Goal: Information Seeking & Learning: Learn about a topic

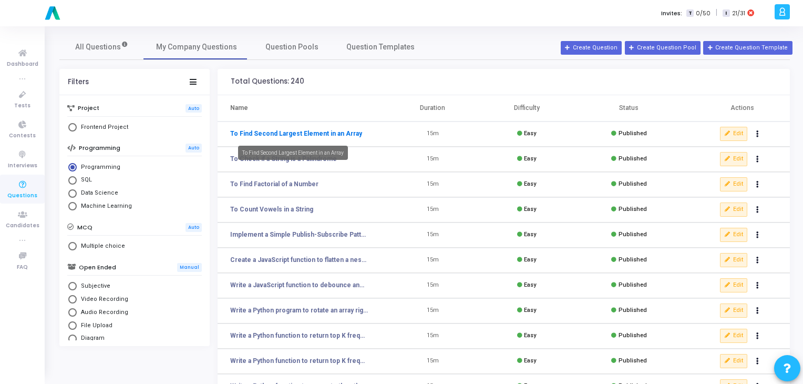
click at [279, 135] on link "To Find Second Largest Element in an Array" at bounding box center [296, 133] width 132 height 9
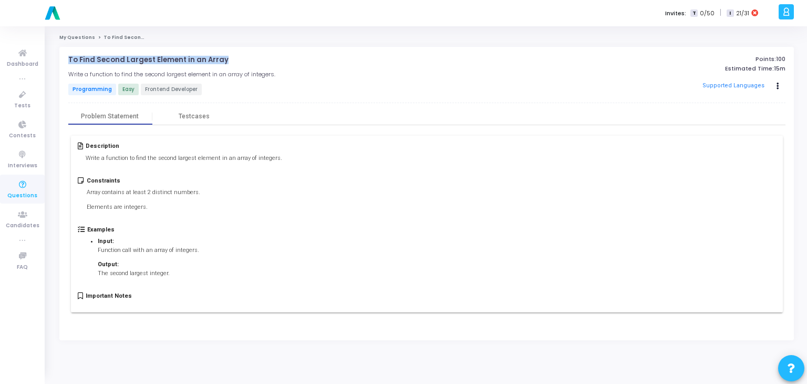
drag, startPoint x: 231, startPoint y: 60, endPoint x: 67, endPoint y: 63, distance: 164.5
click at [67, 63] on div "To Find Second Largest Element in an Array open_in_new Write a function to find…" at bounding box center [426, 193] width 735 height 293
copy p "To Find Second Largest Element in an Array"
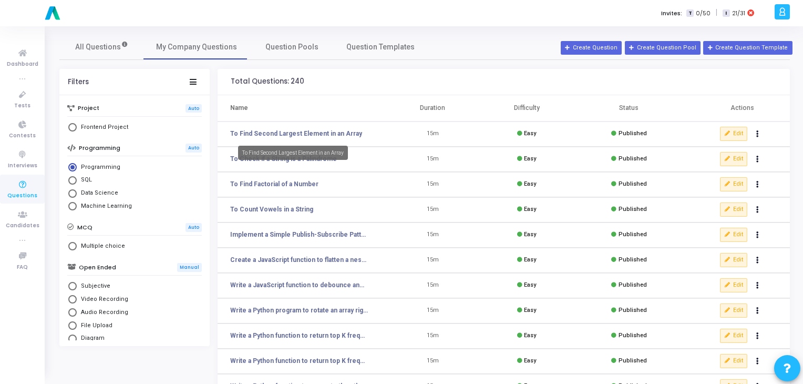
click at [272, 161] on mat-tooltip-component "To Find Second Largest Element in an Array" at bounding box center [293, 152] width 125 height 29
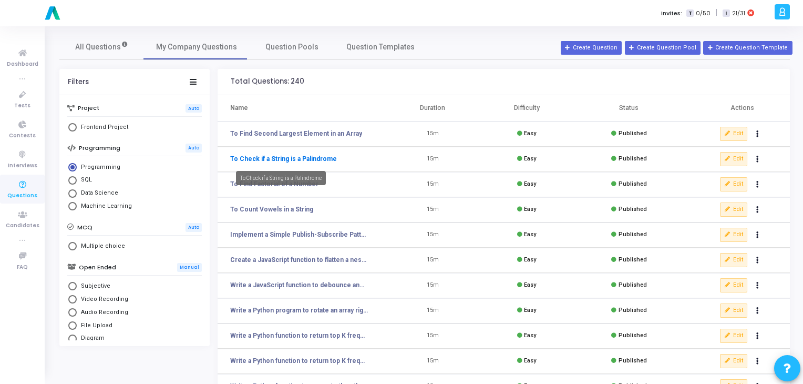
click at [303, 154] on link "To Check if a String is a Palindrome" at bounding box center [283, 158] width 107 height 9
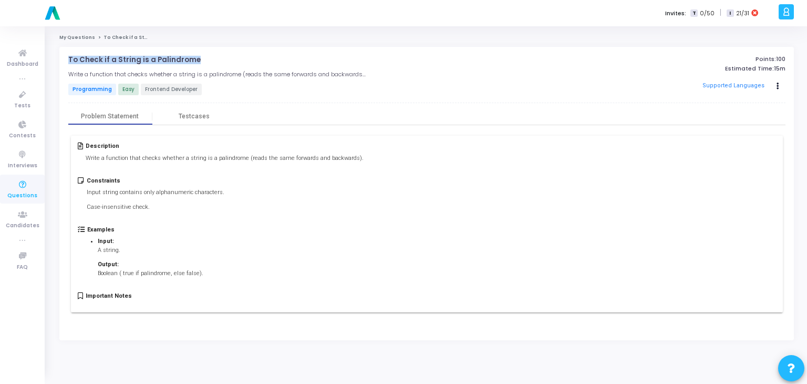
drag, startPoint x: 193, startPoint y: 59, endPoint x: 59, endPoint y: 54, distance: 134.6
click at [59, 54] on div "To Check if a String is a Palindrome open_in_new Write a function that checks w…" at bounding box center [426, 193] width 735 height 293
copy p "To Check if a String is a Palindrome"
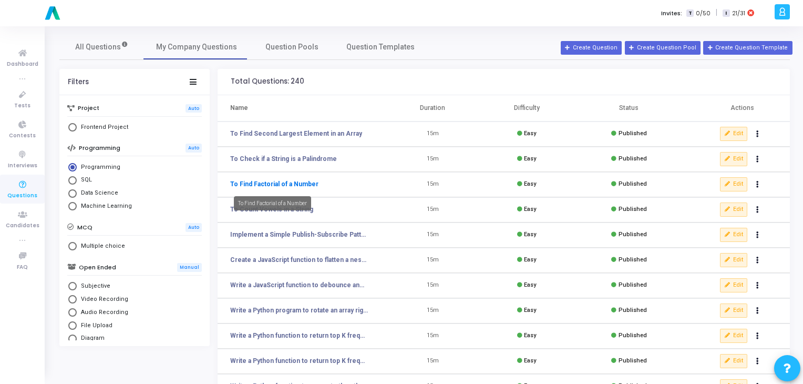
click at [286, 183] on link "To Find Factorial of a Number" at bounding box center [274, 183] width 88 height 9
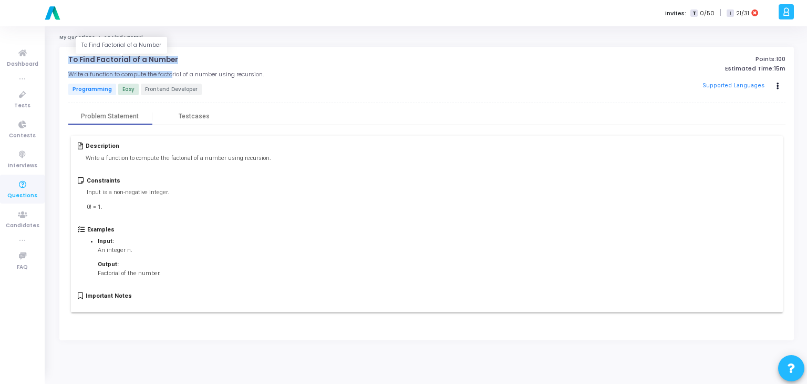
drag, startPoint x: 173, startPoint y: 64, endPoint x: 67, endPoint y: 58, distance: 106.3
click at [68, 58] on div "To Find Factorial of a Number open_in_new Write a function to compute the facto…" at bounding box center [307, 76] width 478 height 41
click at [68, 58] on p "To Find Factorial of a Number" at bounding box center [123, 60] width 110 height 8
drag, startPoint x: 174, startPoint y: 59, endPoint x: 60, endPoint y: 57, distance: 114.6
click at [60, 57] on div "To Find Factorial of a Number open_in_new Write a function to compute the facto…" at bounding box center [426, 193] width 735 height 293
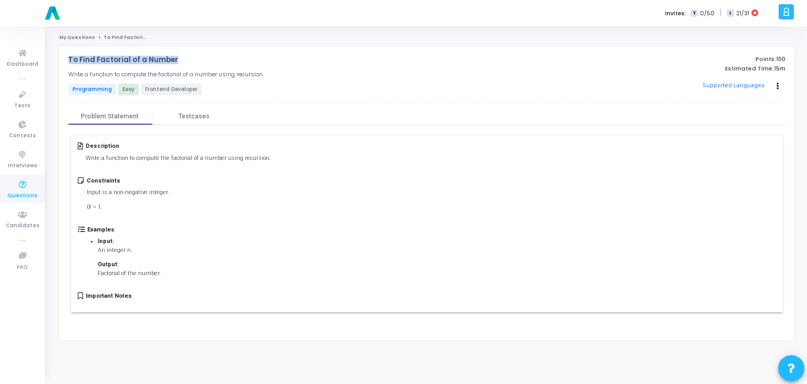
copy p "To Find Factorial of a Number"
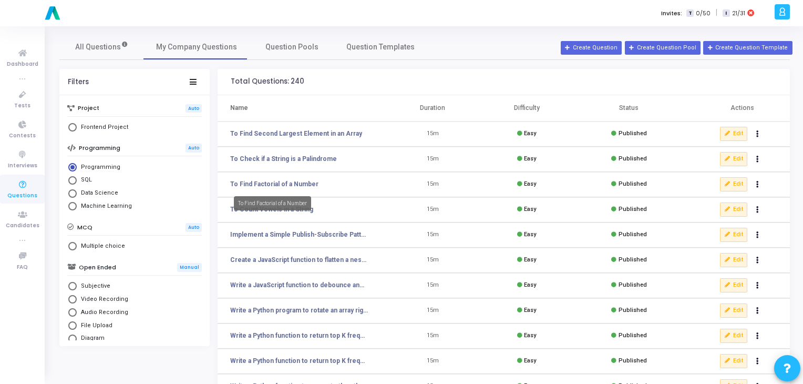
click at [266, 209] on div "To Find Factorial of a Number" at bounding box center [272, 203] width 77 height 14
click at [287, 208] on div "To Find Factorial of a Number" at bounding box center [272, 203] width 77 height 14
click at [332, 218] on td "To Count Vowels in a String" at bounding box center [302, 209] width 168 height 25
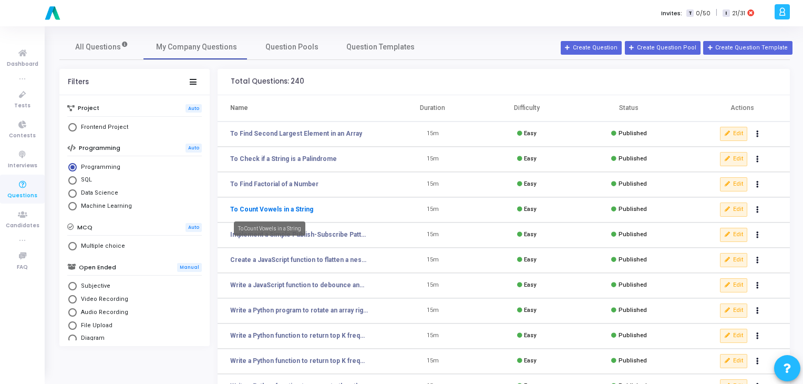
click at [294, 209] on link "To Count Vowels in a String" at bounding box center [271, 208] width 83 height 9
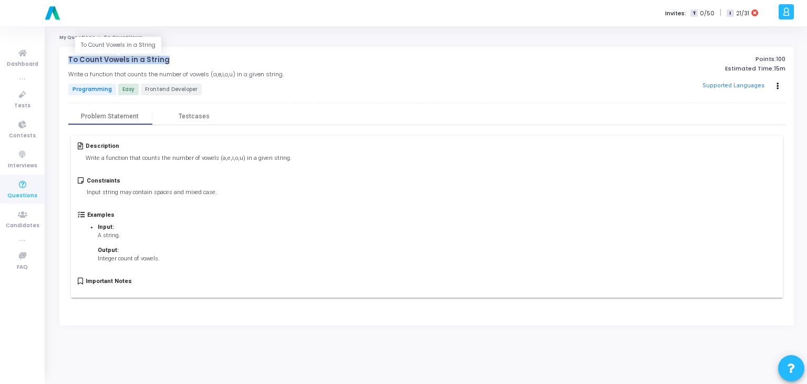
drag, startPoint x: 166, startPoint y: 59, endPoint x: 65, endPoint y: 59, distance: 100.9
click at [65, 59] on div "To Count Vowels in a String open_in_new Write a function that counts the number…" at bounding box center [426, 186] width 735 height 278
copy p "To Count Vowels in a String"
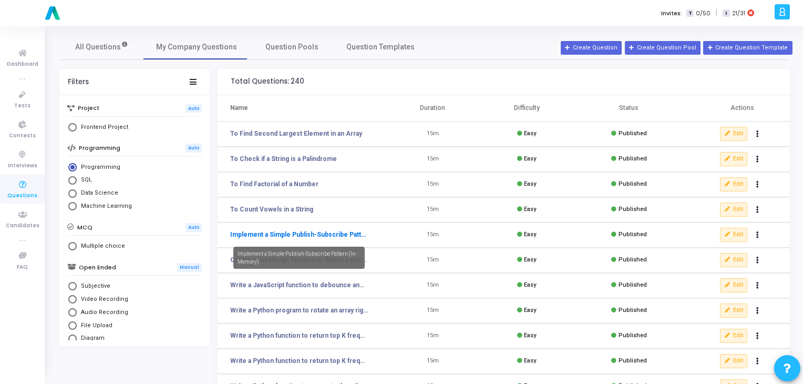
click at [278, 236] on link "Implement a Simple Publish-Subscribe Pattern (In-Memory)" at bounding box center [299, 234] width 138 height 9
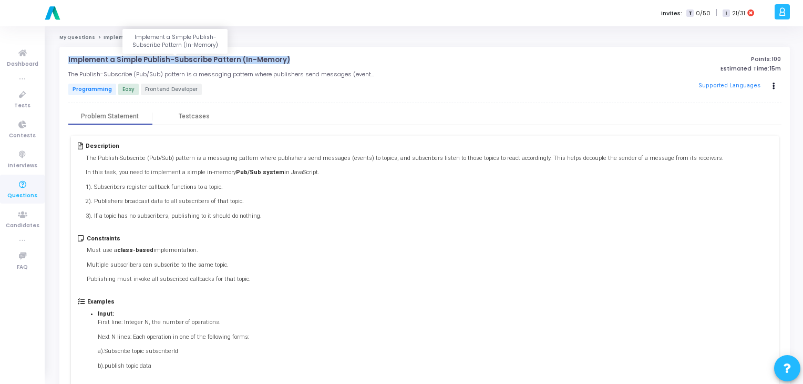
drag, startPoint x: 287, startPoint y: 61, endPoint x: 69, endPoint y: 59, distance: 217.6
click at [69, 59] on h4 "Implement a Simple Publish-Subscribe Pattern (In-Memory) open_in_new" at bounding box center [303, 60] width 470 height 8
copy p "mplement a Simple Publish-Subscribe Pattern (In-Memory)"
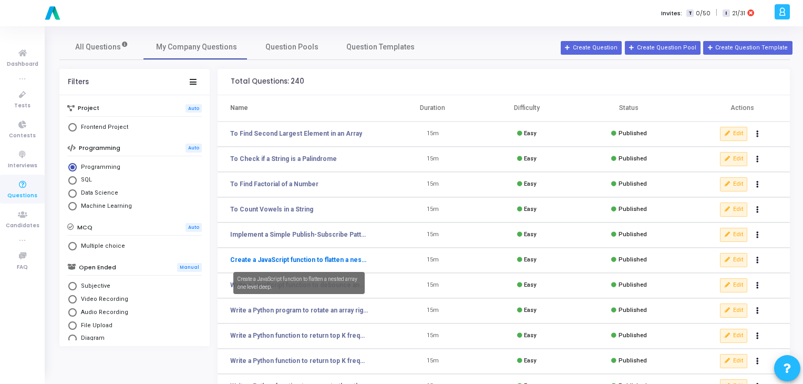
click at [280, 262] on link "Create a JavaScript function to flatten a nested array one level deep." at bounding box center [299, 259] width 138 height 9
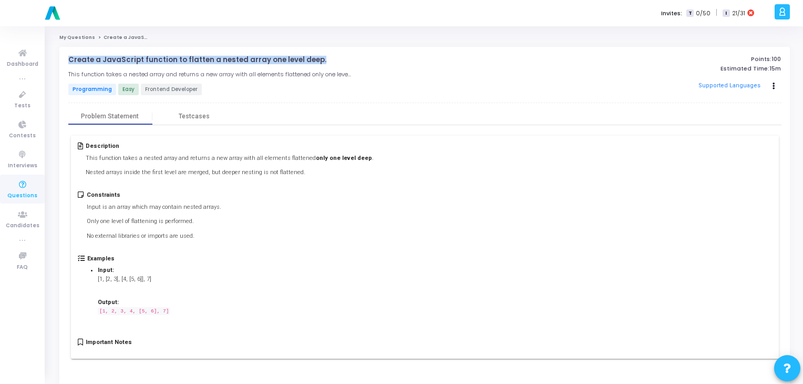
drag, startPoint x: 315, startPoint y: 58, endPoint x: 66, endPoint y: 63, distance: 249.1
click at [66, 63] on div "Create a JavaScript function to flatten a nested array one level deep. open_in_…" at bounding box center [424, 216] width 730 height 339
copy p "Create a JavaScript function to flatten a nested array one level deep."
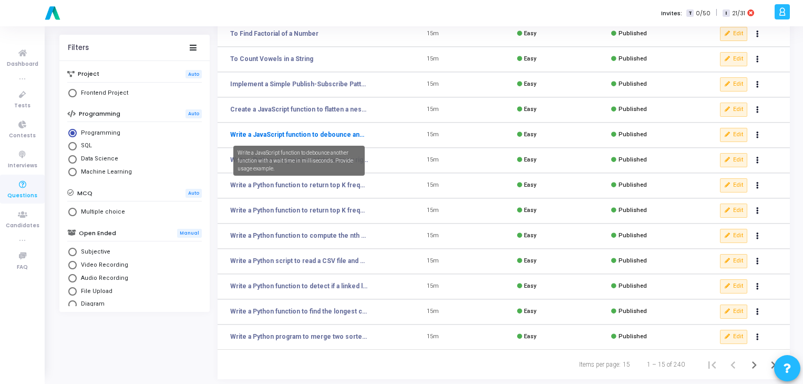
scroll to position [151, 0]
click at [298, 136] on link "Write a JavaScript function to debounce another function with a wait time in mi…" at bounding box center [299, 133] width 138 height 9
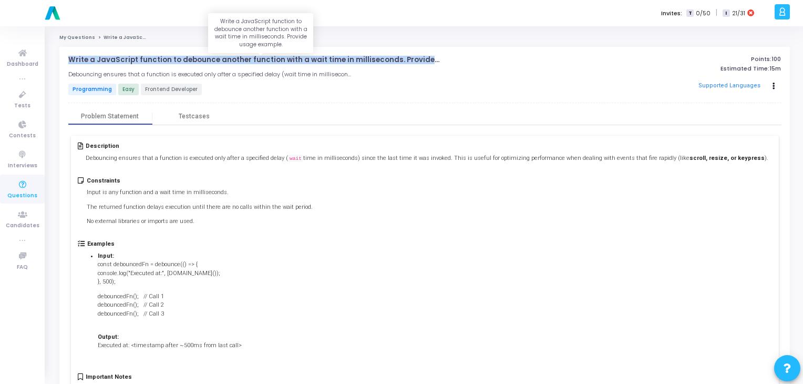
drag, startPoint x: 66, startPoint y: 59, endPoint x: 438, endPoint y: 59, distance: 372.0
click at [438, 59] on div "Write a JavaScript function to debounce another function with a wait time in mi…" at bounding box center [424, 234] width 730 height 374
click at [443, 59] on p "Write a JavaScript function to debounce another function with a wait time in mi…" at bounding box center [261, 60] width 386 height 8
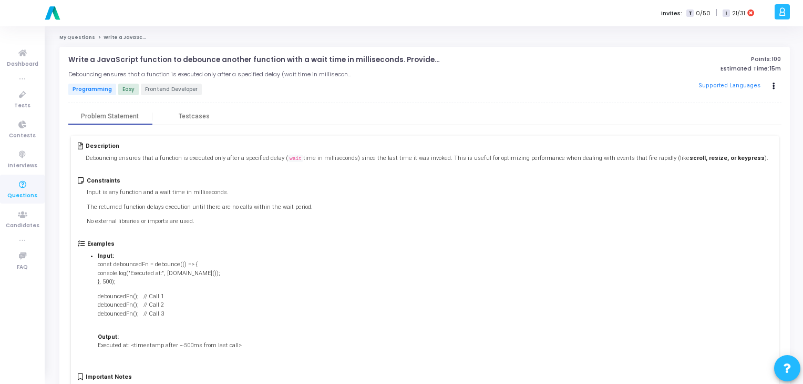
click at [440, 59] on p "Write a JavaScript function to debounce another function with a wait time in mi…" at bounding box center [261, 60] width 386 height 8
drag, startPoint x: 66, startPoint y: 59, endPoint x: 132, endPoint y: 34, distance: 70.9
click at [132, 34] on cj-question-detail "My Questions Write a JavaScript function to debounce another function with a wa…" at bounding box center [424, 227] width 730 height 387
click at [132, 34] on span "Write a JavaScript function to debounce another function with a wait time in mi…" at bounding box center [256, 37] width 304 height 6
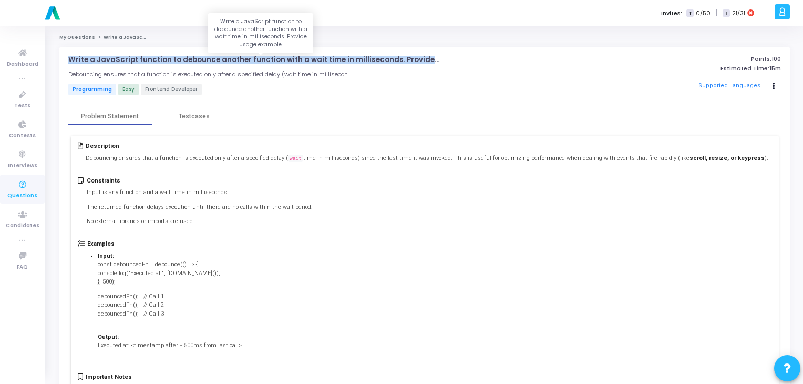
drag, startPoint x: 64, startPoint y: 55, endPoint x: 439, endPoint y: 59, distance: 375.2
click at [439, 59] on div "Write a JavaScript function to debounce another function with a wait time in mi…" at bounding box center [424, 234] width 730 height 374
copy p "Write a JavaScript function to debounce another function with a wait time in mi…"
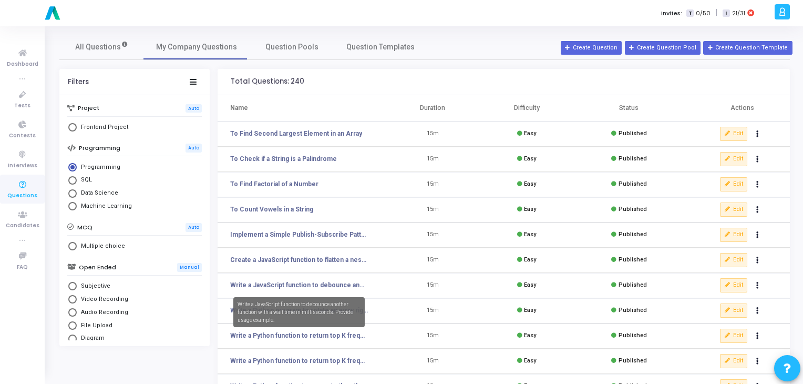
scroll to position [105, 0]
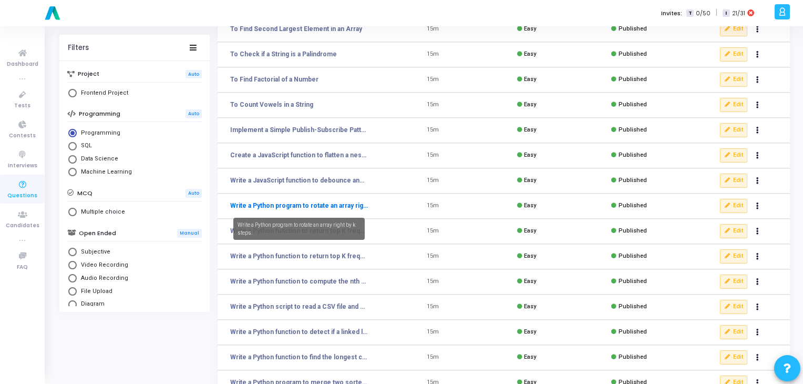
click at [303, 208] on link "Write a Python program to rotate an array right by k steps." at bounding box center [299, 205] width 138 height 9
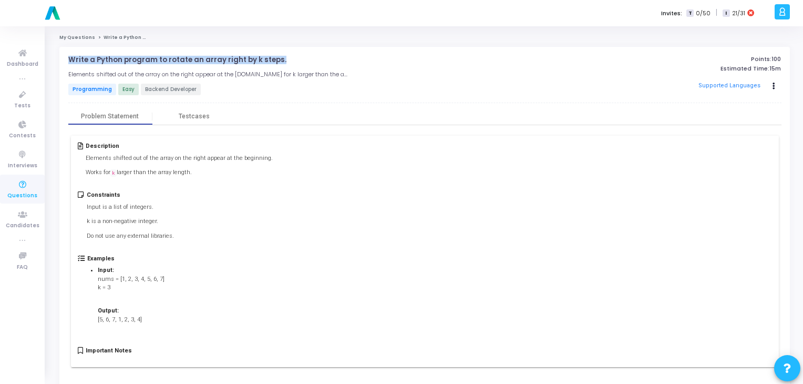
drag, startPoint x: 276, startPoint y: 64, endPoint x: 65, endPoint y: 61, distance: 211.8
click at [65, 61] on div "Write a Python program to rotate an array right by k steps. open_in_new Element…" at bounding box center [424, 221] width 730 height 348
copy p "Write a Python program to rotate an array right by k steps."
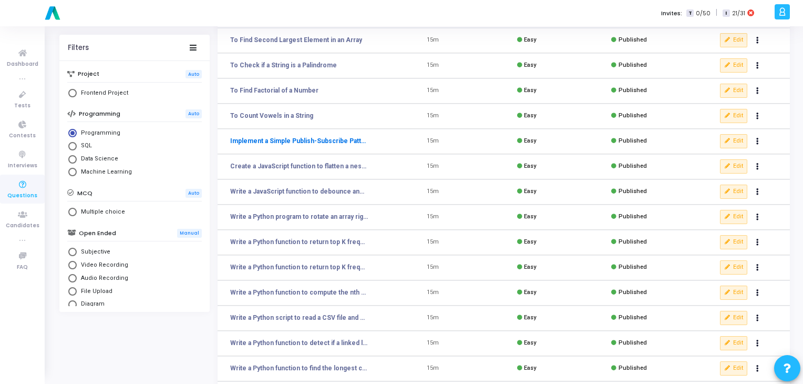
scroll to position [95, 0]
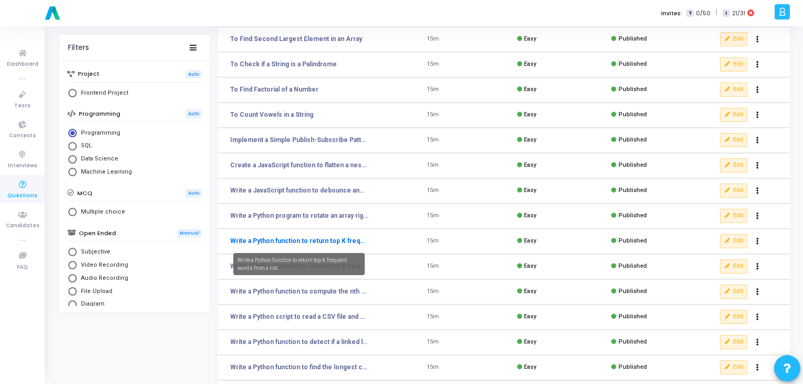
click at [301, 236] on link "Write a Python function to return top K frequent words from a list." at bounding box center [299, 240] width 138 height 9
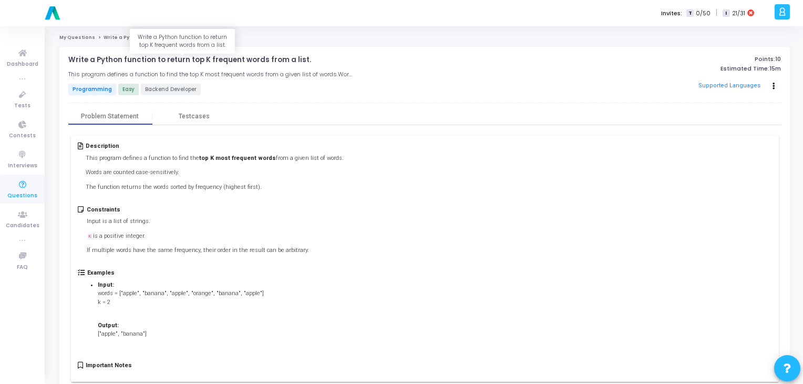
click at [275, 58] on p "Write a Python function to return top K frequent words from a list." at bounding box center [189, 60] width 243 height 8
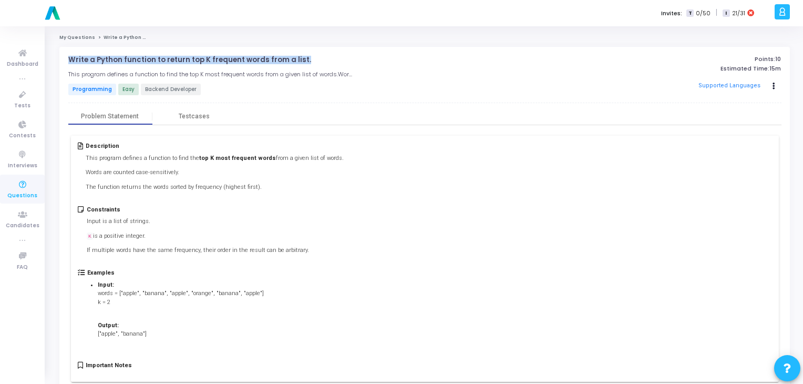
click at [275, 58] on p "Write a Python function to return top K frequent words from a list." at bounding box center [189, 60] width 243 height 8
copy h4 "Write a Python function to return top K frequent words from a list. open_in_new"
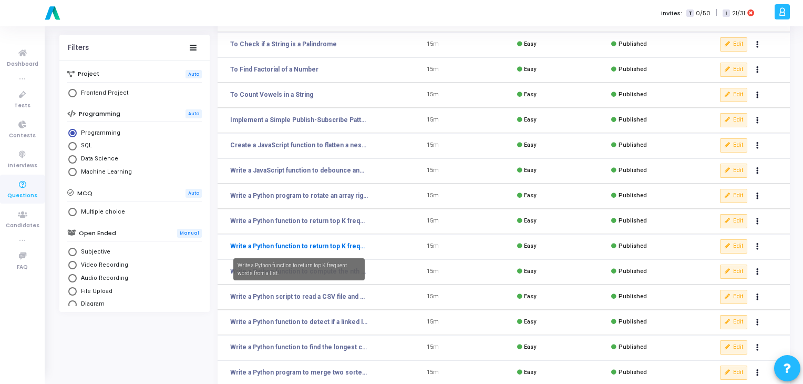
scroll to position [132, 0]
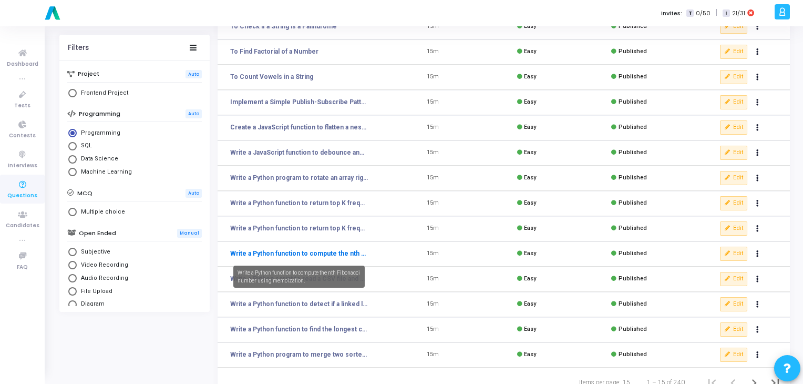
click at [324, 255] on link "Write a Python function to compute the nth Fibonacci number using memoization." at bounding box center [299, 253] width 138 height 9
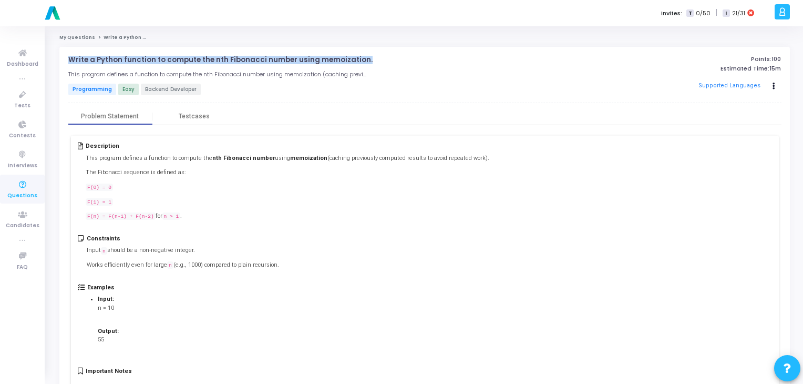
drag, startPoint x: 364, startPoint y: 62, endPoint x: 64, endPoint y: 62, distance: 300.0
click at [64, 62] on div "Write a Python function to compute the nth Fibonacci number using memoization. …" at bounding box center [424, 231] width 730 height 368
copy p "Write a Python function to compute the nth Fibonacci number using memoization."
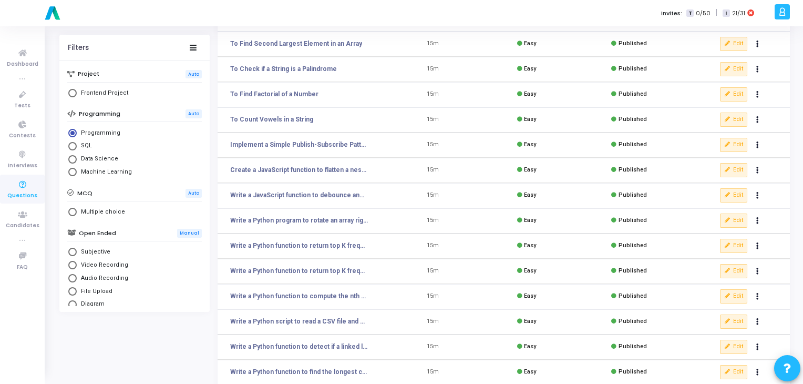
scroll to position [90, 0]
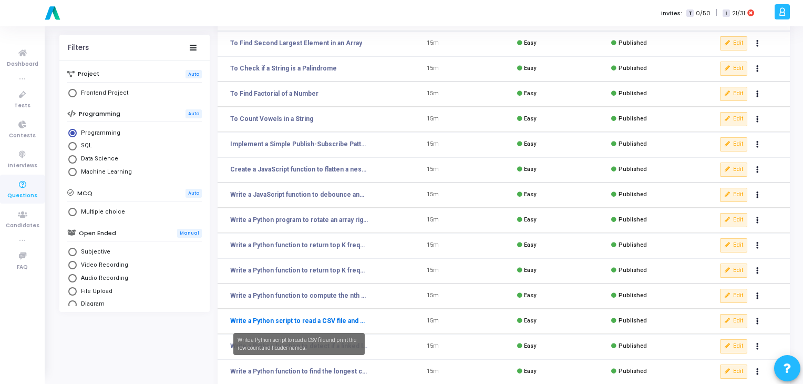
click at [294, 320] on link "Write a Python script to read a CSV file and print the row count and header nam…" at bounding box center [299, 320] width 138 height 9
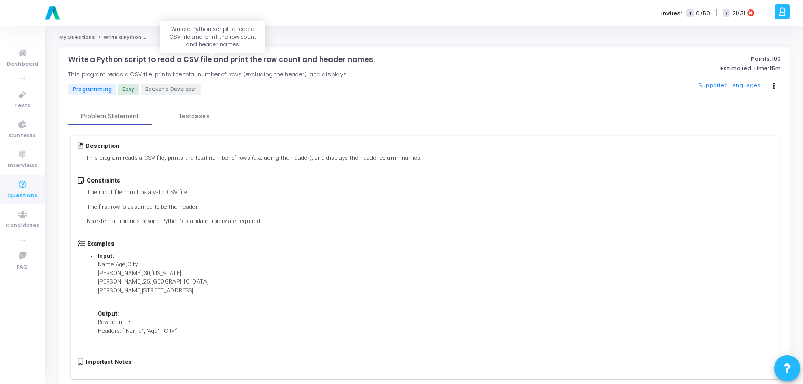
click at [322, 61] on p "Write a Python script to read a CSV file and print the row count and header nam…" at bounding box center [221, 60] width 306 height 8
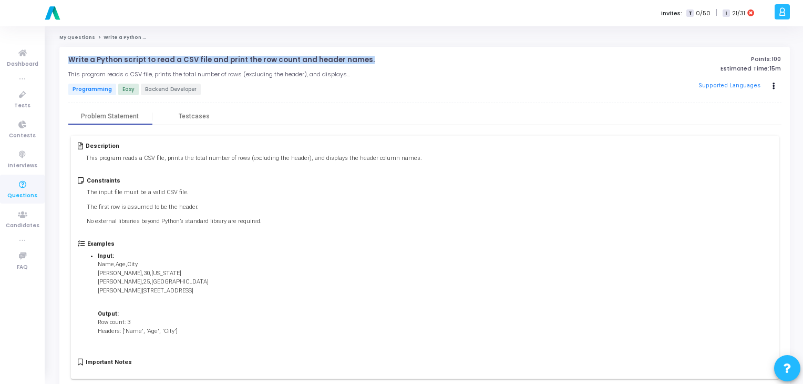
click at [322, 61] on p "Write a Python script to read a CSV file and print the row count and header nam…" at bounding box center [221, 60] width 306 height 8
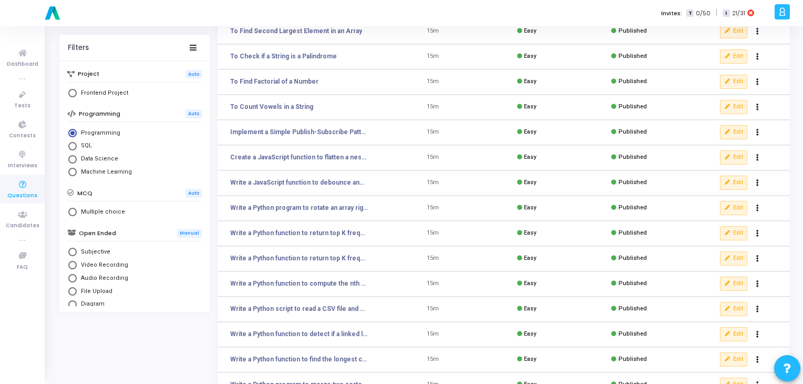
scroll to position [153, 0]
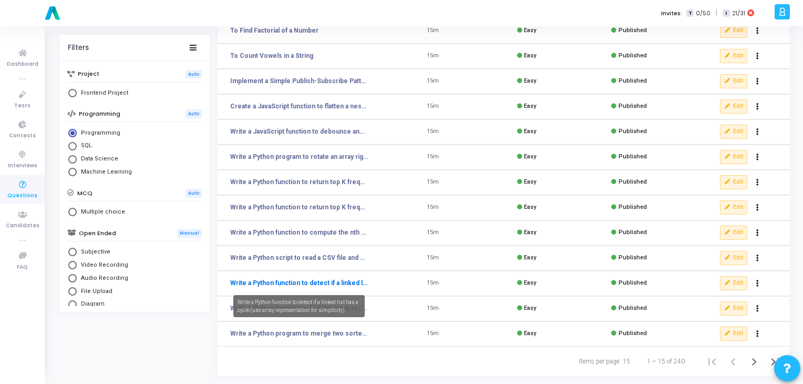
click at [290, 283] on link "Write a Python function to detect if a linked list has a cycle (use array repre…" at bounding box center [299, 282] width 138 height 9
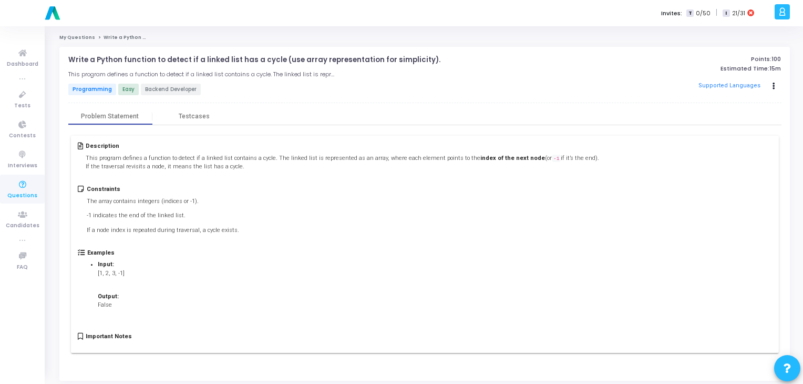
click at [420, 60] on h4 "Write a Python function to detect if a linked list has a cycle (use array repre…" at bounding box center [303, 60] width 470 height 8
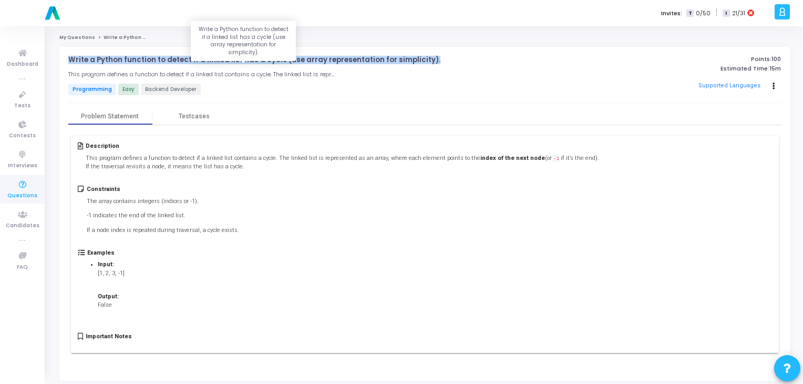
drag, startPoint x: 420, startPoint y: 60, endPoint x: 413, endPoint y: 59, distance: 7.4
click at [413, 59] on h4 "Write a Python function to detect if a linked list has a cycle (use array repre…" at bounding box center [303, 60] width 470 height 8
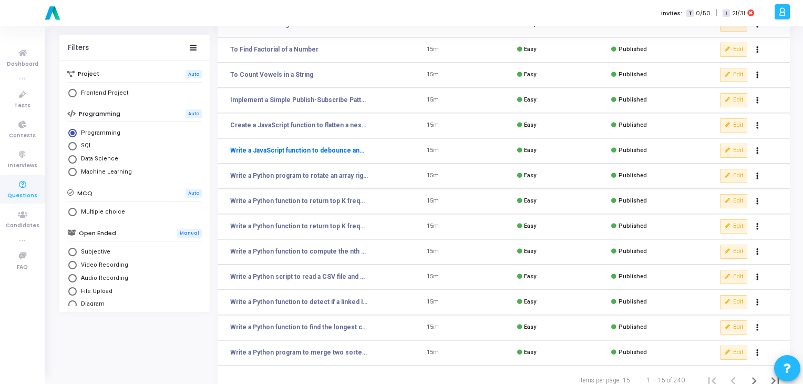
scroll to position [136, 0]
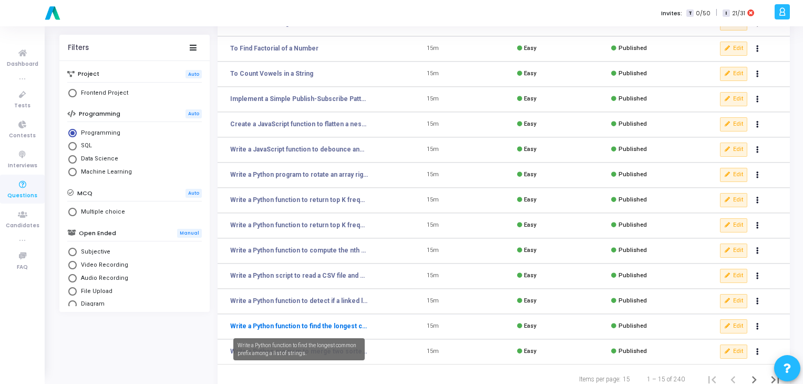
click at [245, 322] on link "Write a Python function to find the longest common prefix among a list of strin…" at bounding box center [299, 325] width 138 height 9
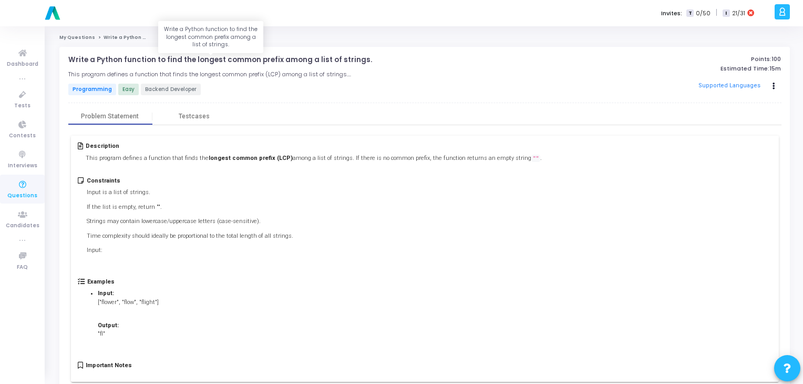
click at [312, 61] on p "Write a Python function to find the longest common prefix among a list of strin…" at bounding box center [220, 60] width 304 height 8
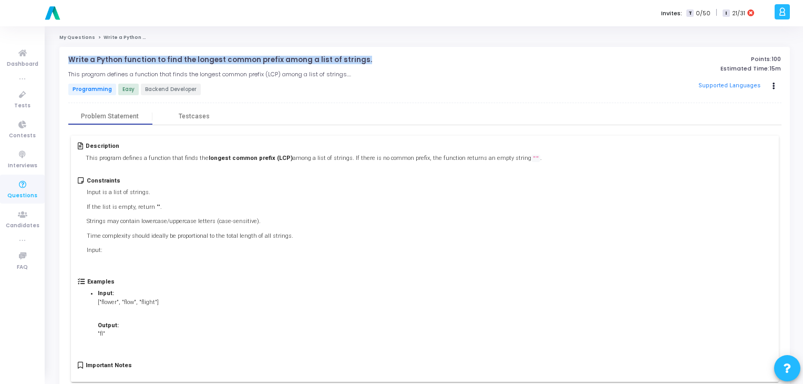
click at [312, 61] on p "Write a Python function to find the longest common prefix among a list of strin…" at bounding box center [220, 60] width 304 height 8
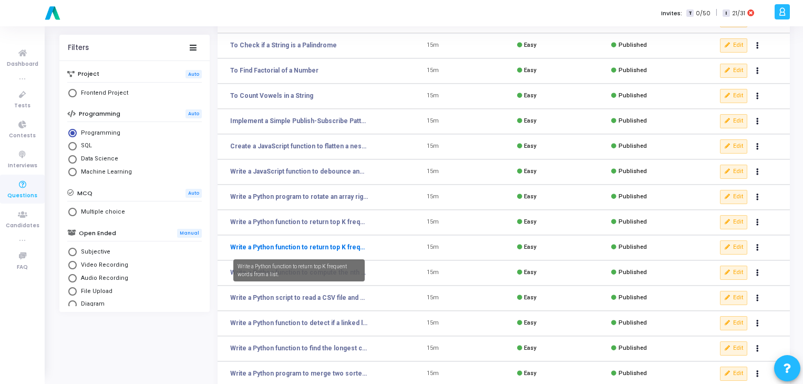
scroll to position [153, 0]
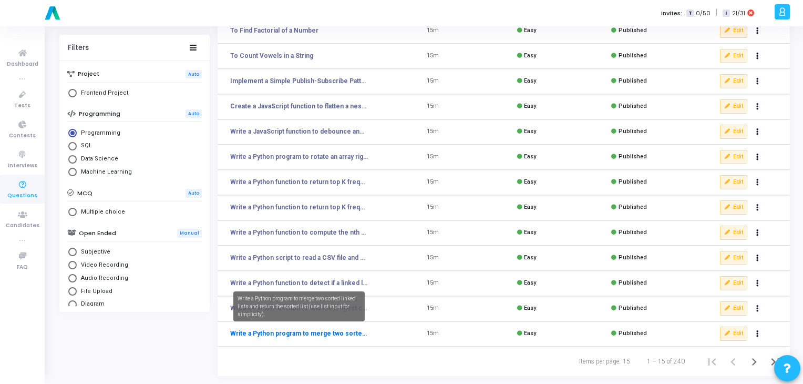
click at [278, 335] on link "Write a Python program to merge two sorted linked lists and return the sorted l…" at bounding box center [299, 332] width 138 height 9
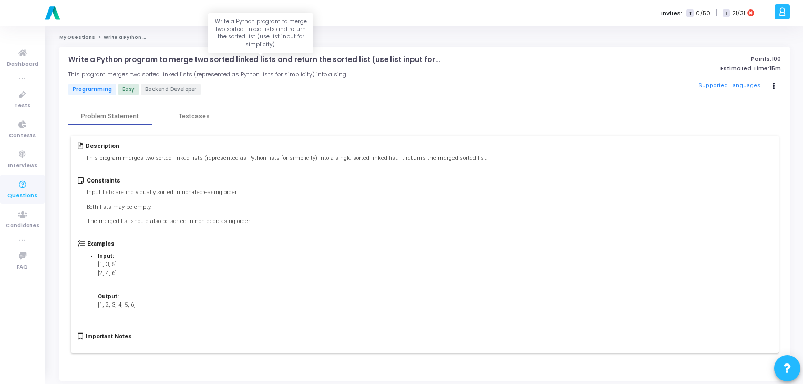
click at [290, 60] on p "Write a Python program to merge two sorted linked lists and return the sorted l…" at bounding box center [261, 60] width 386 height 8
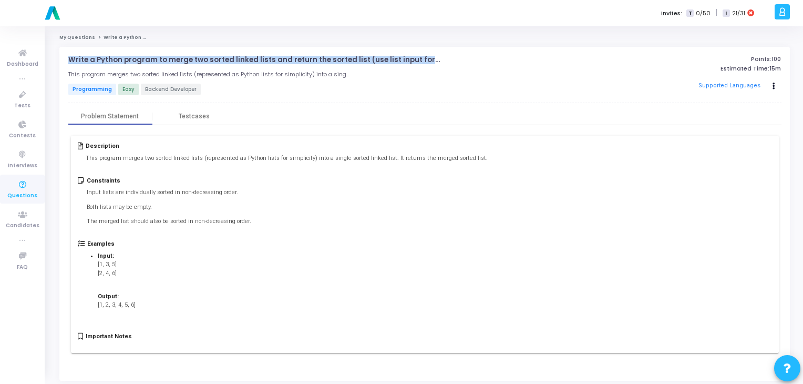
click at [290, 60] on p "Write a Python program to merge two sorted linked lists and return the sorted l…" at bounding box center [261, 60] width 386 height 8
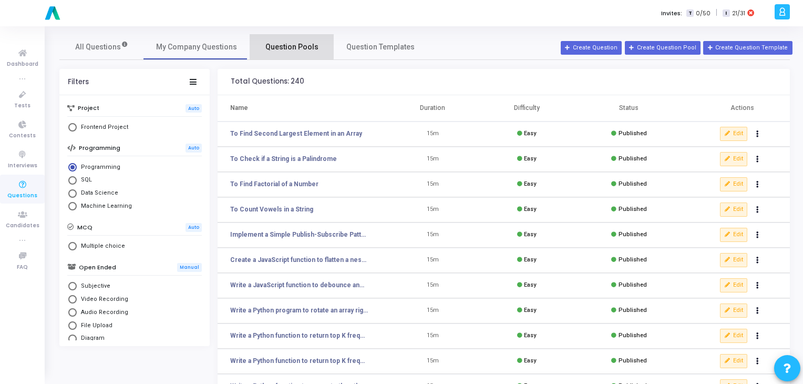
click at [286, 39] on link "Question Pools" at bounding box center [292, 46] width 84 height 25
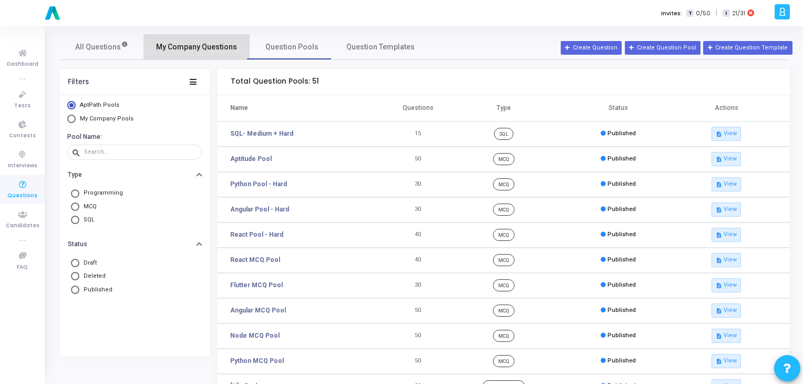
click at [213, 42] on span "My Company Questions" at bounding box center [196, 47] width 81 height 11
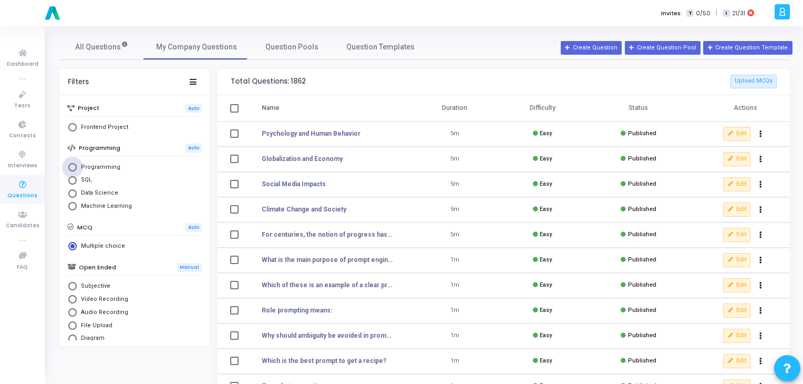
click at [78, 166] on span "Programming" at bounding box center [99, 167] width 44 height 9
click at [77, 166] on input "Programming" at bounding box center [72, 167] width 8 height 8
radio input "true"
radio input "false"
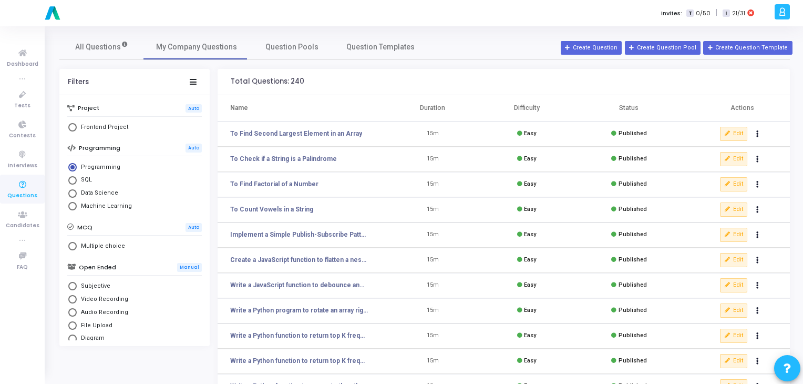
scroll to position [153, 0]
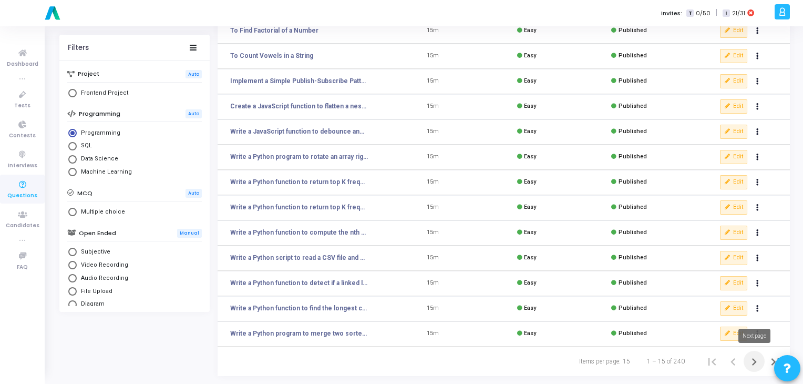
click at [752, 361] on icon "Next page" at bounding box center [754, 361] width 15 height 15
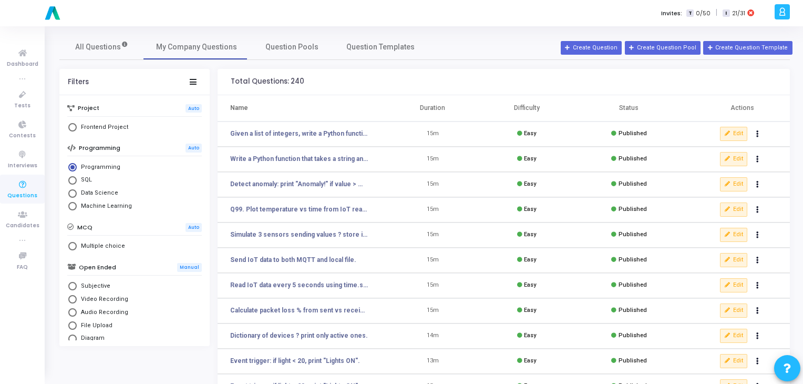
click at [327, 138] on td "Given a list of integers, write a Python function to return the second largest …" at bounding box center [302, 133] width 168 height 25
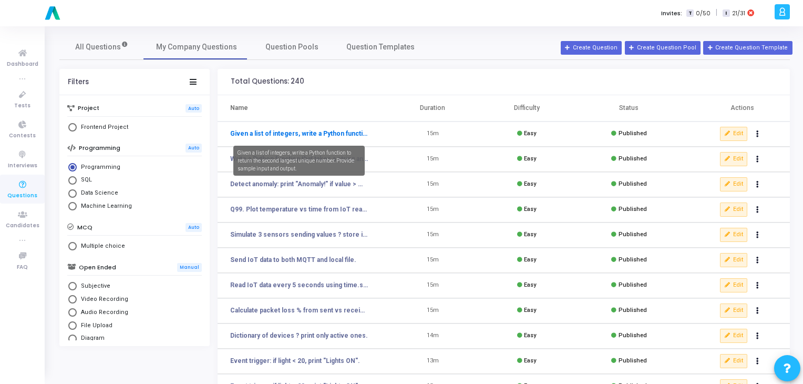
click at [329, 135] on link "Given a list of integers, write a Python function to return the second largest …" at bounding box center [299, 133] width 138 height 9
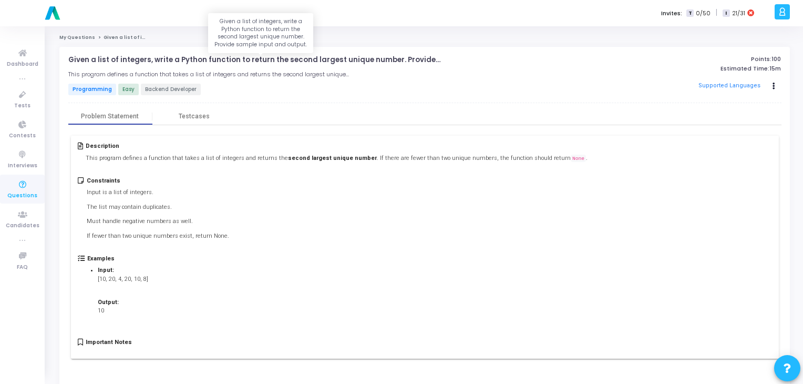
click at [335, 59] on p "Given a list of integers, write a Python function to return the second largest …" at bounding box center [261, 60] width 386 height 8
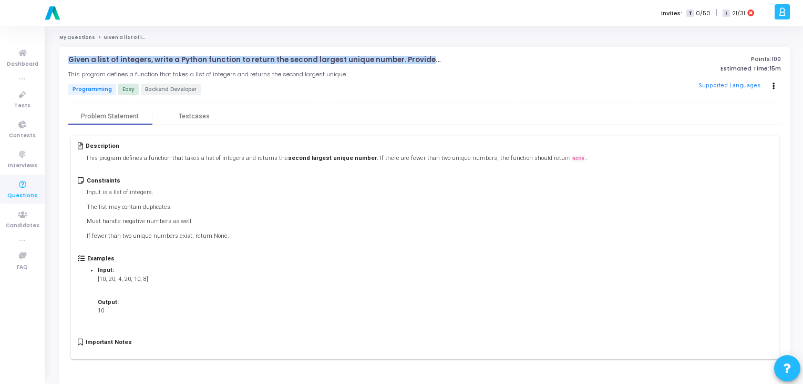
click at [335, 59] on p "Given a list of integers, write a Python function to return the second largest …" at bounding box center [261, 60] width 386 height 8
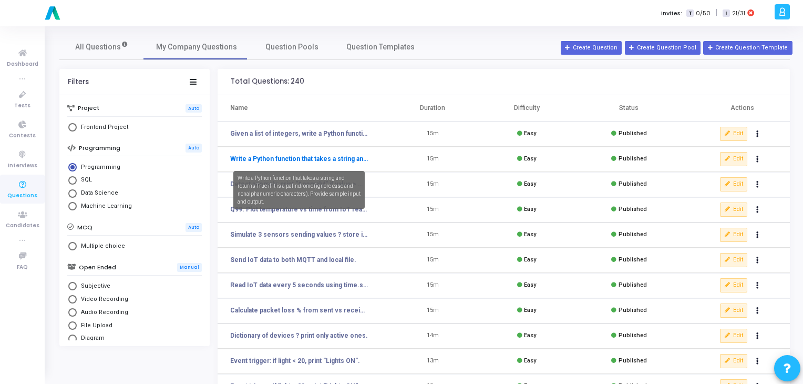
click at [300, 162] on link "Write a Python function that takes a string and returns True if it is a palindr…" at bounding box center [299, 158] width 138 height 9
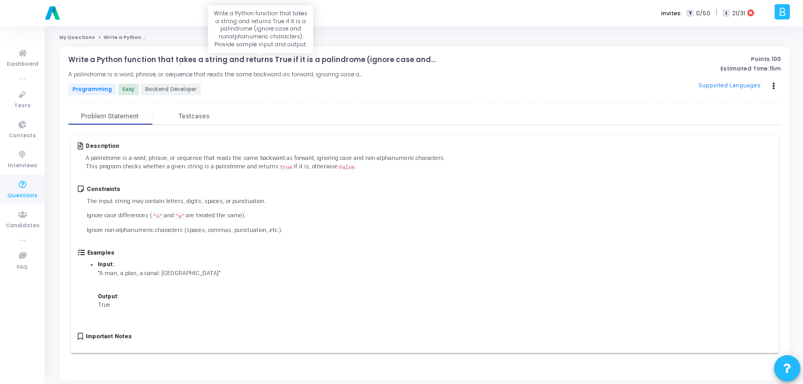
click at [263, 59] on p "Write a Python function that takes a string and returns True if it is a palindr…" at bounding box center [261, 60] width 386 height 8
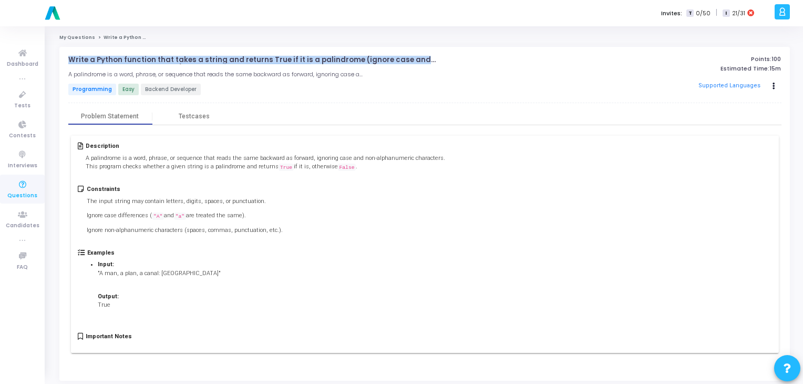
click at [263, 59] on p "Write a Python function that takes a string and returns True if it is a palindr…" at bounding box center [261, 60] width 386 height 8
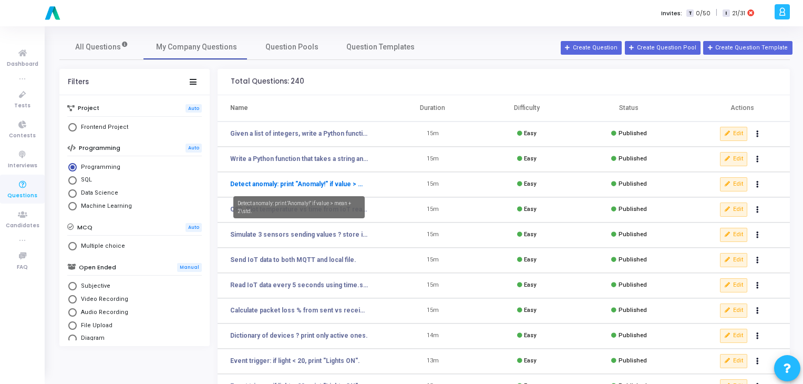
click at [265, 187] on link "Detect anomaly: print "Anomaly!" if value > mean + 2\std." at bounding box center [299, 183] width 138 height 9
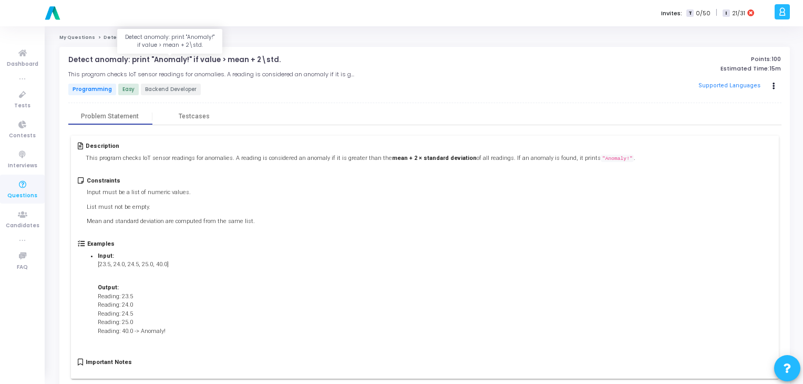
click at [227, 59] on p "Detect anomaly: print "Anomaly!" if value > mean + 2\std." at bounding box center [174, 60] width 212 height 8
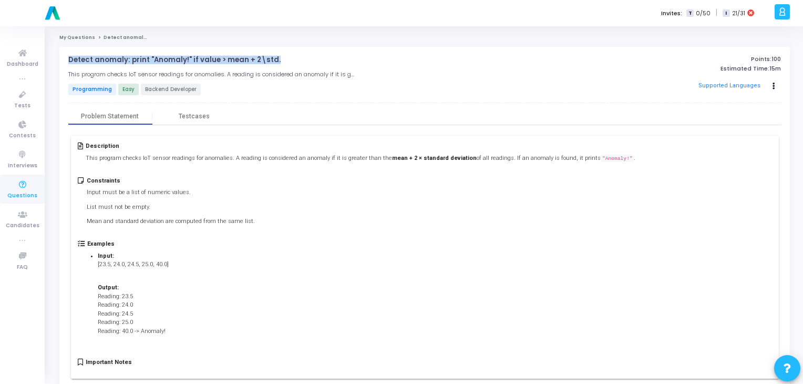
click at [227, 59] on p "Detect anomaly: print "Anomaly!" if value > mean + 2\std." at bounding box center [174, 60] width 212 height 8
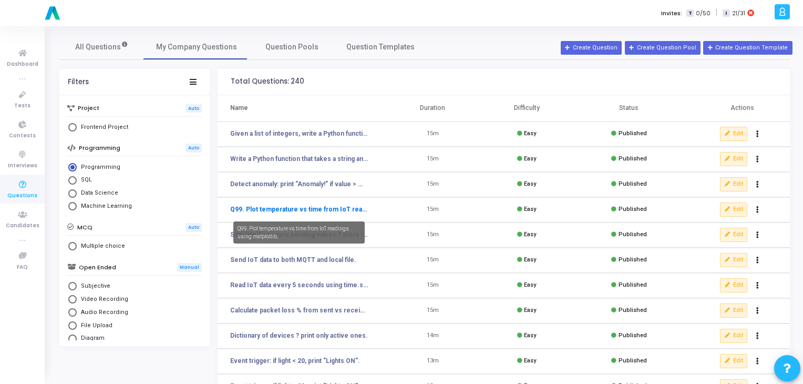
click at [341, 208] on link "Q99. Plot temperature vs time from IoT readings using matplotlib." at bounding box center [299, 208] width 138 height 9
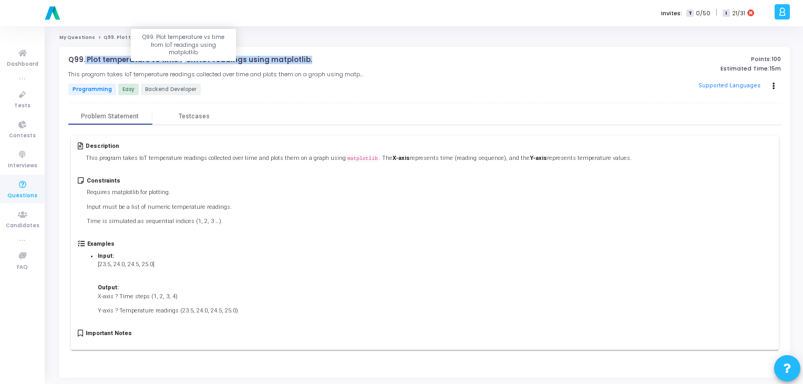
drag, startPoint x: 298, startPoint y: 64, endPoint x: 84, endPoint y: 57, distance: 214.0
click at [84, 57] on p "Q99. Plot temperature vs time from IoT readings using matplotlib." at bounding box center [190, 60] width 244 height 8
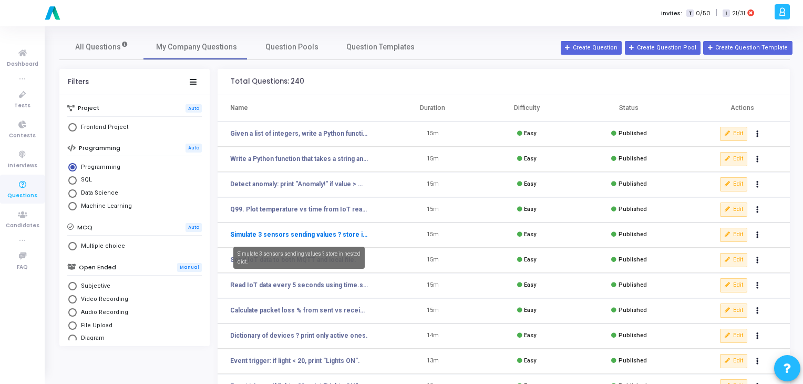
click at [312, 234] on link "Simulate 3 sensors sending values ? store in nested dict." at bounding box center [299, 234] width 138 height 9
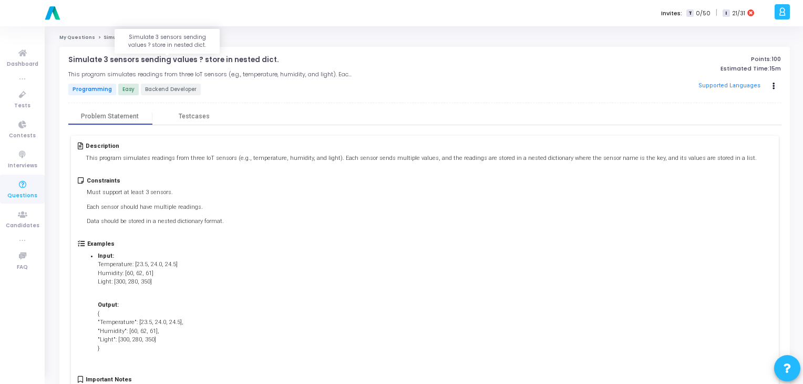
click at [231, 59] on p "Simulate 3 sensors sending values ? store in nested dict." at bounding box center [173, 60] width 210 height 8
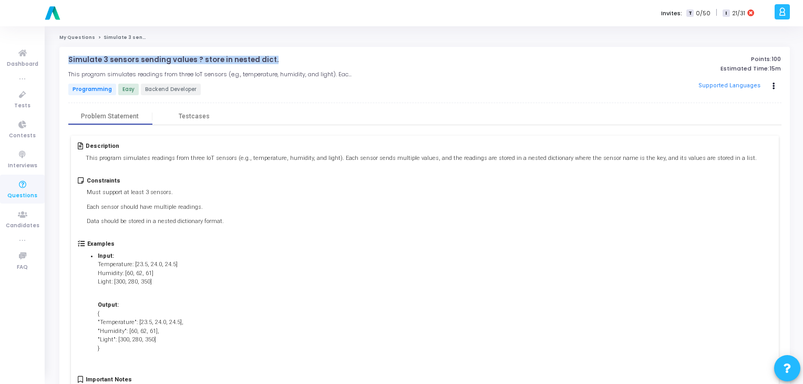
click at [231, 59] on p "Simulate 3 sensors sending values ? store in nested dict." at bounding box center [173, 60] width 210 height 8
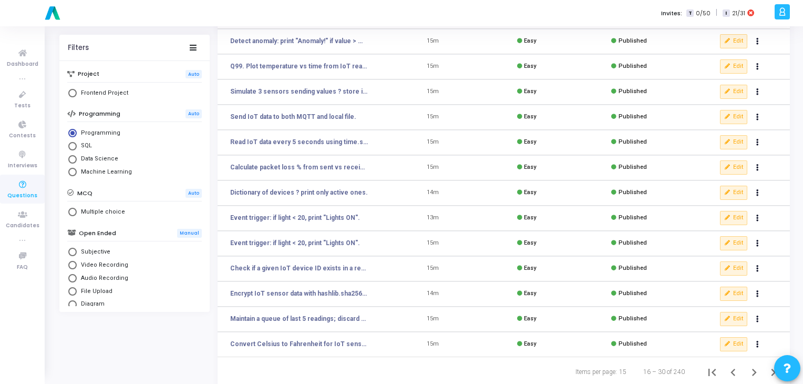
scroll to position [153, 0]
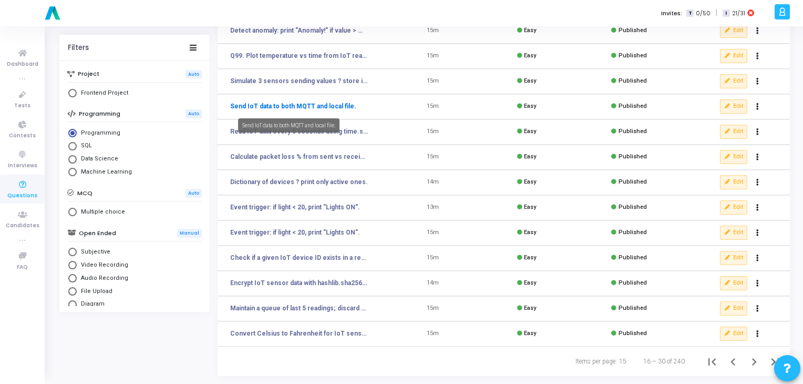
click at [315, 108] on link "Send IoT data to both MQTT and local file." at bounding box center [293, 105] width 126 height 9
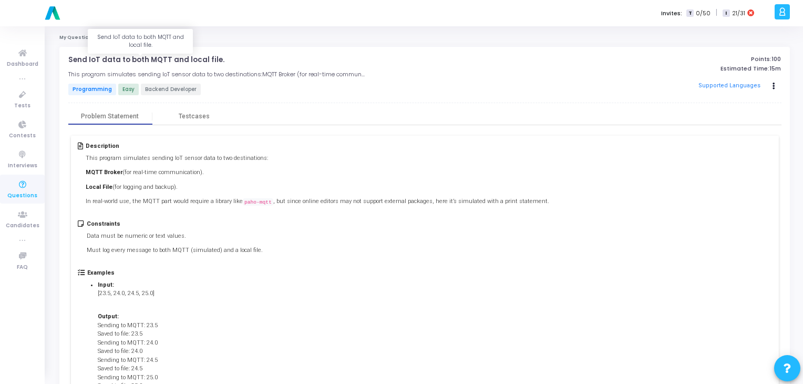
click at [157, 59] on p "Send IoT data to both MQTT and local file." at bounding box center [146, 60] width 156 height 8
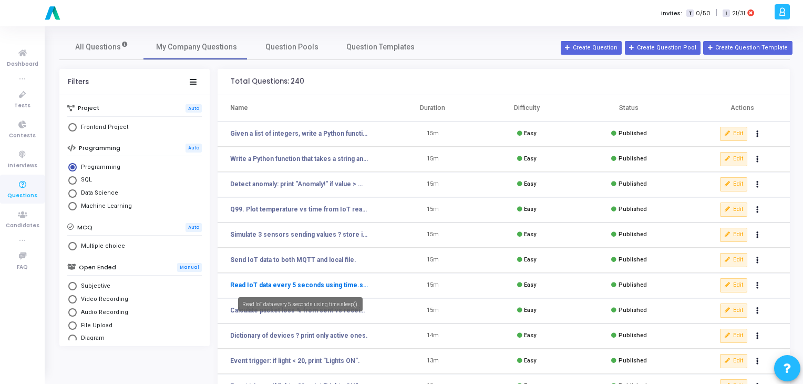
click at [264, 285] on link "Read IoT data every 5 seconds using time.sleep()." at bounding box center [299, 284] width 138 height 9
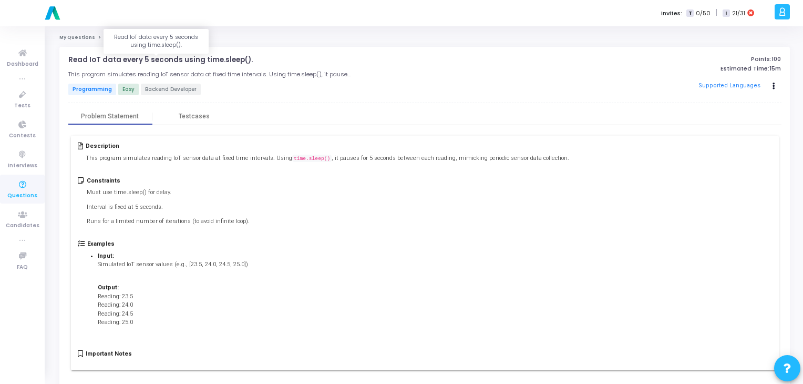
click at [189, 60] on p "Read IoT data every 5 seconds using time.sleep()." at bounding box center [160, 60] width 184 height 8
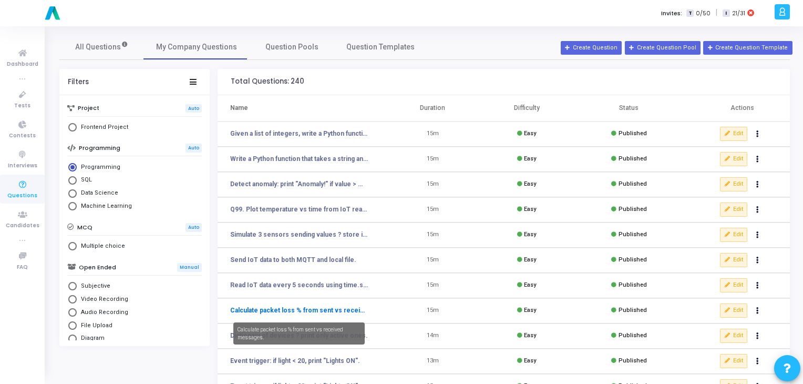
click at [297, 307] on link "Calculate packet loss % from sent vs received messages." at bounding box center [299, 309] width 138 height 9
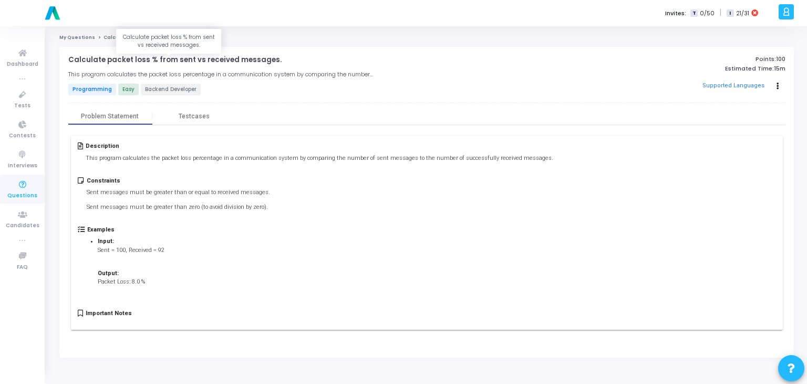
click at [232, 64] on p "Calculate packet loss % from sent vs received messages." at bounding box center [174, 60] width 213 height 8
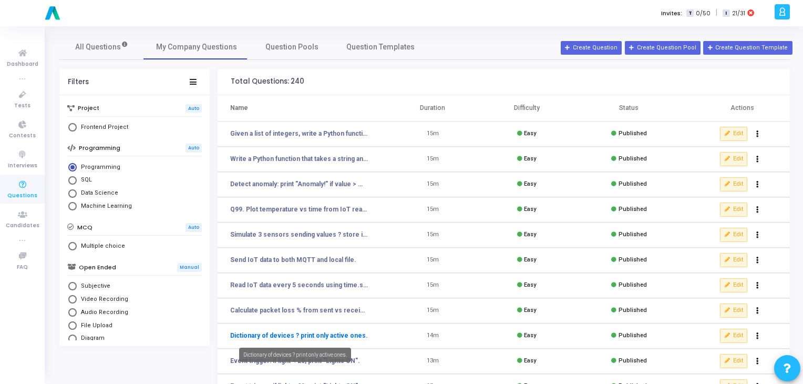
click at [275, 338] on link "Dictionary of devices ? print only active ones." at bounding box center [299, 335] width 138 height 9
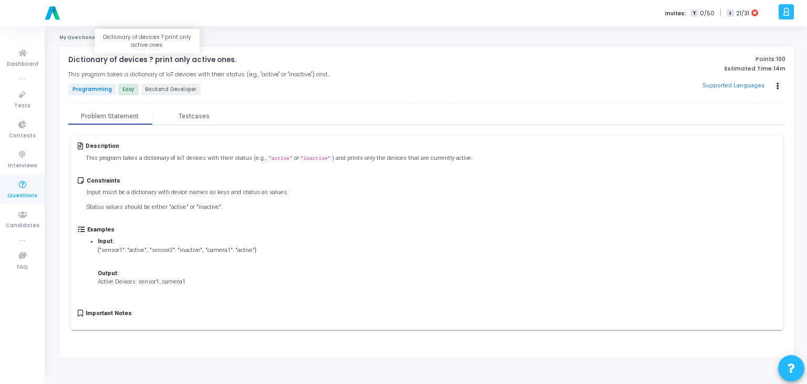
click at [182, 60] on p "Dictionary of devices ? print only active ones." at bounding box center [152, 60] width 168 height 8
click at [205, 59] on p "Dictionary of devices ? print only active ones." at bounding box center [152, 60] width 168 height 8
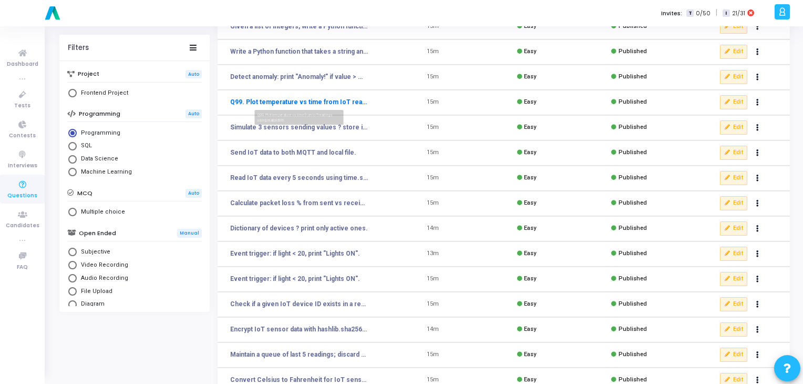
scroll to position [114, 0]
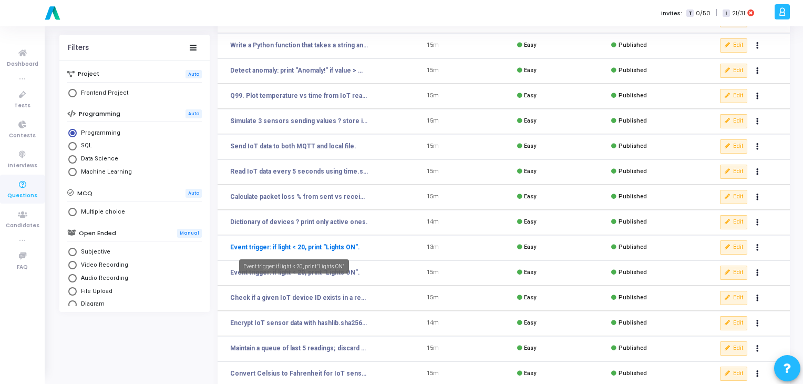
click at [323, 244] on link "Event trigger: if light < 20, print "Lights ON"." at bounding box center [295, 246] width 130 height 9
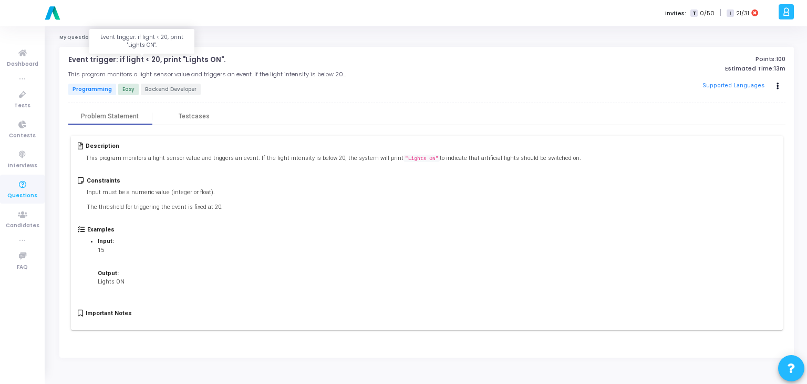
click at [134, 60] on p "Event trigger: if light < 20, print "Lights ON"." at bounding box center [146, 60] width 157 height 8
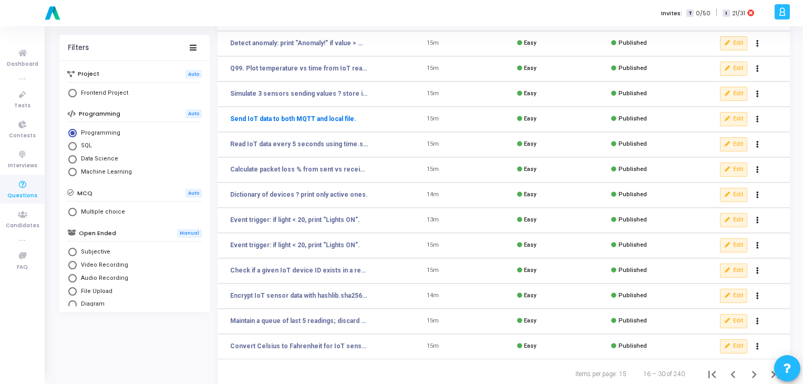
scroll to position [142, 0]
click at [282, 272] on mat-tooltip-component "Event trigger: if light < 20, print "Lights ON"." at bounding box center [294, 263] width 125 height 29
click at [352, 269] on mat-tooltip-component "Event trigger: if light < 20, print "Lights ON"." at bounding box center [294, 263] width 125 height 29
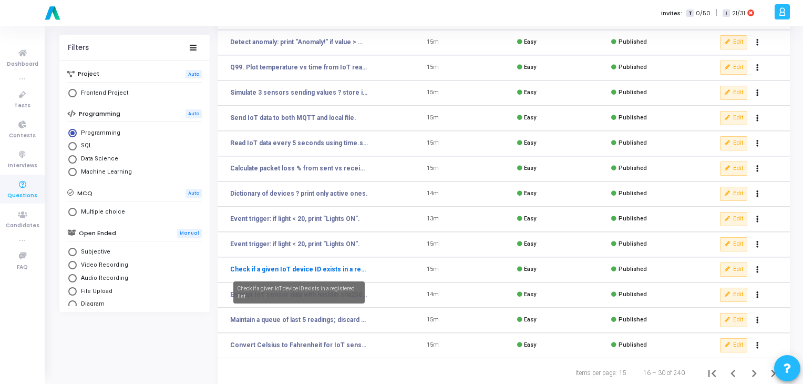
click at [240, 266] on link "Check if a given IoT device ID exists in a registered list." at bounding box center [299, 268] width 138 height 9
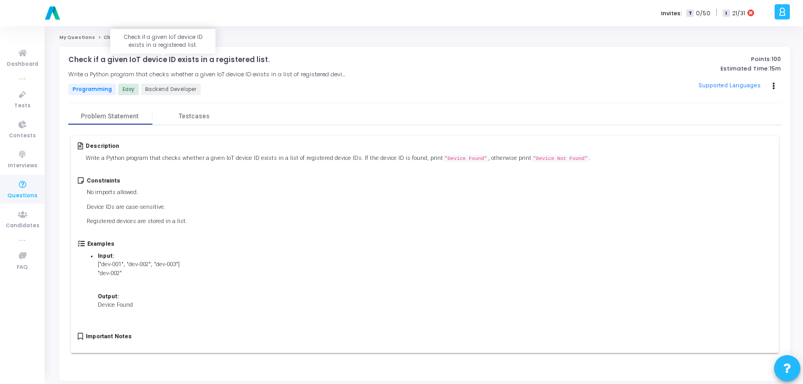
click at [212, 57] on p "Check if a given IoT device ID exists in a registered list." at bounding box center [168, 60] width 201 height 8
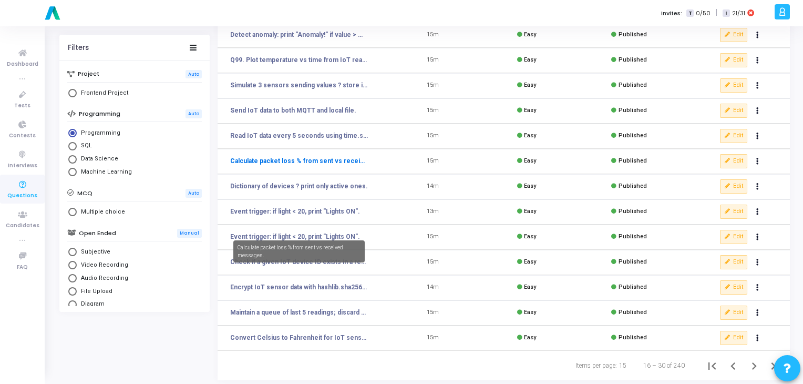
scroll to position [153, 0]
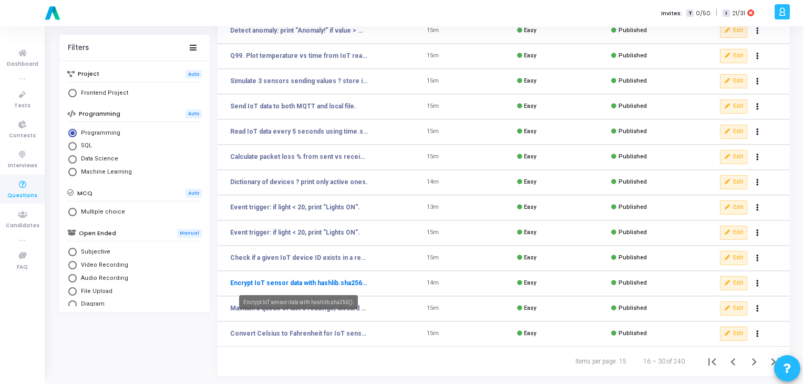
click at [293, 282] on link "Encrypt IoT sensor data with hashlib.sha256()." at bounding box center [299, 282] width 138 height 9
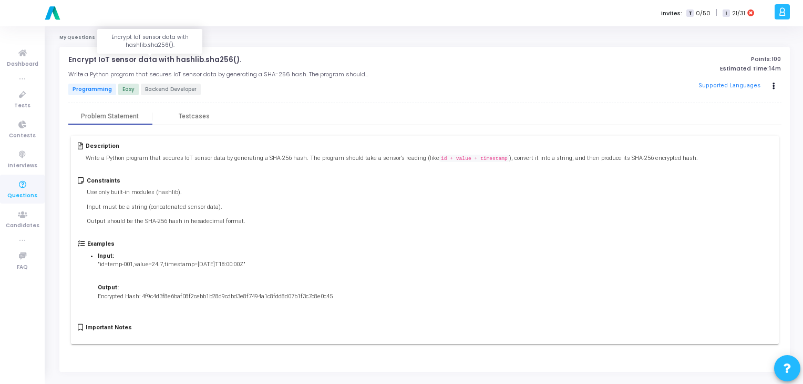
click at [170, 63] on p "Encrypt IoT sensor data with hashlib.sha256()." at bounding box center [154, 60] width 173 height 8
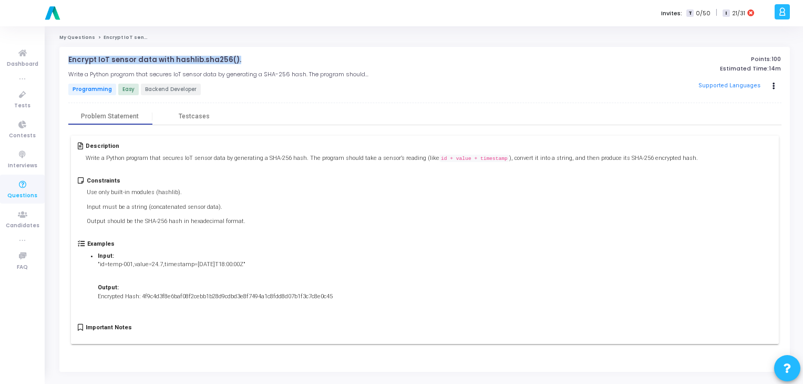
click at [170, 63] on p "Encrypt IoT sensor data with hashlib.sha256()." at bounding box center [154, 60] width 173 height 8
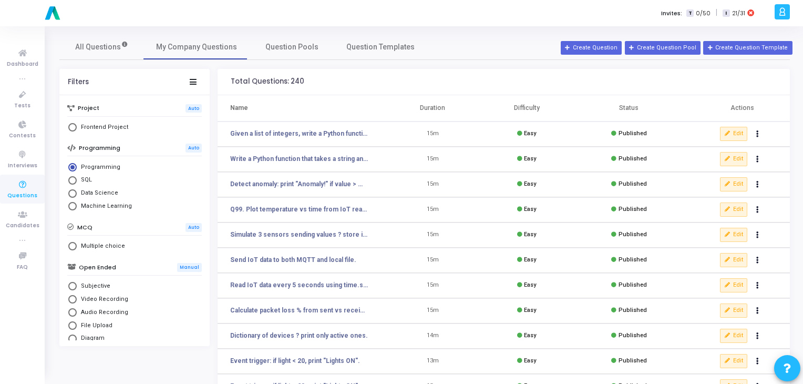
scroll to position [153, 0]
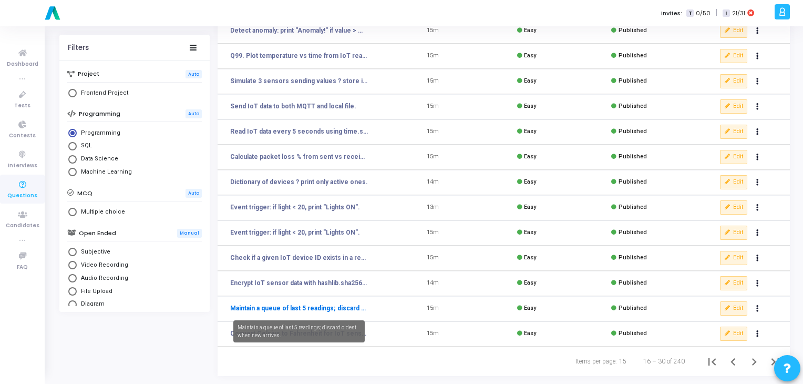
click at [341, 305] on link "Maintain a queue of last 5 readings; discard oldest when new arrives." at bounding box center [299, 307] width 138 height 9
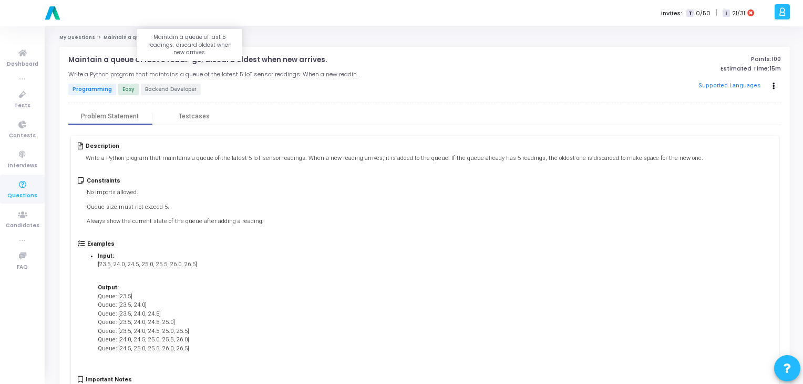
click at [250, 58] on p "Maintain a queue of last 5 readings; discard oldest when new arrives." at bounding box center [197, 60] width 259 height 8
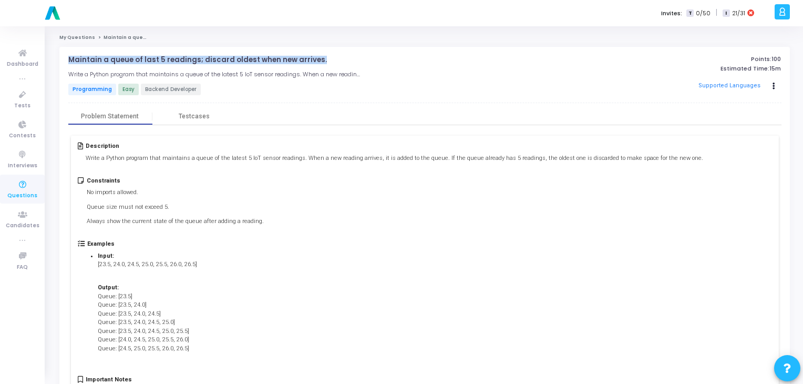
click at [250, 58] on p "Maintain a queue of last 5 readings; discard oldest when new arrives." at bounding box center [197, 60] width 259 height 8
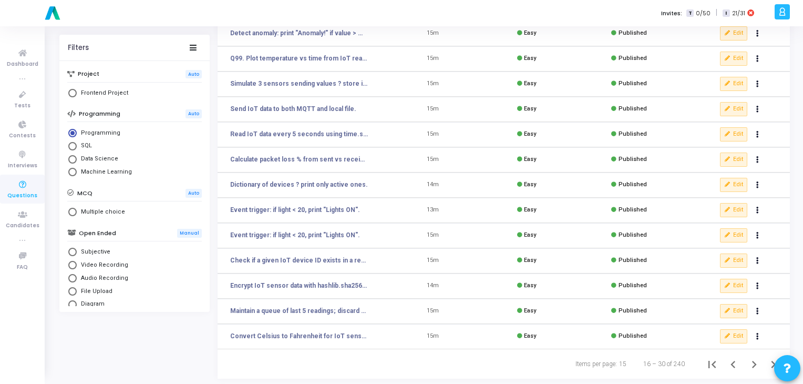
scroll to position [153, 0]
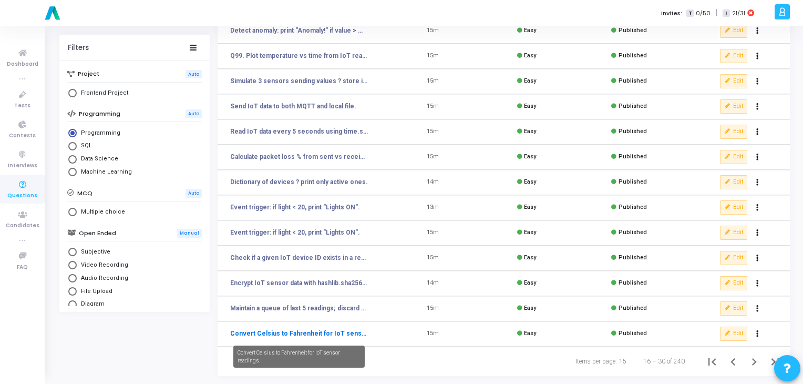
click at [301, 328] on link "Convert Celsius to Fahrenheit for IoT sensor readings." at bounding box center [299, 332] width 138 height 9
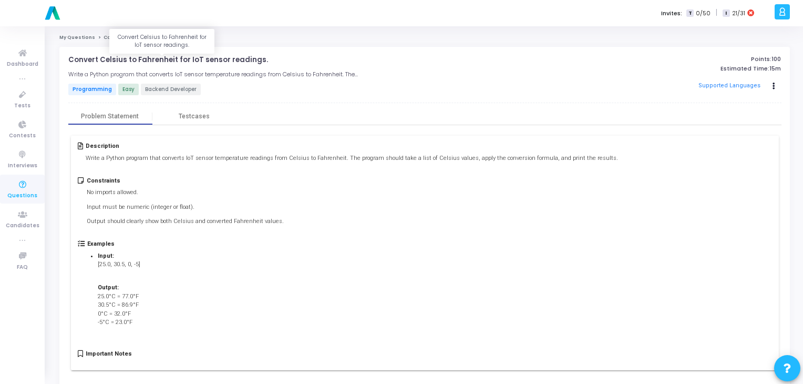
click at [192, 60] on p "Convert Celsius to Fahrenheit for IoT sensor readings." at bounding box center [168, 60] width 200 height 8
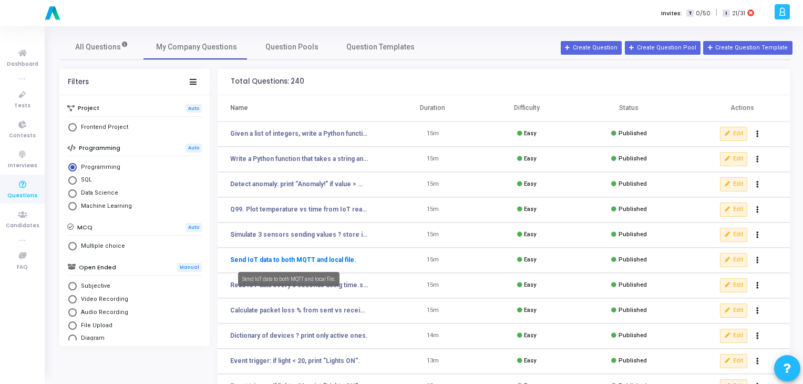
scroll to position [153, 0]
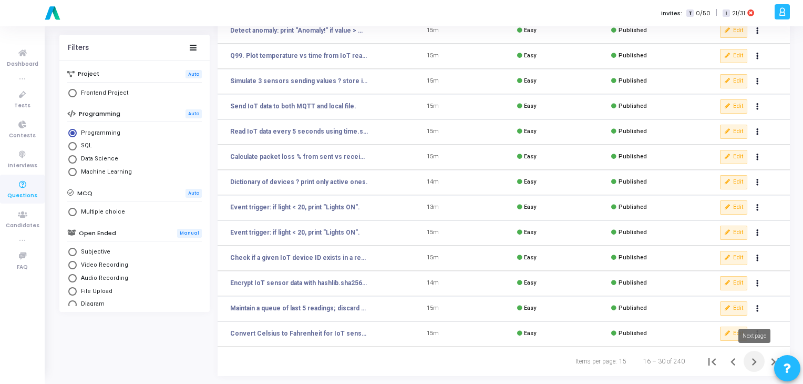
click at [756, 364] on icon "Next page" at bounding box center [754, 361] width 15 height 15
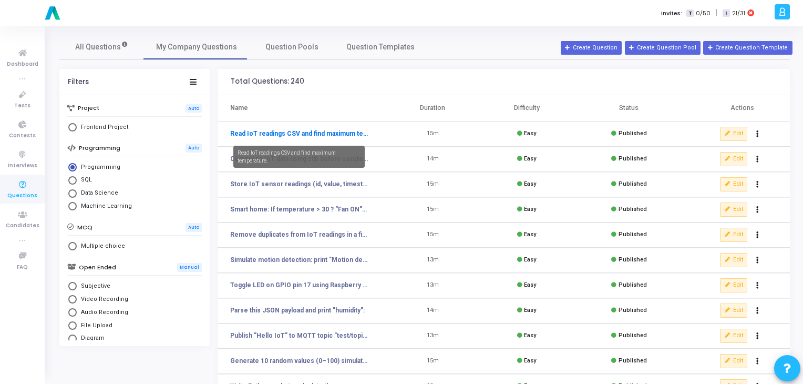
click at [288, 135] on link "Read IoT readings CSV and find maximum temperature." at bounding box center [299, 133] width 138 height 9
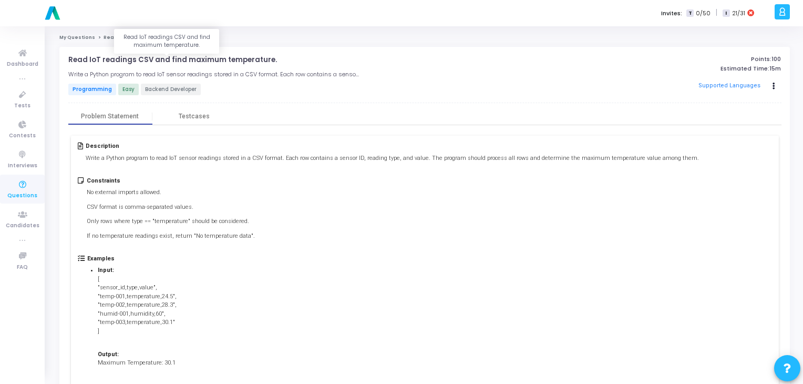
click at [153, 59] on p "Read IoT readings CSV and find maximum temperature." at bounding box center [172, 60] width 209 height 8
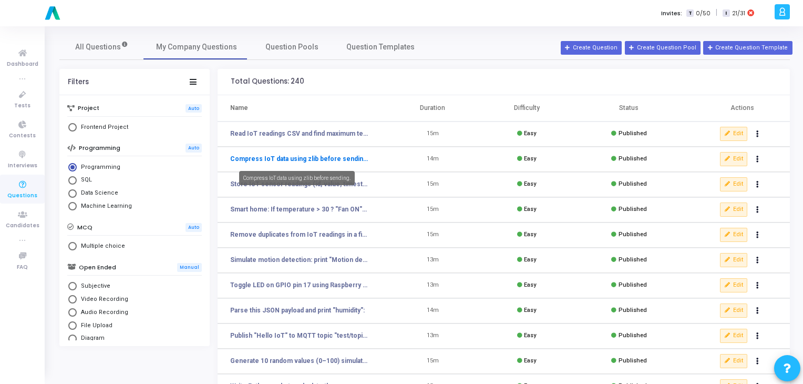
click at [348, 159] on link "Compress IoT data using zlib before sending." at bounding box center [299, 158] width 138 height 9
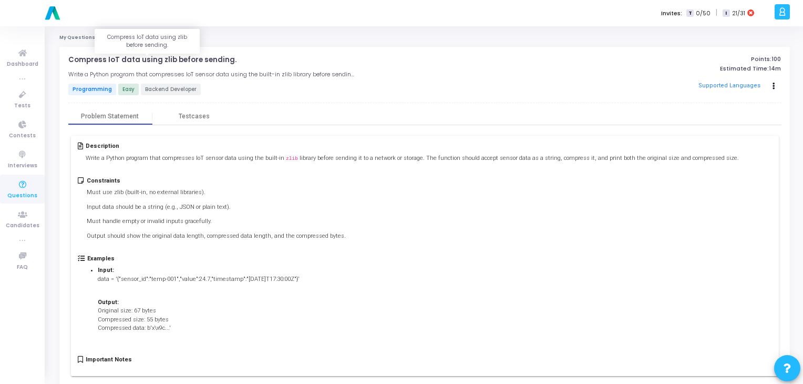
click at [152, 61] on p "Compress IoT data using zlib before sending." at bounding box center [152, 60] width 168 height 8
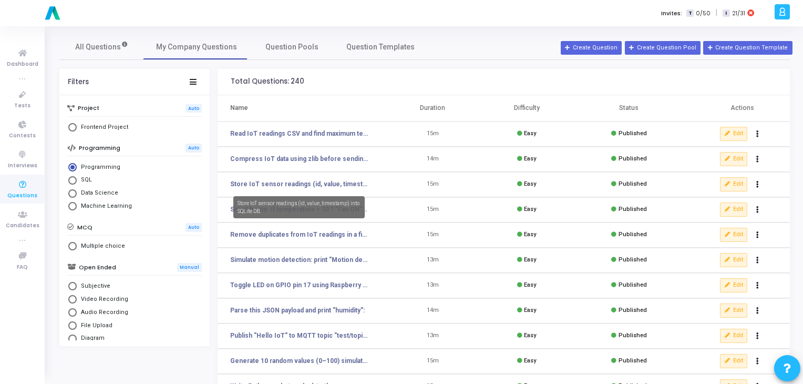
click at [246, 189] on mat-tooltip-component "Store IoT sensor readings (id, value, timestamp) into SQLite DB." at bounding box center [299, 207] width 146 height 37
click at [268, 185] on link "Store IoT sensor readings (id, value, timestamp) into SQLite DB." at bounding box center [299, 183] width 138 height 9
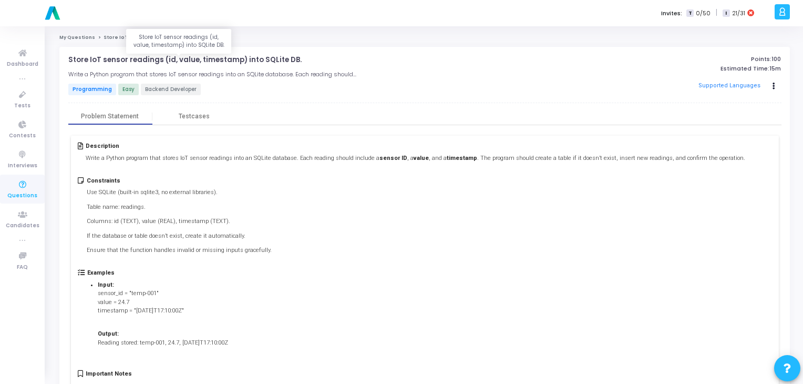
click at [272, 57] on p "Store IoT sensor readings (id, value, timestamp) into SQLite DB." at bounding box center [184, 60] width 233 height 8
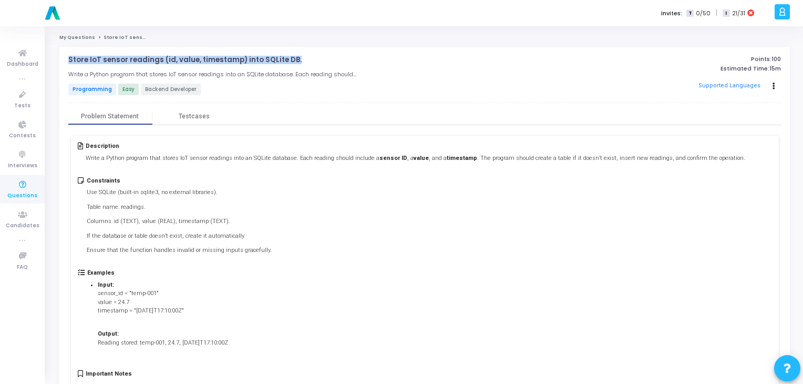
click at [272, 57] on p "Store IoT sensor readings (id, value, timestamp) into SQLite DB." at bounding box center [184, 60] width 233 height 8
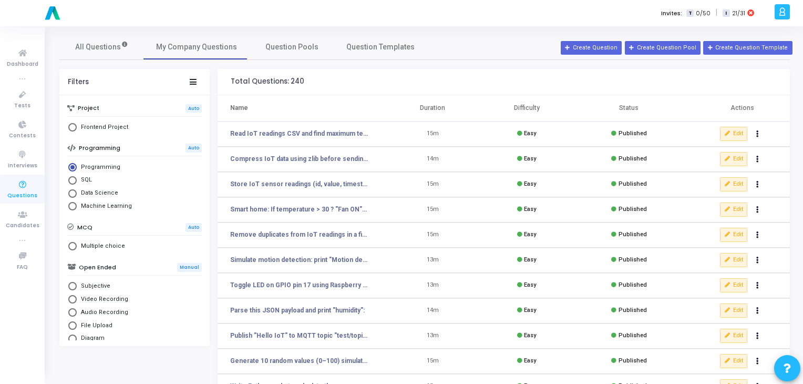
click at [312, 216] on td "Smart home: If temperature > 30 ? "Fan ON" else "Fan OFF"." at bounding box center [302, 209] width 168 height 25
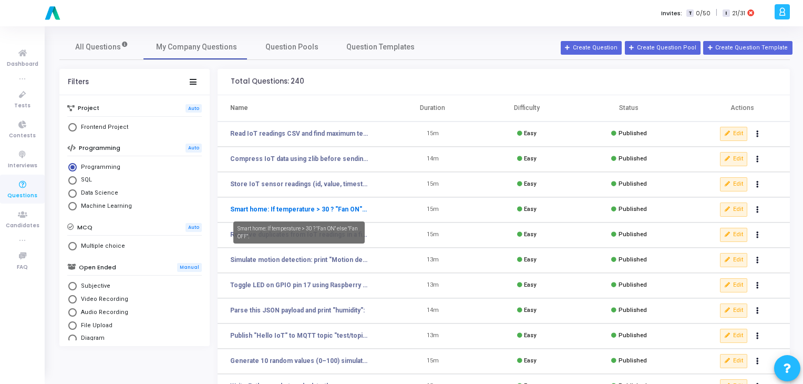
click at [328, 209] on link "Smart home: If temperature > 30 ? "Fan ON" else "Fan OFF"." at bounding box center [299, 208] width 138 height 9
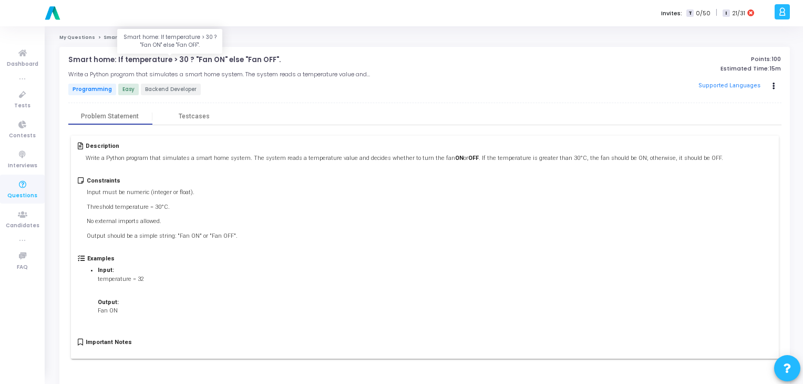
click at [174, 62] on p "Smart home: If temperature > 30 ? "Fan ON" else "Fan OFF"." at bounding box center [174, 60] width 212 height 8
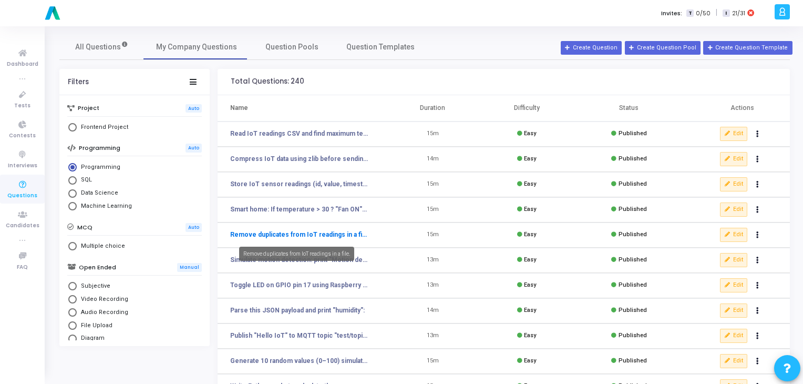
click at [267, 237] on link "Remove duplicates from IoT readings in a file." at bounding box center [299, 234] width 138 height 9
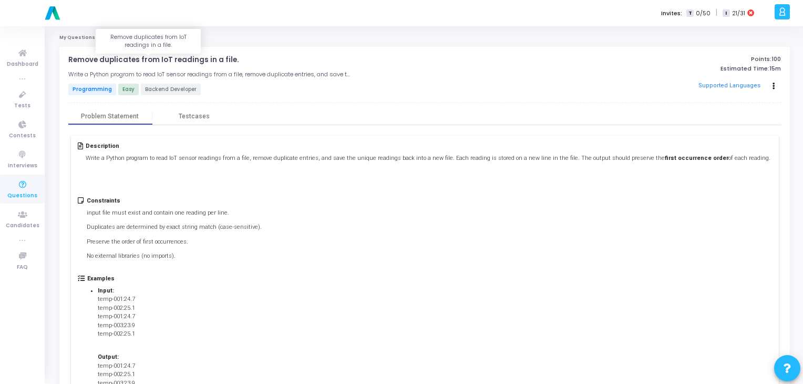
click at [191, 60] on p "Remove duplicates from IoT readings in a file." at bounding box center [153, 60] width 170 height 8
click at [174, 59] on p "Remove duplicates from IoT readings in a file." at bounding box center [153, 60] width 170 height 8
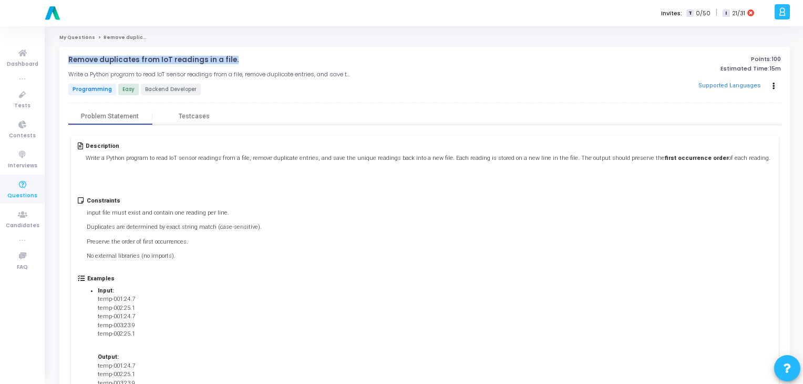
click at [174, 59] on p "Remove duplicates from IoT readings in a file." at bounding box center [153, 60] width 170 height 8
click at [160, 60] on p "Remove duplicates from IoT readings in a file." at bounding box center [153, 60] width 170 height 8
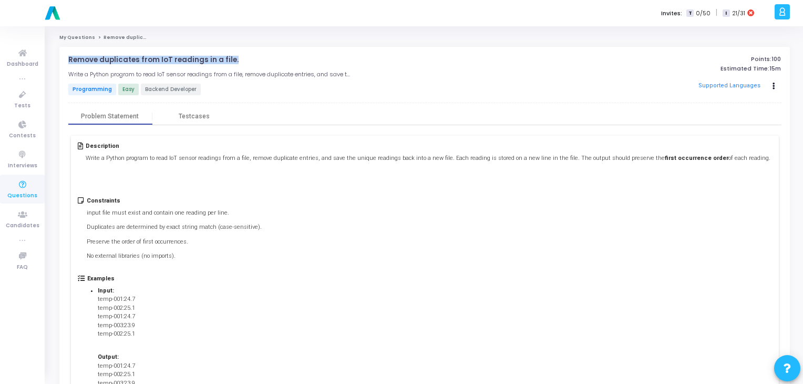
click at [160, 60] on p "Remove duplicates from IoT readings in a file." at bounding box center [153, 60] width 170 height 8
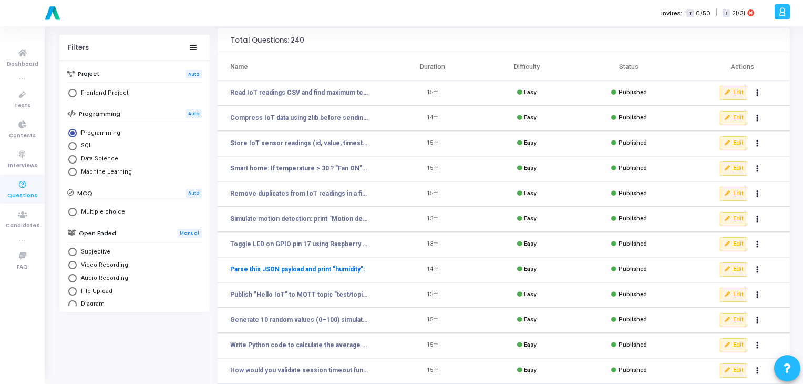
scroll to position [40, 0]
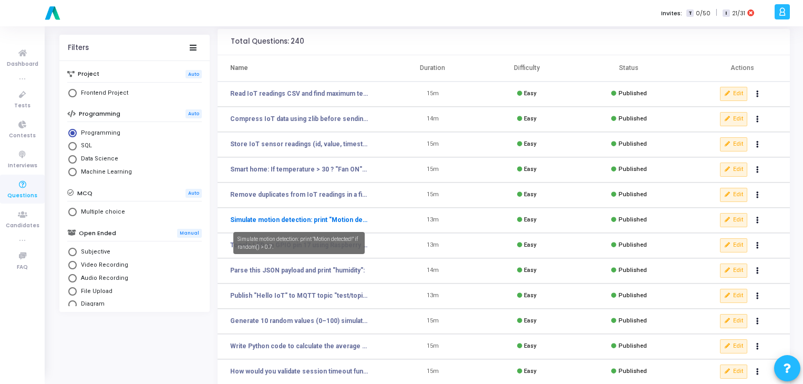
click at [301, 221] on link "Simulate motion detection: print "Motion detected!" if random() > 0.7." at bounding box center [299, 219] width 138 height 9
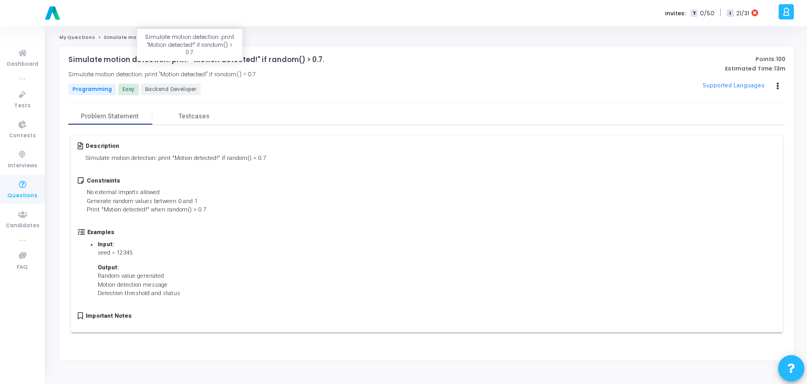
click at [209, 60] on p "Simulate motion detection: print "Motion detected!" if random() > 0.7." at bounding box center [196, 60] width 256 height 8
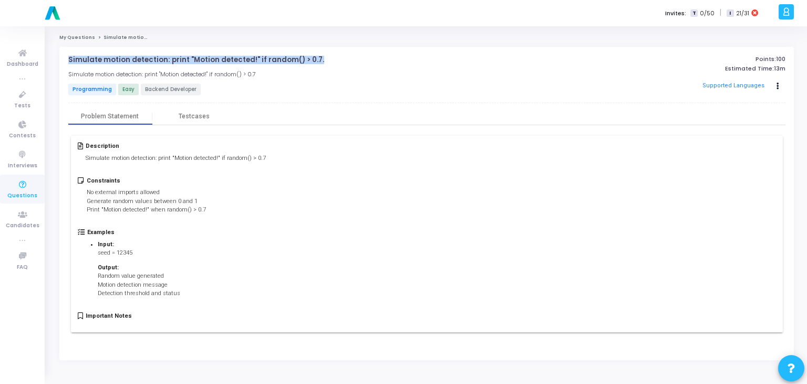
click at [209, 60] on p "Simulate motion detection: print "Motion detected!" if random() > 0.7." at bounding box center [196, 60] width 256 height 8
click at [208, 59] on p "Simulate motion detection: print "Motion detected!" if random() > 0.7." at bounding box center [196, 60] width 256 height 8
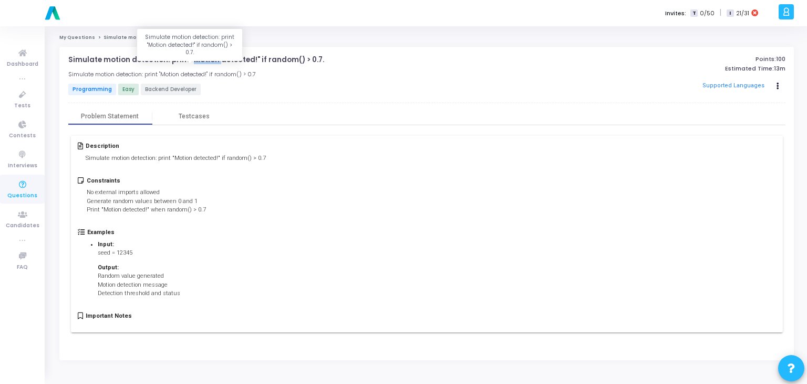
click at [208, 59] on p "Simulate motion detection: print "Motion detected!" if random() > 0.7." at bounding box center [196, 60] width 256 height 8
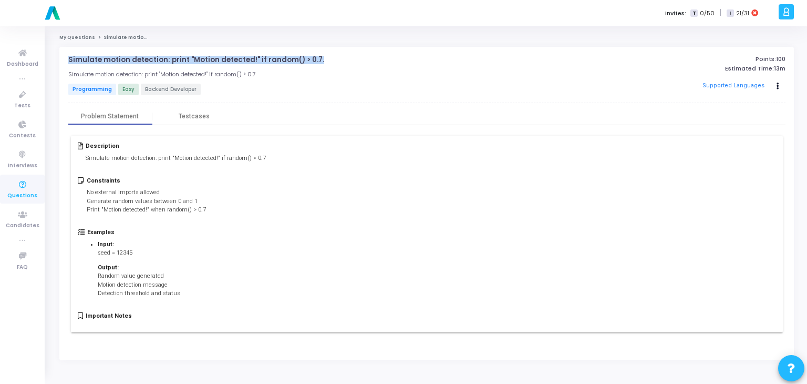
click at [208, 59] on p "Simulate motion detection: print "Motion detected!" if random() > 0.7." at bounding box center [196, 60] width 256 height 8
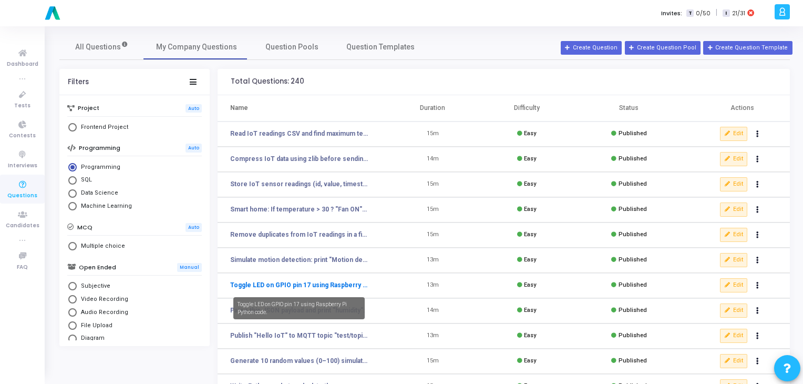
click at [256, 284] on link "Toggle LED on GPIO pin 17 using Raspberry Pi Python code." at bounding box center [299, 284] width 138 height 9
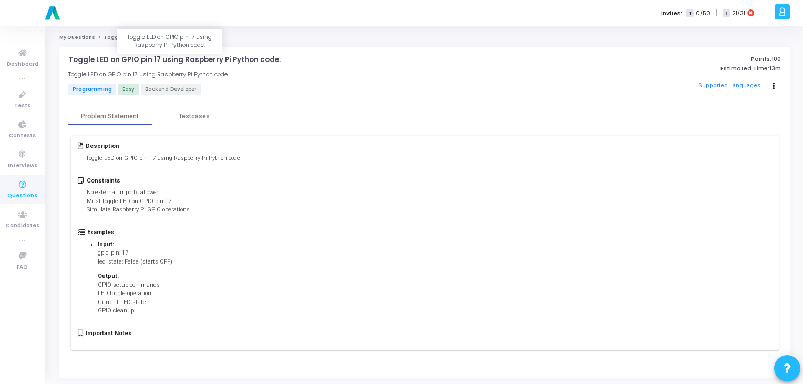
click at [180, 60] on p "Toggle LED on GPIO pin 17 using Raspberry Pi Python code." at bounding box center [174, 60] width 212 height 8
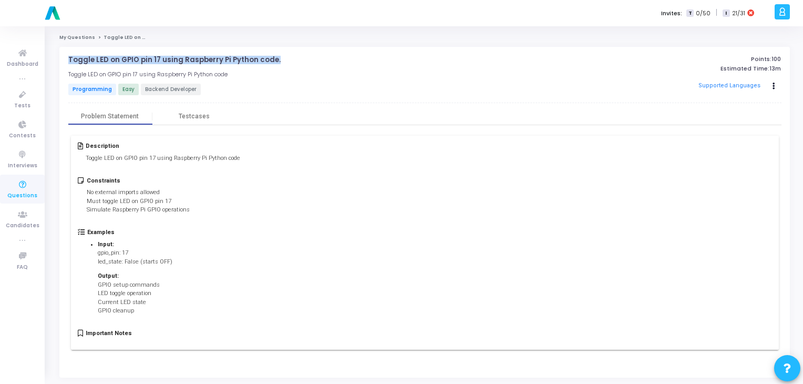
click at [180, 60] on p "Toggle LED on GPIO pin 17 using Raspberry Pi Python code." at bounding box center [174, 60] width 212 height 8
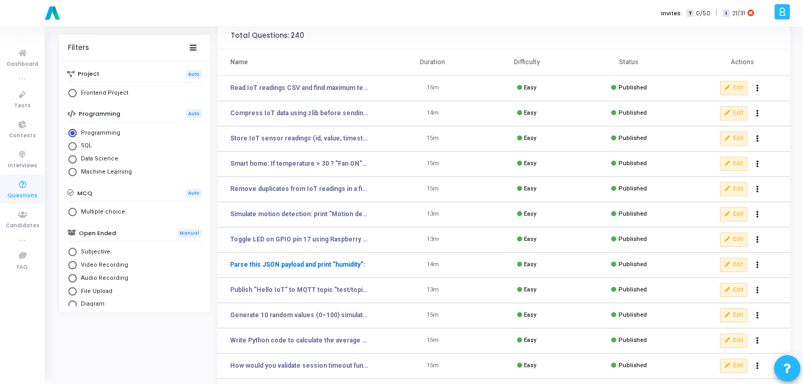
scroll to position [65, 0]
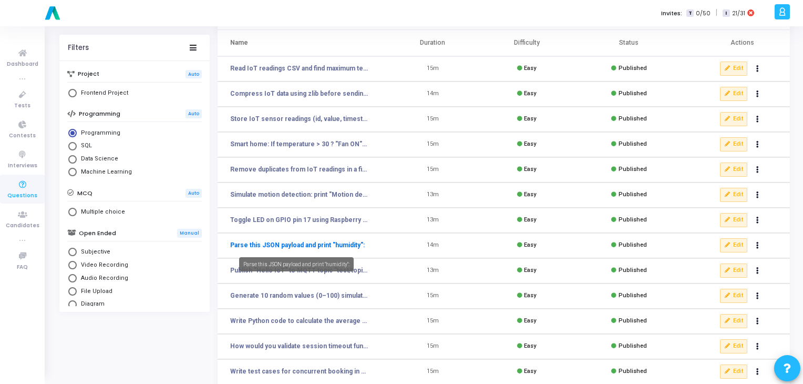
click at [301, 247] on link "Parse this JSON payload and print "humidity":" at bounding box center [297, 244] width 135 height 9
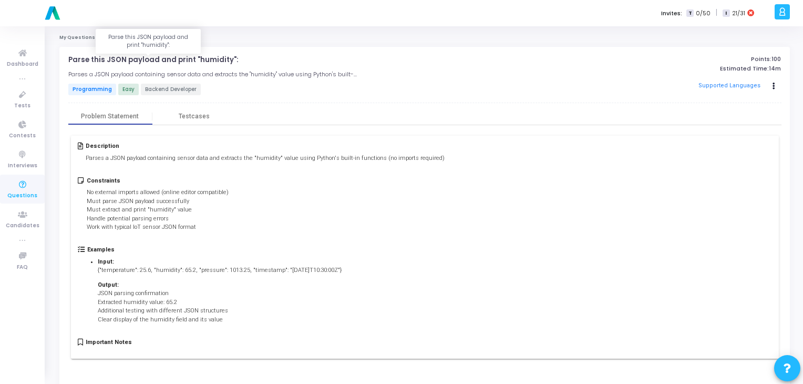
click at [194, 63] on p "Parse this JSON payload and print "humidity":" at bounding box center [153, 60] width 170 height 8
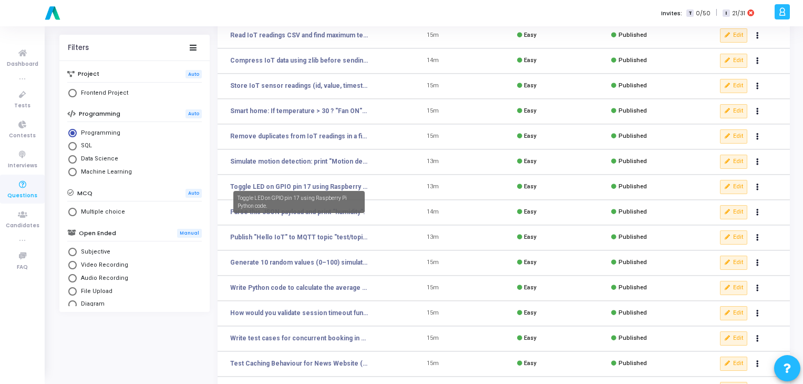
scroll to position [107, 0]
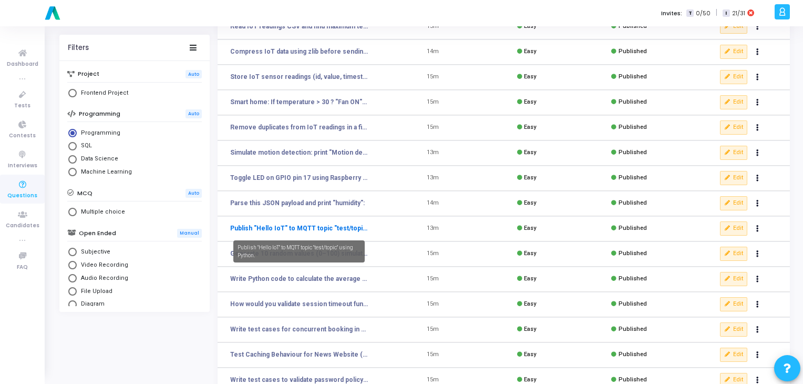
click at [315, 229] on link "Publish "Hello IoT" to MQTT topic "test/topic" using Python." at bounding box center [299, 227] width 138 height 9
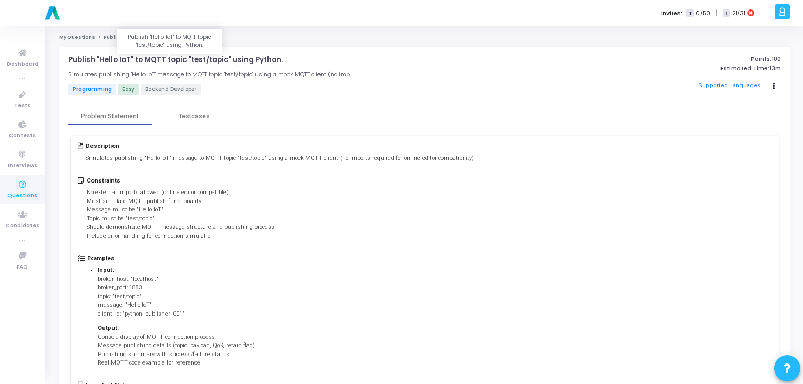
click at [147, 57] on p "Publish "Hello IoT" to MQTT topic "test/topic" using Python." at bounding box center [175, 60] width 214 height 8
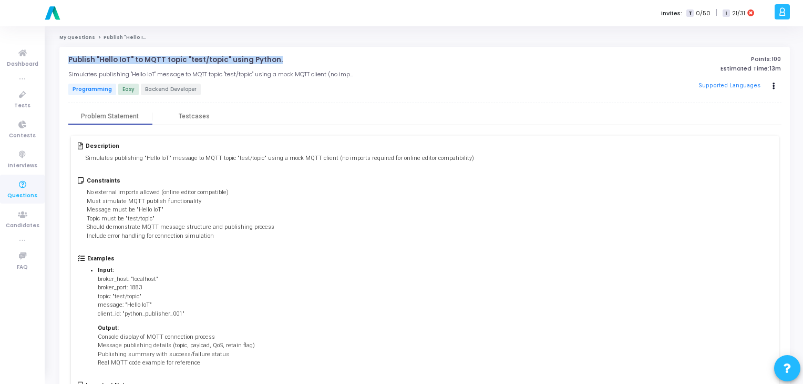
click at [147, 57] on p "Publish "Hello IoT" to MQTT topic "test/topic" using Python." at bounding box center [175, 60] width 214 height 8
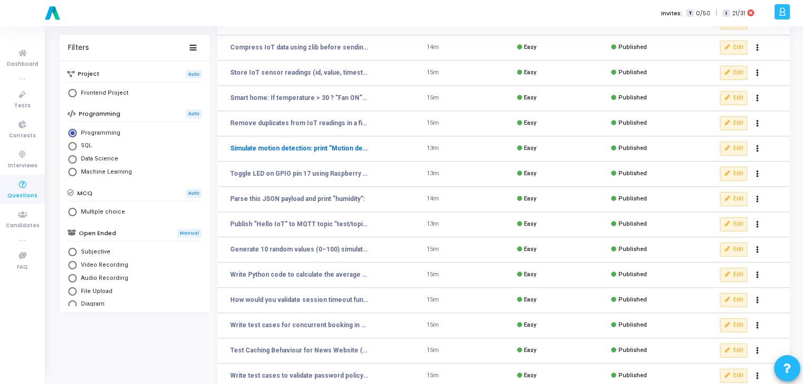
scroll to position [114, 0]
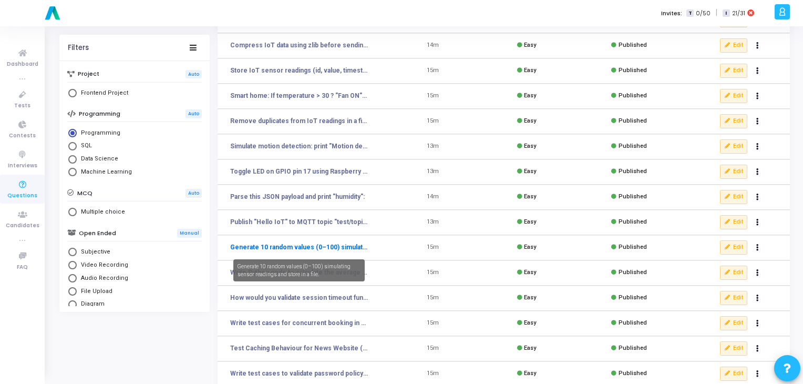
click at [321, 245] on link "Generate 10 random values (0–100) simulating sensor readings and store in a fil…" at bounding box center [299, 246] width 138 height 9
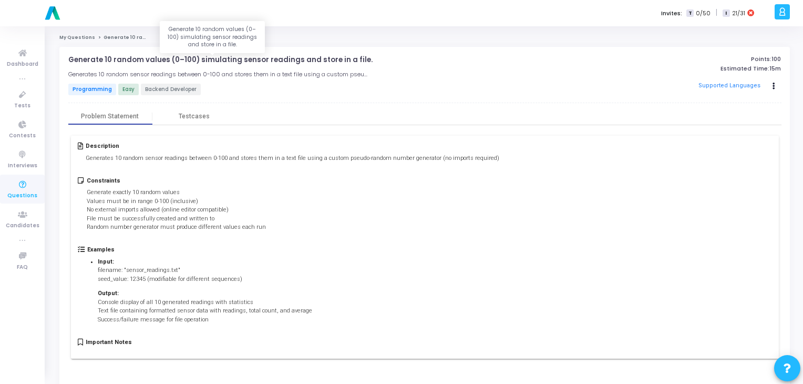
click at [178, 60] on p "Generate 10 random values (0–100) simulating sensor readings and store in a fil…" at bounding box center [220, 60] width 304 height 8
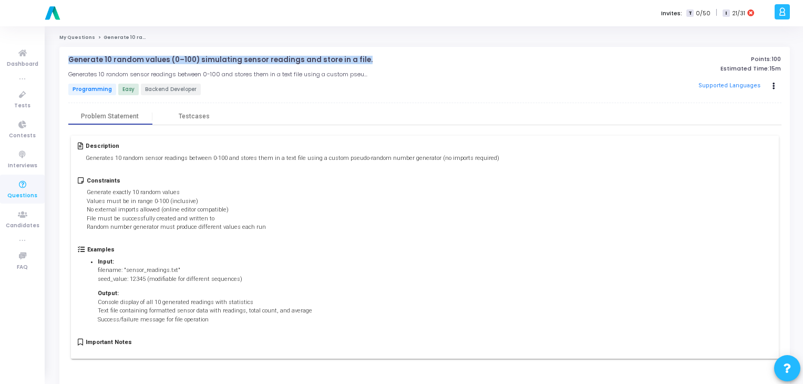
click at [178, 60] on p "Generate 10 random values (0–100) simulating sensor readings and store in a fil…" at bounding box center [220, 60] width 304 height 8
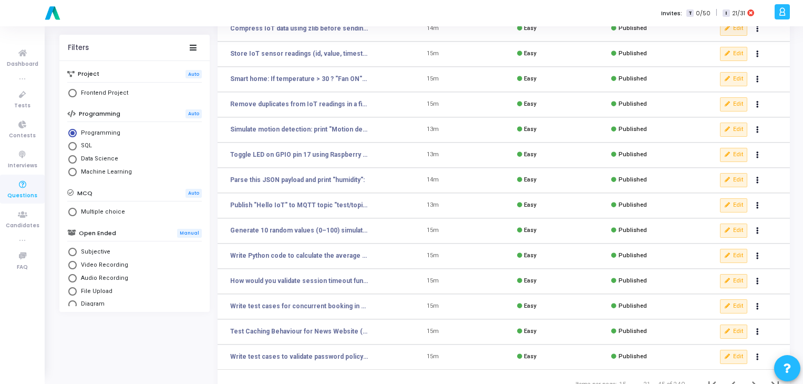
scroll to position [153, 0]
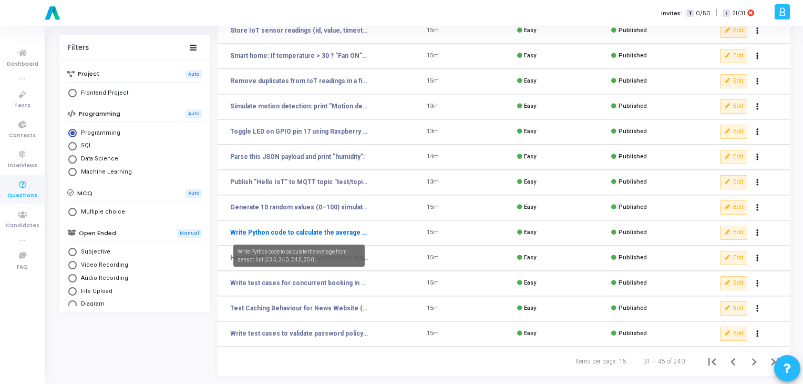
click at [287, 232] on link "Write Python code to calculate the average from sensor list [23.5, 24.0, 24.5, …" at bounding box center [299, 232] width 138 height 9
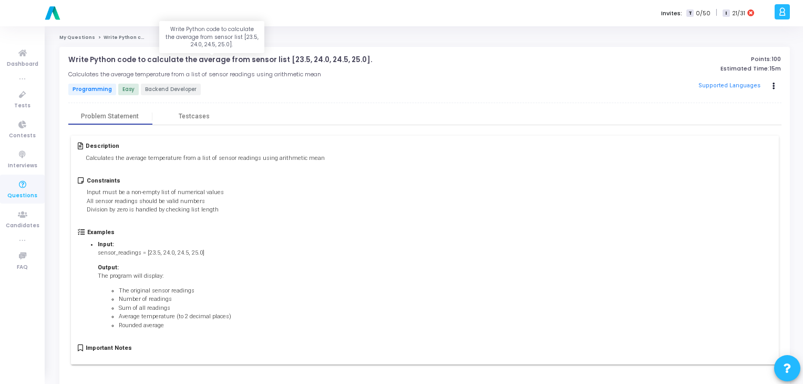
click at [195, 56] on p "Write Python code to calculate the average from sensor list [23.5, 24.0, 24.5, …" at bounding box center [220, 60] width 304 height 8
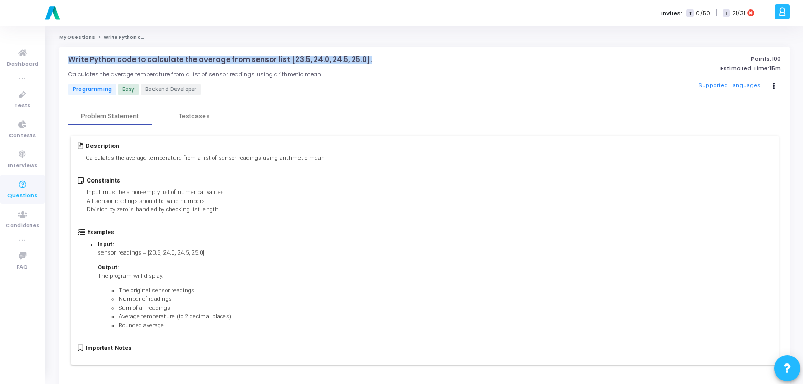
click at [195, 56] on p "Write Python code to calculate the average from sensor list [23.5, 24.0, 24.5, …" at bounding box center [220, 60] width 304 height 8
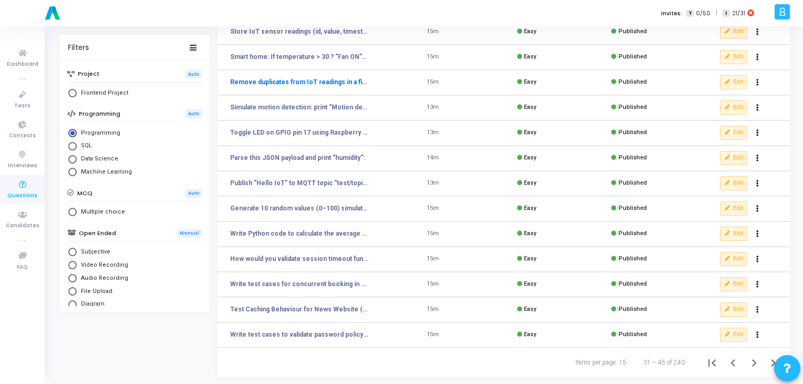
scroll to position [153, 0]
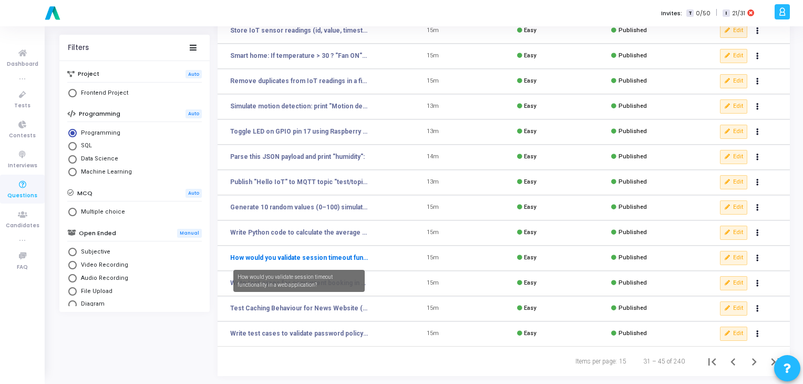
click at [329, 259] on link "How would you validate session timeout functionality in a web application?" at bounding box center [299, 257] width 138 height 9
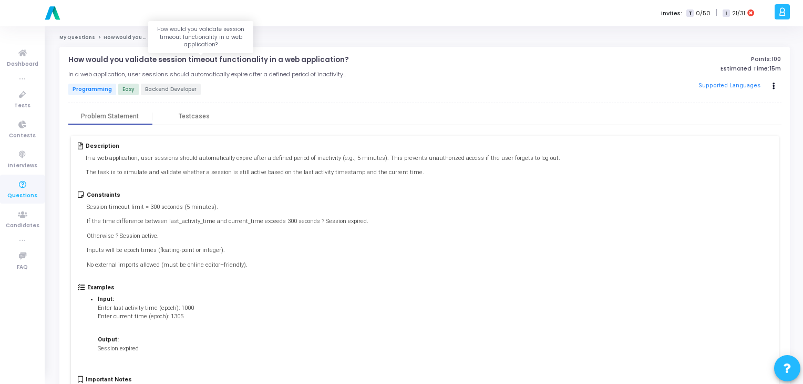
click at [231, 63] on p "How would you validate session timeout functionality in a web application?" at bounding box center [208, 60] width 281 height 8
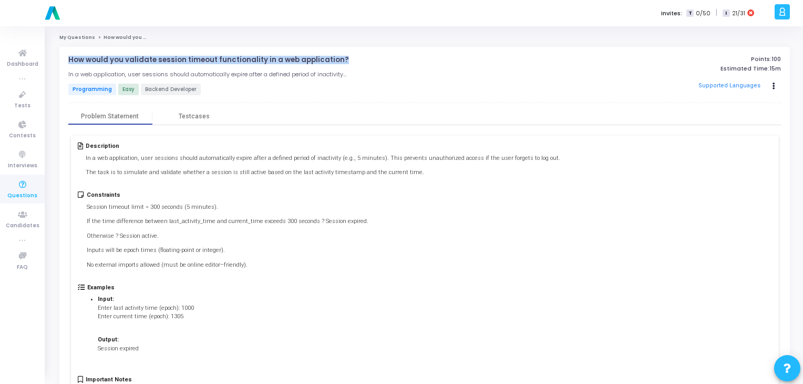
click at [231, 63] on p "How would you validate session timeout functionality in a web application?" at bounding box center [208, 60] width 281 height 8
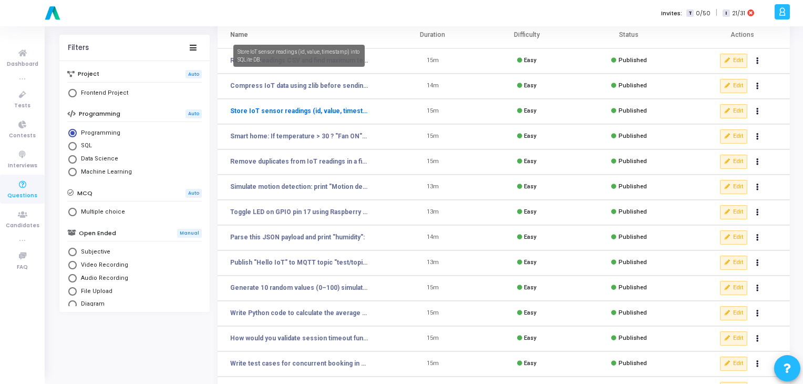
scroll to position [153, 0]
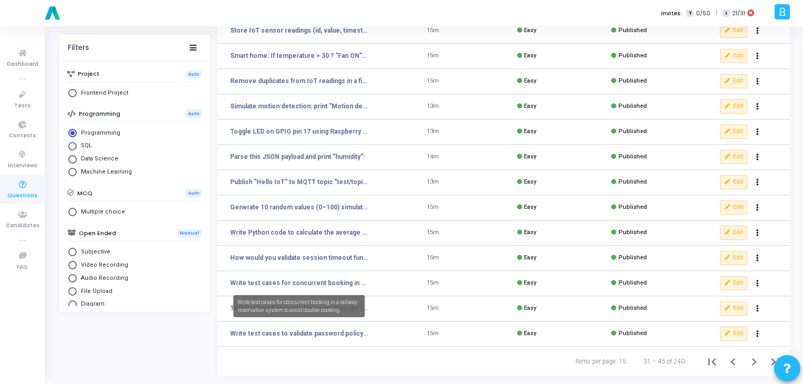
click at [308, 287] on mat-tooltip-component "Write test cases for concurrent booking in a railway reservation system to avoi…" at bounding box center [299, 305] width 146 height 37
click at [310, 285] on link "Write test cases for concurrent booking in a railway reservation system to avoi…" at bounding box center [299, 282] width 138 height 9
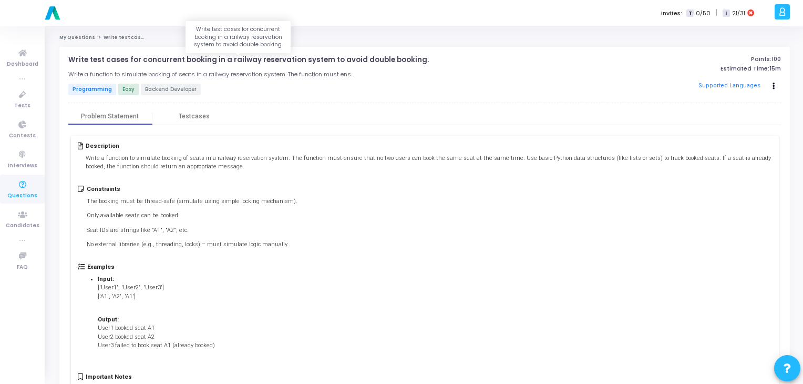
click at [215, 63] on p "Write test cases for concurrent booking in a railway reservation system to avoi…" at bounding box center [248, 60] width 360 height 8
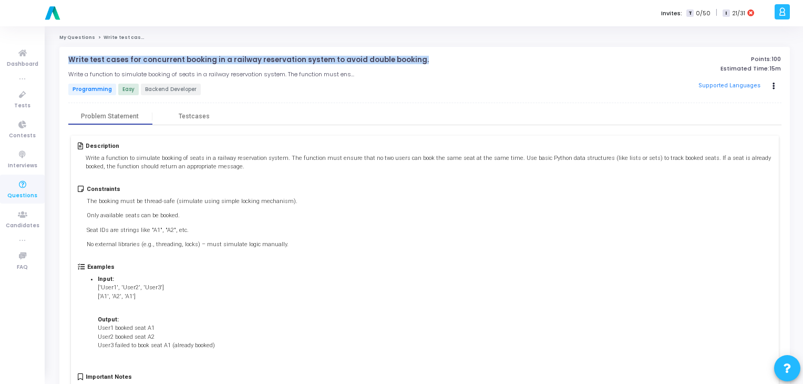
click at [215, 63] on p "Write test cases for concurrent booking in a railway reservation system to avoi…" at bounding box center [248, 60] width 360 height 8
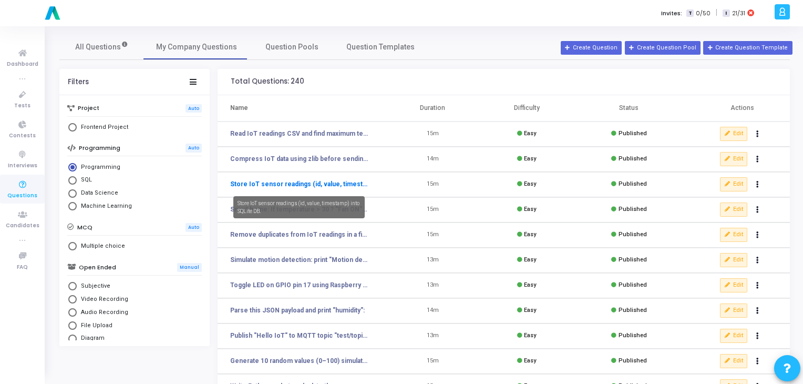
scroll to position [153, 0]
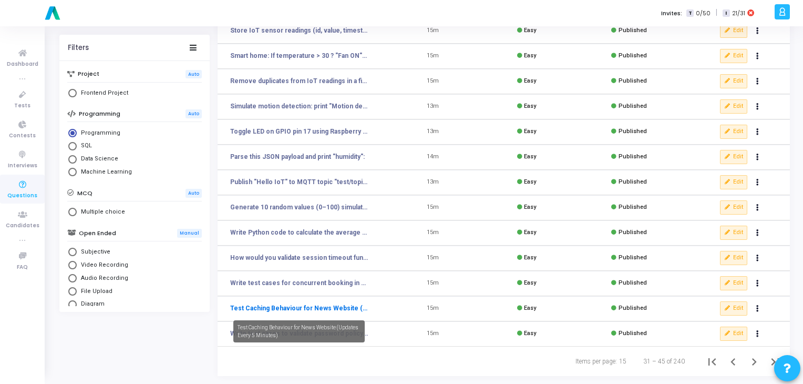
click at [312, 311] on link "Test Caching Behaviour for News Website (Updates Every 5 Minutes)" at bounding box center [299, 307] width 138 height 9
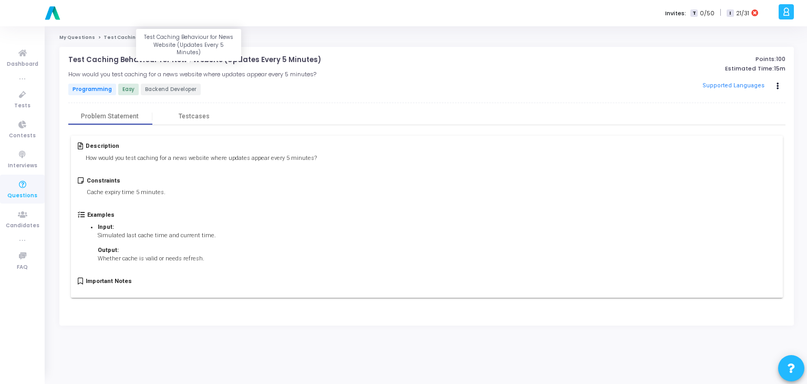
click at [234, 60] on p "Test Caching Behaviour for News Website (Updates Every 5 Minutes)" at bounding box center [194, 60] width 253 height 8
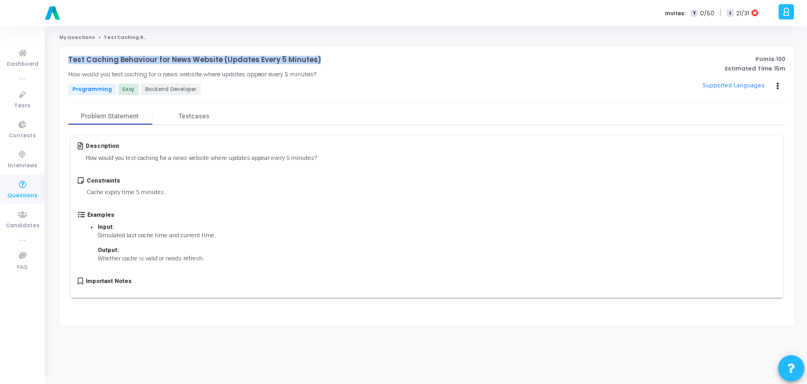
click at [234, 60] on p "Test Caching Behaviour for News Website (Updates Every 5 Minutes)" at bounding box center [194, 60] width 253 height 8
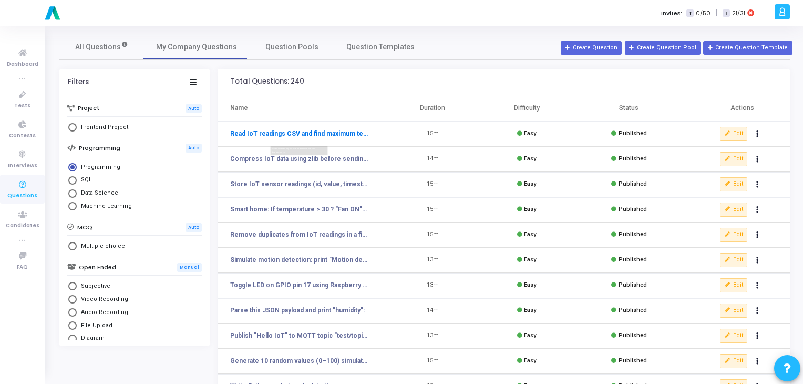
scroll to position [153, 0]
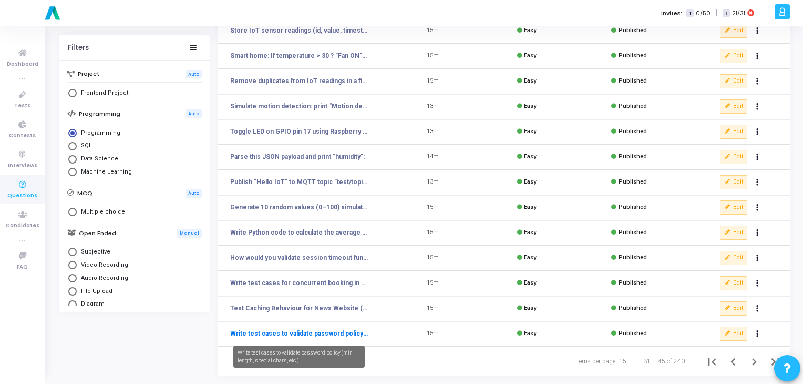
click at [328, 333] on link "Write test cases to validate password policy (min length, special chars, etc.)." at bounding box center [299, 332] width 138 height 9
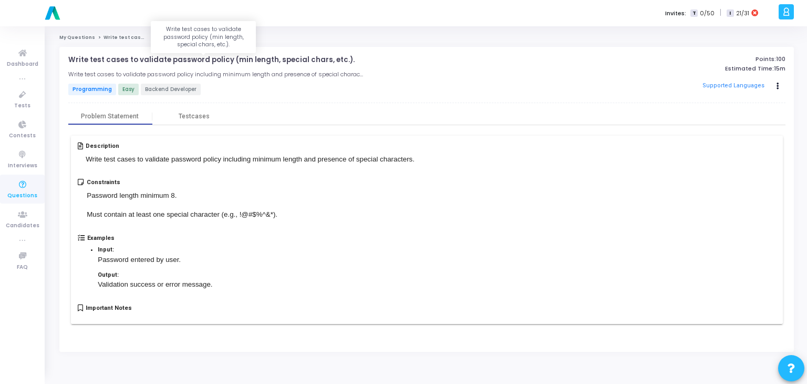
click at [184, 59] on p "Write test cases to validate password policy (min length, special chars, etc.)." at bounding box center [211, 60] width 286 height 8
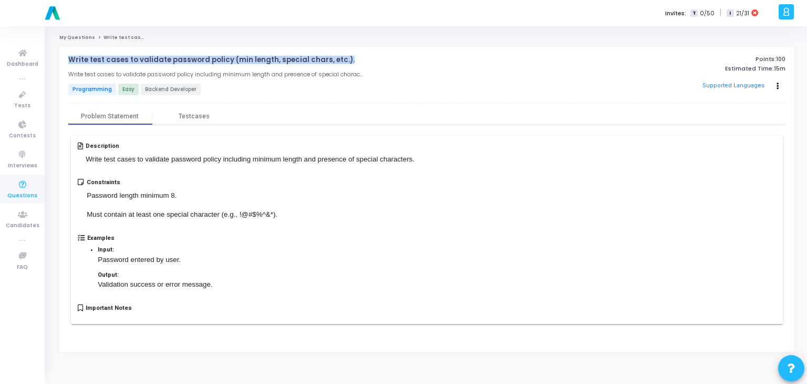
click at [184, 59] on p "Write test cases to validate password policy (min length, special chars, etc.)." at bounding box center [211, 60] width 286 height 8
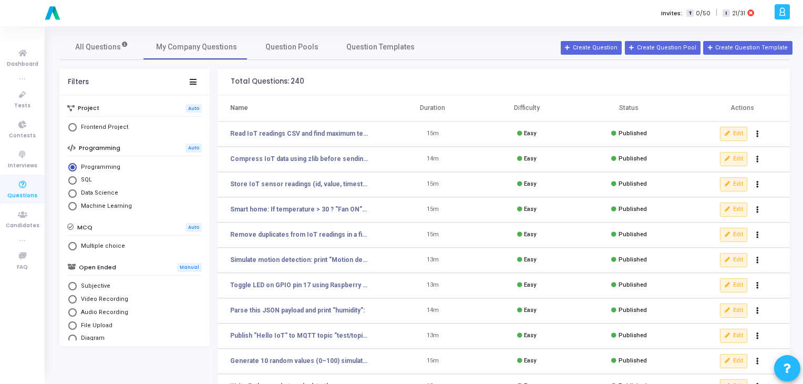
scroll to position [153, 0]
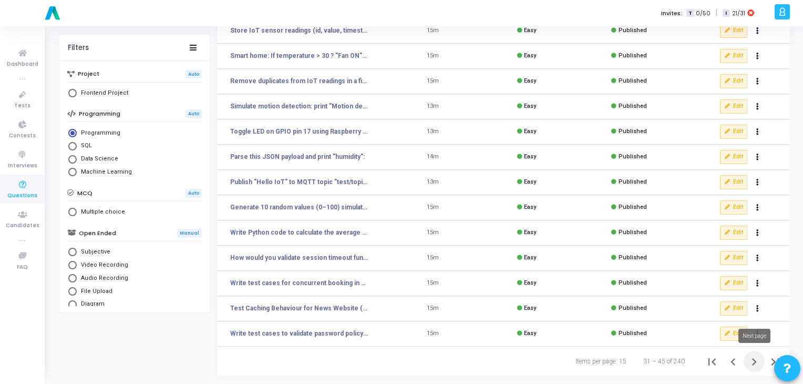
click at [756, 361] on icon "Next page" at bounding box center [754, 361] width 5 height 7
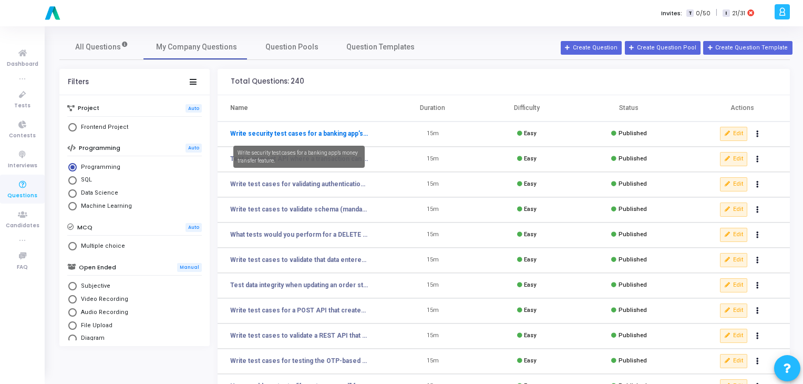
click at [302, 133] on link "Write security test cases for a banking app’s money transfer feature." at bounding box center [299, 133] width 138 height 9
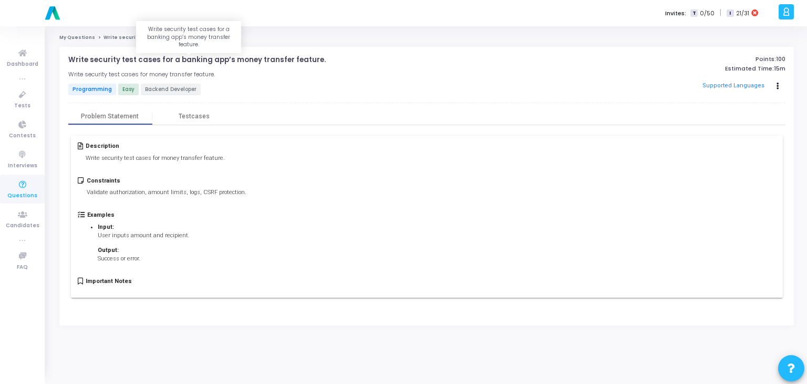
click at [194, 57] on p "Write security test cases for a banking app’s money transfer feature." at bounding box center [196, 60] width 257 height 8
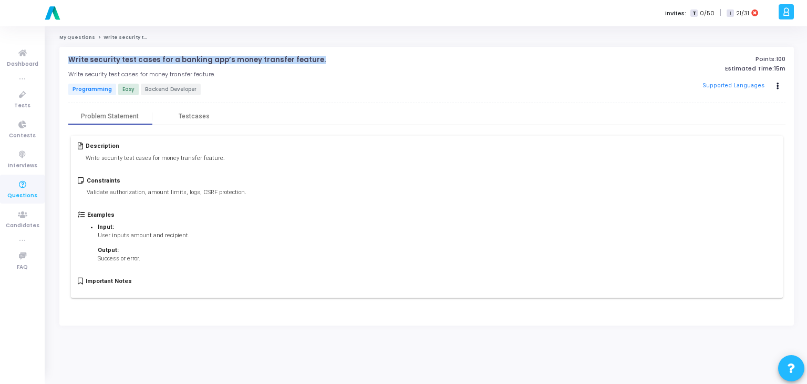
click at [194, 57] on p "Write security test cases for a banking app’s money transfer feature." at bounding box center [196, 60] width 257 height 8
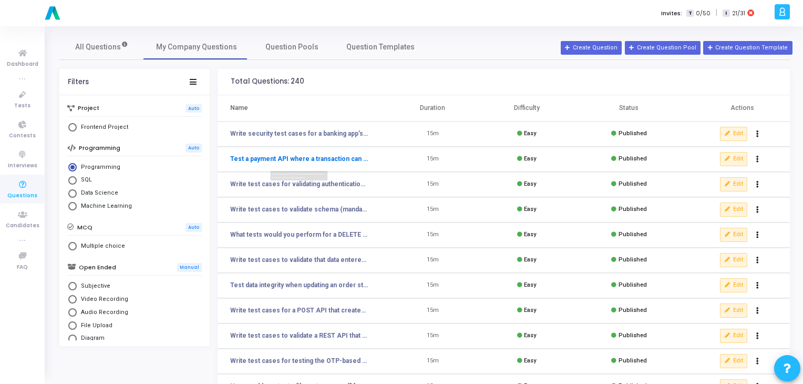
click at [338, 160] on link "Test a payment API where a transaction can either succeed, fail, or remain pend…" at bounding box center [299, 158] width 138 height 9
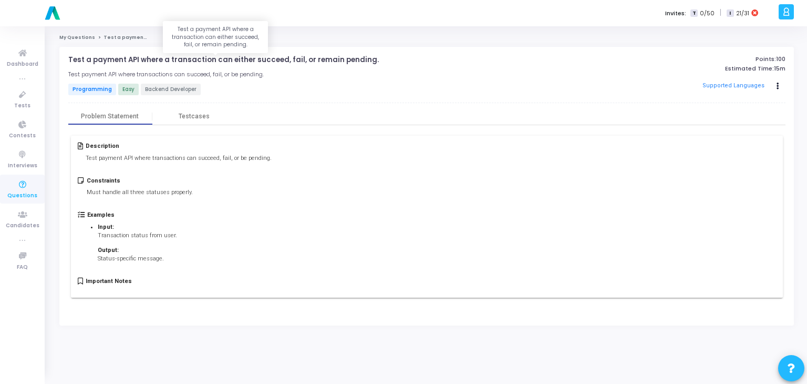
click at [211, 59] on p "Test a payment API where a transaction can either succeed, fail, or remain pend…" at bounding box center [223, 60] width 311 height 8
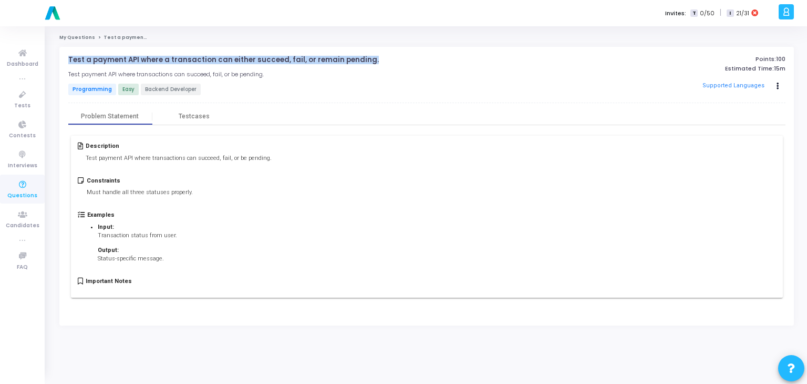
click at [211, 59] on p "Test a payment API where a transaction can either succeed, fail, or remain pend…" at bounding box center [223, 60] width 311 height 8
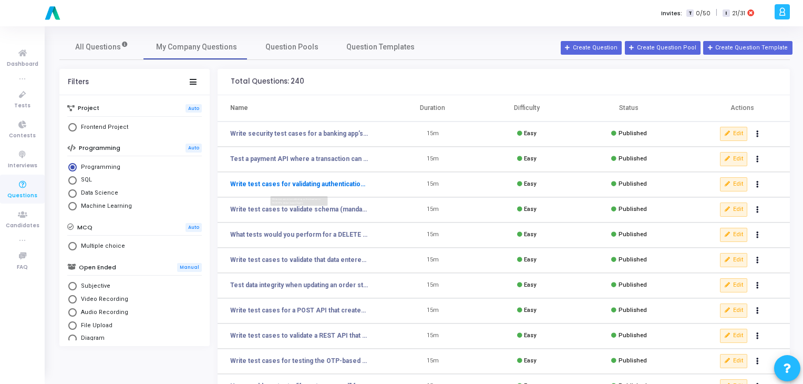
click at [300, 187] on link "Write test cases for validating authentication in REST APIs (token-based login)." at bounding box center [299, 183] width 138 height 9
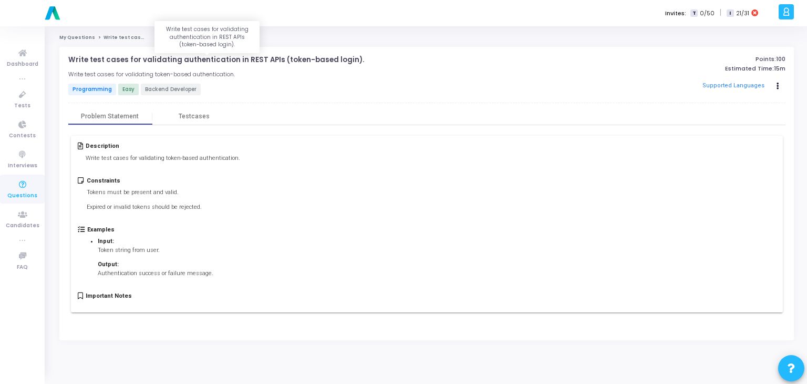
click at [198, 63] on p "Write test cases for validating authentication in REST APIs (token-based login)." at bounding box center [216, 60] width 296 height 8
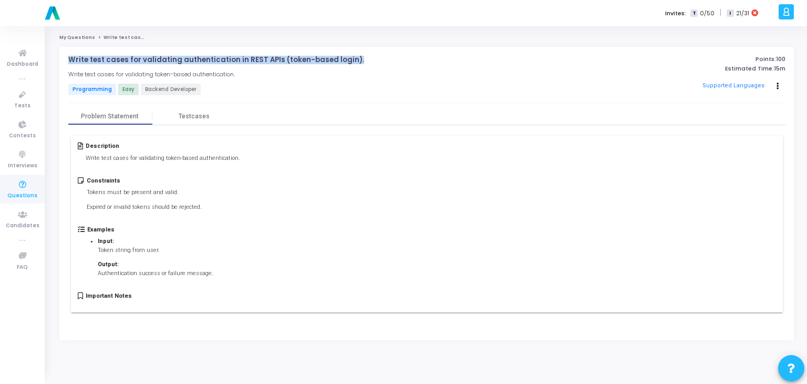
click at [198, 63] on p "Write test cases for validating authentication in REST APIs (token-based login)." at bounding box center [216, 60] width 296 height 8
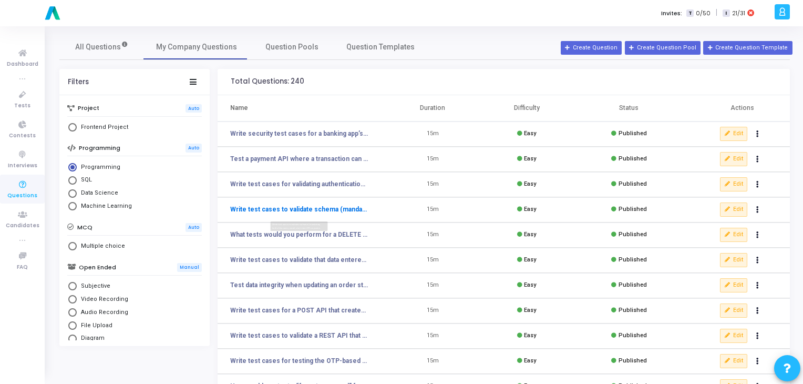
click at [248, 208] on link "Write test cases to validate schema (mandatory fields like name, email, etc.) i…" at bounding box center [299, 208] width 138 height 9
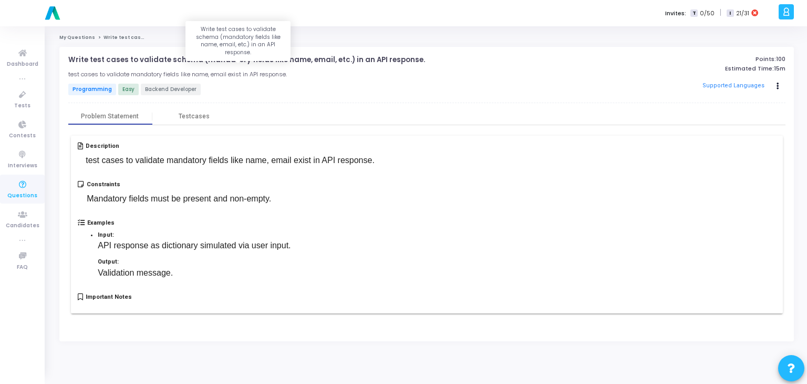
click at [220, 63] on p "Write test cases to validate schema (mandatory fields like name, email, etc.) i…" at bounding box center [246, 60] width 357 height 8
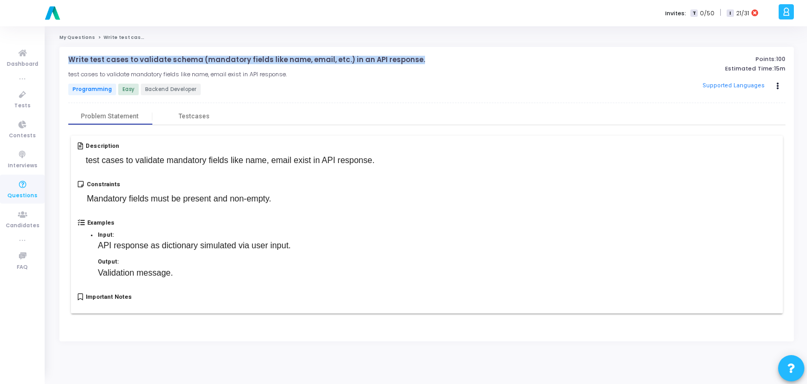
click at [220, 63] on p "Write test cases to validate schema (mandatory fields like name, email, etc.) i…" at bounding box center [246, 60] width 357 height 8
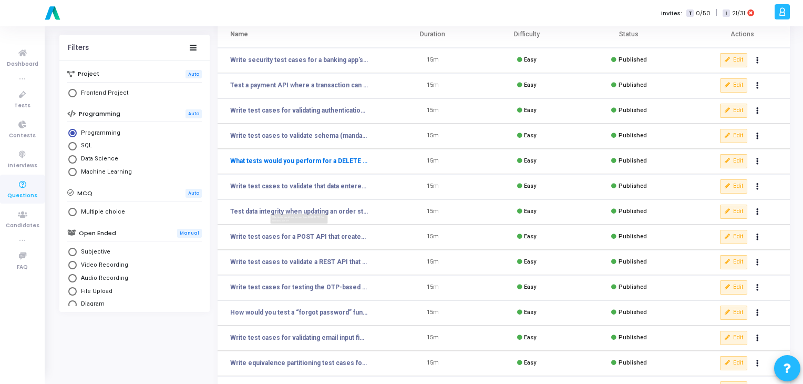
scroll to position [76, 0]
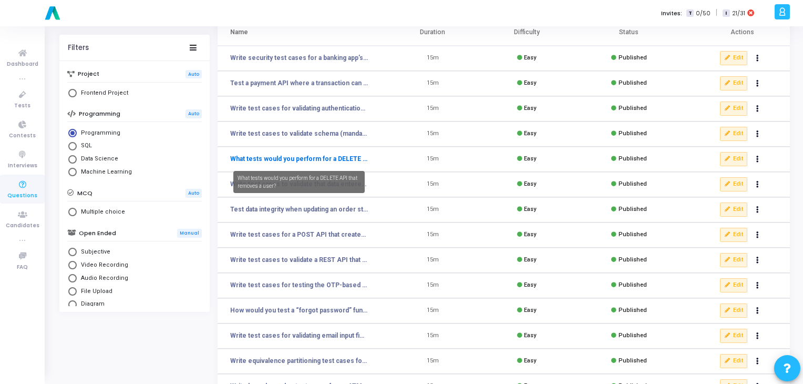
click at [281, 162] on link "What tests would you perform for a DELETE API that removes a user?" at bounding box center [299, 158] width 138 height 9
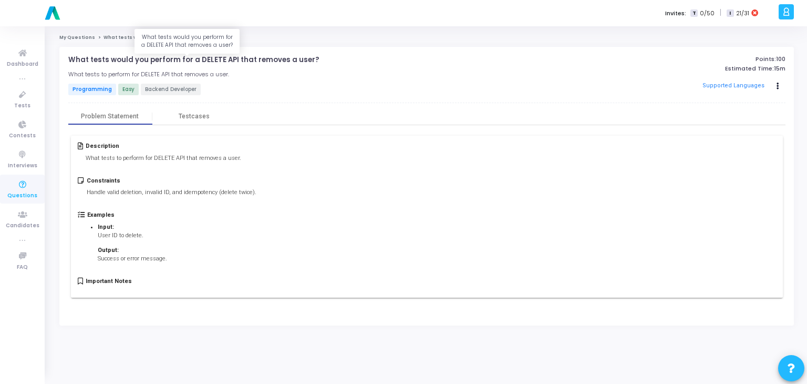
click at [195, 61] on p "What tests would you perform for a DELETE API that removes a user?" at bounding box center [193, 60] width 251 height 8
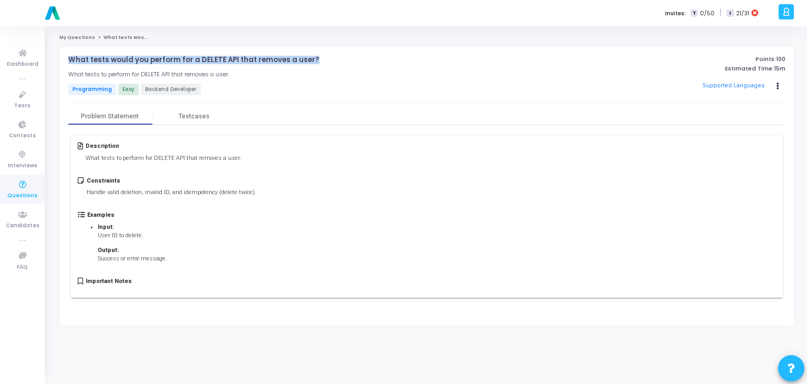
click at [195, 61] on p "What tests would you perform for a DELETE API that removes a user?" at bounding box center [193, 60] width 251 height 8
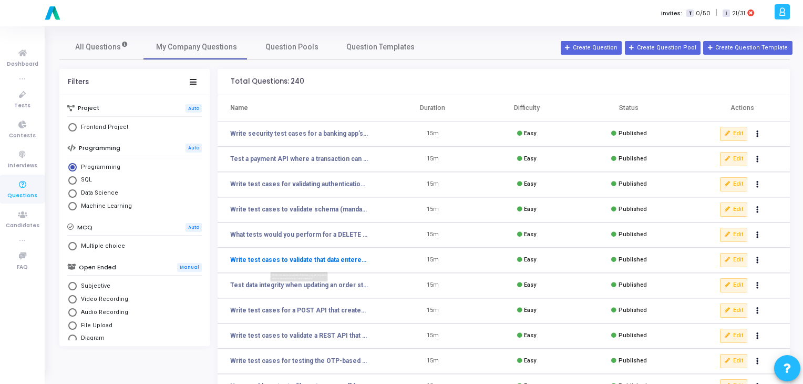
click at [261, 262] on link "Write test cases to validate that data entered in a web form is stored correctl…" at bounding box center [299, 259] width 138 height 9
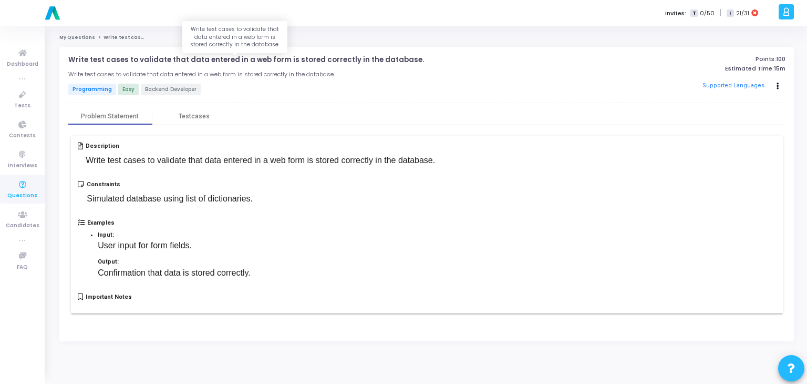
click at [220, 59] on p "Write test cases to validate that data entered in a web form is stored correctl…" at bounding box center [246, 60] width 356 height 8
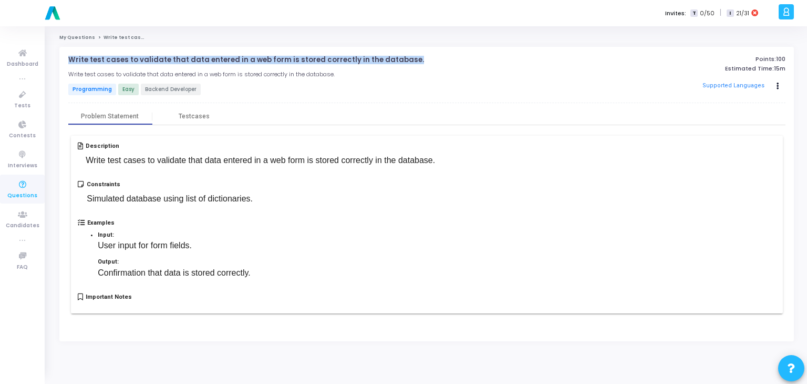
click at [220, 59] on p "Write test cases to validate that data entered in a web form is stored correctl…" at bounding box center [246, 60] width 356 height 8
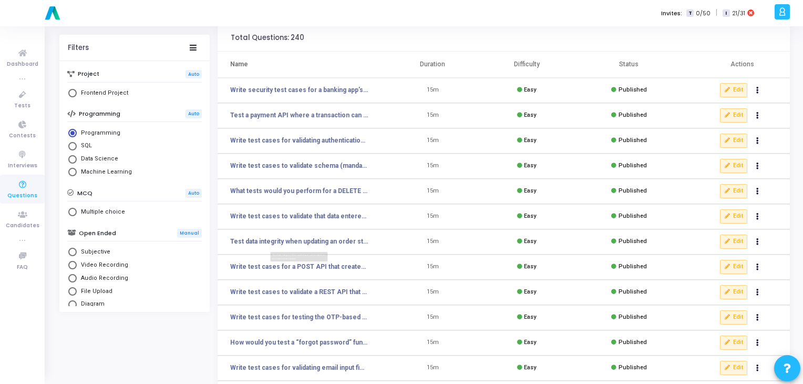
scroll to position [46, 0]
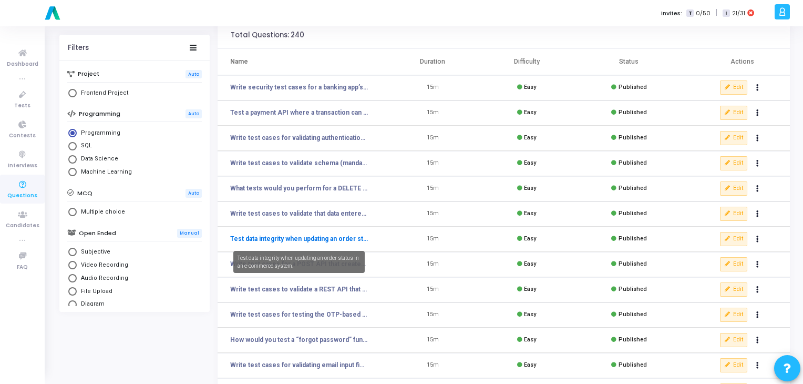
click at [290, 239] on link "Test data integrity when updating an order status in an e-commerce system." at bounding box center [299, 238] width 138 height 9
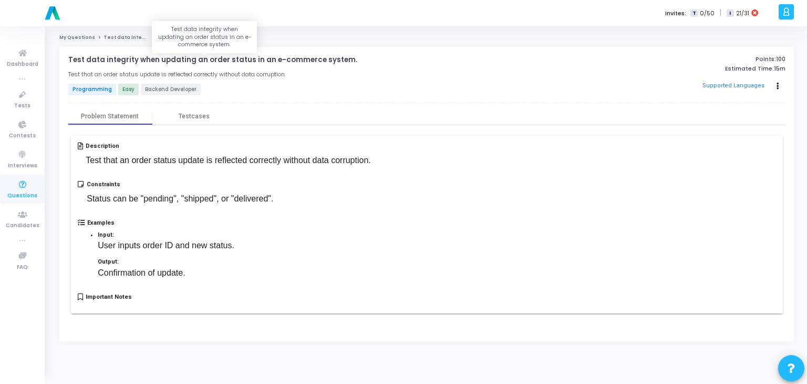
click at [207, 58] on p "Test data integrity when updating an order status in an e-commerce system." at bounding box center [212, 60] width 289 height 8
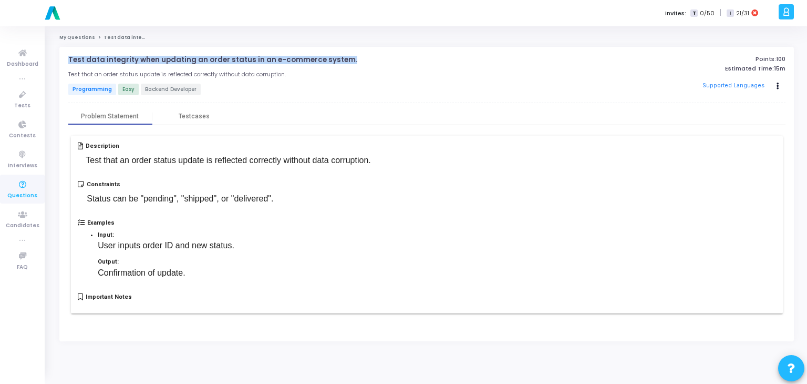
click at [207, 58] on p "Test data integrity when updating an order status in an e-commerce system." at bounding box center [212, 60] width 289 height 8
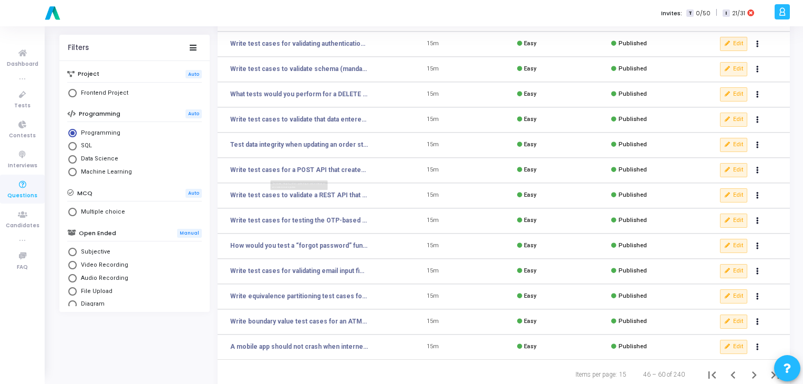
scroll to position [153, 0]
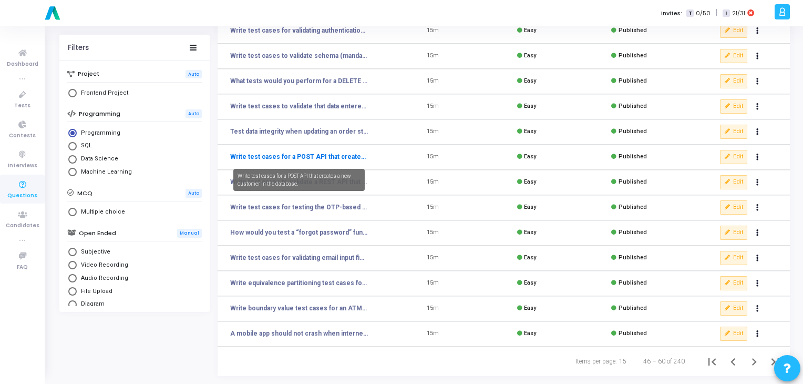
click at [328, 156] on link "Write test cases for a POST API that creates a new customer in the database." at bounding box center [299, 156] width 138 height 9
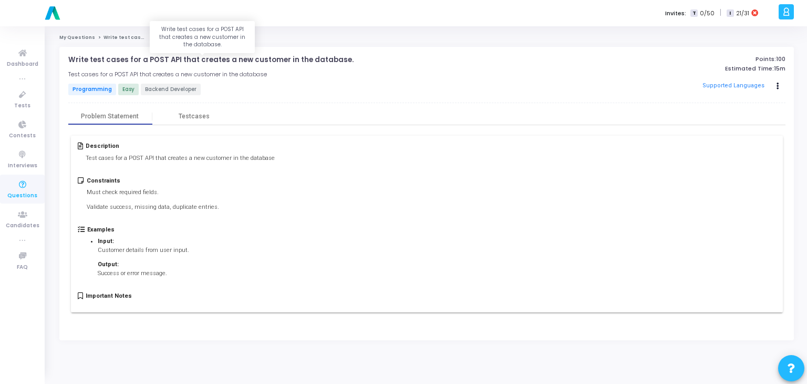
click at [216, 58] on p "Write test cases for a POST API that creates a new customer in the database." at bounding box center [210, 60] width 285 height 8
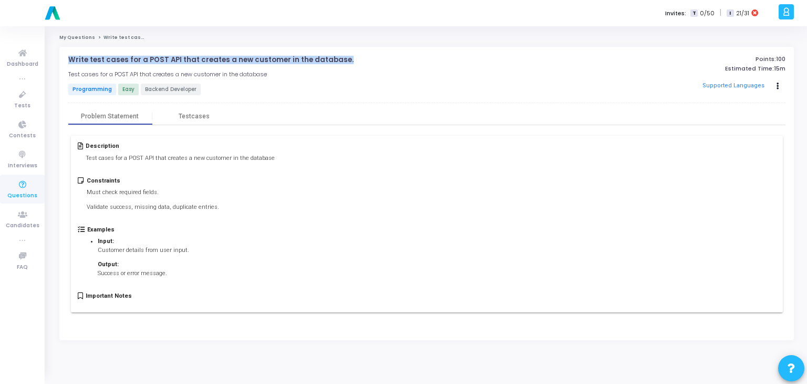
click at [216, 58] on p "Write test cases for a POST API that creates a new customer in the database." at bounding box center [210, 60] width 285 height 8
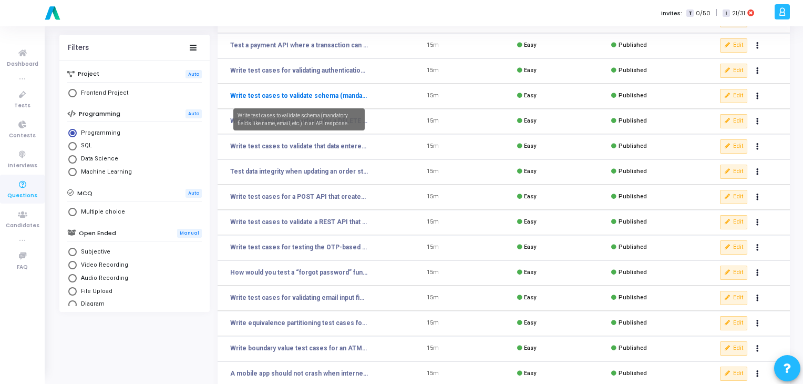
scroll to position [115, 0]
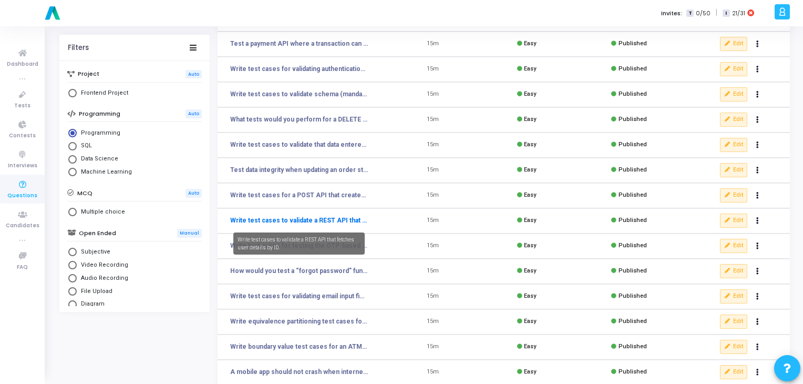
click at [301, 217] on link "Write test cases to validate a REST API that fetches user details by ID." at bounding box center [299, 219] width 138 height 9
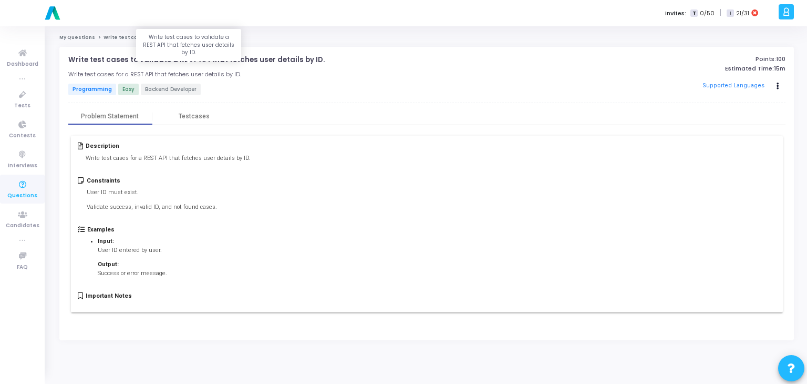
click at [208, 62] on p "Write test cases to validate a REST API that fetches user details by ID." at bounding box center [196, 60] width 256 height 8
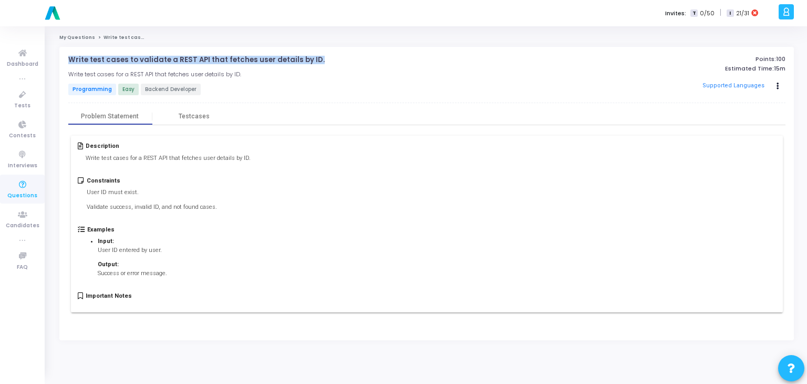
click at [208, 62] on p "Write test cases to validate a REST API that fetches user details by ID." at bounding box center [196, 60] width 256 height 8
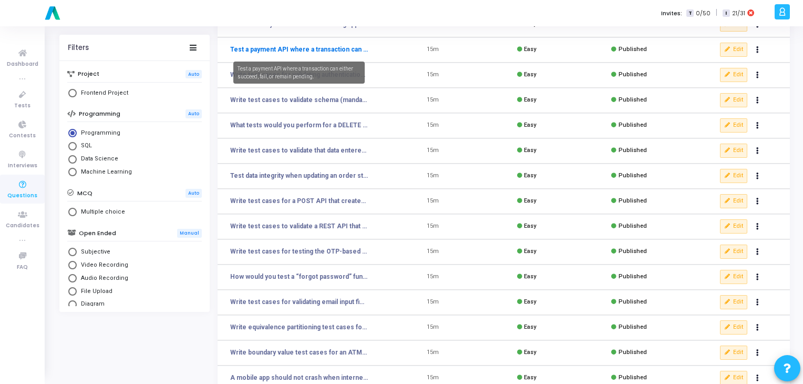
scroll to position [110, 0]
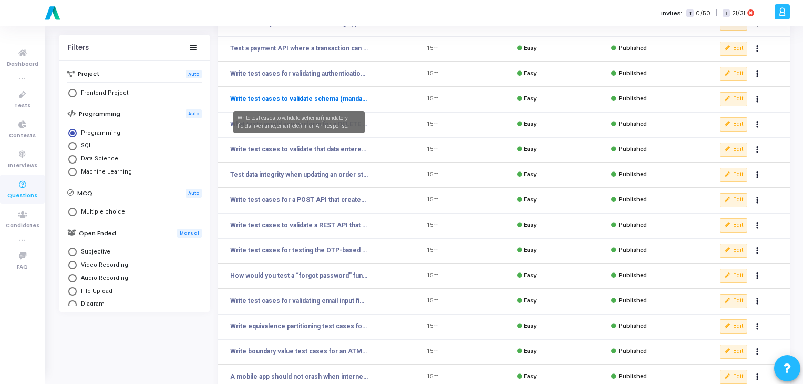
click at [269, 97] on link "Write test cases to validate schema (mandatory fields like name, email, etc.) i…" at bounding box center [299, 98] width 138 height 9
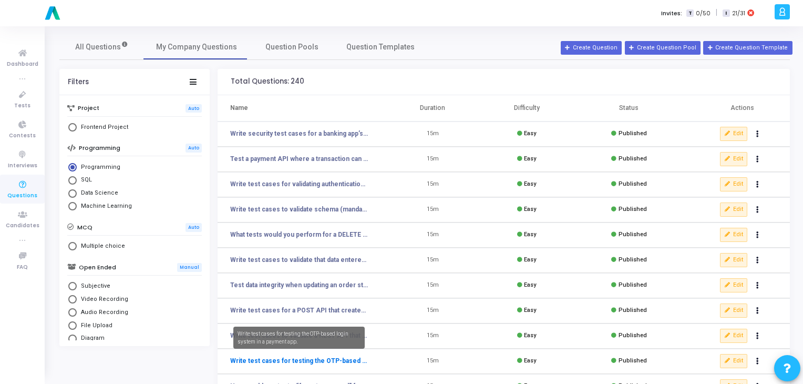
click at [337, 360] on link "Write test cases for testing the OTP-based login system in a payment app." at bounding box center [299, 360] width 138 height 9
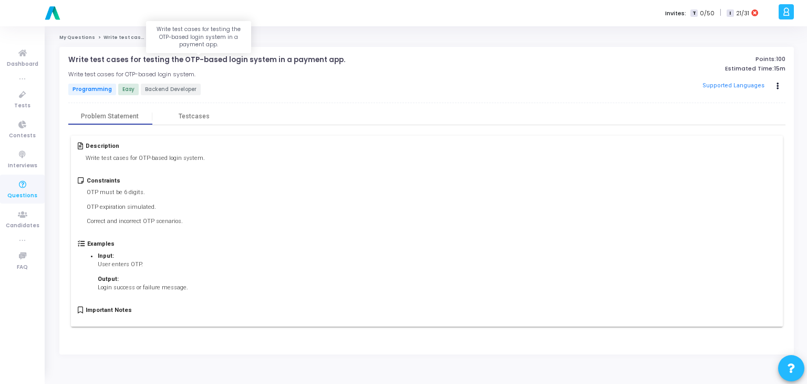
click at [207, 56] on p "Write test cases for testing the OTP-based login system in a payment app." at bounding box center [206, 60] width 277 height 8
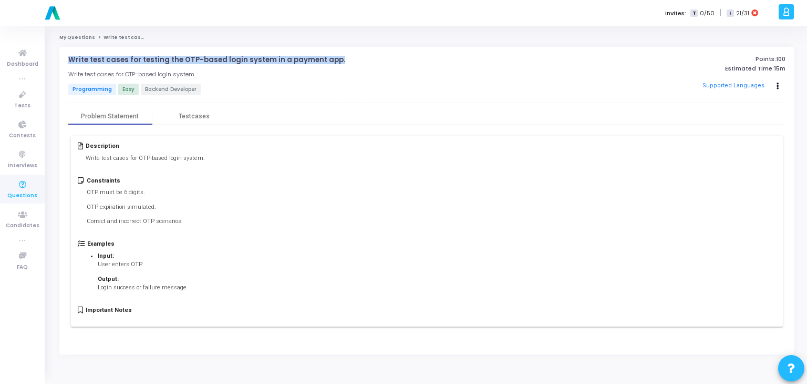
click at [207, 56] on p "Write test cases for testing the OTP-based login system in a payment app." at bounding box center [206, 60] width 277 height 8
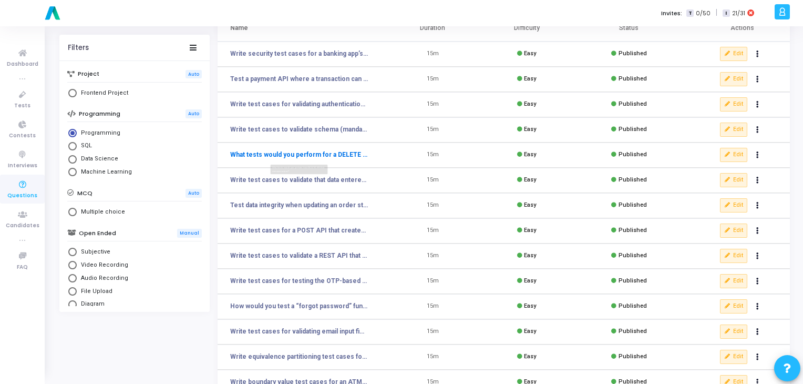
scroll to position [95, 0]
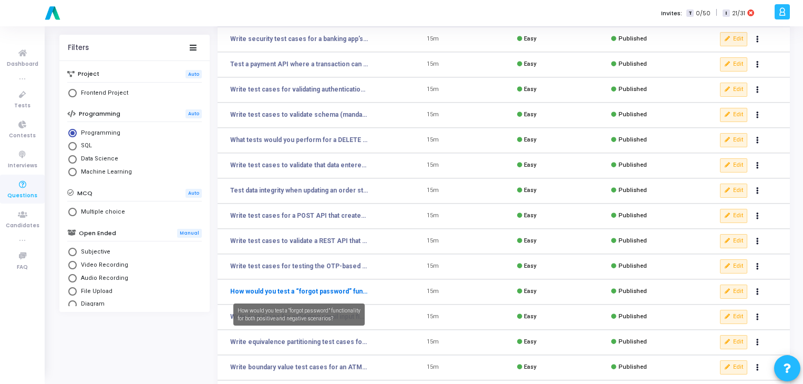
click at [270, 294] on link "How would you test a “forgot password” functionality for both positive and nega…" at bounding box center [299, 290] width 138 height 9
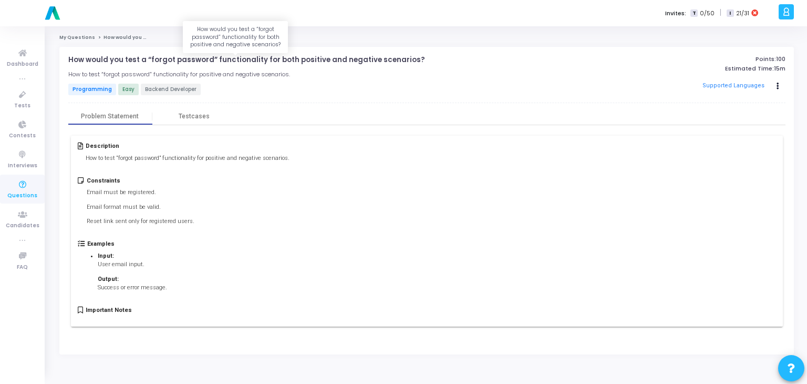
click at [288, 63] on p "How would you test a “forgot password” functionality for both positive and nega…" at bounding box center [246, 60] width 357 height 8
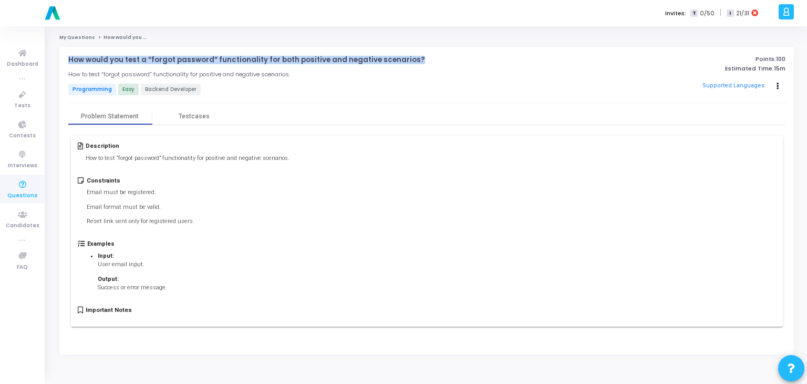
click at [288, 63] on p "How would you test a “forgot password” functionality for both positive and nega…" at bounding box center [246, 60] width 357 height 8
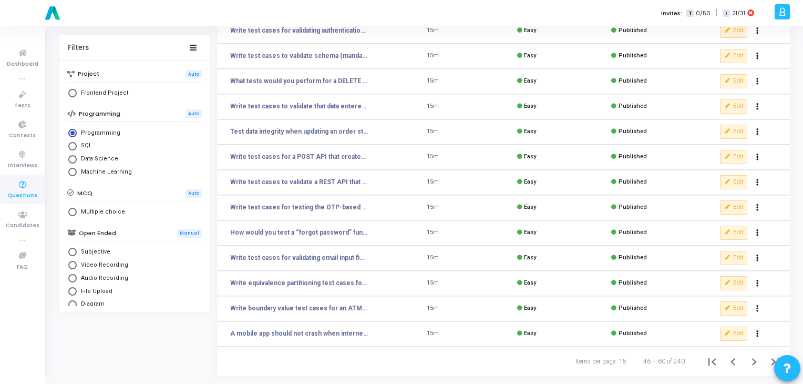
scroll to position [153, 0]
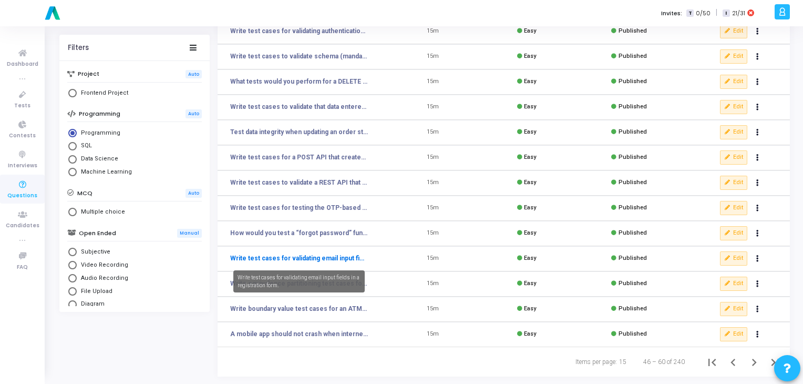
click at [266, 259] on link "Write test cases for validating email input fields in a registration form." at bounding box center [299, 257] width 138 height 9
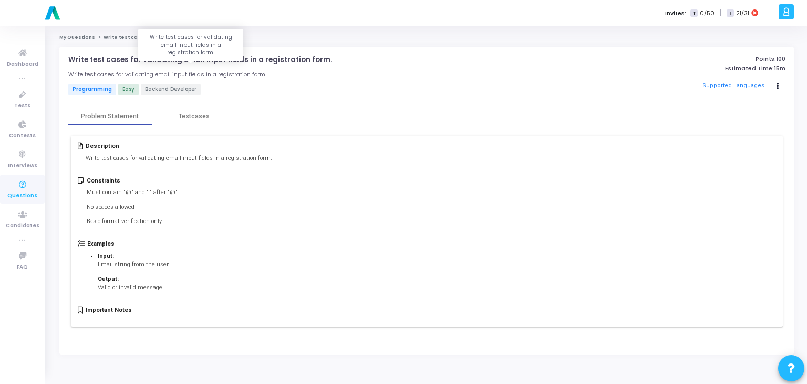
click at [195, 59] on p "Write test cases for validating email input fields in a registration form." at bounding box center [200, 60] width 264 height 8
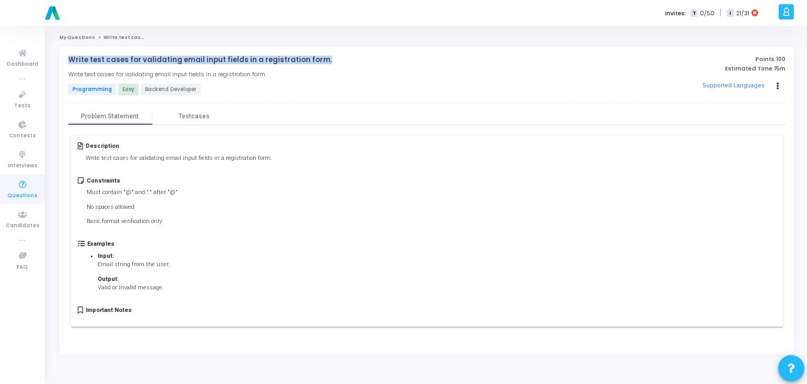
click at [195, 59] on p "Write test cases for validating email input fields in a registration form." at bounding box center [200, 60] width 264 height 8
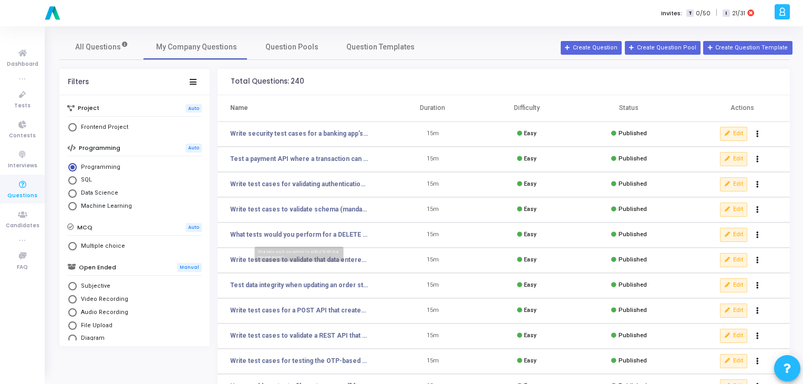
scroll to position [153, 0]
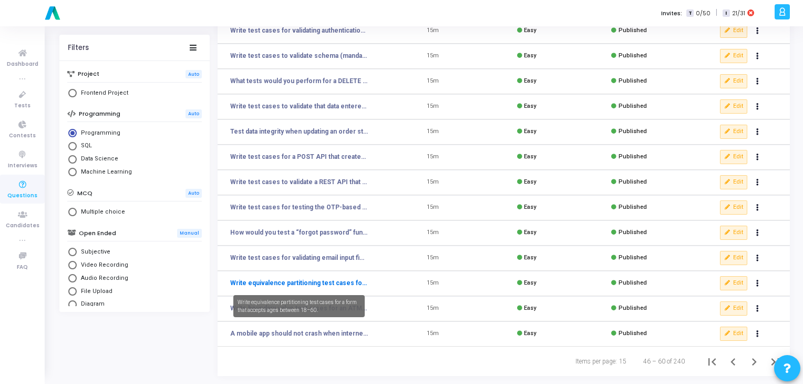
click at [259, 284] on link "Write equivalence partitioning test cases for a form that accepts ages between …" at bounding box center [299, 282] width 138 height 9
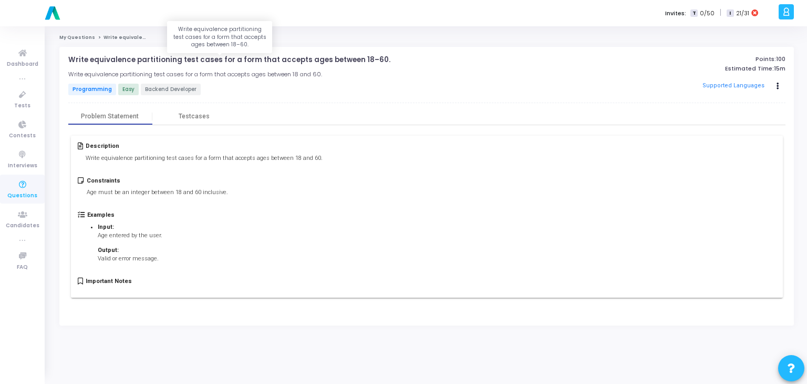
click at [250, 60] on p "Write equivalence partitioning test cases for a form that accepts ages between …" at bounding box center [229, 60] width 322 height 8
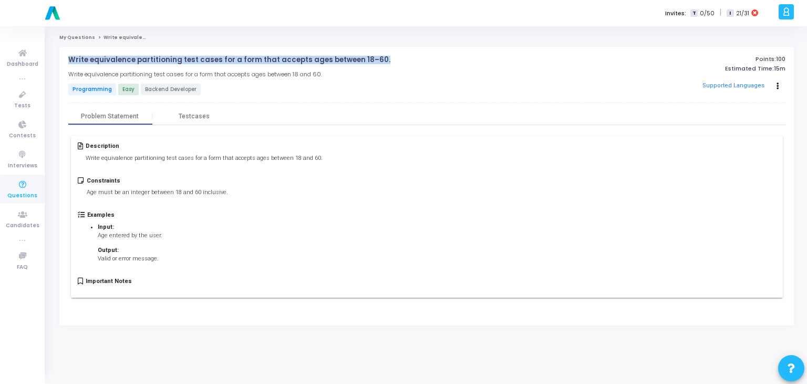
click at [250, 60] on p "Write equivalence partitioning test cases for a form that accepts ages between …" at bounding box center [229, 60] width 322 height 8
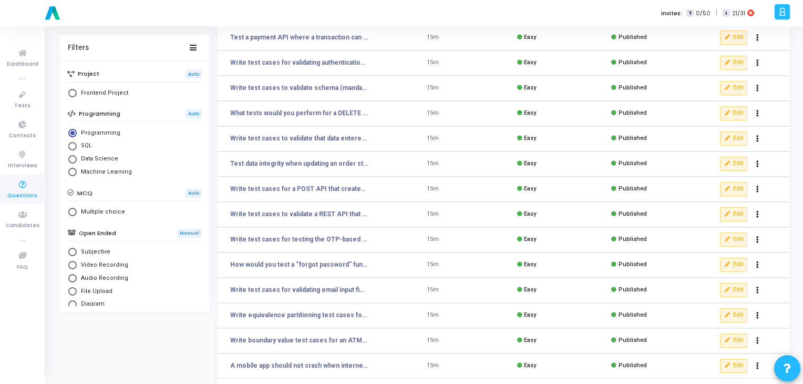
scroll to position [153, 0]
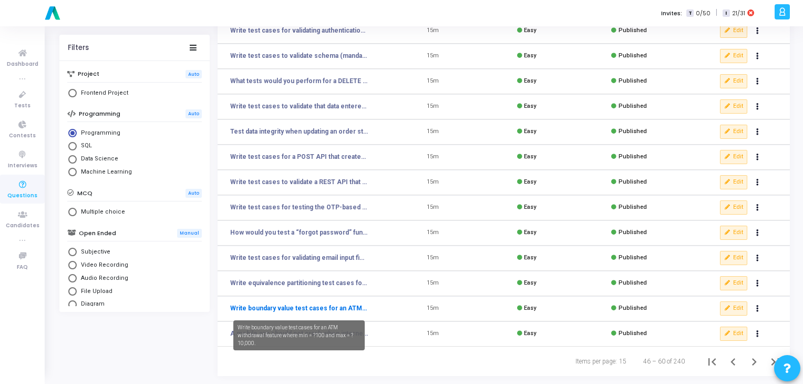
click at [316, 304] on link "Write boundary value test cases for an ATM withdrawal feature where min = ?100 …" at bounding box center [299, 307] width 138 height 9
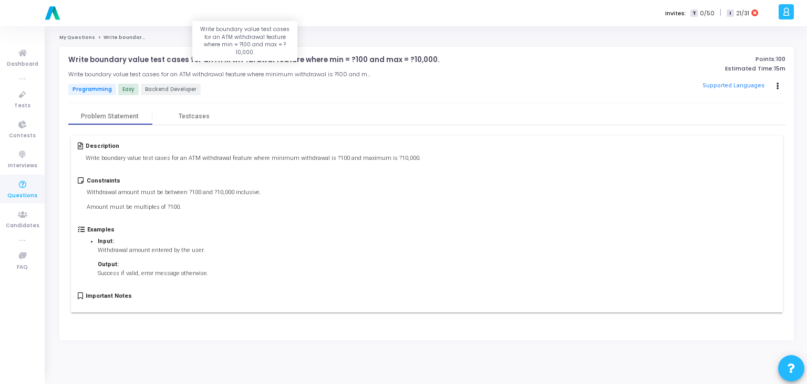
click at [169, 63] on p "Write boundary value test cases for an ATM withdrawal feature where min = ?100 …" at bounding box center [253, 60] width 371 height 8
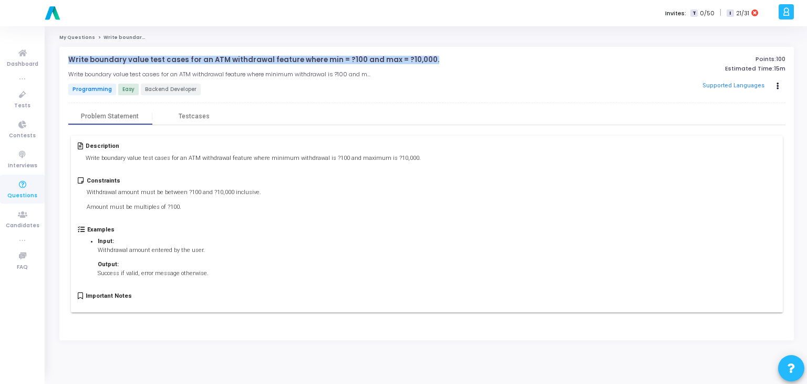
click at [169, 63] on p "Write boundary value test cases for an ATM withdrawal feature where min = ?100 …" at bounding box center [253, 60] width 371 height 8
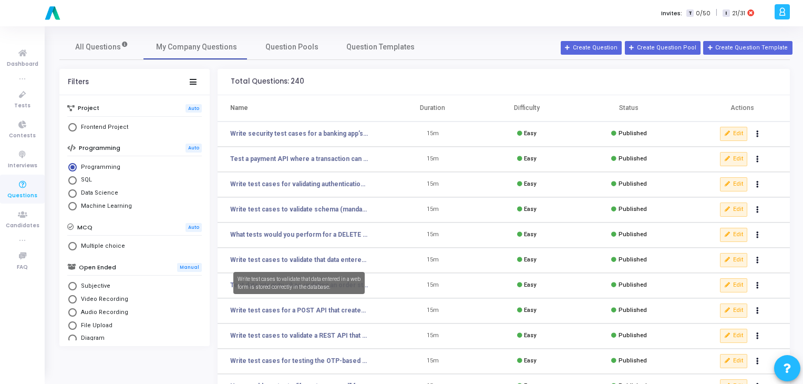
scroll to position [153, 0]
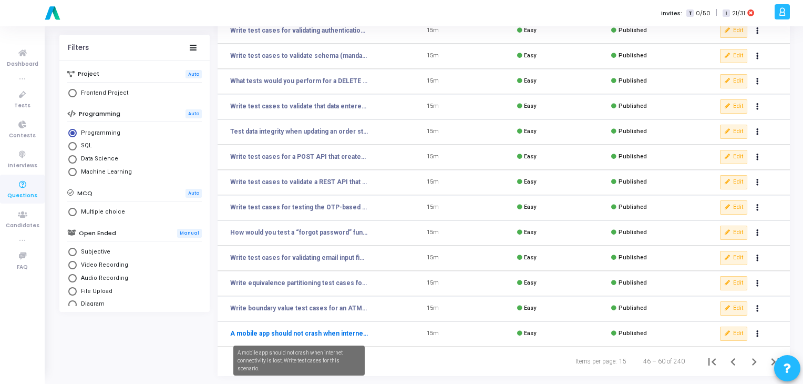
click at [270, 332] on link "A mobile app should not crash when internet connectivity is lost. Write test ca…" at bounding box center [299, 332] width 138 height 9
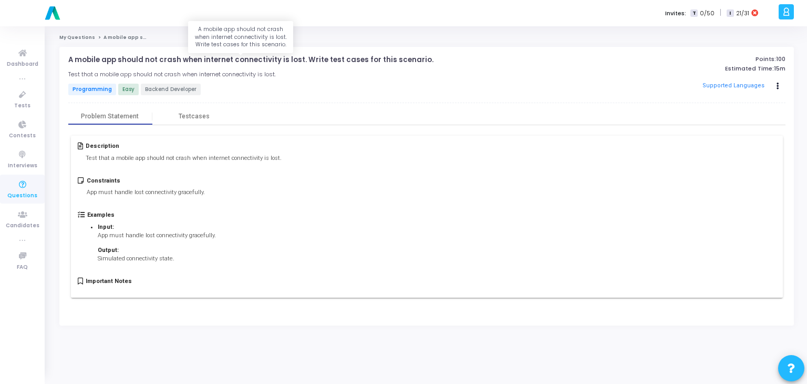
click at [298, 58] on p "A mobile app should not crash when internet connectivity is lost. Write test ca…" at bounding box center [250, 60] width 365 height 8
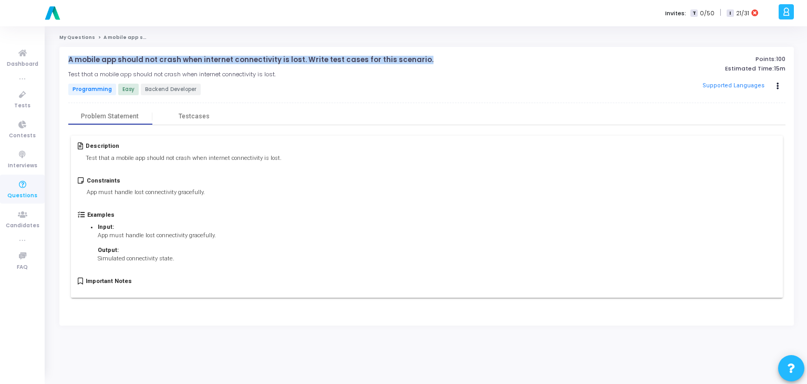
click at [298, 58] on p "A mobile app should not crash when internet connectivity is lost. Write test ca…" at bounding box center [250, 60] width 365 height 8
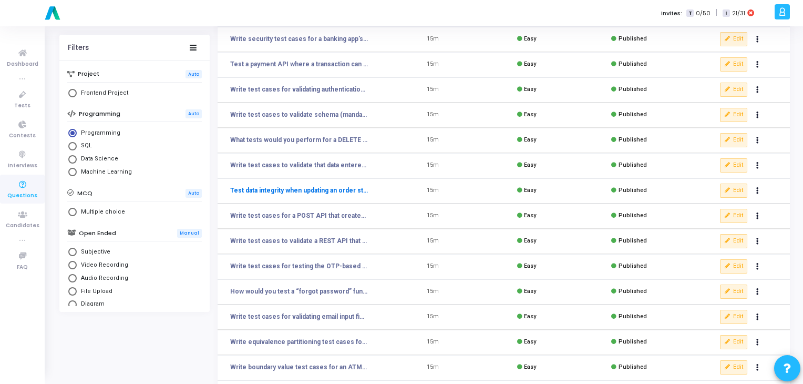
scroll to position [153, 0]
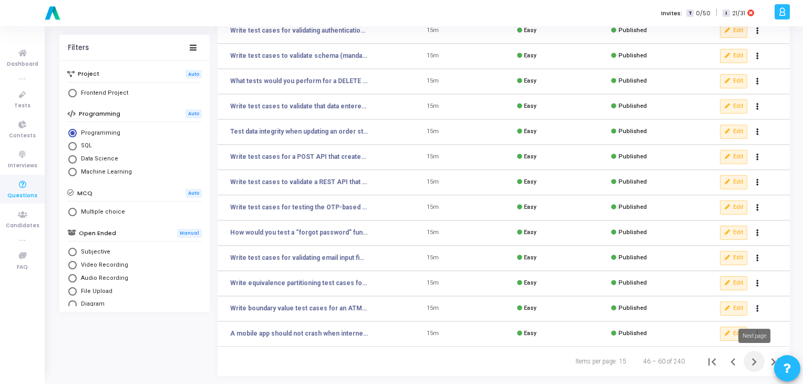
click at [757, 365] on icon "Next page" at bounding box center [754, 361] width 15 height 15
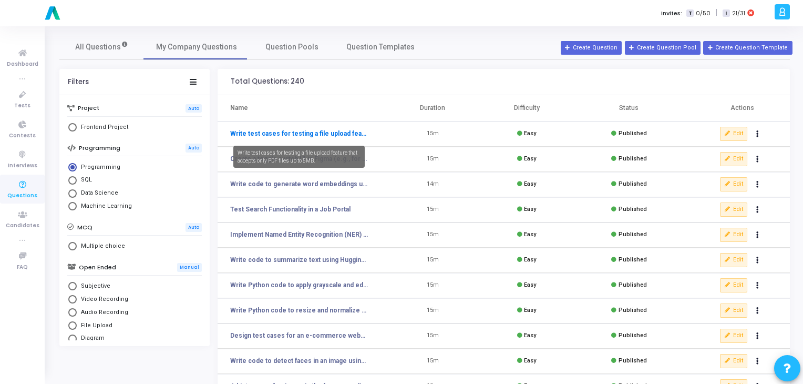
click at [317, 132] on link "Write test cases for testing a file upload feature that accepts only PDF files …" at bounding box center [299, 133] width 138 height 9
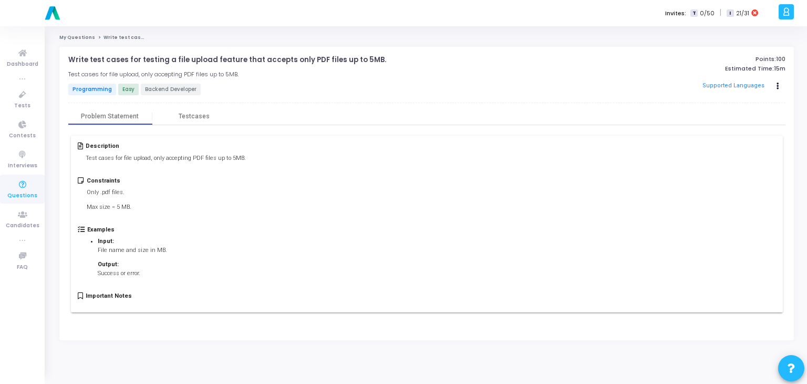
click at [182, 60] on p "Write test cases for testing a file upload feature that accepts only PDF files …" at bounding box center [227, 60] width 318 height 8
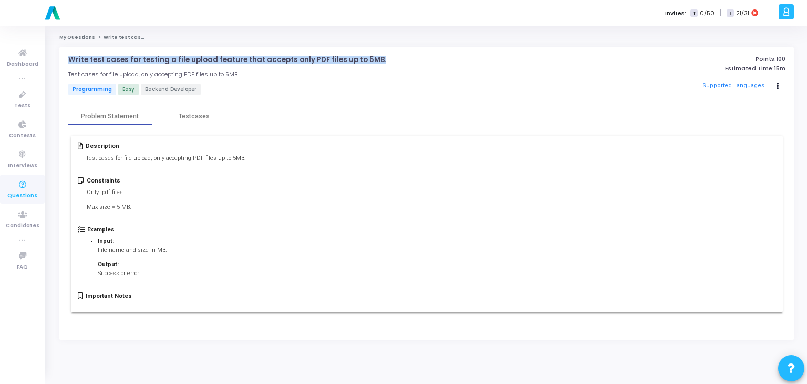
click at [182, 60] on p "Write test cases for testing a file upload feature that accepts only PDF files …" at bounding box center [227, 60] width 318 height 8
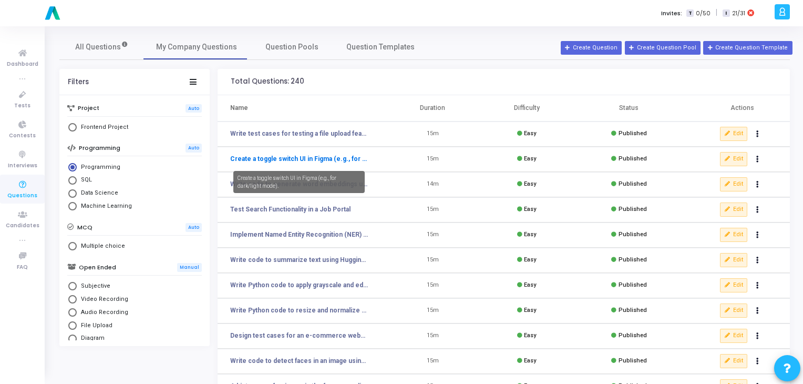
click at [272, 161] on link "Create a toggle switch UI in Figma (e.g., for dark/light mode)." at bounding box center [299, 158] width 138 height 9
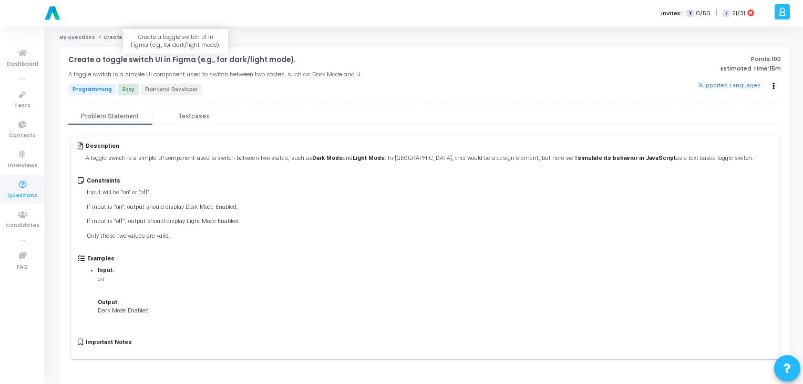
click at [202, 56] on p "Create a toggle switch UI in Figma (e.g., for dark/light mode)." at bounding box center [181, 60] width 227 height 8
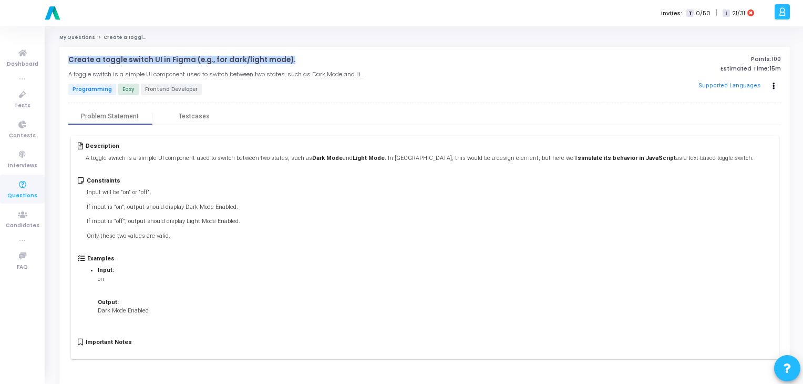
click at [202, 56] on p "Create a toggle switch UI in Figma (e.g., for dark/light mode)." at bounding box center [181, 60] width 227 height 8
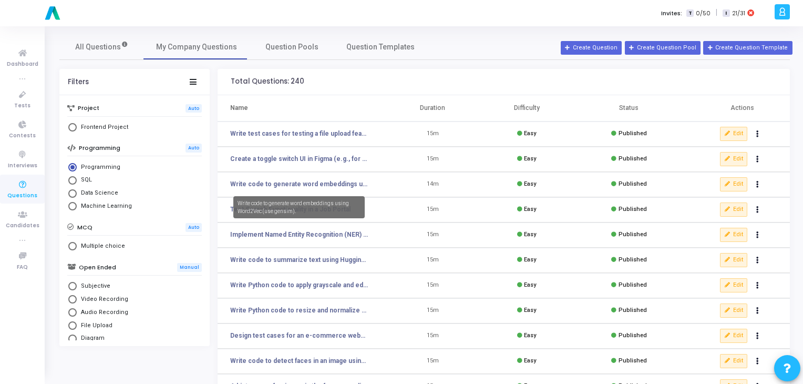
click at [252, 189] on mat-tooltip-component "Write code to generate word embeddings using Word2Vec (use gensim)." at bounding box center [299, 207] width 146 height 37
click at [278, 185] on link "Write code to generate word embeddings using Word2Vec (use gensim)." at bounding box center [299, 183] width 138 height 9
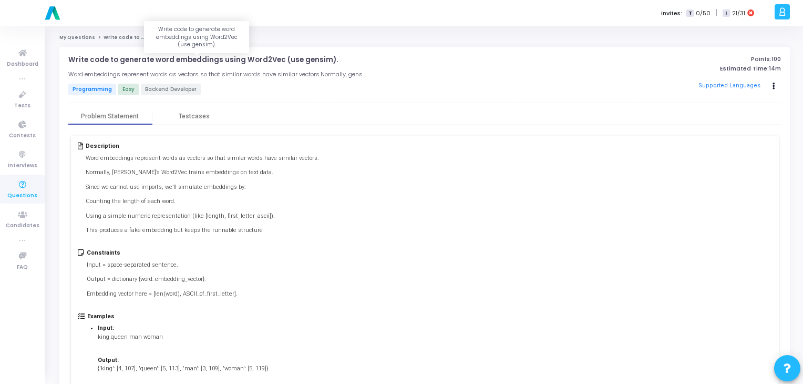
click at [156, 60] on p "Write code to generate word embeddings using Word2Vec (use gensim)." at bounding box center [203, 60] width 270 height 8
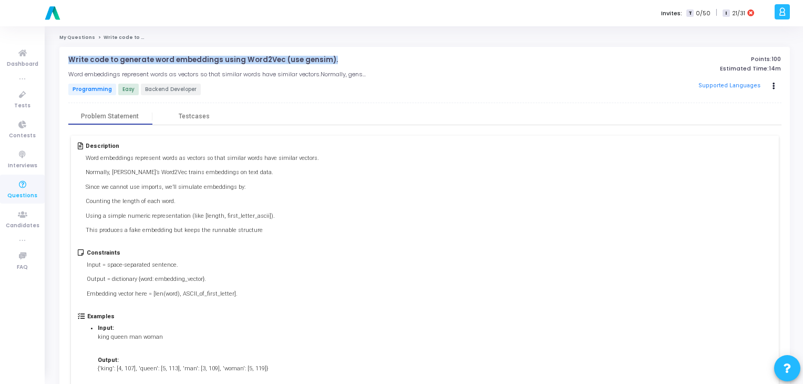
click at [156, 60] on p "Write code to generate word embeddings using Word2Vec (use gensim)." at bounding box center [203, 60] width 270 height 8
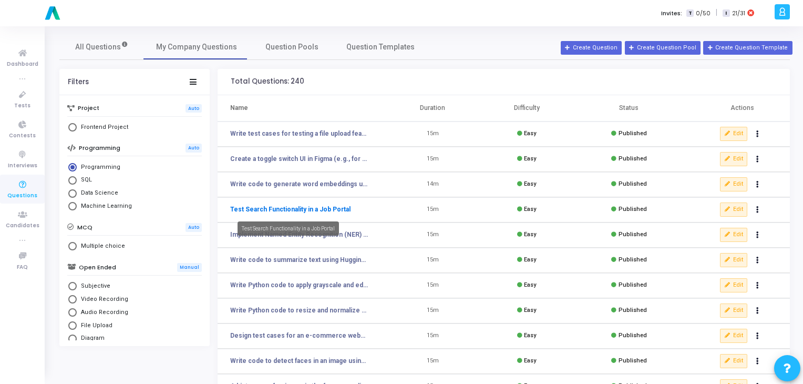
click at [269, 208] on link "Test Search Functionality in a Job Portal" at bounding box center [290, 208] width 120 height 9
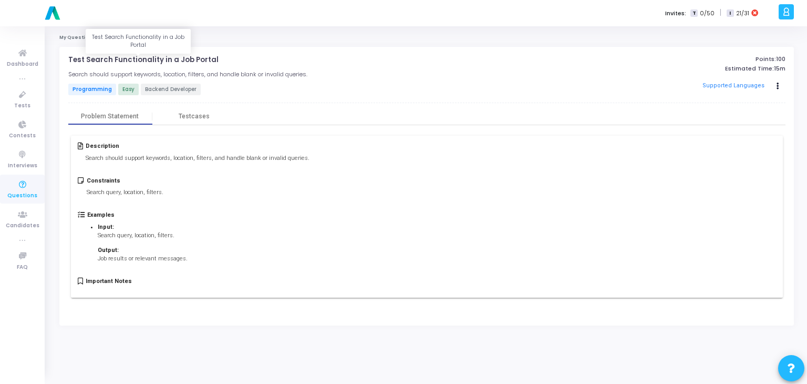
click at [167, 59] on p "Test Search Functionality in a Job Portal" at bounding box center [143, 60] width 150 height 8
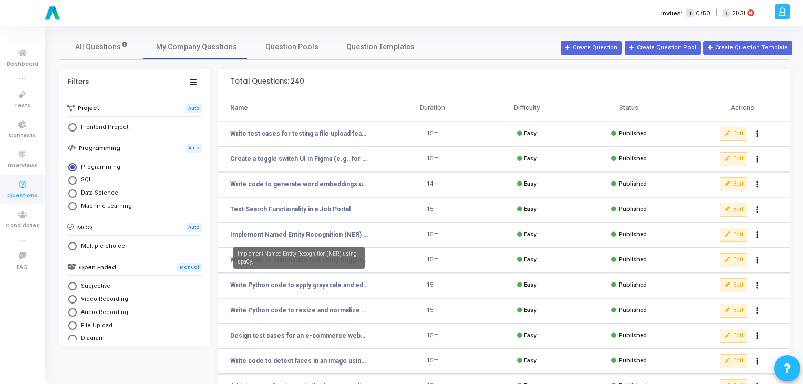
click at [283, 239] on mat-tooltip-component "Implement Named Entity Recognition (NER) using spaCy." at bounding box center [299, 257] width 146 height 37
click at [262, 236] on link "Implement Named Entity Recognition (NER) using spaCy." at bounding box center [299, 234] width 138 height 9
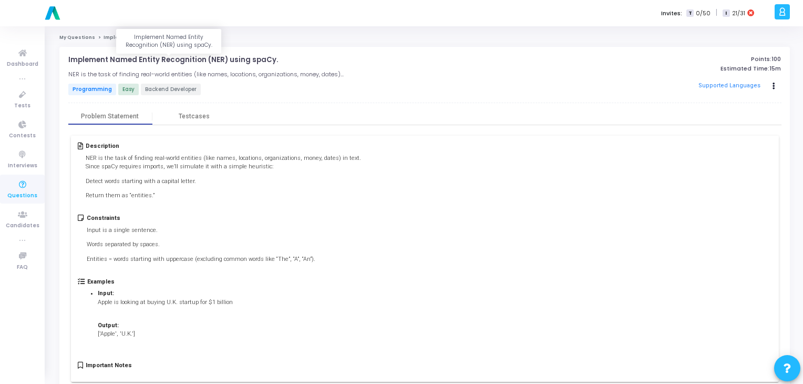
click at [216, 61] on p "Implement Named Entity Recognition (NER) using spaCy." at bounding box center [173, 60] width 210 height 8
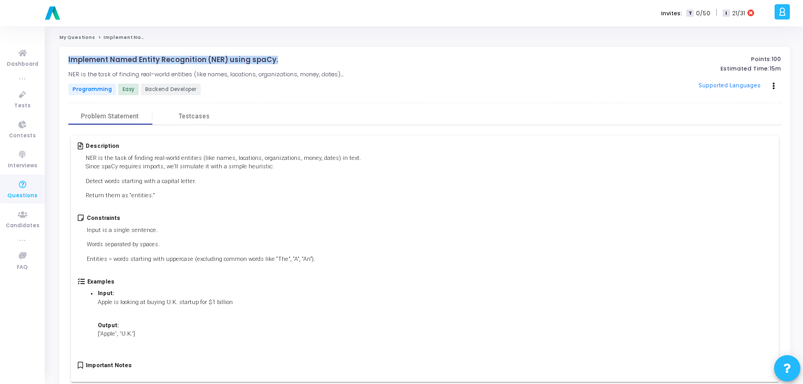
click at [216, 61] on p "Implement Named Entity Recognition (NER) using spaCy." at bounding box center [173, 60] width 210 height 8
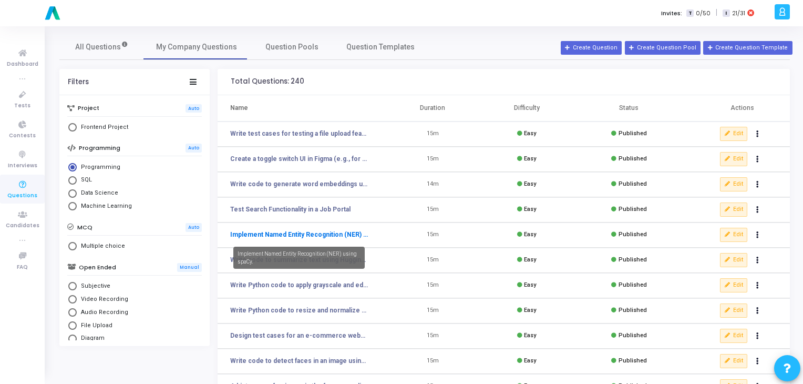
click at [293, 233] on link "Implement Named Entity Recognition (NER) using spaCy." at bounding box center [299, 234] width 138 height 9
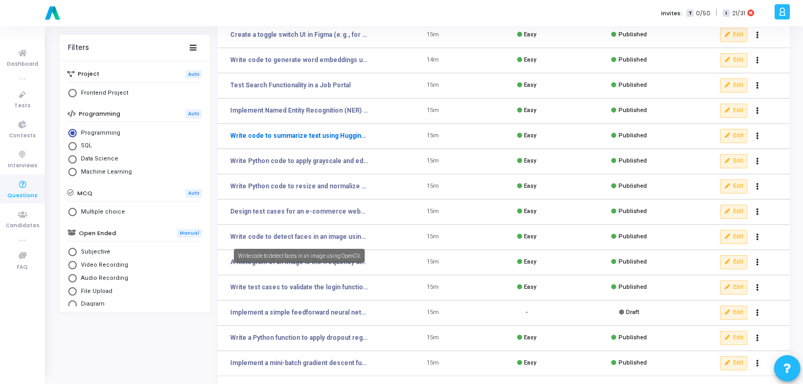
scroll to position [153, 0]
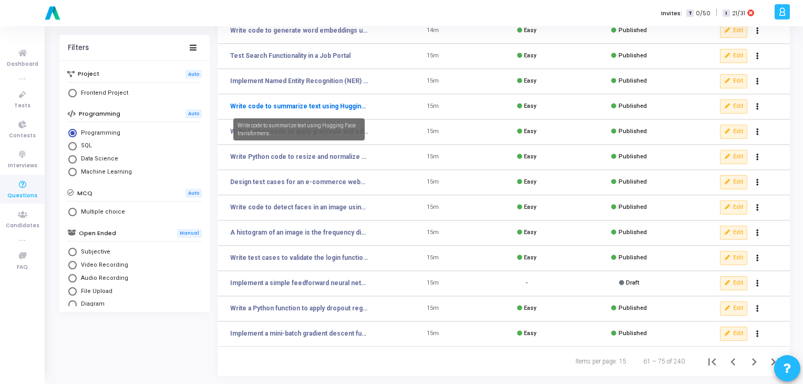
click at [321, 106] on link "Write code to summarize text using Hugging Face transformers." at bounding box center [299, 105] width 138 height 9
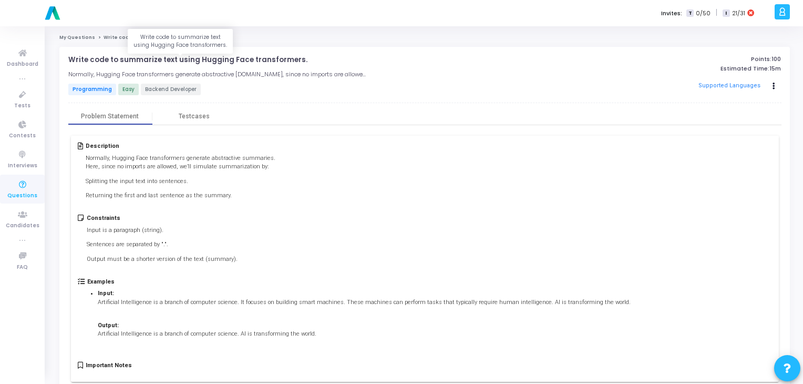
click at [185, 61] on p "Write code to summarize text using Hugging Face transformers." at bounding box center [187, 60] width 239 height 8
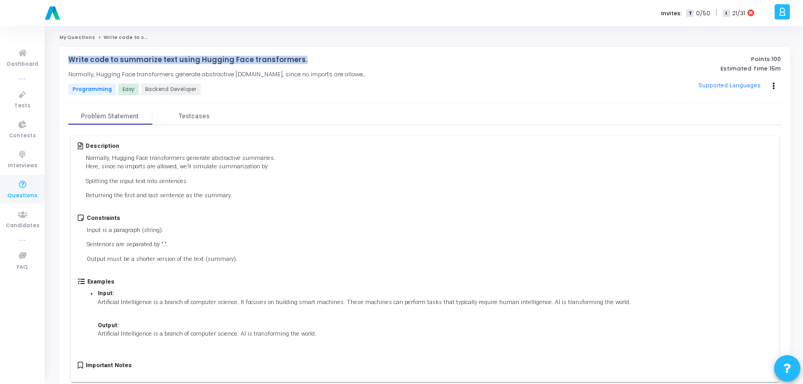
click at [185, 61] on p "Write code to summarize text using Hugging Face transformers." at bounding box center [187, 60] width 239 height 8
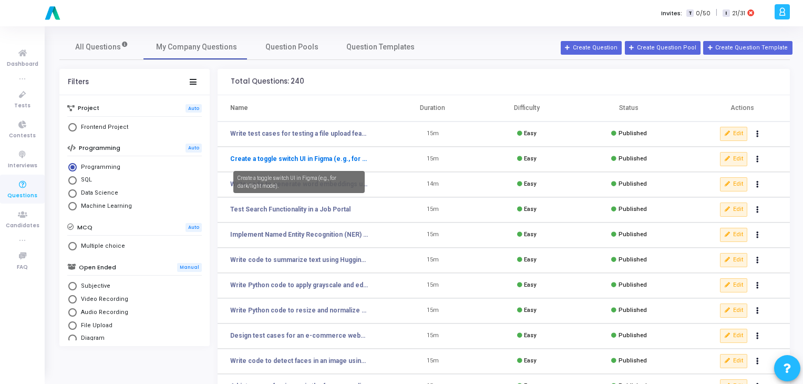
scroll to position [153, 0]
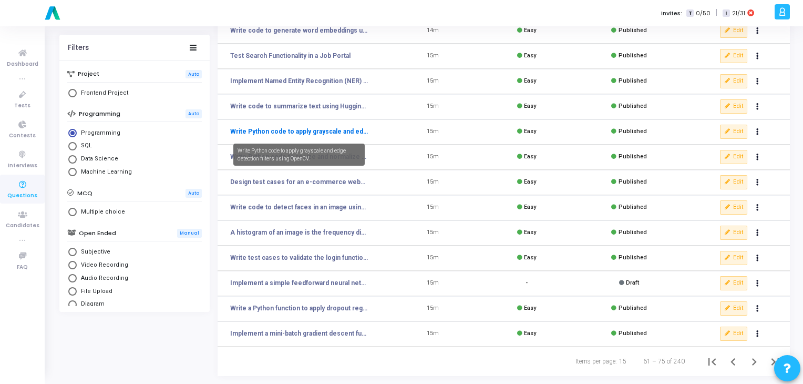
click at [280, 132] on link "Write Python code to apply grayscale and edge detection filters using OpenCV." at bounding box center [299, 131] width 138 height 9
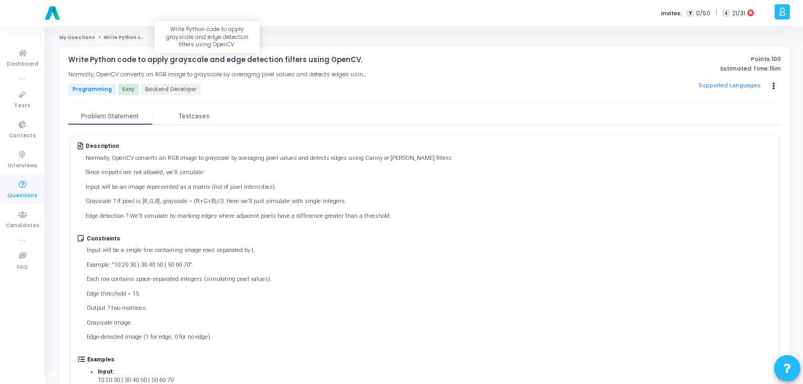
click at [180, 56] on p "Write Python code to apply grayscale and edge detection filters using OpenCV." at bounding box center [215, 60] width 294 height 8
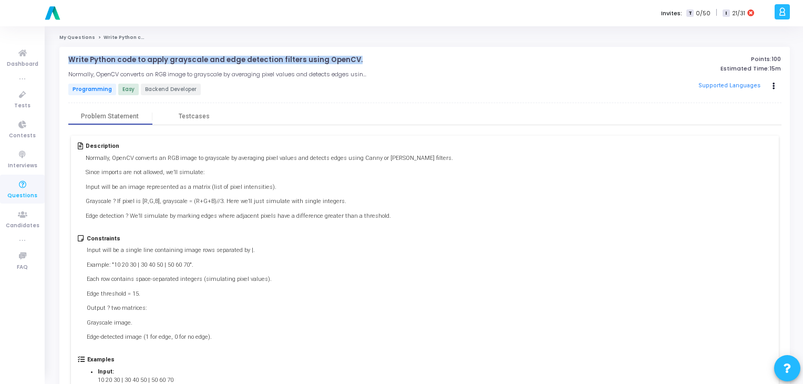
click at [180, 56] on p "Write Python code to apply grayscale and edge detection filters using OpenCV." at bounding box center [215, 60] width 294 height 8
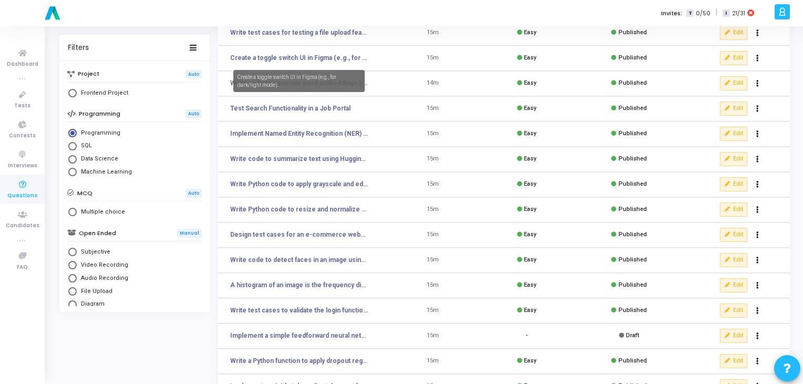
scroll to position [102, 0]
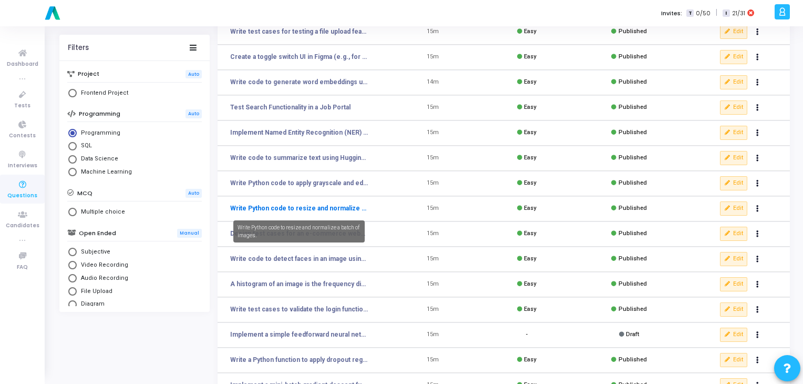
click at [295, 205] on link "Write Python code to resize and normalize a batch of images." at bounding box center [299, 207] width 138 height 9
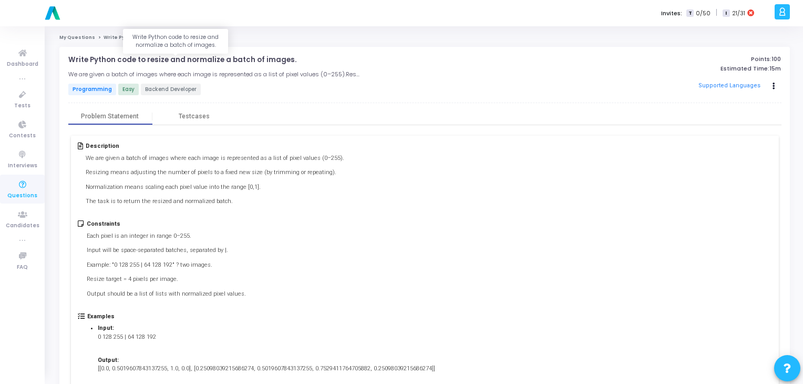
click at [166, 63] on p "Write Python code to resize and normalize a batch of images." at bounding box center [182, 60] width 228 height 8
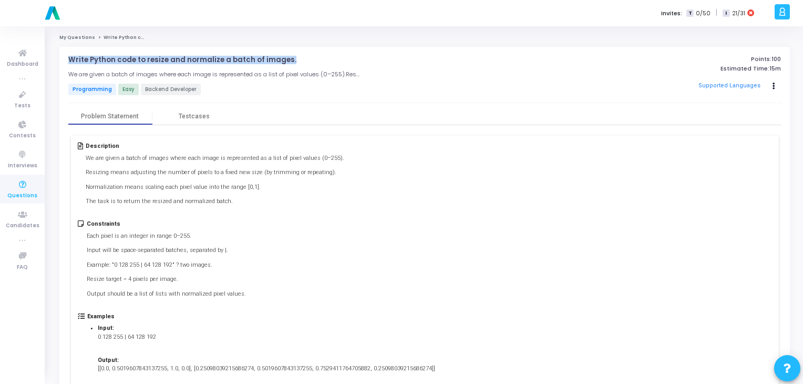
click at [166, 63] on p "Write Python code to resize and normalize a batch of images." at bounding box center [182, 60] width 228 height 8
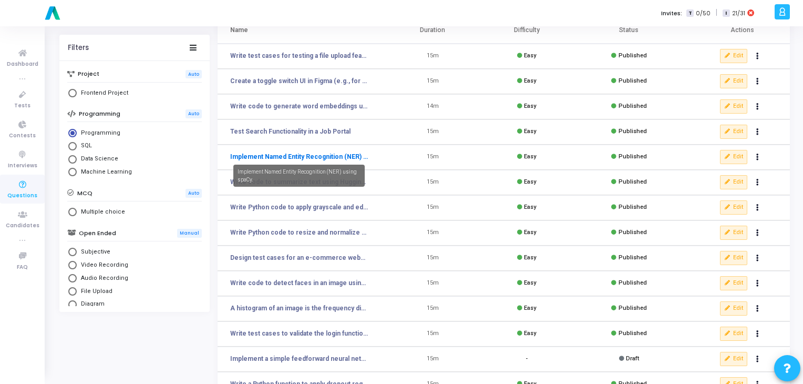
scroll to position [82, 0]
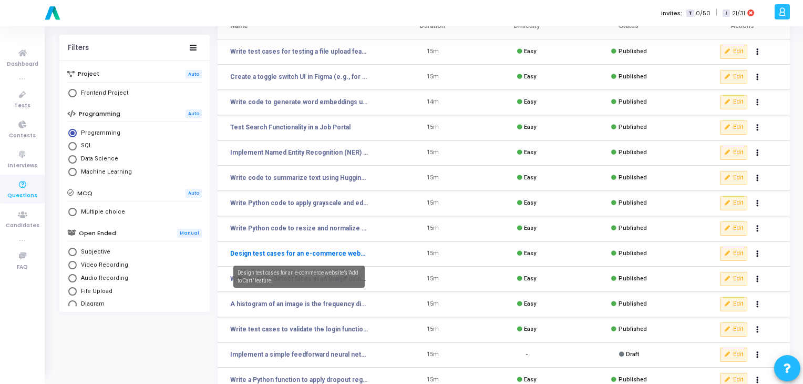
click at [296, 252] on link "Design test cases for an e-commerce website’s “Add to Cart” feature." at bounding box center [299, 253] width 138 height 9
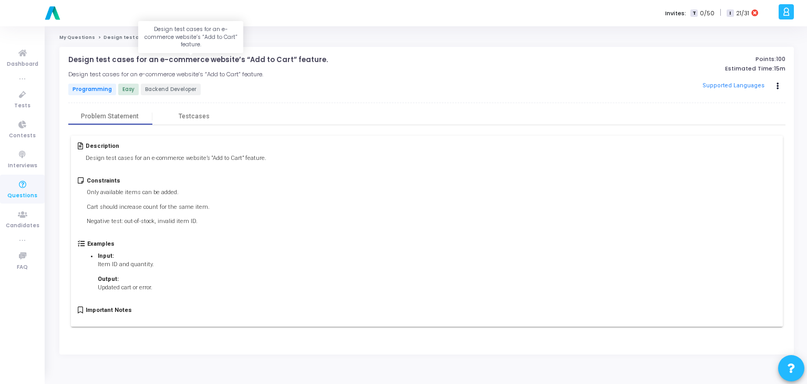
click at [223, 61] on p "Design test cases for an e-commerce website’s “Add to Cart” feature." at bounding box center [198, 60] width 260 height 8
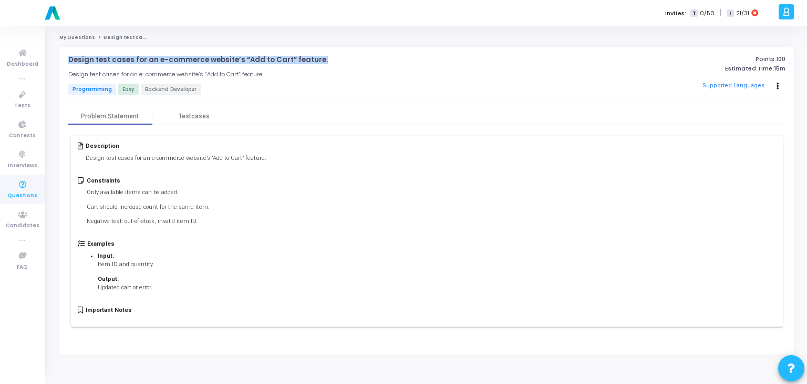
click at [223, 61] on p "Design test cases for an e-commerce website’s “Add to Cart” feature." at bounding box center [198, 60] width 260 height 8
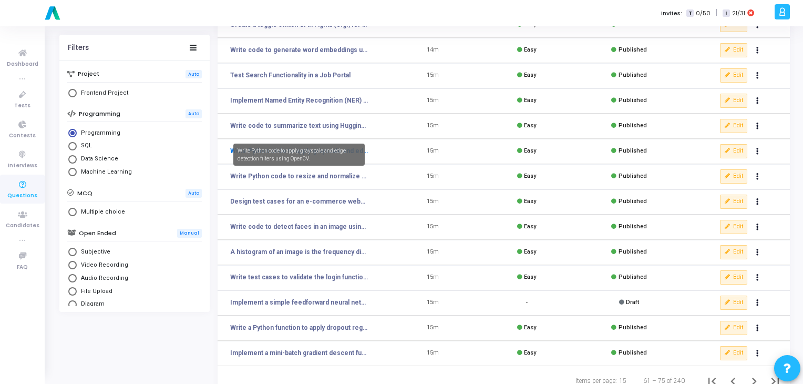
scroll to position [153, 0]
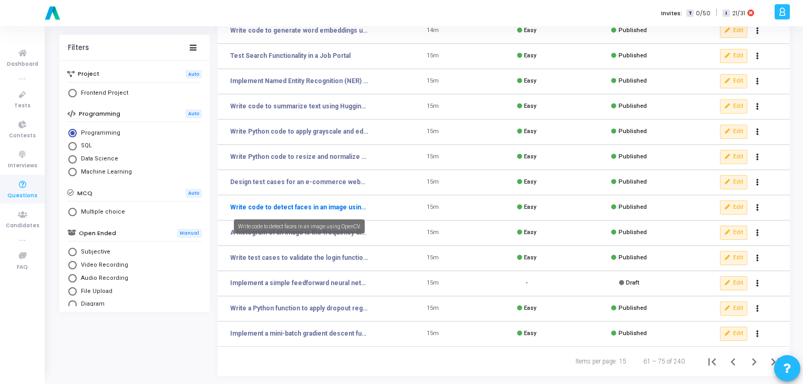
click at [262, 208] on link "Write code to detect faces in an image using OpenCV." at bounding box center [299, 206] width 138 height 9
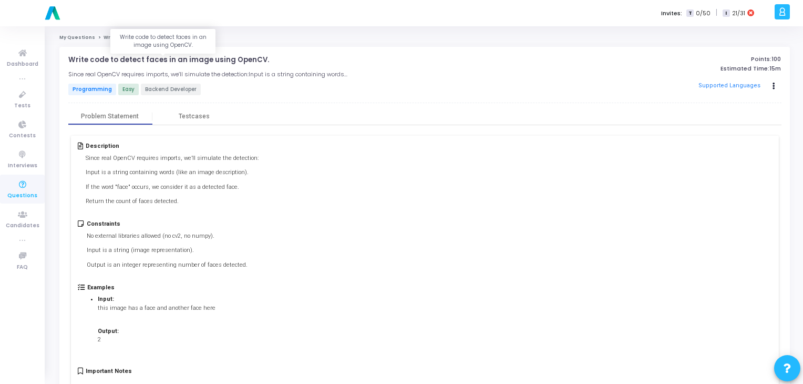
click at [168, 58] on p "Write code to detect faces in an image using OpenCV." at bounding box center [168, 60] width 201 height 8
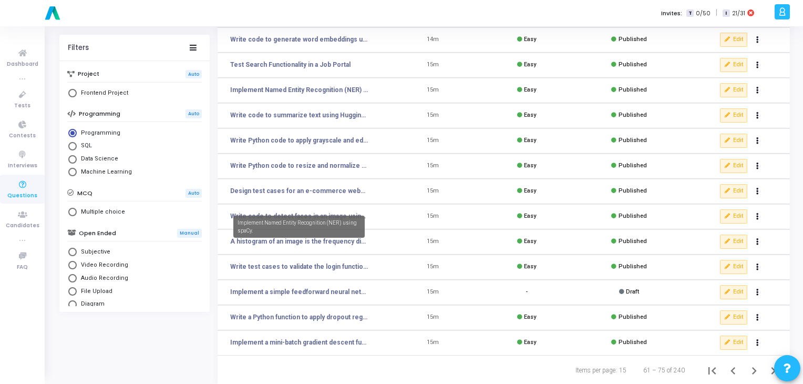
scroll to position [153, 0]
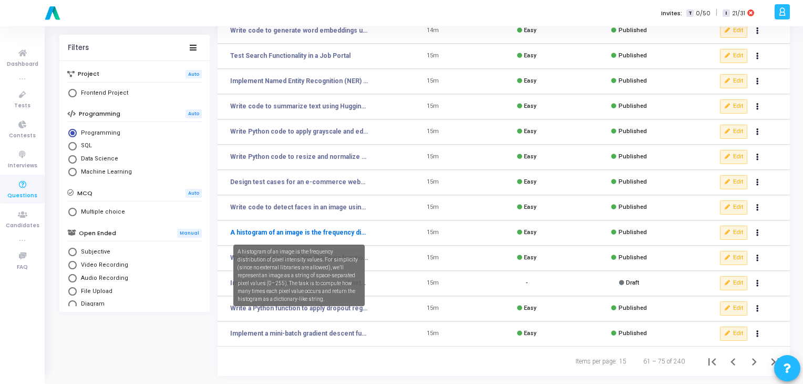
click at [294, 233] on link "A histogram of an image is the frequency distribution of pixel intensity values…" at bounding box center [299, 232] width 138 height 9
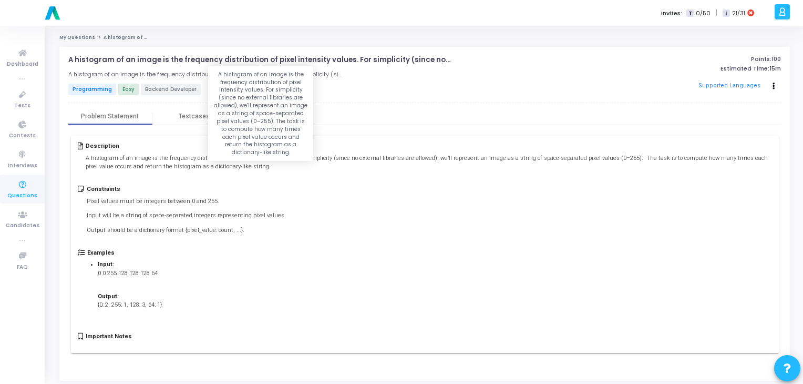
click at [166, 63] on p "A histogram of an image is the frequency distribution of pixel intensity values…" at bounding box center [261, 60] width 386 height 8
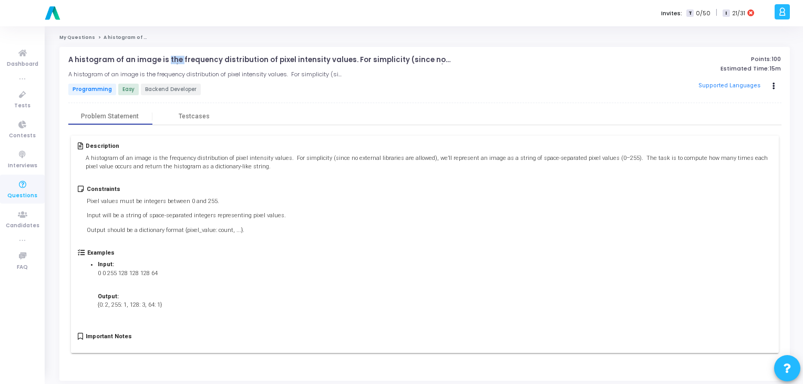
click at [166, 63] on p "A histogram of an image is the frequency distribution of pixel intensity values…" at bounding box center [261, 60] width 386 height 8
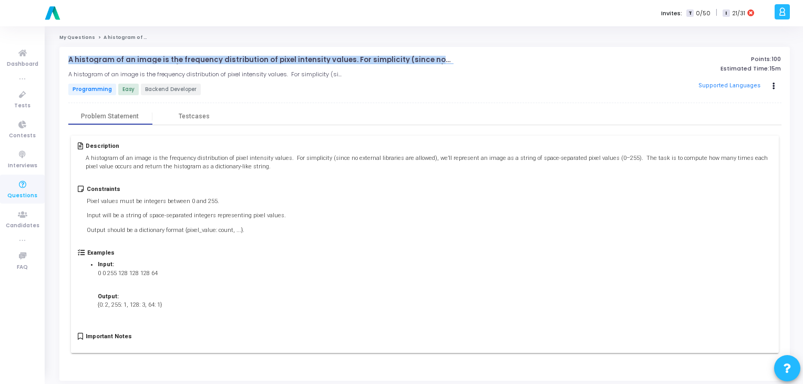
click at [166, 63] on p "A histogram of an image is the frequency distribution of pixel intensity values…" at bounding box center [261, 60] width 386 height 8
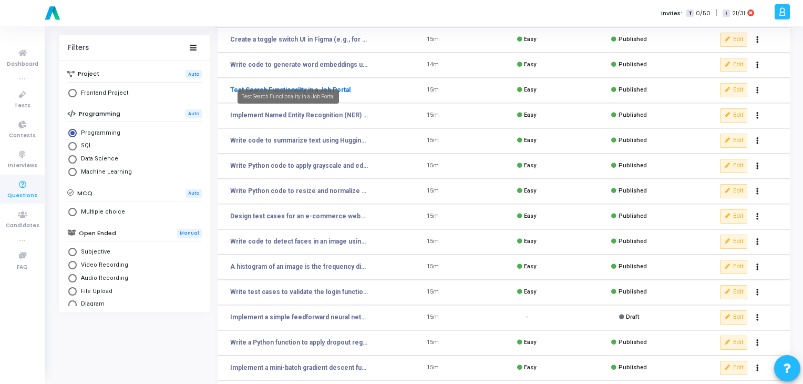
scroll to position [153, 0]
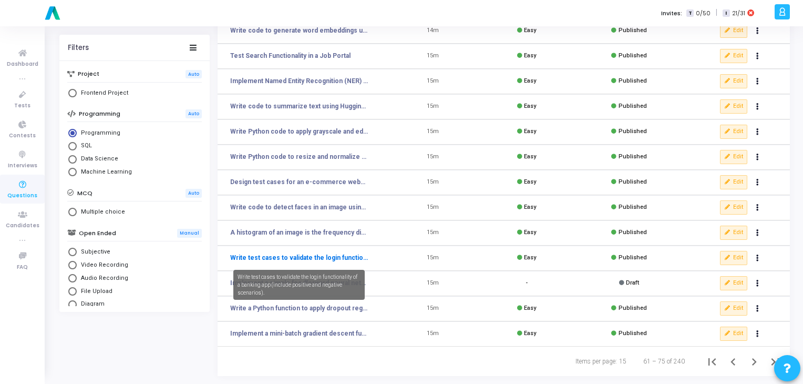
click at [258, 257] on link "Write test cases to validate the login functionality of a banking app (include …" at bounding box center [299, 257] width 138 height 9
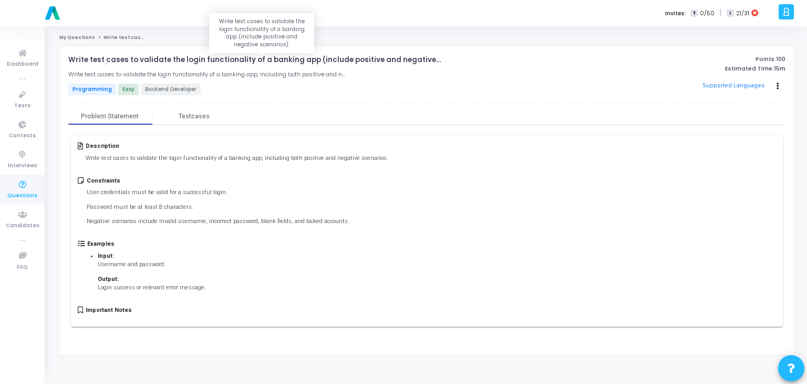
click at [239, 56] on p "Write test cases to validate the login functionality of a banking app (include …" at bounding box center [262, 60] width 388 height 8
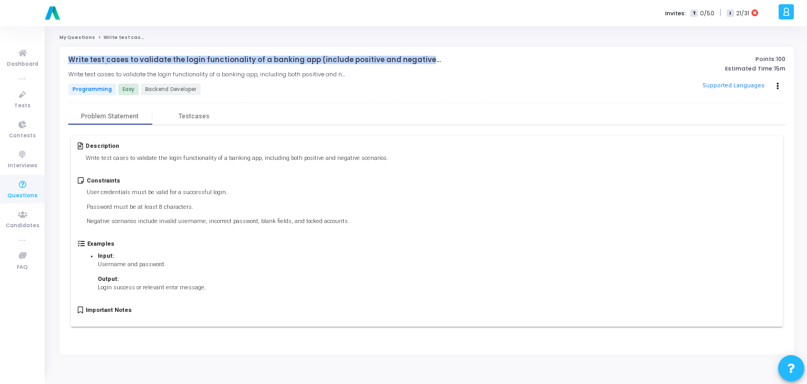
click at [239, 56] on p "Write test cases to validate the login functionality of a banking app (include …" at bounding box center [262, 60] width 388 height 8
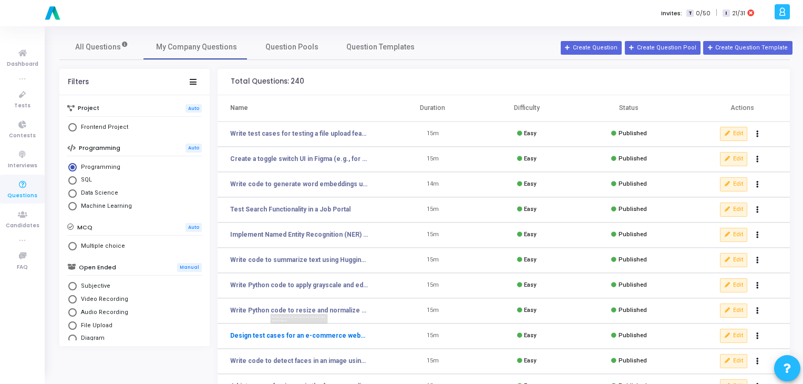
scroll to position [153, 0]
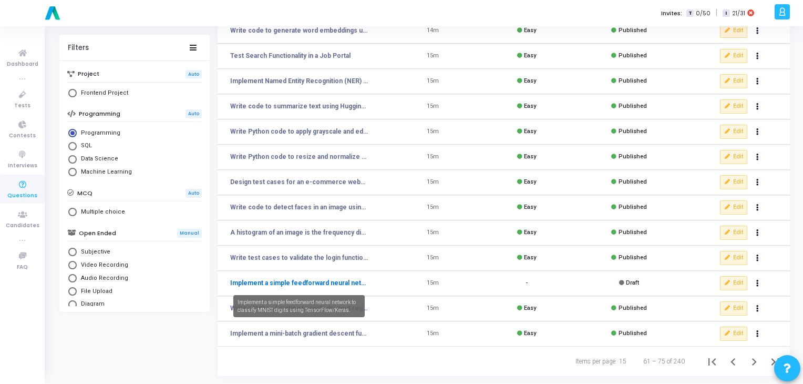
click at [309, 282] on link "Implement a simple feedforward neural network to classify MNIST digits using Te…" at bounding box center [299, 282] width 138 height 9
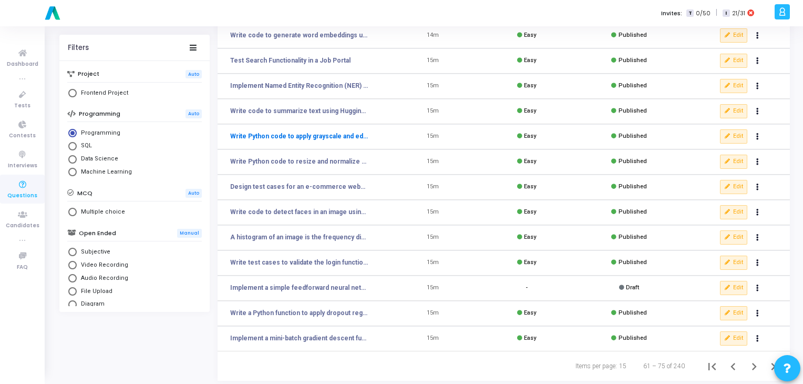
scroll to position [153, 0]
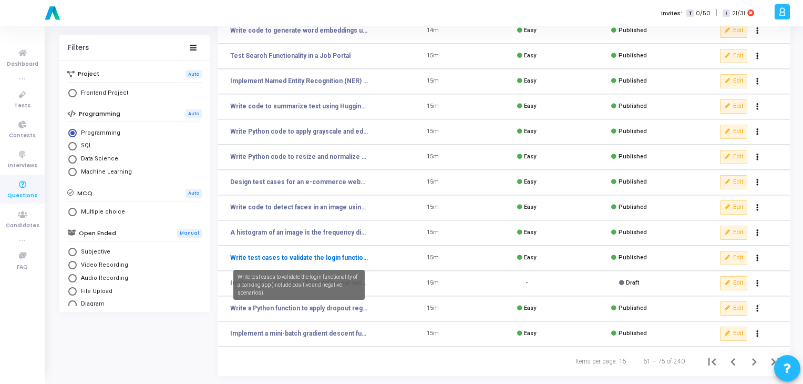
click at [271, 260] on link "Write test cases to validate the login functionality of a banking app (include …" at bounding box center [299, 257] width 138 height 9
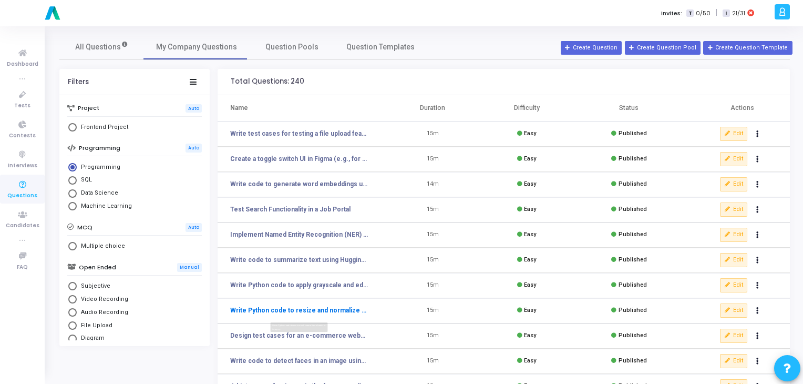
scroll to position [153, 0]
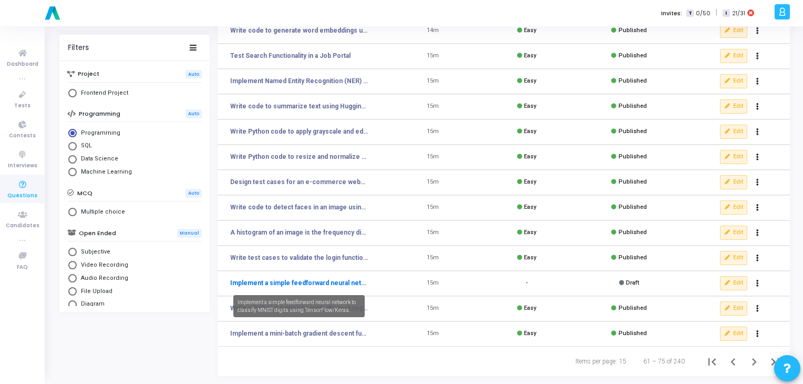
click at [290, 286] on link "Implement a simple feedforward neural network to classify MNIST digits using Te…" at bounding box center [299, 282] width 138 height 9
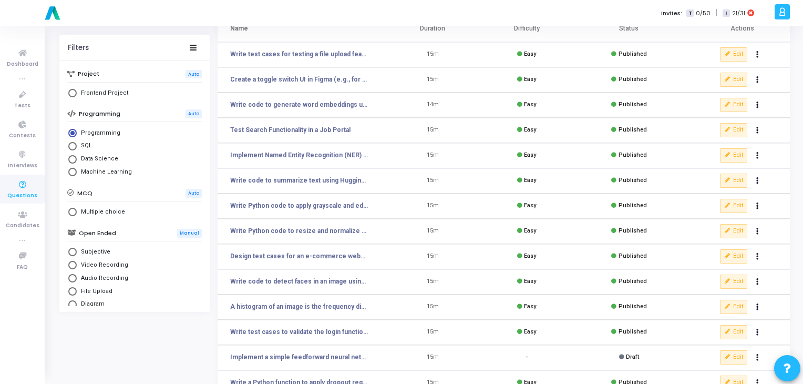
scroll to position [153, 0]
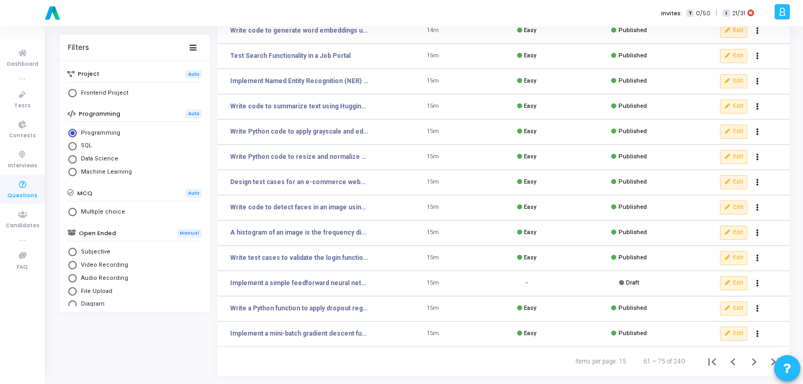
drag, startPoint x: 267, startPoint y: 286, endPoint x: 248, endPoint y: 288, distance: 19.5
click at [248, 288] on td "Implement a simple feedforward neural network to classify MNIST digits using Te…" at bounding box center [302, 283] width 168 height 25
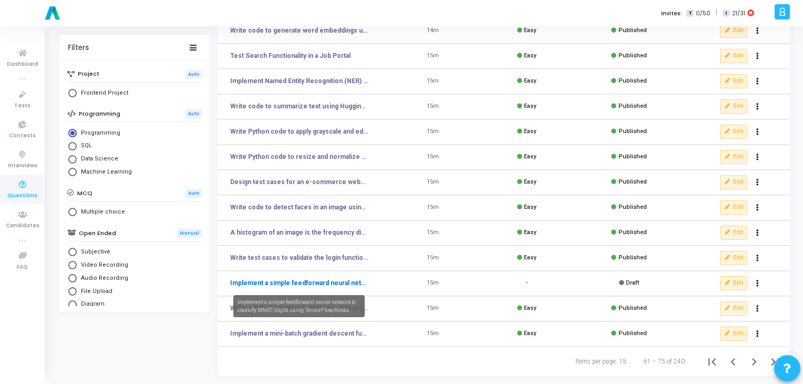
click at [280, 286] on link "Implement a simple feedforward neural network to classify MNIST digits using Te…" at bounding box center [299, 282] width 138 height 9
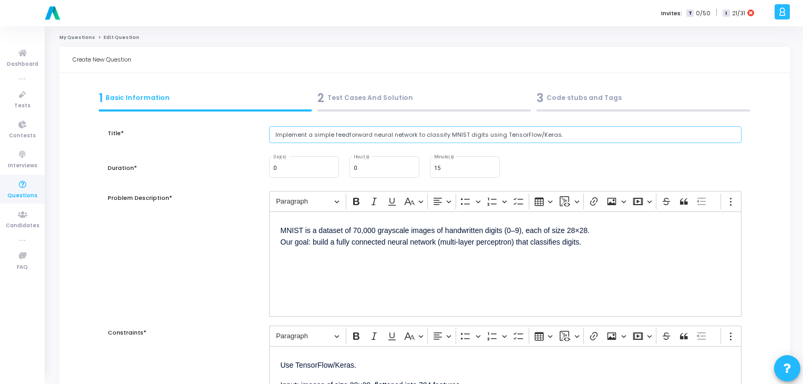
click at [319, 133] on input "Implement a simple feedforward neural network to classify MNIST digits using Te…" at bounding box center [505, 134] width 473 height 17
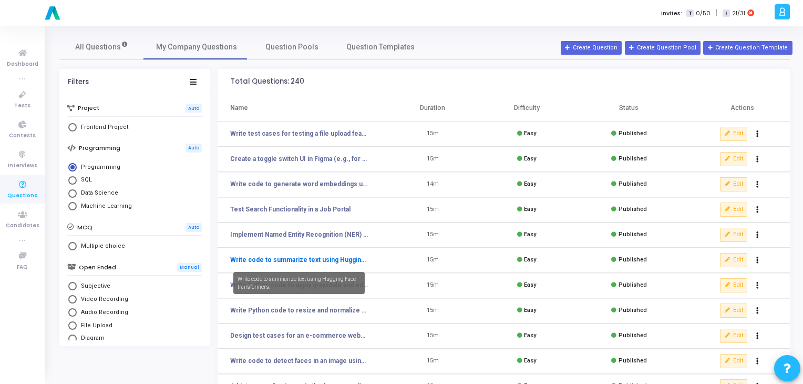
scroll to position [153, 0]
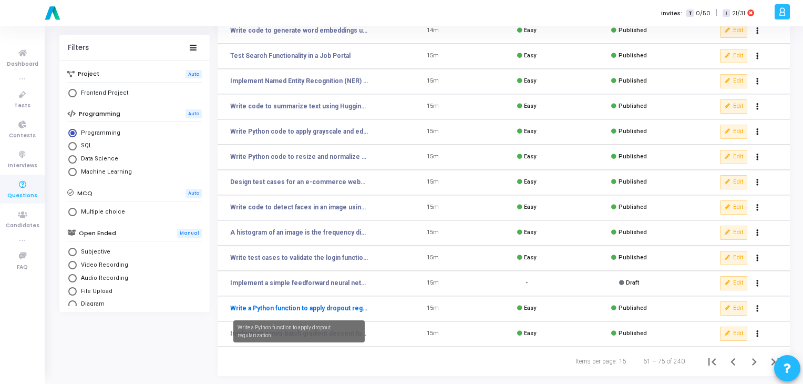
click at [318, 308] on link "Write a Python function to apply dropout regularization." at bounding box center [299, 307] width 138 height 9
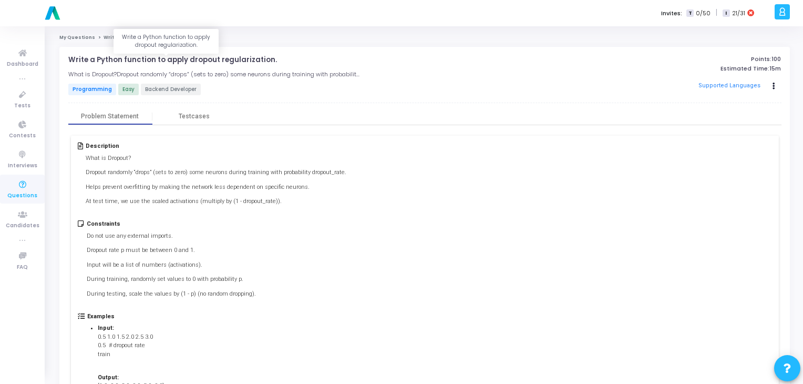
click at [216, 59] on p "Write a Python function to apply dropout regularization." at bounding box center [172, 60] width 209 height 8
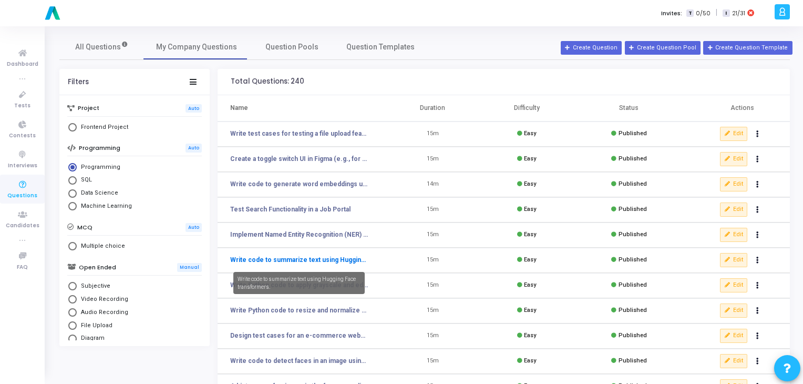
scroll to position [153, 0]
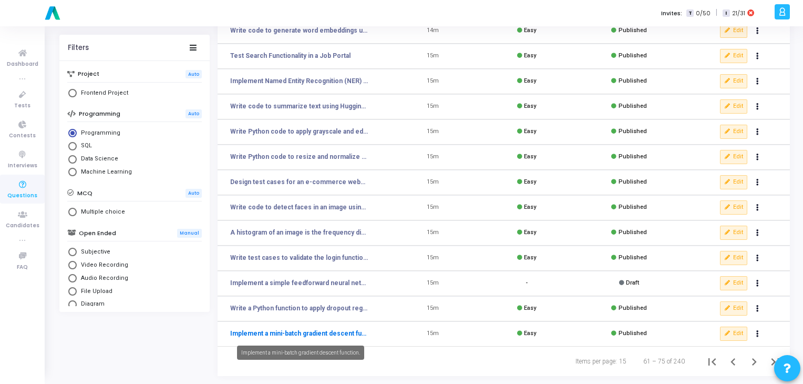
click at [304, 331] on link "Implement a mini-batch gradient descent function." at bounding box center [299, 332] width 138 height 9
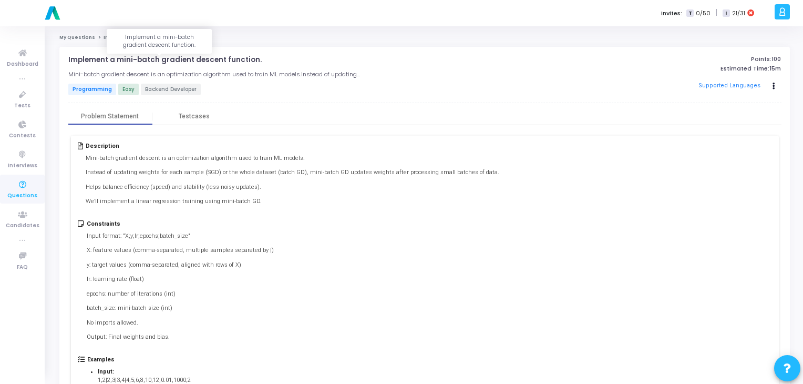
click at [157, 56] on p "Implement a mini-batch gradient descent function." at bounding box center [164, 60] width 193 height 8
click at [155, 60] on p "Implement a mini-batch gradient descent function." at bounding box center [164, 60] width 193 height 8
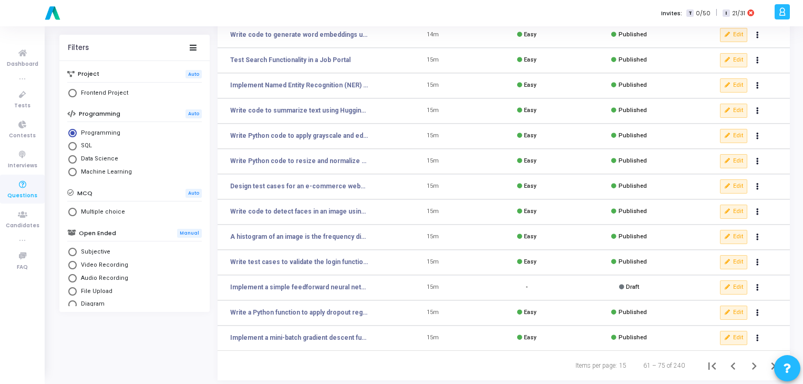
scroll to position [153, 0]
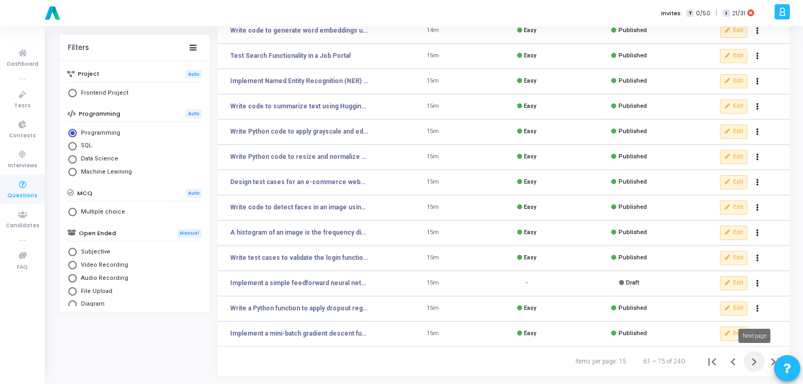
click at [754, 365] on icon "Next page" at bounding box center [754, 361] width 15 height 15
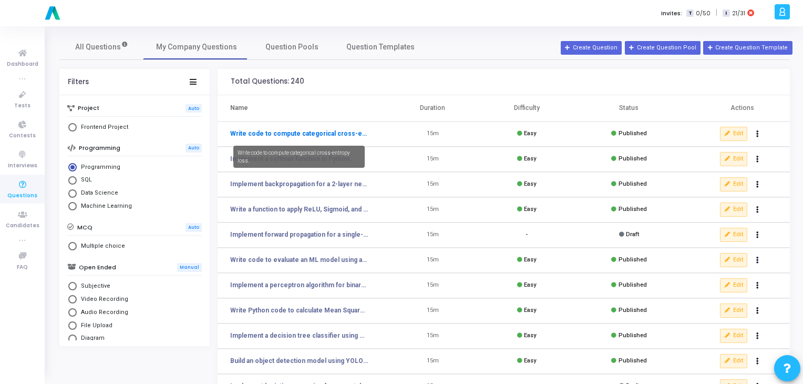
click at [315, 133] on link "Write code to compute categorical cross-entropy loss." at bounding box center [299, 133] width 138 height 9
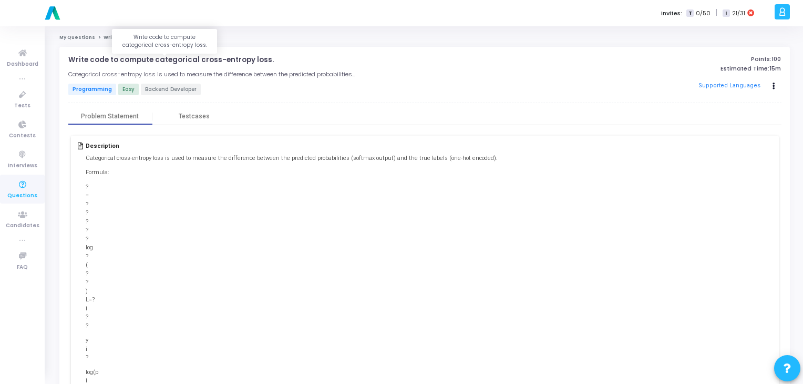
click at [106, 59] on p "Write code to compute categorical cross-entropy loss." at bounding box center [170, 60] width 205 height 8
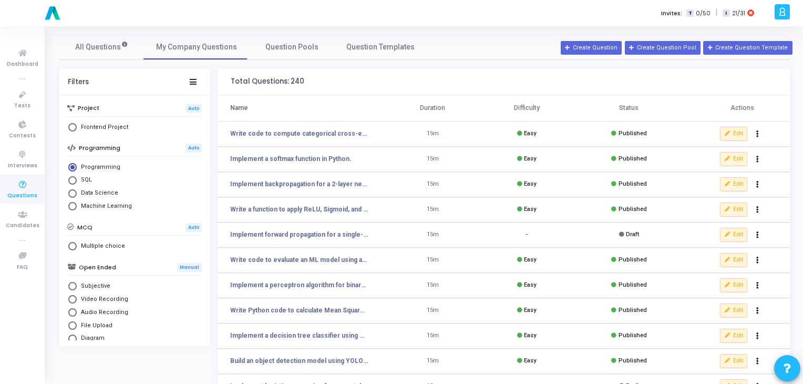
click at [295, 153] on td "Implement a softmax function in Python." at bounding box center [302, 159] width 168 height 25
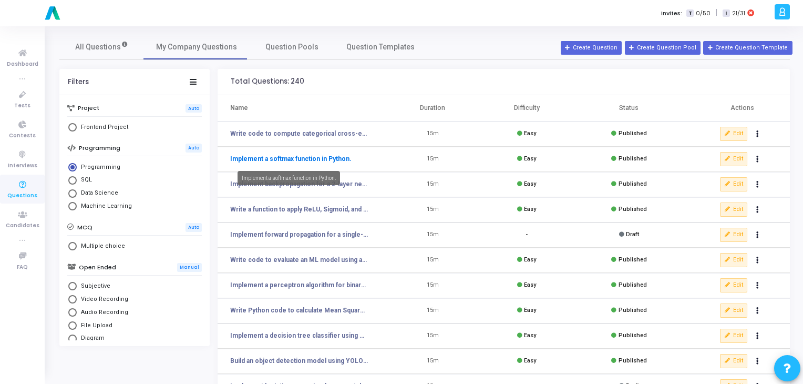
click at [292, 158] on link "Implement a softmax function in Python." at bounding box center [290, 158] width 121 height 9
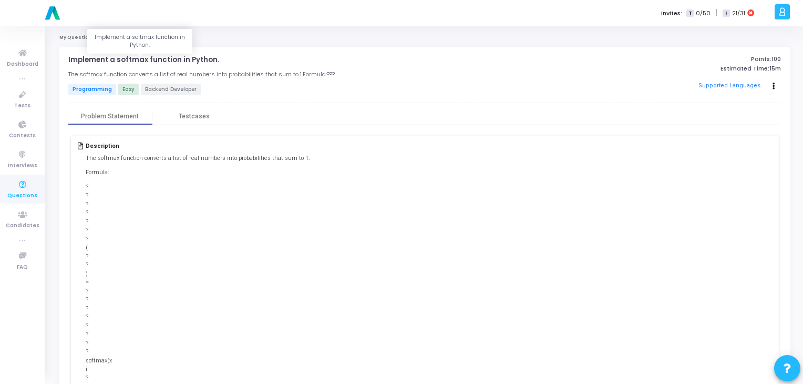
click at [145, 59] on p "Implement a softmax function in Python." at bounding box center [143, 60] width 151 height 8
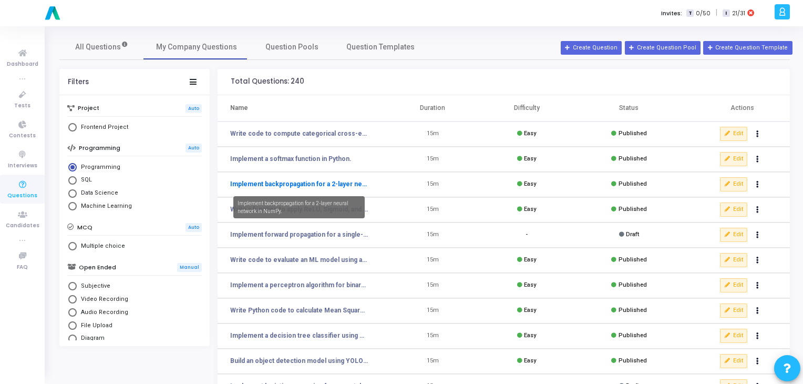
click at [263, 183] on link "Implement backpropagation for a 2-layer neural network in NumPy." at bounding box center [299, 183] width 138 height 9
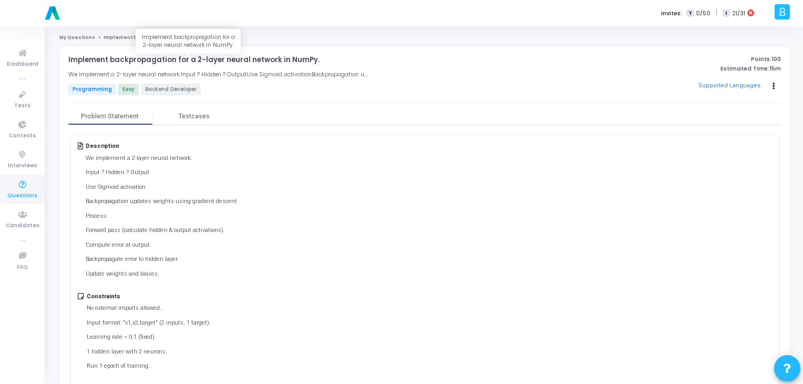
click at [187, 58] on p "Implement backpropagation for a 2-layer neural network in NumPy." at bounding box center [193, 60] width 251 height 8
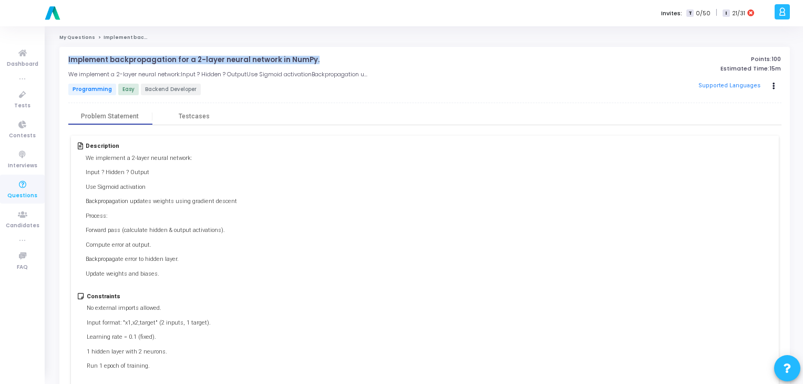
click at [187, 58] on p "Implement backpropagation for a 2-layer neural network in NumPy." at bounding box center [193, 60] width 251 height 8
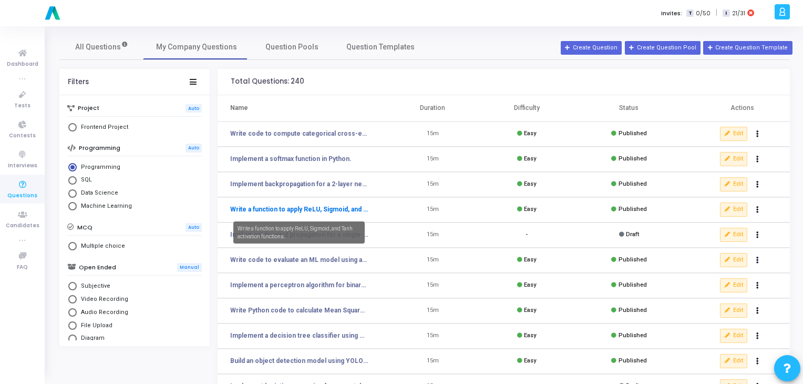
click at [240, 207] on link "Write a function to apply ReLU, Sigmoid, and Tanh activation functions." at bounding box center [299, 208] width 138 height 9
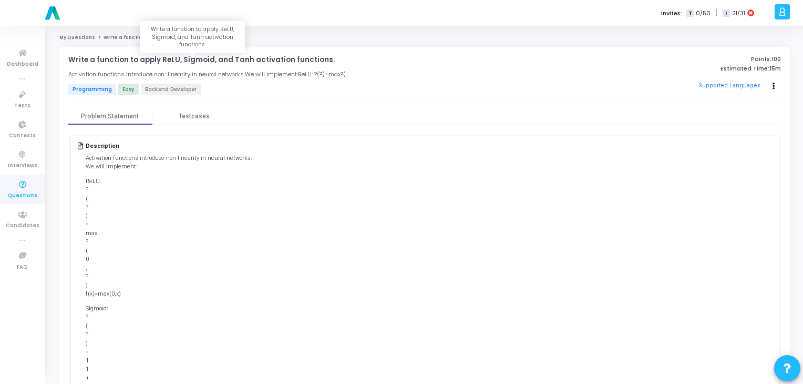
click at [171, 60] on p "Write a function to apply ReLU, Sigmoid, and Tanh activation functions." at bounding box center [201, 60] width 266 height 8
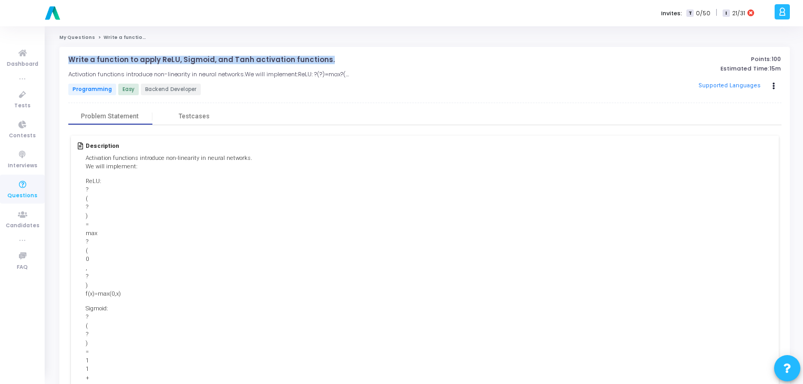
click at [171, 60] on p "Write a function to apply ReLU, Sigmoid, and Tanh activation functions." at bounding box center [201, 60] width 266 height 8
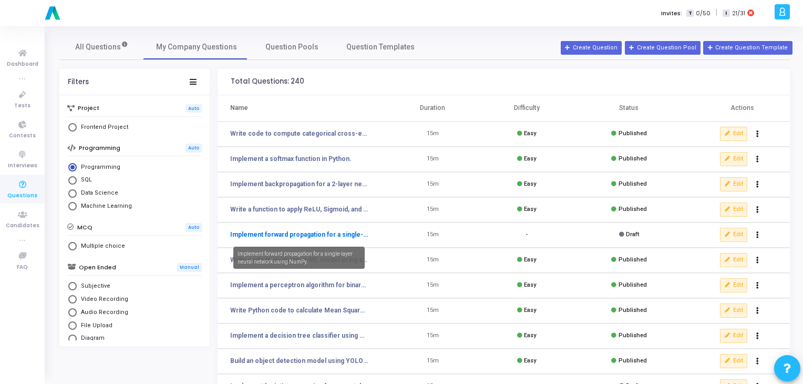
click at [253, 238] on link "Implement forward propagation for a single-layer neural network using NumPy." at bounding box center [299, 234] width 138 height 9
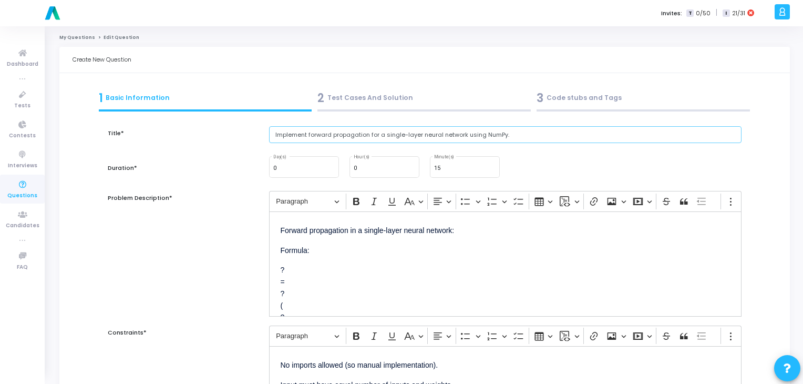
click at [300, 137] on input "Implement forward propagation for a single-layer neural network using NumPy." at bounding box center [505, 134] width 473 height 17
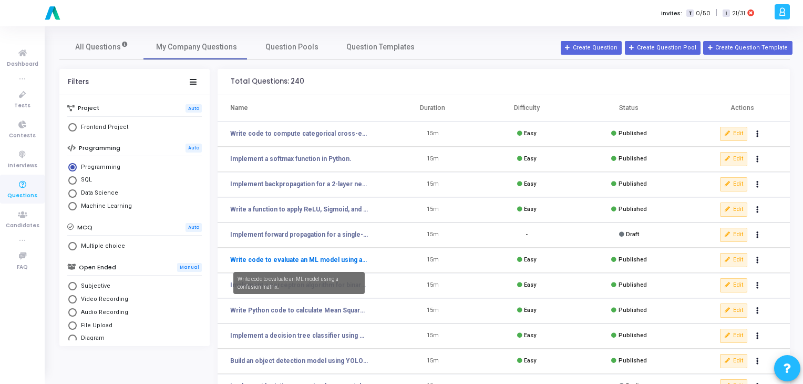
click at [289, 262] on link "Write code to evaluate an ML model using a confusion matrix." at bounding box center [299, 259] width 138 height 9
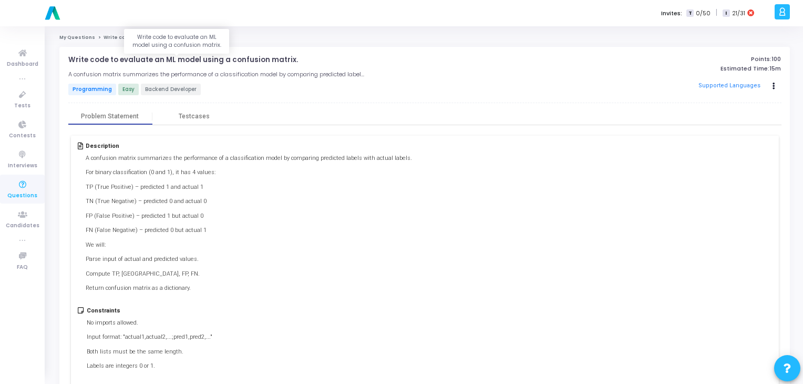
click at [158, 63] on p "Write code to evaluate an ML model using a confusion matrix." at bounding box center [183, 60] width 230 height 8
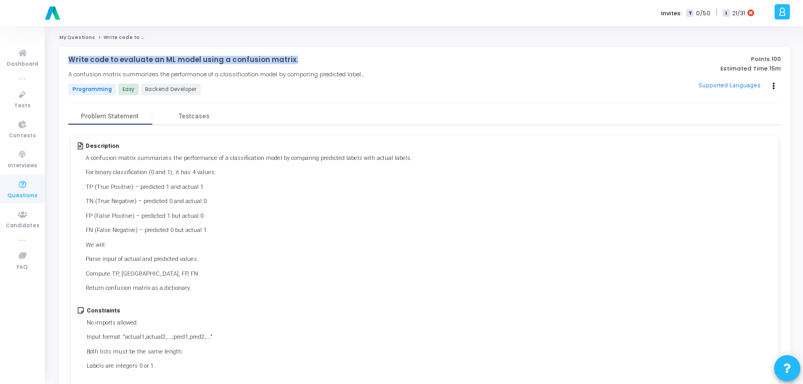
click at [158, 63] on p "Write code to evaluate an ML model using a confusion matrix." at bounding box center [183, 60] width 230 height 8
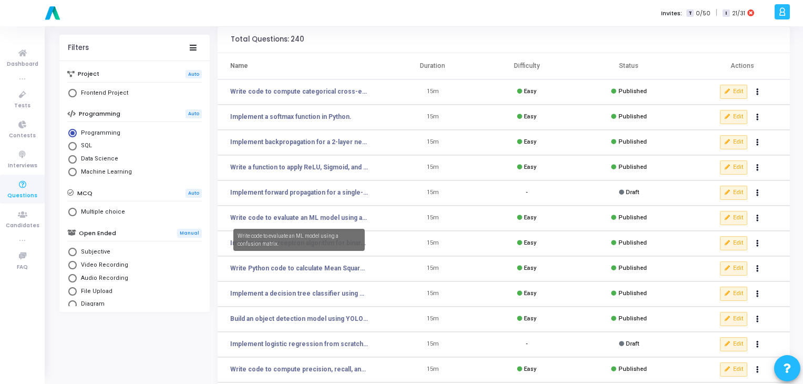
scroll to position [43, 0]
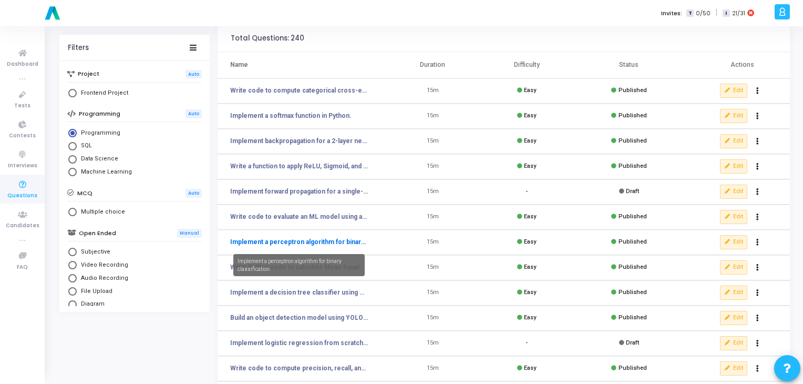
click at [307, 242] on link "Implement a perceptron algorithm for binary classification." at bounding box center [299, 241] width 138 height 9
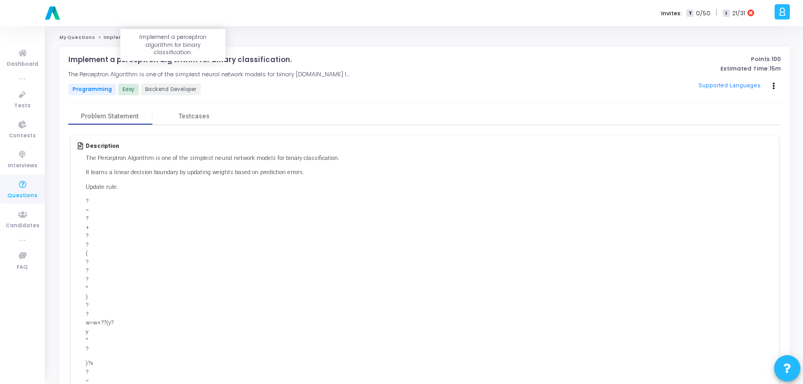
click at [134, 57] on p "Implement a perceptron algorithm for binary classification." at bounding box center [179, 60] width 223 height 8
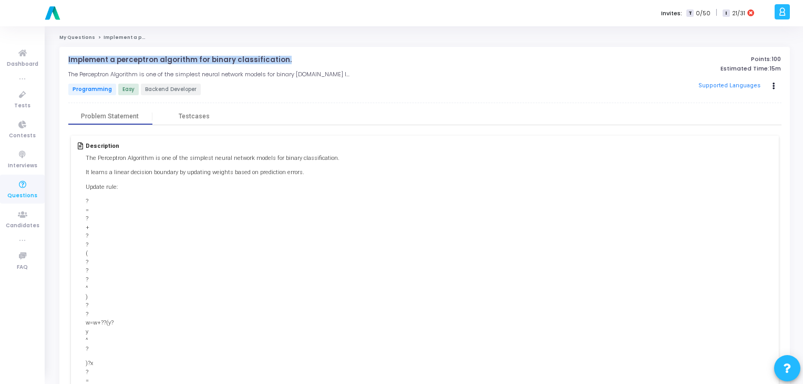
click at [134, 57] on p "Implement a perceptron algorithm for binary classification." at bounding box center [179, 60] width 223 height 8
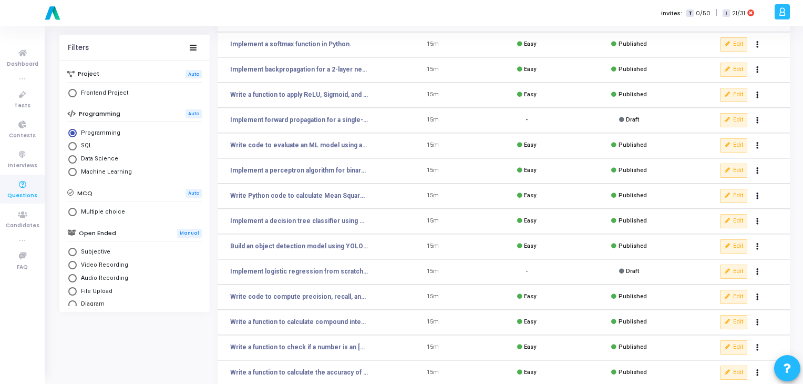
scroll to position [116, 0]
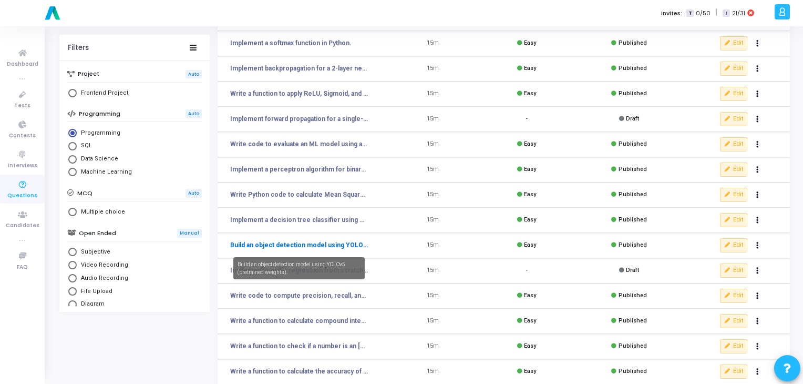
click at [294, 242] on link "Build an object detection model using YOLOv5 (pretrained weights)." at bounding box center [299, 244] width 138 height 9
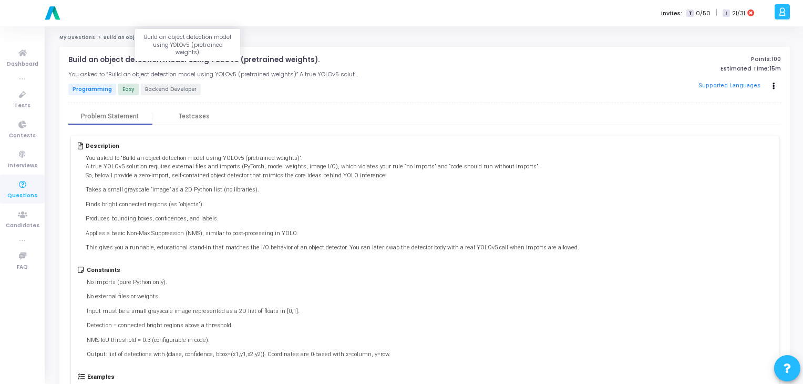
click at [158, 56] on p "Build an object detection model using YOLOv5 (pretrained weights)." at bounding box center [193, 60] width 251 height 8
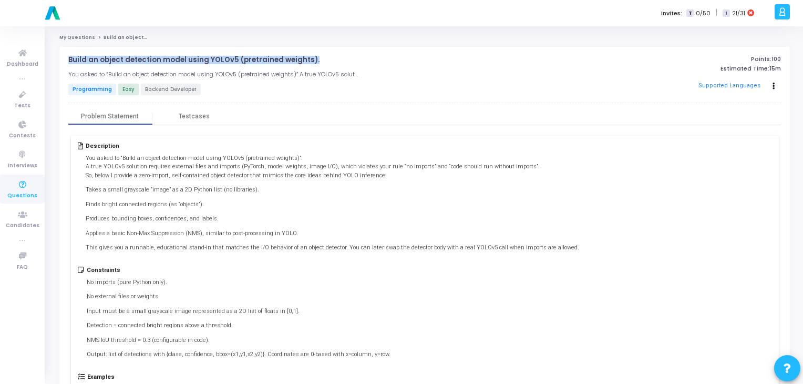
click at [158, 56] on p "Build an object detection model using YOLOv5 (pretrained weights)." at bounding box center [193, 60] width 251 height 8
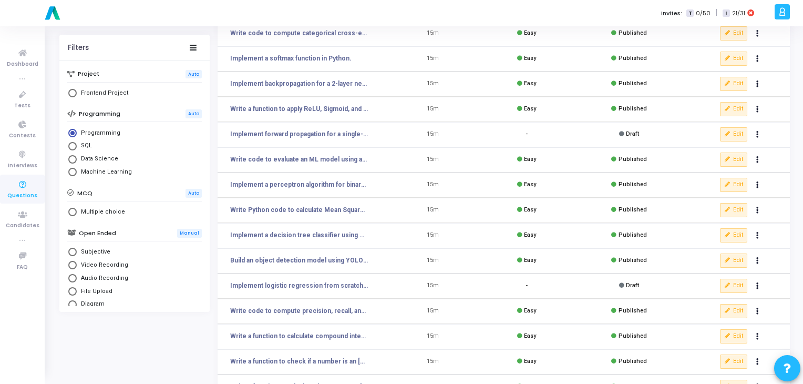
scroll to position [101, 0]
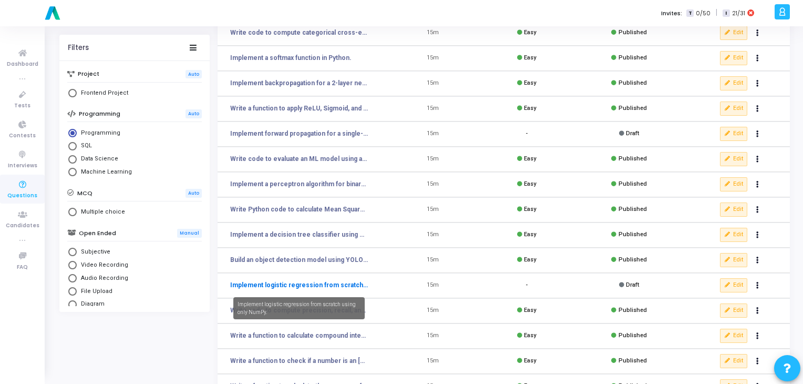
click at [252, 284] on link "Implement logistic regression from scratch using only NumPy." at bounding box center [299, 284] width 138 height 9
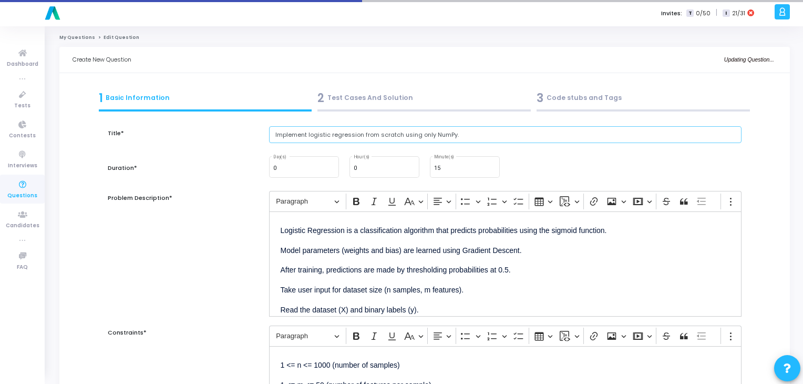
click at [316, 132] on input "Implement logistic regression from scratch using only NumPy." at bounding box center [505, 134] width 473 height 17
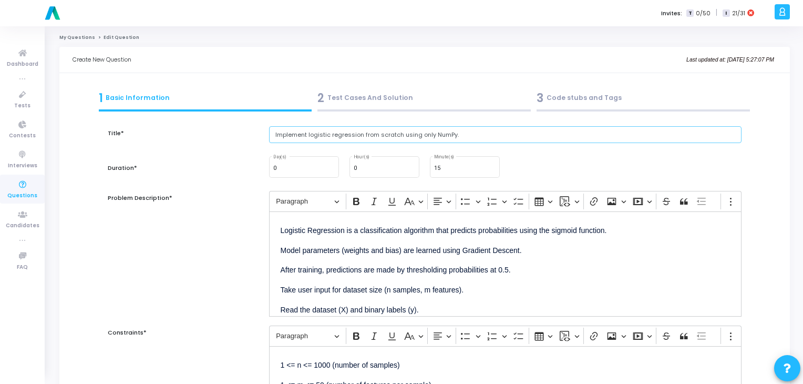
click at [316, 132] on input "Implement logistic regression from scratch using only NumPy." at bounding box center [505, 134] width 473 height 17
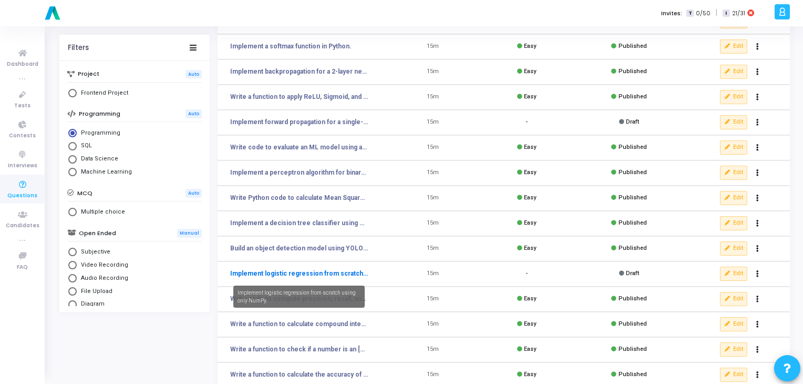
scroll to position [153, 0]
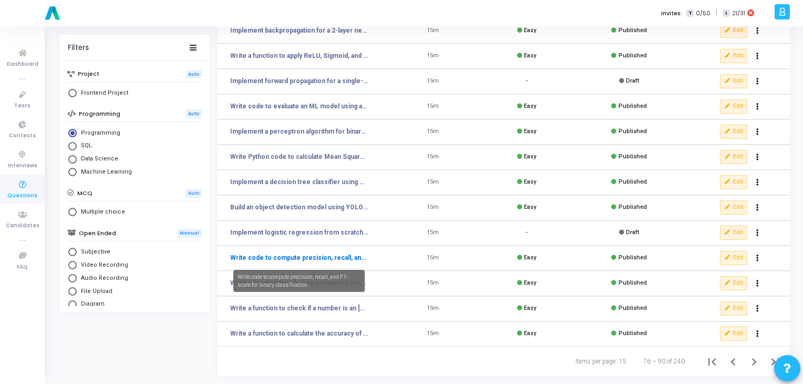
click at [282, 259] on link "Write code to compute precision, recall, and F1-score for binary classification." at bounding box center [299, 257] width 138 height 9
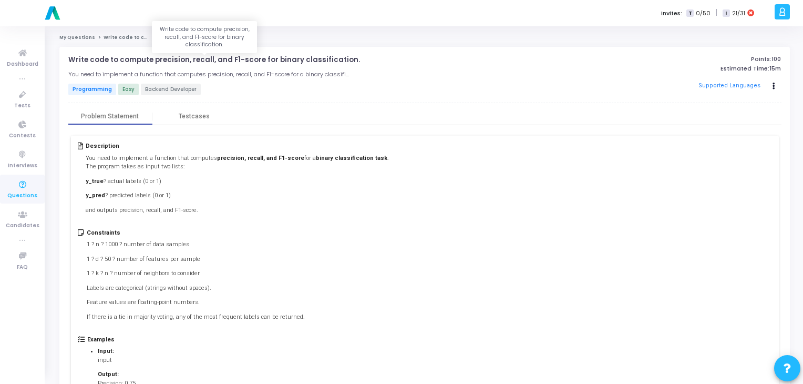
click at [198, 60] on p "Write code to compute precision, recall, and F1-score for binary classification." at bounding box center [214, 60] width 292 height 8
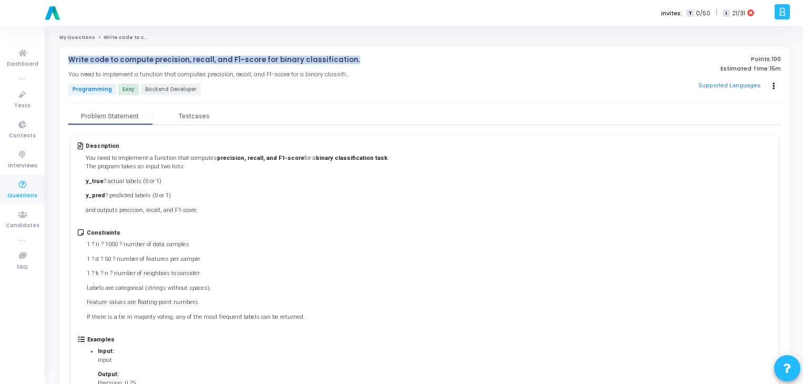
click at [198, 60] on p "Write code to compute precision, recall, and F1-score for binary classification." at bounding box center [214, 60] width 292 height 8
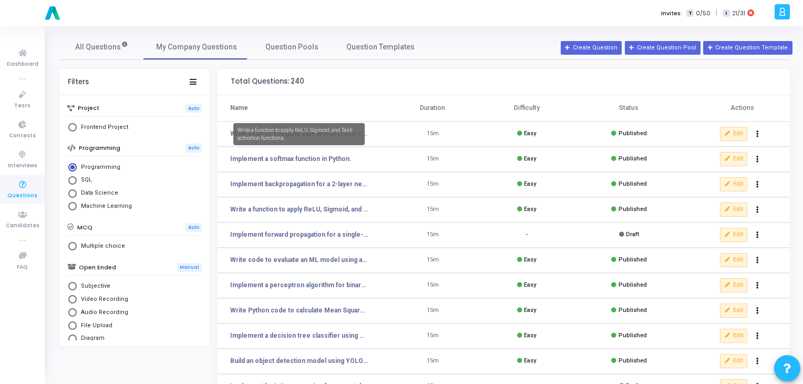
scroll to position [153, 0]
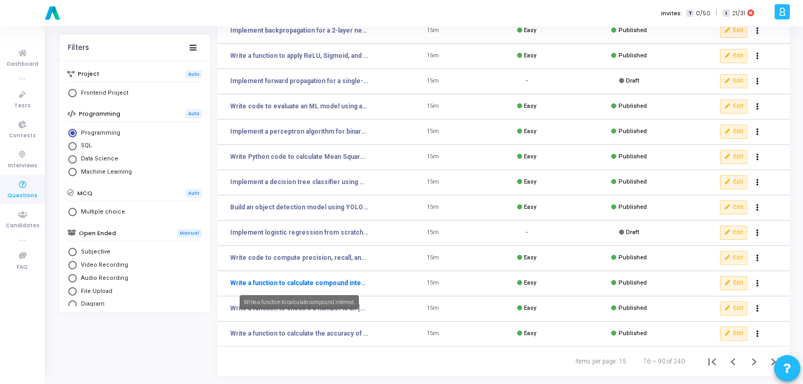
click at [272, 282] on link "Write a function to calculate compound interest." at bounding box center [299, 282] width 138 height 9
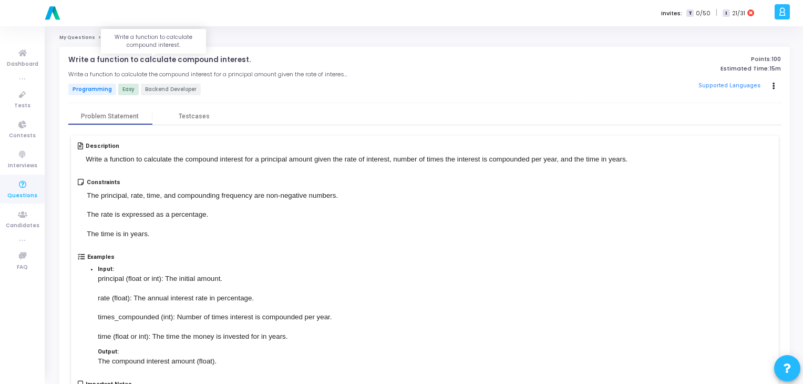
click at [184, 60] on p "Write a function to calculate compound interest." at bounding box center [159, 60] width 182 height 8
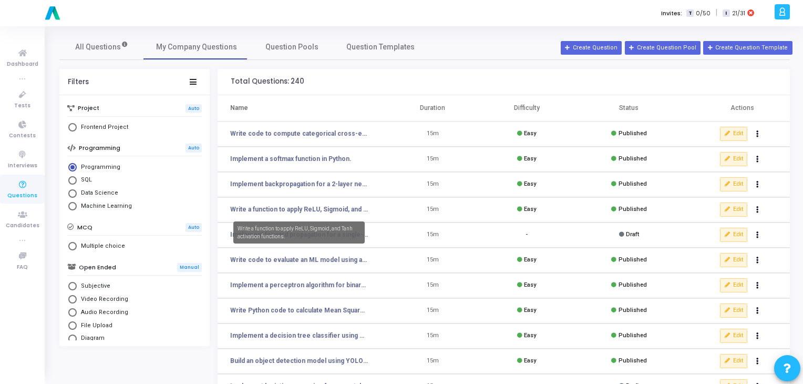
scroll to position [153, 0]
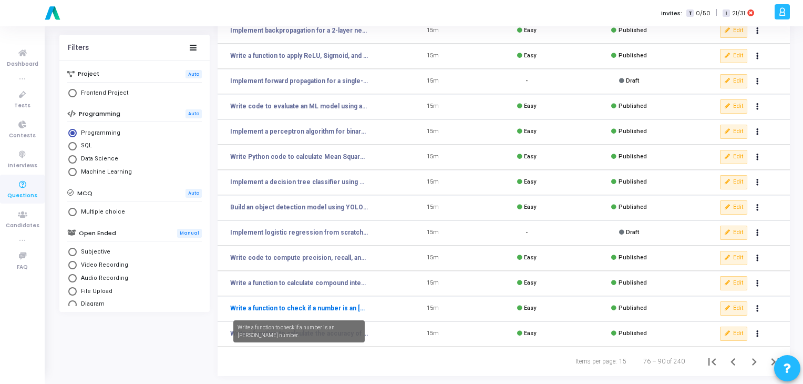
click at [325, 305] on link "Write a function to check if a number is an [PERSON_NAME] number." at bounding box center [299, 307] width 138 height 9
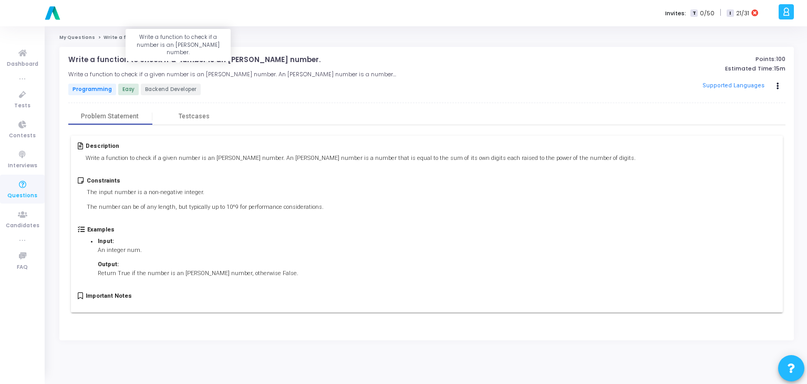
click at [147, 60] on p "Write a function to check if a number is an [PERSON_NAME] number." at bounding box center [194, 60] width 252 height 8
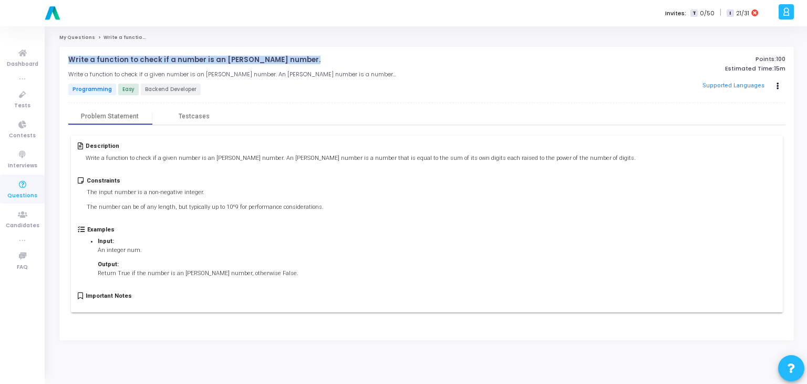
click at [147, 60] on p "Write a function to check if a number is an [PERSON_NAME] number." at bounding box center [194, 60] width 252 height 8
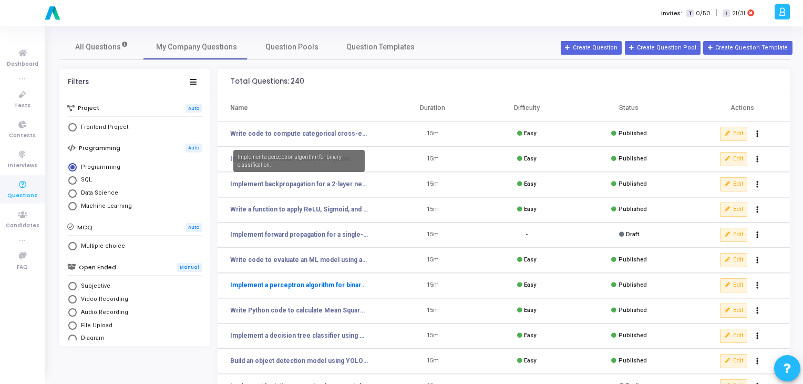
scroll to position [153, 0]
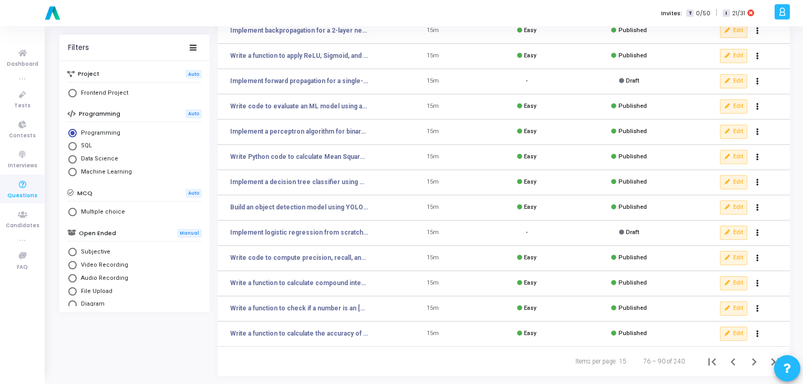
click at [284, 339] on td "Write a function to calculate the accuracy of classification results." at bounding box center [302, 333] width 168 height 25
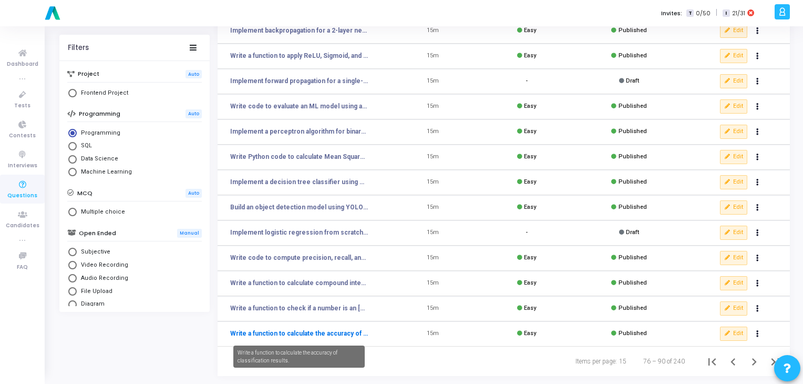
click at [307, 332] on link "Write a function to calculate the accuracy of classification results." at bounding box center [299, 332] width 138 height 9
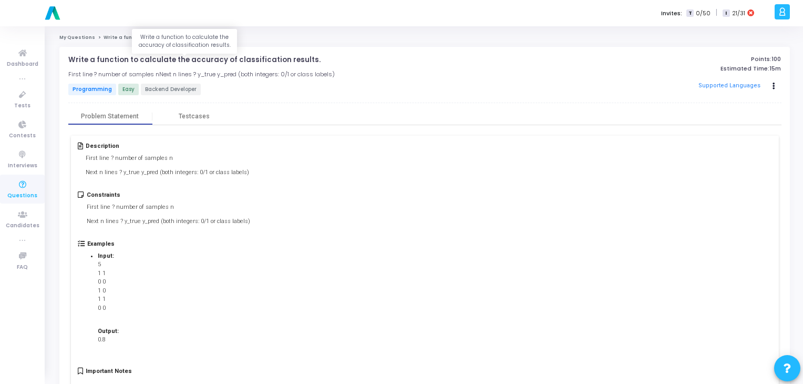
click at [156, 59] on p "Write a function to calculate the accuracy of classification results." at bounding box center [194, 60] width 252 height 8
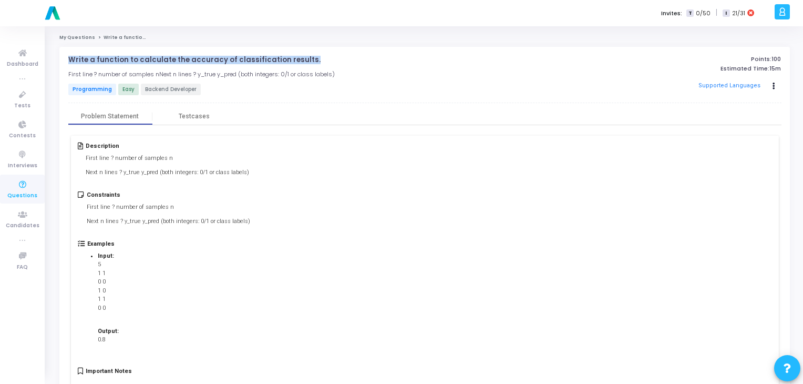
click at [156, 59] on p "Write a function to calculate the accuracy of classification results." at bounding box center [194, 60] width 252 height 8
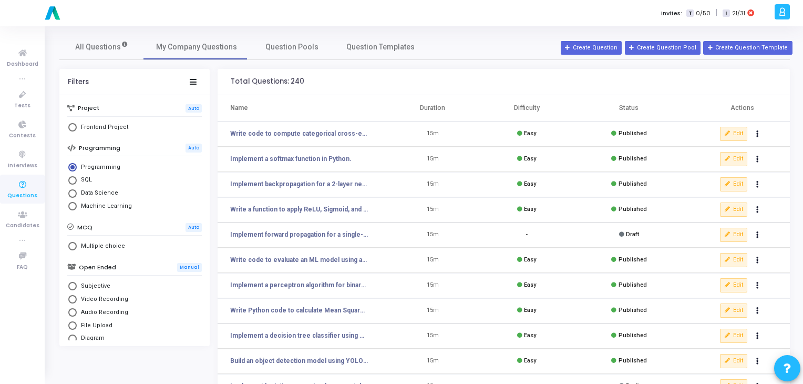
scroll to position [153, 0]
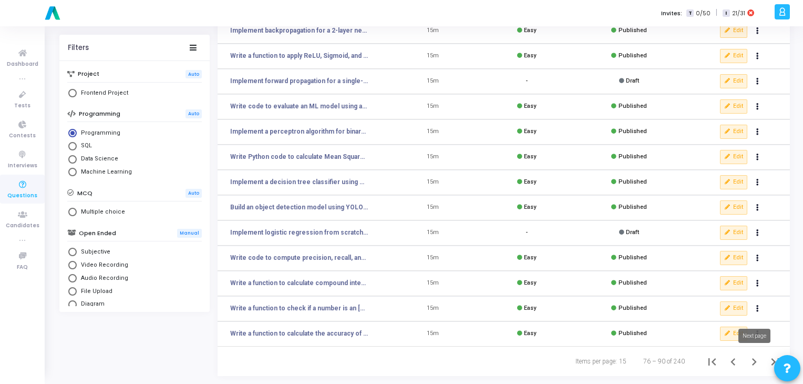
click at [756, 357] on icon "Next page" at bounding box center [754, 361] width 15 height 15
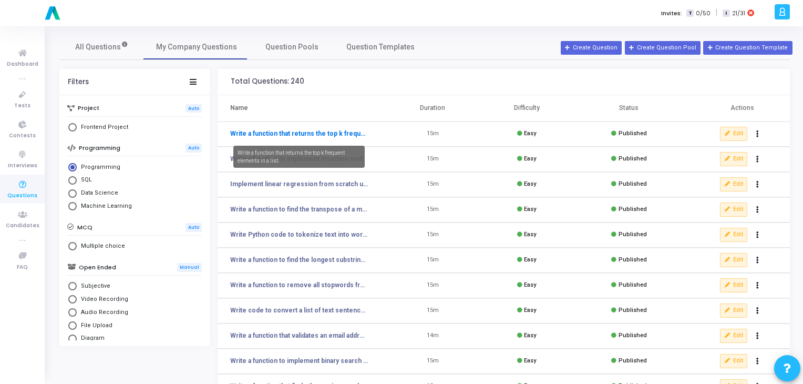
click at [288, 136] on link "Write a function that returns the top k frequent elements in a list." at bounding box center [299, 133] width 138 height 9
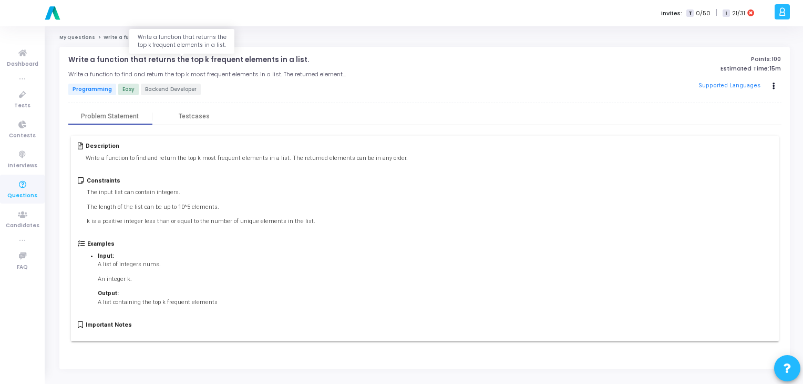
click at [181, 59] on p "Write a function that returns the top k frequent elements in a list." at bounding box center [188, 60] width 241 height 8
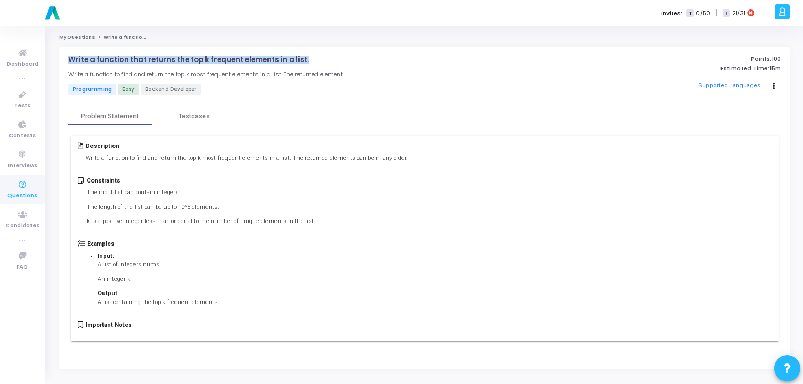
click at [181, 59] on p "Write a function that returns the top k frequent elements in a list." at bounding box center [188, 60] width 241 height 8
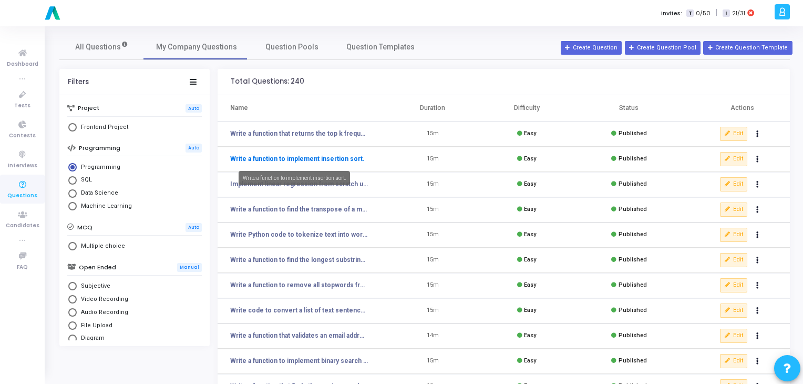
click at [343, 159] on link "Write a function to implement insertion sort." at bounding box center [297, 158] width 135 height 9
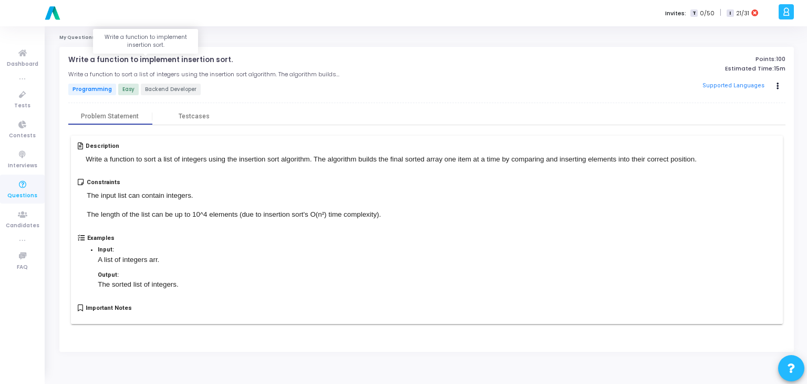
click at [177, 59] on p "Write a function to implement insertion sort." at bounding box center [150, 60] width 164 height 8
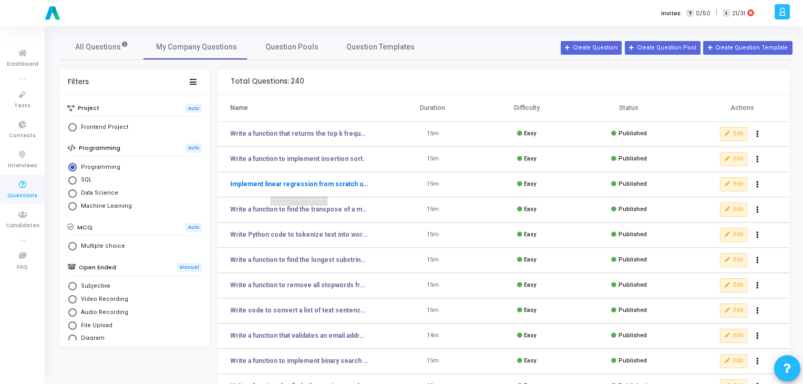
click at [263, 185] on link "Implement linear regression from scratch using gradient descent." at bounding box center [299, 183] width 138 height 9
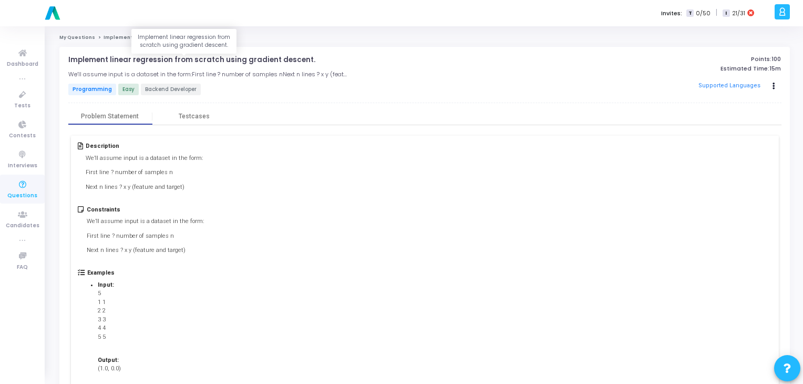
click at [211, 58] on p "Implement linear regression from scratch using gradient descent." at bounding box center [191, 60] width 247 height 8
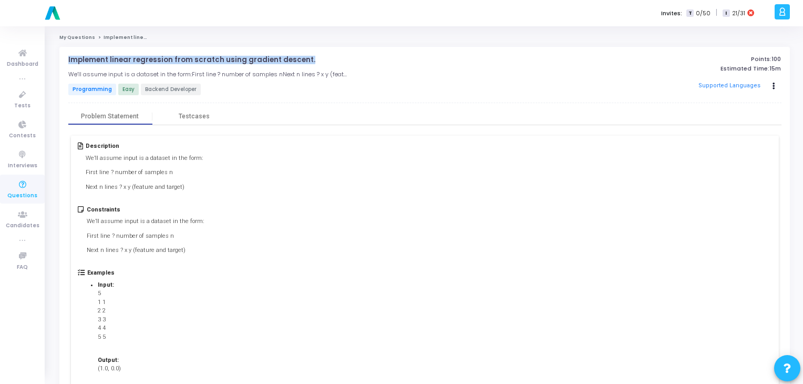
click at [211, 58] on p "Implement linear regression from scratch using gradient descent." at bounding box center [191, 60] width 247 height 8
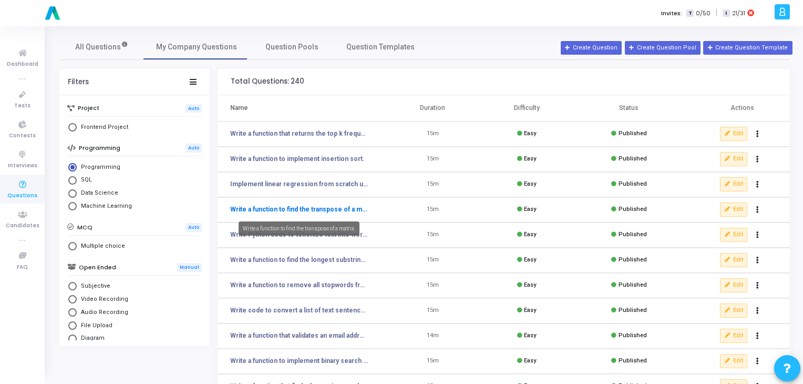
click at [319, 211] on link "Write a function to find the transpose of a matrix." at bounding box center [299, 208] width 138 height 9
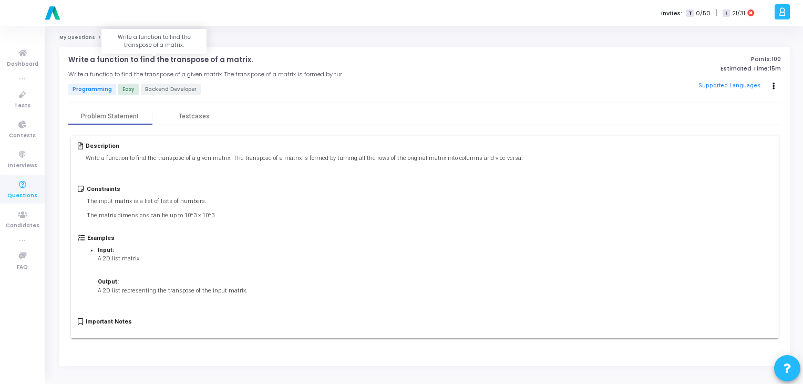
click at [142, 58] on p "Write a function to find the transpose of a matrix." at bounding box center [160, 60] width 184 height 8
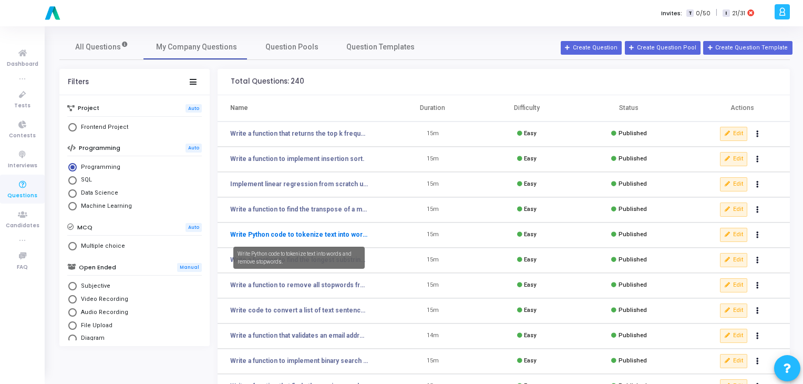
click at [267, 237] on link "Write Python code to tokenize text into words and remove stopwords." at bounding box center [299, 234] width 138 height 9
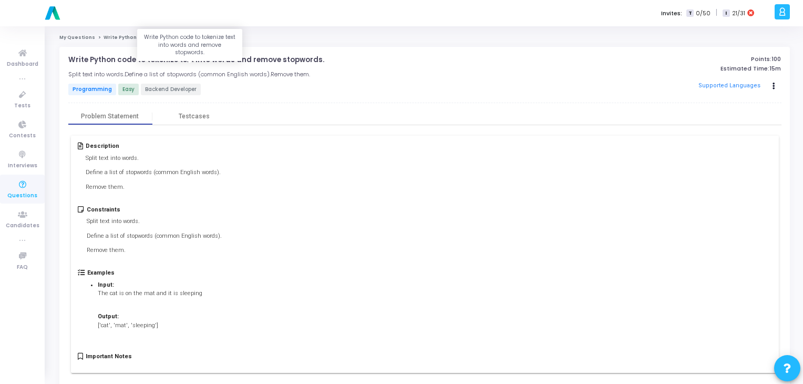
click at [144, 60] on p "Write Python code to tokenize text into words and remove stopwords." at bounding box center [196, 60] width 256 height 8
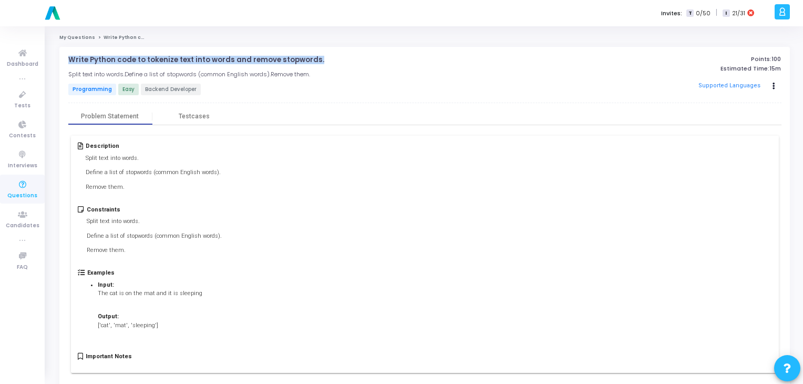
click at [144, 60] on p "Write Python code to tokenize text into words and remove stopwords." at bounding box center [196, 60] width 256 height 8
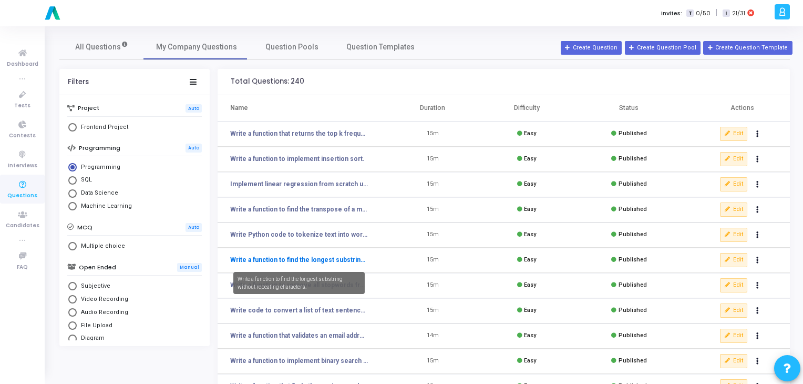
click at [328, 261] on link "Write a function to find the longest substring without repeating characters." at bounding box center [299, 259] width 138 height 9
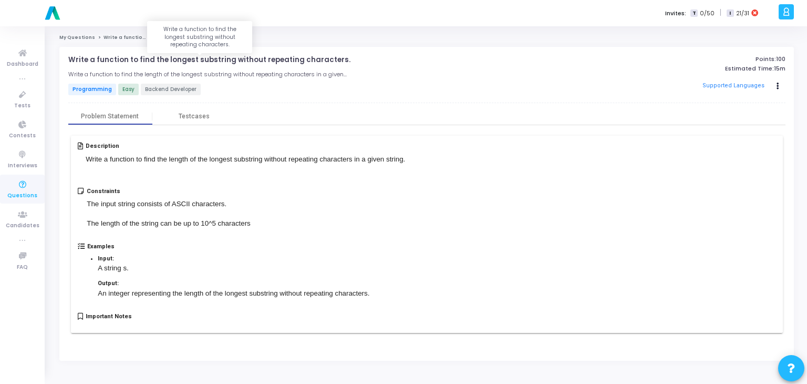
click at [135, 59] on p "Write a function to find the longest substring without repeating characters." at bounding box center [209, 60] width 282 height 8
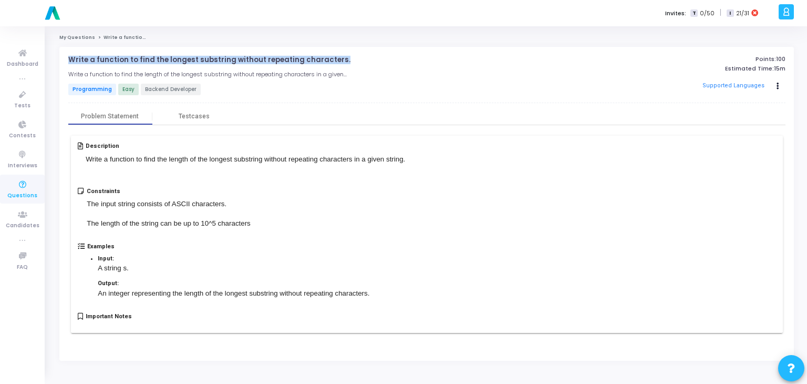
click at [135, 59] on p "Write a function to find the longest substring without repeating characters." at bounding box center [209, 60] width 282 height 8
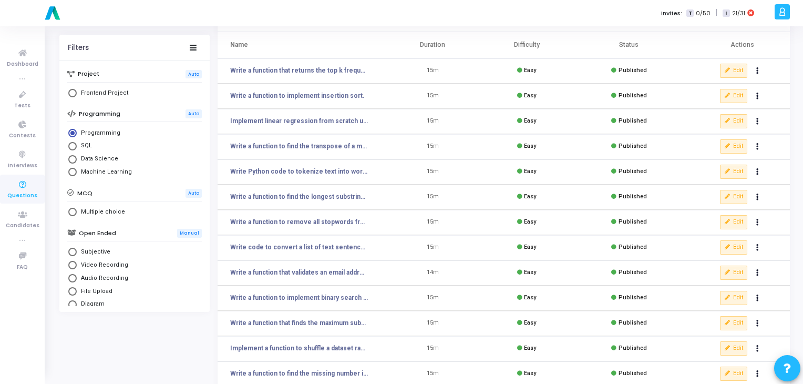
scroll to position [66, 0]
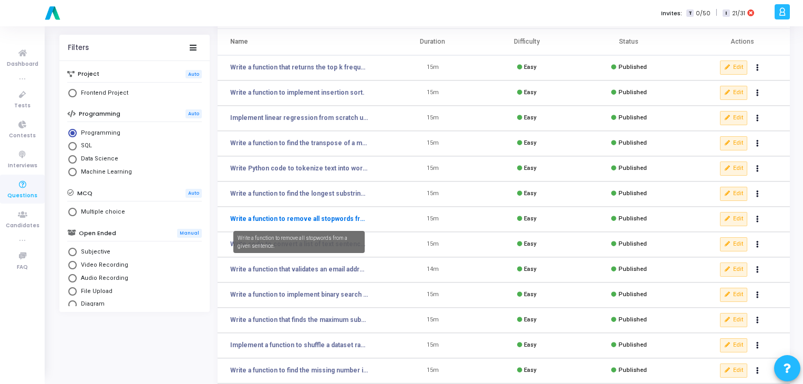
click at [346, 219] on link "Write a function to remove all stopwords from a given sentence." at bounding box center [299, 218] width 138 height 9
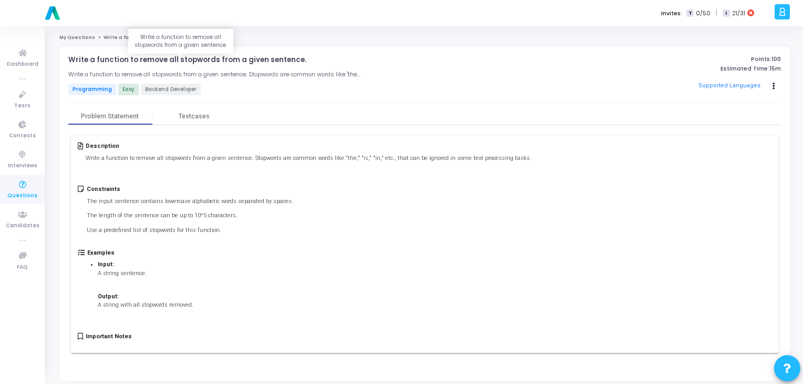
click at [176, 57] on p "Write a function to remove all stopwords from a given sentence." at bounding box center [187, 60] width 238 height 8
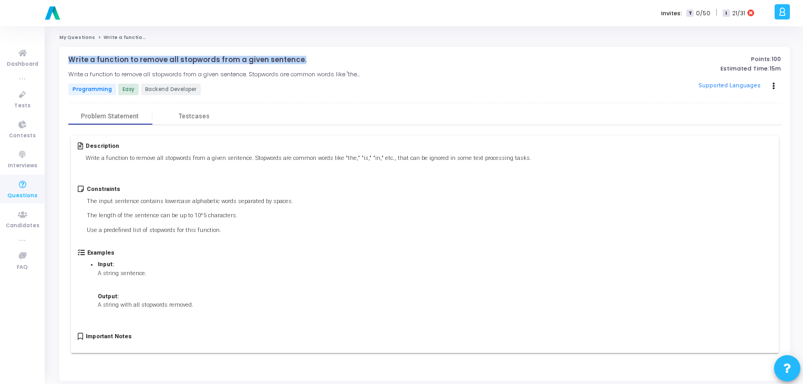
click at [176, 57] on p "Write a function to remove all stopwords from a given sentence." at bounding box center [187, 60] width 238 height 8
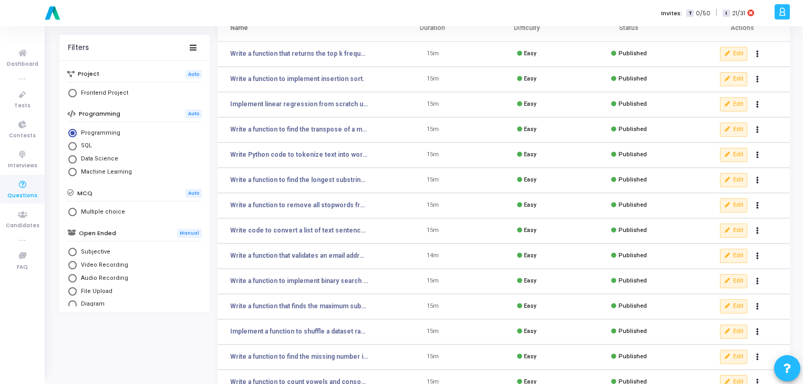
scroll to position [80, 0]
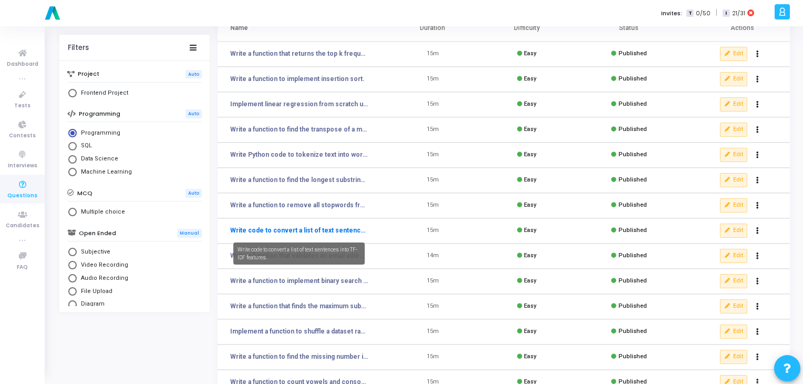
click at [311, 232] on link "Write code to convert a list of text sentences into TF-IDF features." at bounding box center [299, 229] width 138 height 9
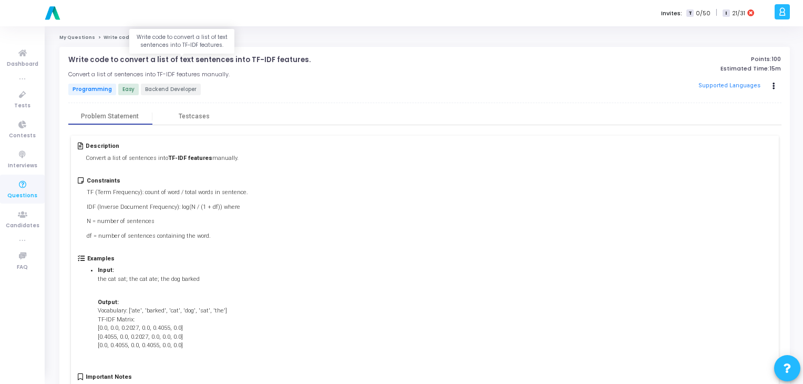
click at [167, 58] on p "Write code to convert a list of text sentences into TF-IDF features." at bounding box center [189, 60] width 242 height 8
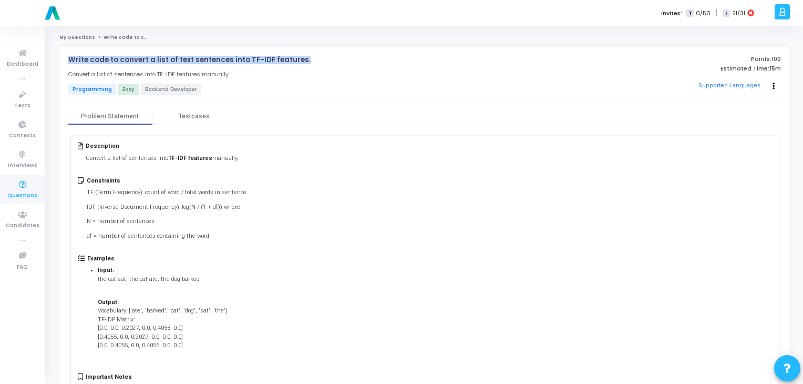
click at [167, 58] on p "Write code to convert a list of text sentences into TF-IDF features." at bounding box center [189, 60] width 242 height 8
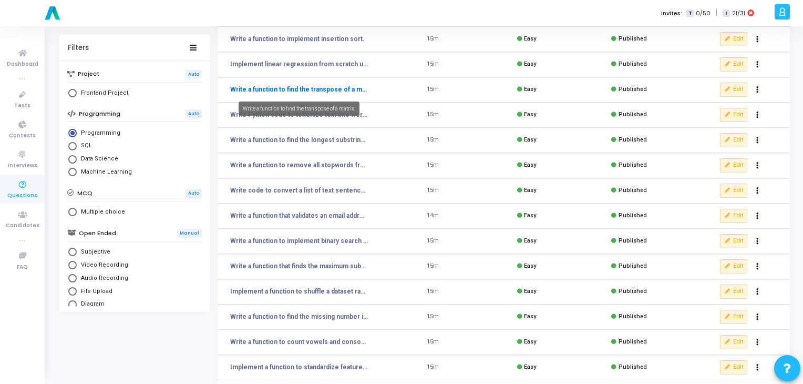
scroll to position [121, 0]
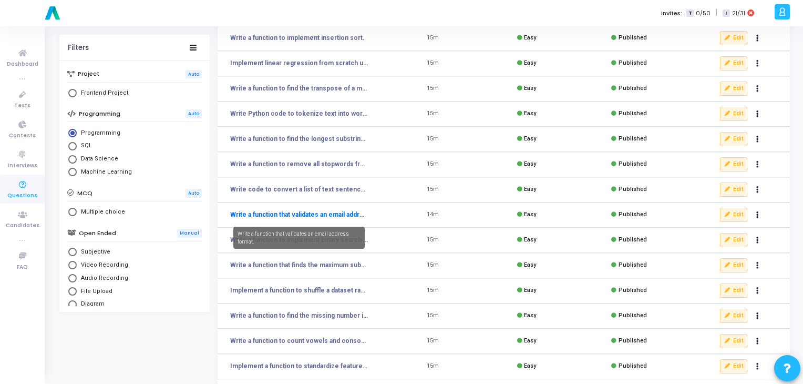
click at [322, 213] on link "Write a function that validates an email address format." at bounding box center [299, 214] width 138 height 9
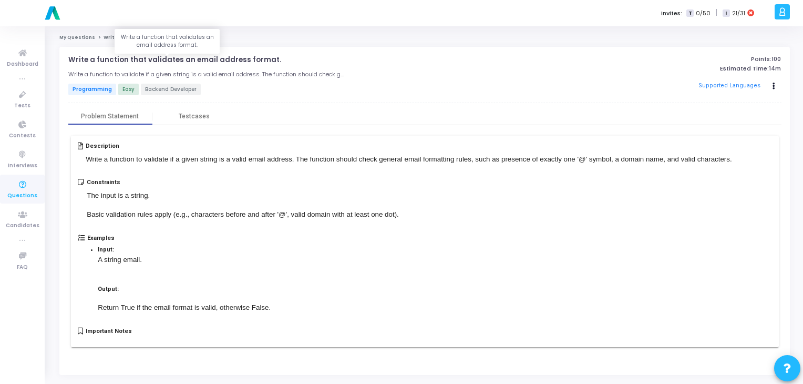
click at [161, 57] on p "Write a function that validates an email address format." at bounding box center [174, 60] width 213 height 8
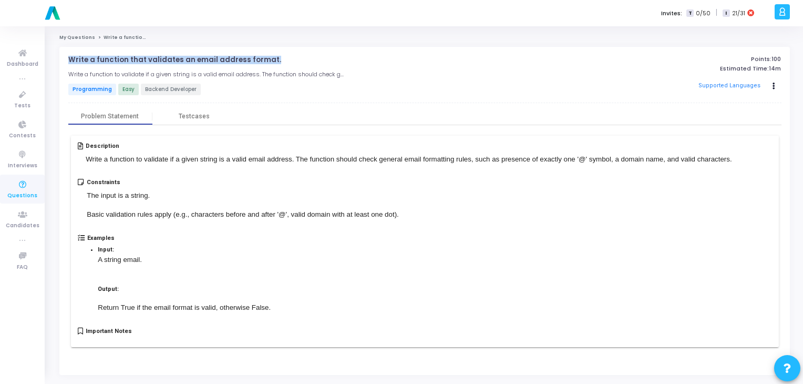
click at [161, 57] on p "Write a function that validates an email address format." at bounding box center [174, 60] width 213 height 8
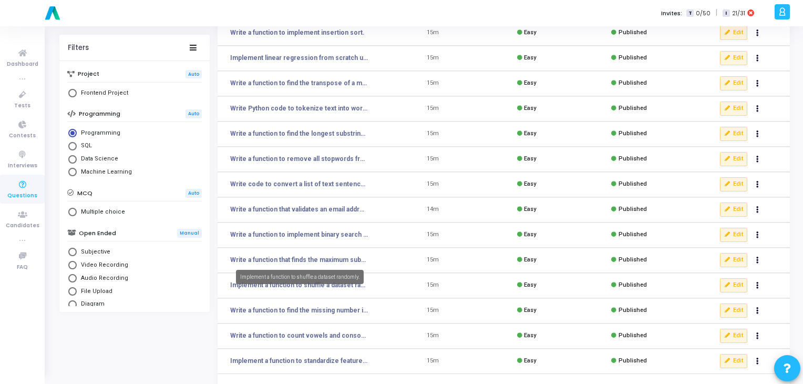
scroll to position [153, 0]
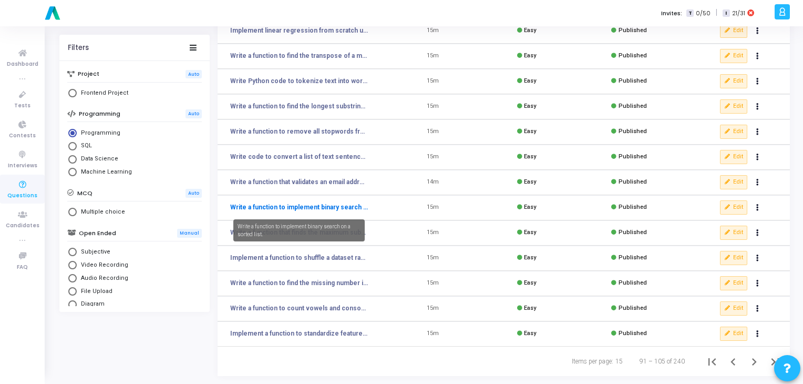
click at [244, 209] on link "Write a function to implement binary search on a sorted list." at bounding box center [299, 206] width 138 height 9
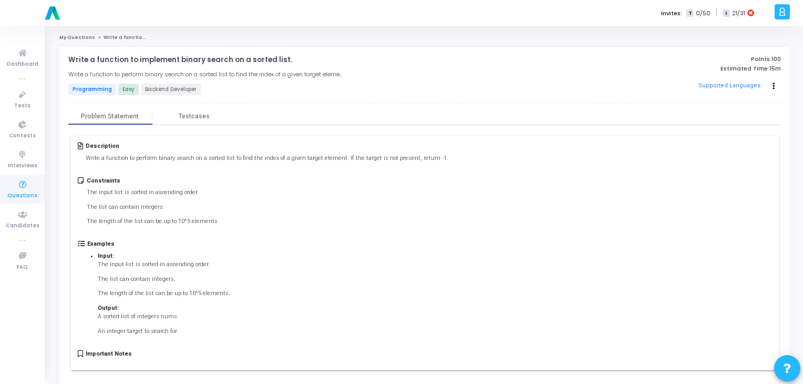
click at [157, 53] on div "Write a function to implement binary search on a sorted list. open_in_new Write…" at bounding box center [424, 222] width 730 height 350
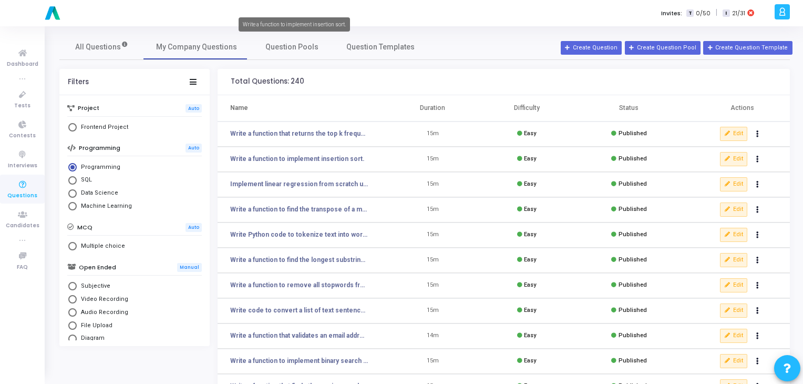
scroll to position [153, 0]
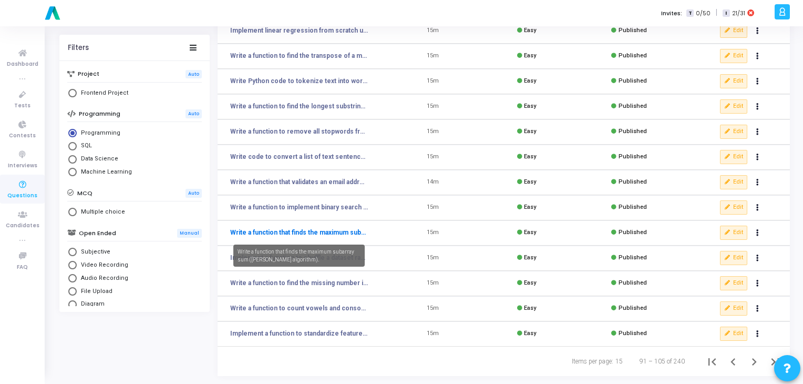
click at [292, 232] on link "Write a function that finds the maximum subarray sum ([PERSON_NAME] algorithm)." at bounding box center [299, 232] width 138 height 9
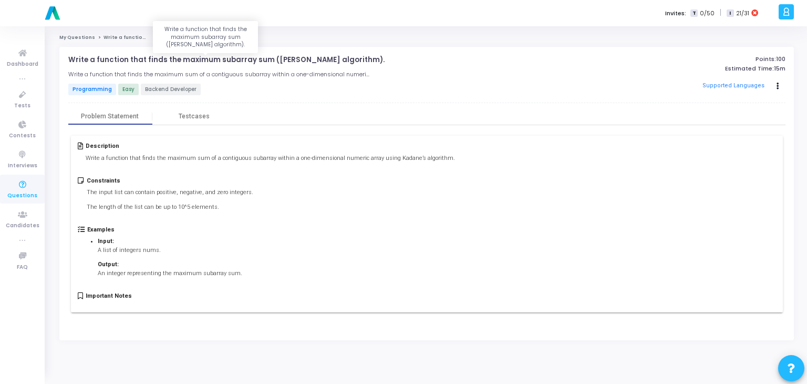
click at [234, 64] on p "Write a function that finds the maximum subarray sum ([PERSON_NAME] algorithm)." at bounding box center [226, 60] width 316 height 8
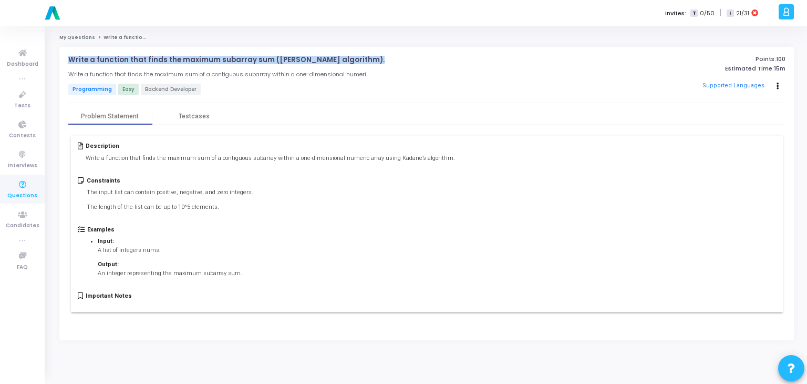
click at [234, 64] on p "Write a function that finds the maximum subarray sum ([PERSON_NAME] algorithm)." at bounding box center [226, 60] width 316 height 8
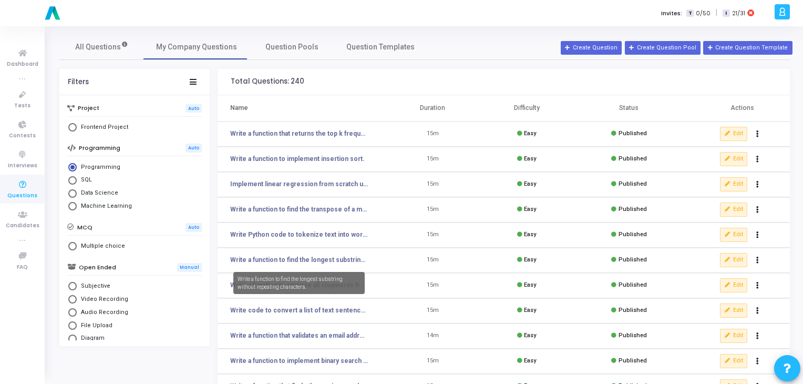
scroll to position [153, 0]
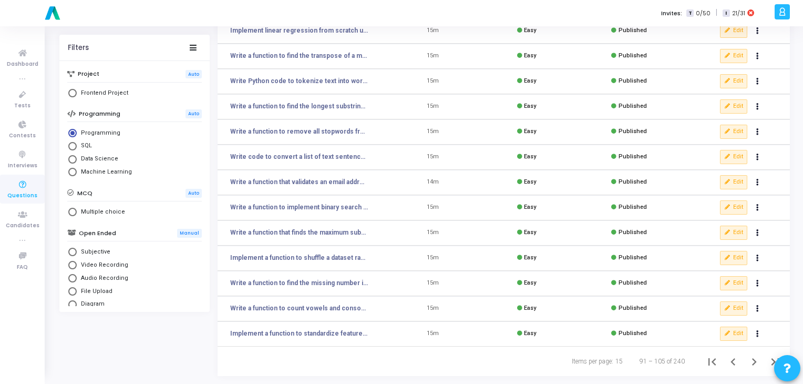
click at [330, 162] on td "Write code to convert a list of text sentences into TF-IDF features." at bounding box center [302, 157] width 168 height 25
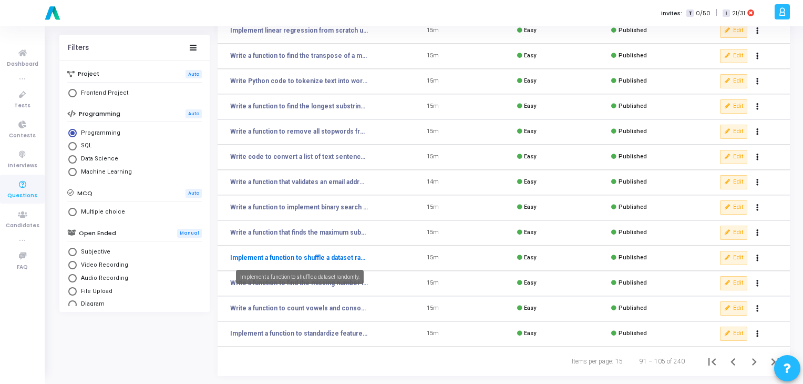
click at [247, 254] on link "Implement a function to shuffle a dataset randomly." at bounding box center [299, 257] width 138 height 9
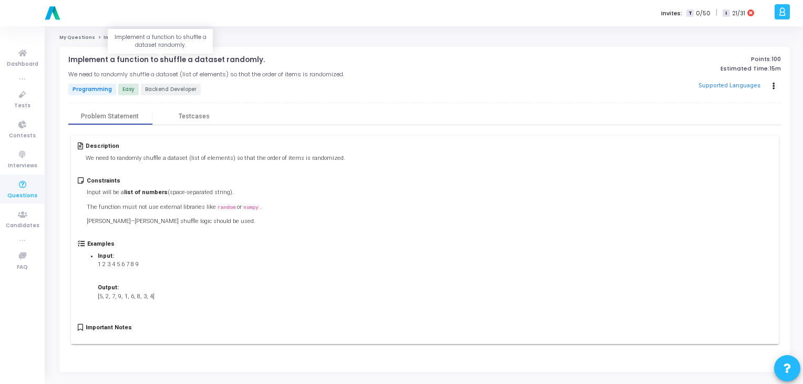
click at [196, 59] on p "Implement a function to shuffle a dataset randomly." at bounding box center [166, 60] width 197 height 8
click at [157, 62] on p "Implement a function to shuffle a dataset randomly." at bounding box center [166, 60] width 197 height 8
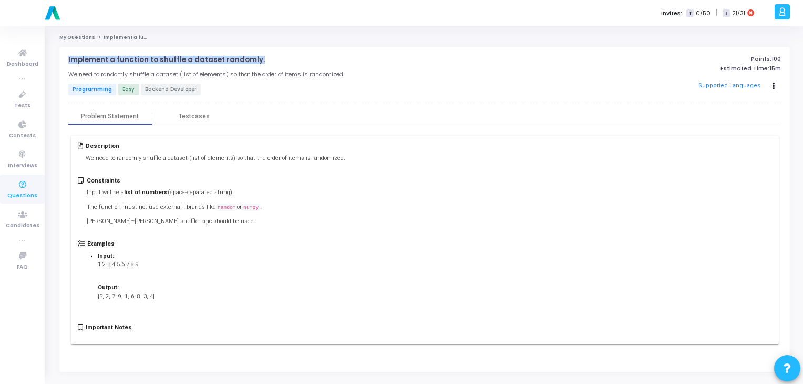
click at [157, 62] on p "Implement a function to shuffle a dataset randomly." at bounding box center [166, 60] width 197 height 8
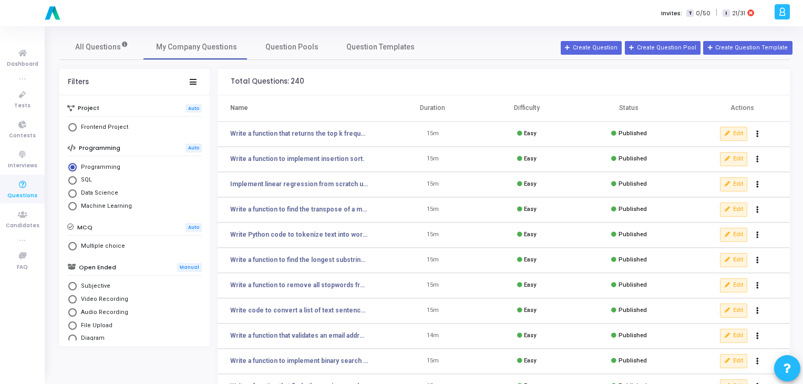
scroll to position [153, 0]
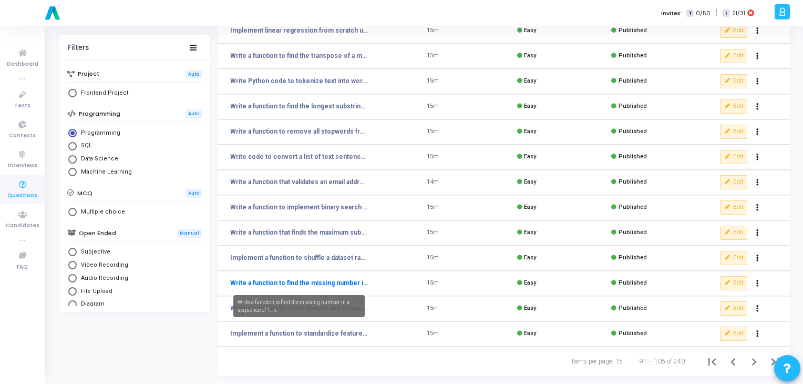
click at [259, 284] on link "Write a function to find the missing number in a sequence of 1…n." at bounding box center [299, 282] width 138 height 9
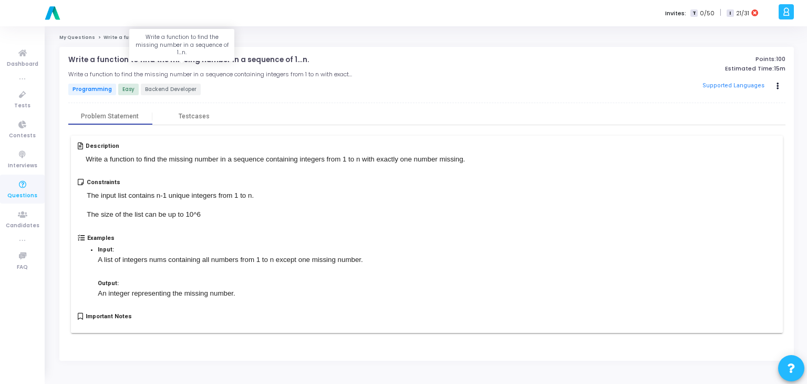
click at [198, 57] on p "Write a function to find the missing number in a sequence of 1…n." at bounding box center [188, 60] width 241 height 8
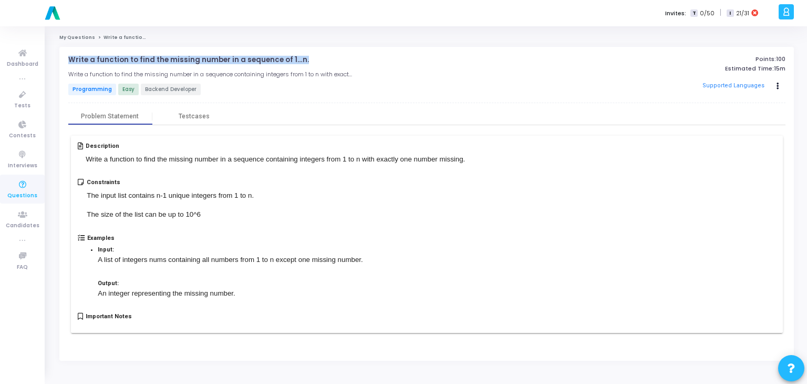
click at [198, 57] on p "Write a function to find the missing number in a sequence of 1…n." at bounding box center [188, 60] width 241 height 8
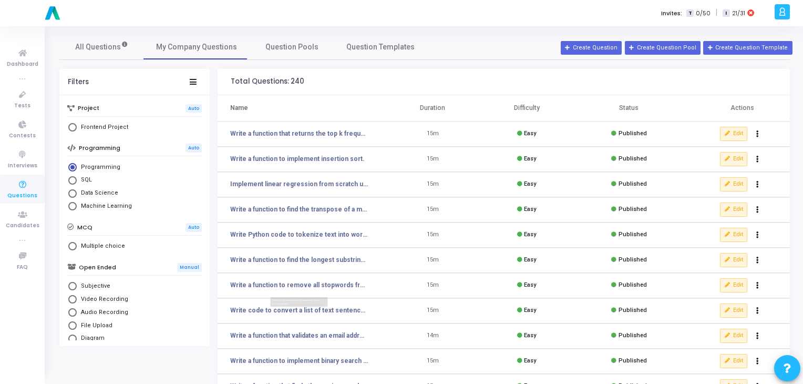
scroll to position [153, 0]
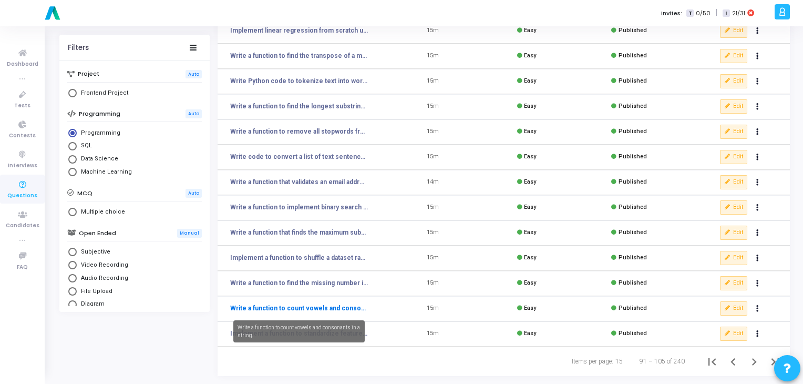
click at [271, 307] on link "Write a function to count vowels and consonants in a string." at bounding box center [299, 307] width 138 height 9
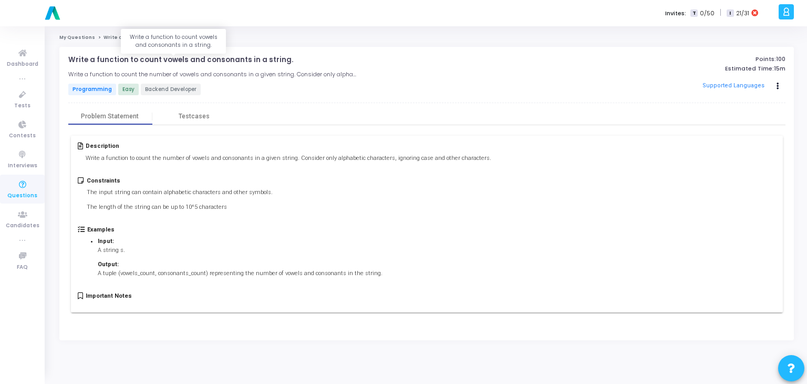
click at [105, 60] on p "Write a function to count vowels and consonants in a string." at bounding box center [180, 60] width 225 height 8
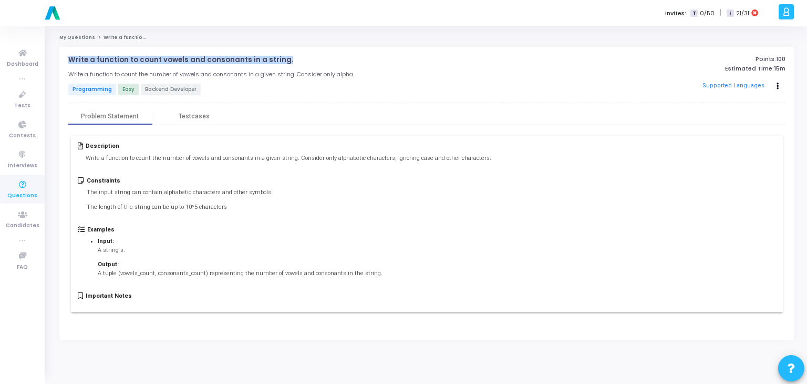
click at [105, 60] on p "Write a function to count vowels and consonants in a string." at bounding box center [180, 60] width 225 height 8
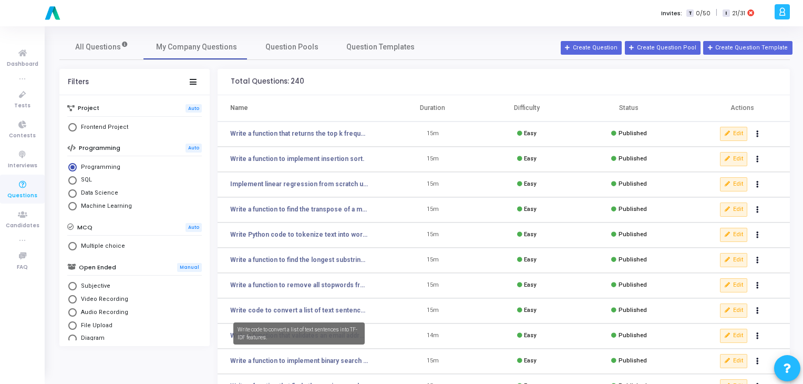
scroll to position [153, 0]
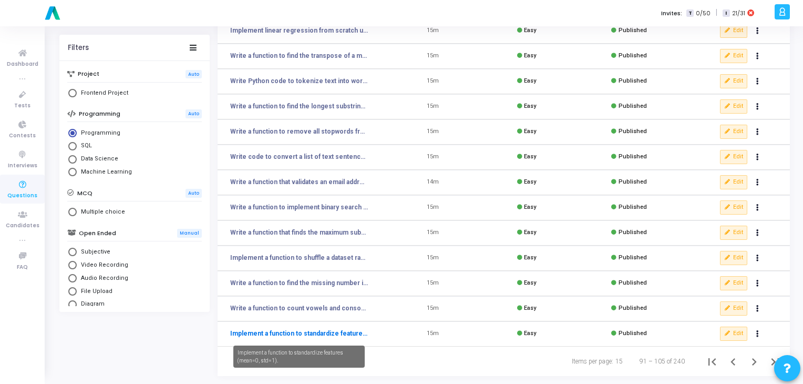
click at [275, 335] on link "Implement a function to standardize features (mean=0, std=1)." at bounding box center [299, 332] width 138 height 9
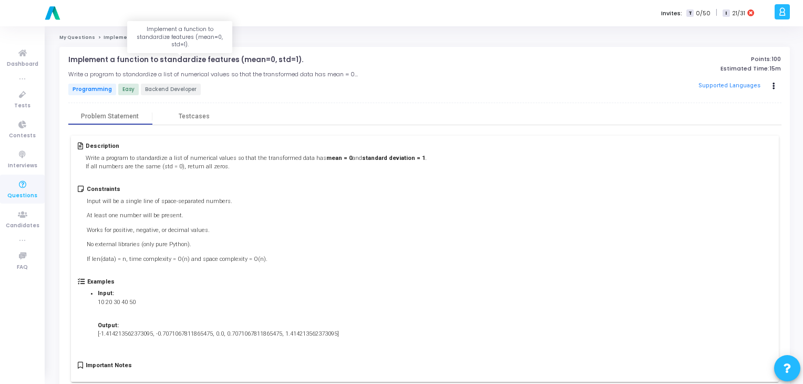
click at [191, 60] on p "Implement a function to standardize features (mean=0, std=1)." at bounding box center [185, 60] width 235 height 8
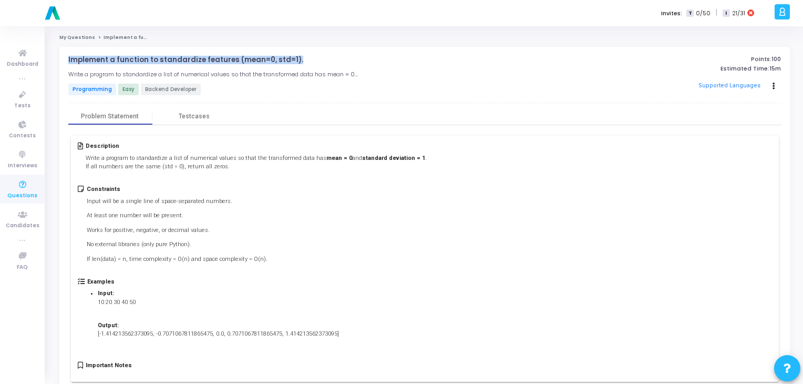
click at [191, 60] on p "Implement a function to standardize features (mean=0, std=1)." at bounding box center [185, 60] width 235 height 8
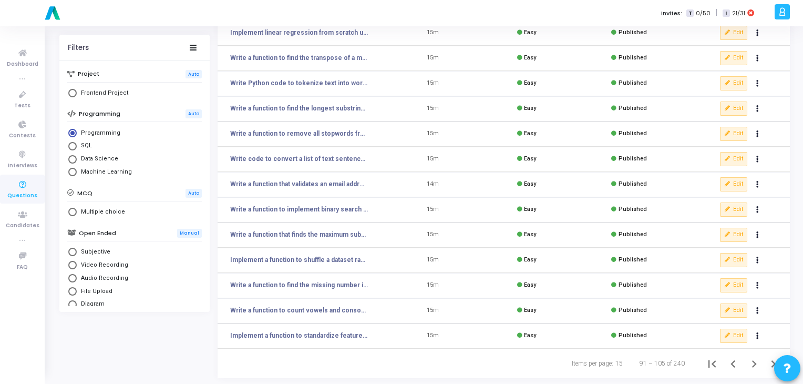
scroll to position [153, 0]
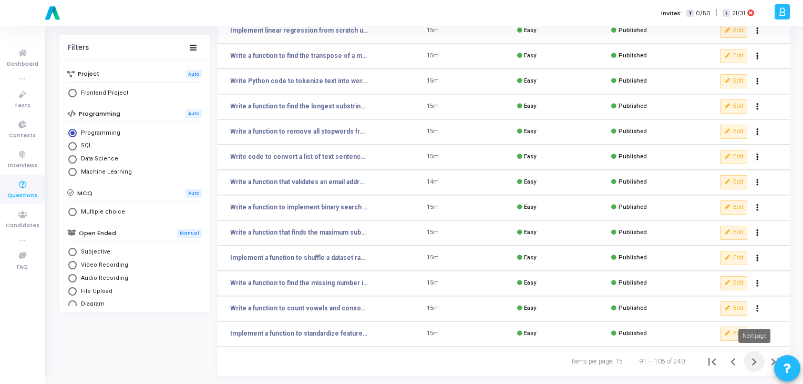
click at [750, 365] on icon "Next page" at bounding box center [754, 361] width 15 height 15
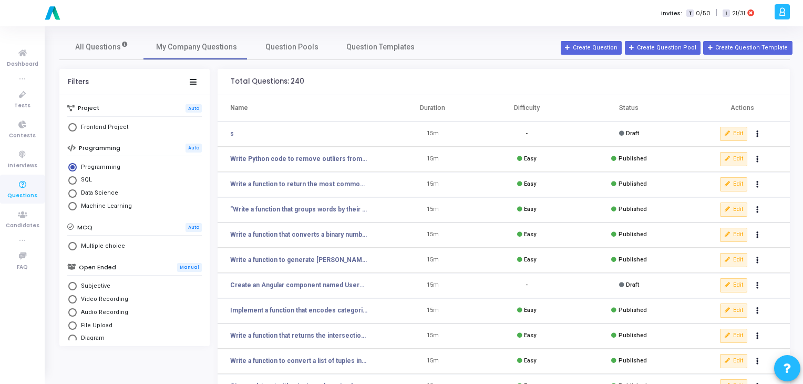
click at [489, 133] on td "-" at bounding box center [527, 133] width 94 height 25
click at [726, 134] on icon at bounding box center [728, 134] width 6 height 6
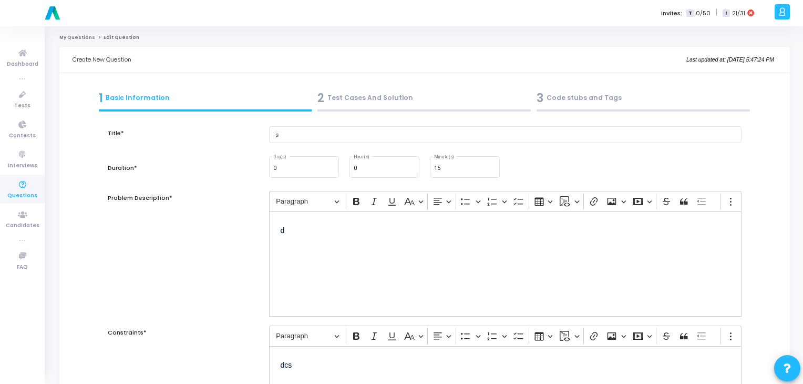
click at [376, 100] on div "2 Test Cases And Solution" at bounding box center [423, 97] width 213 height 17
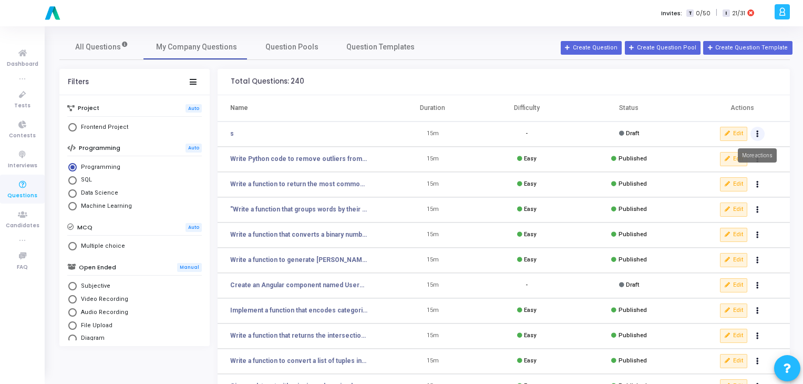
click at [756, 133] on icon "Actions" at bounding box center [757, 133] width 3 height 5
click at [704, 170] on button "delete Delete" at bounding box center [724, 172] width 81 height 17
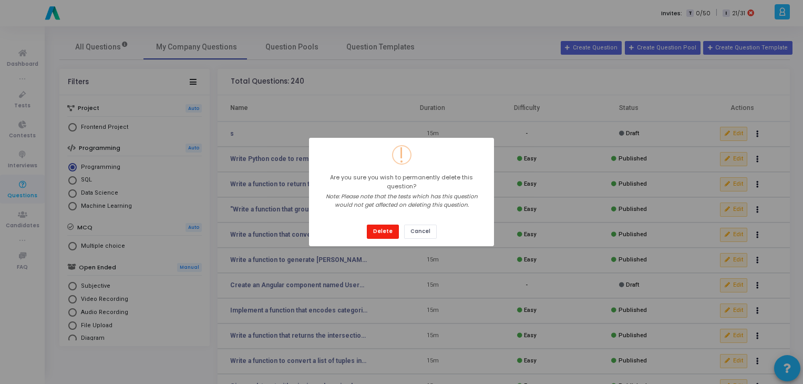
click at [379, 229] on button "Delete" at bounding box center [383, 231] width 32 height 14
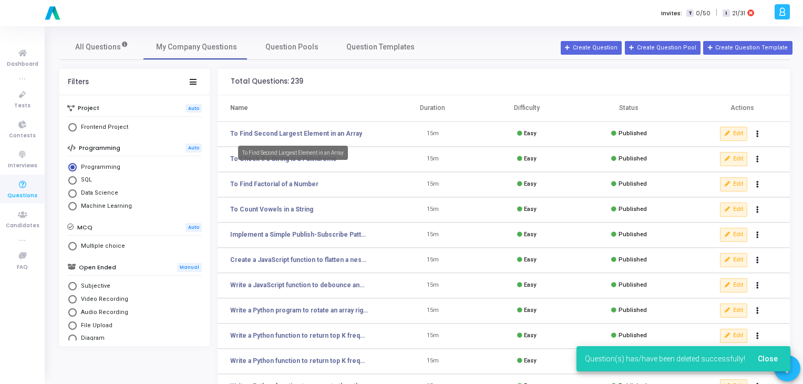
scroll to position [153, 0]
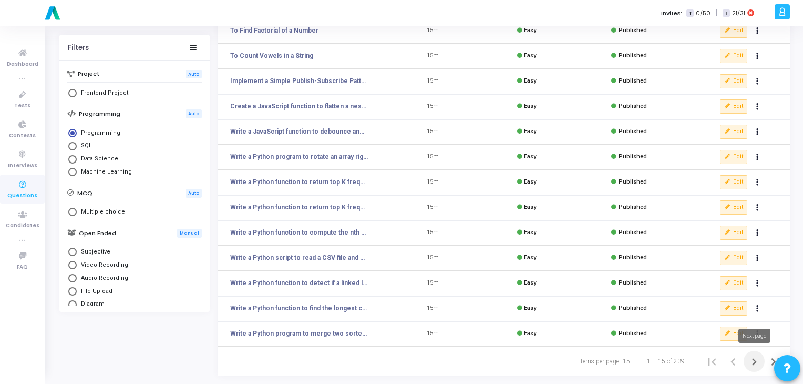
click at [757, 363] on icon "Next page" at bounding box center [754, 361] width 15 height 15
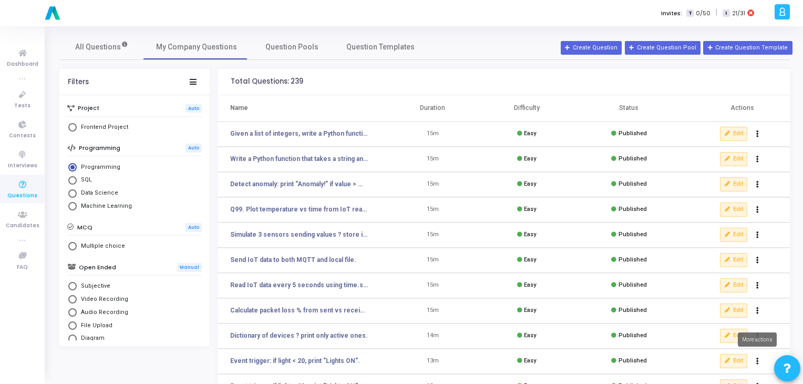
scroll to position [153, 0]
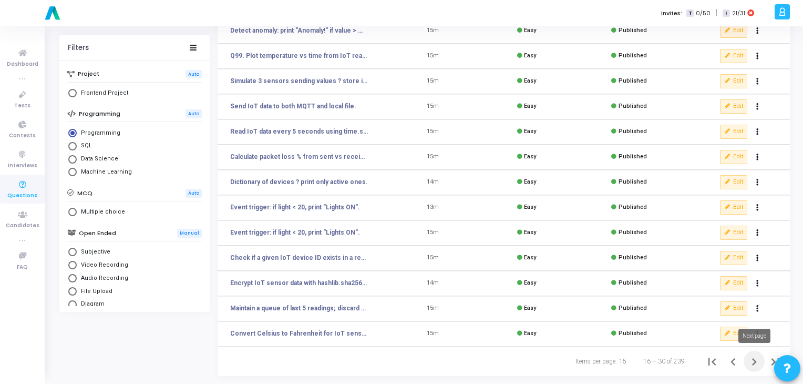
click at [751, 361] on icon "Next page" at bounding box center [754, 361] width 15 height 15
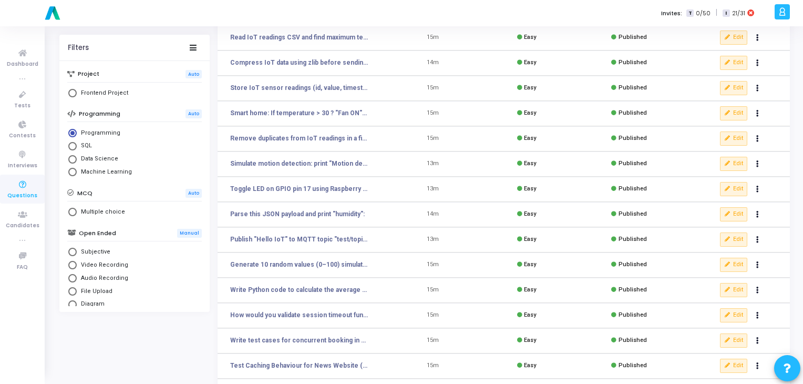
scroll to position [153, 0]
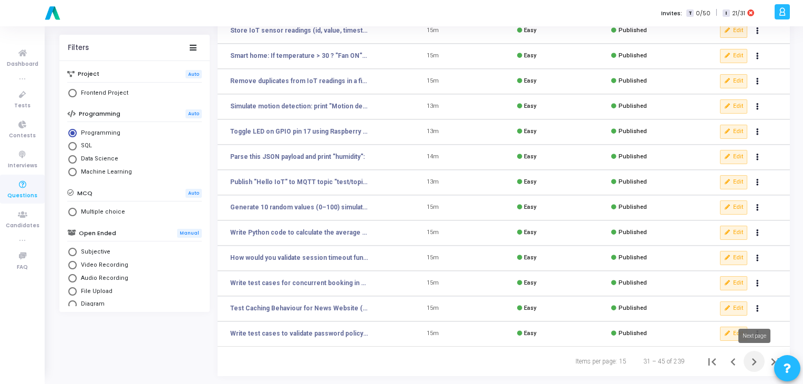
click at [758, 364] on icon "Next page" at bounding box center [754, 361] width 15 height 15
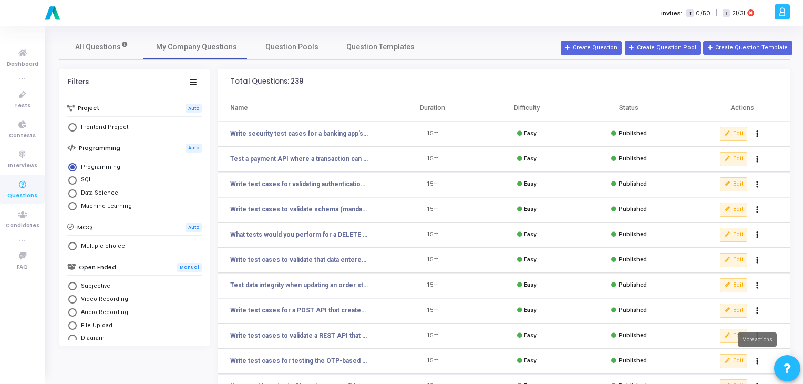
scroll to position [153, 0]
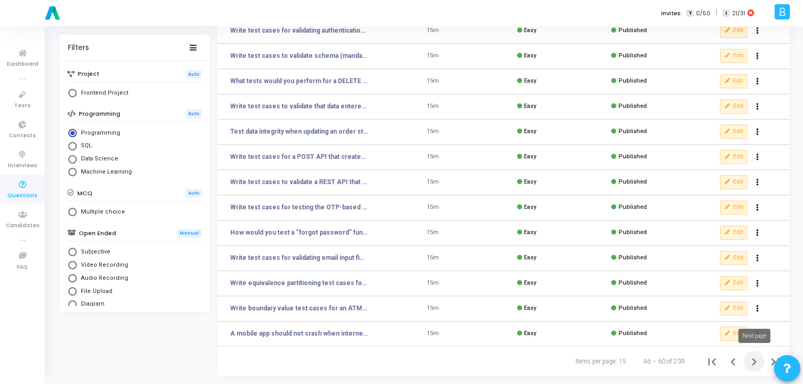
click at [754, 360] on icon "Next page" at bounding box center [754, 361] width 15 height 15
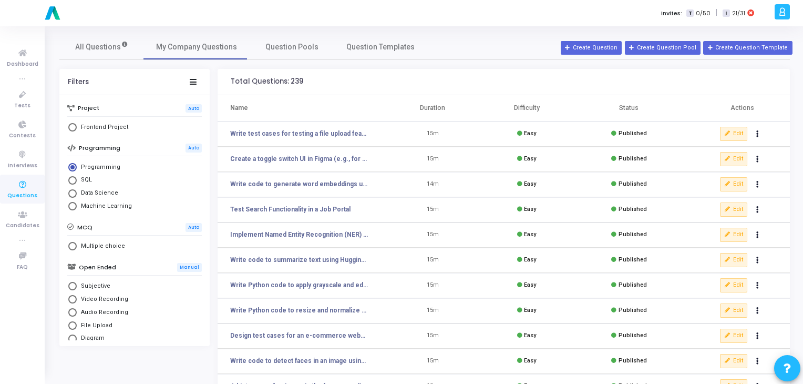
scroll to position [153, 0]
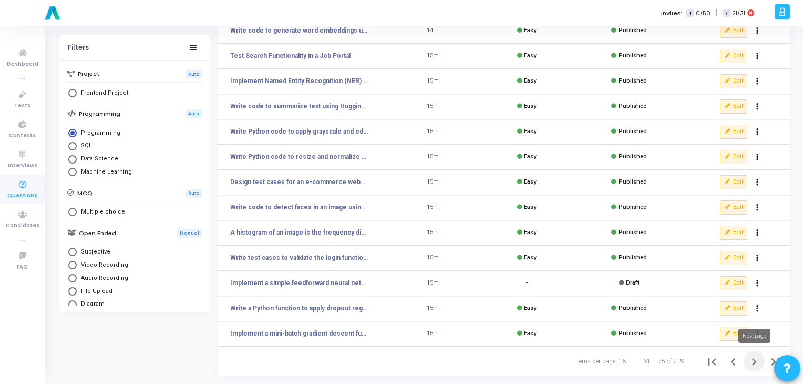
click at [752, 360] on icon "Next page" at bounding box center [754, 361] width 15 height 15
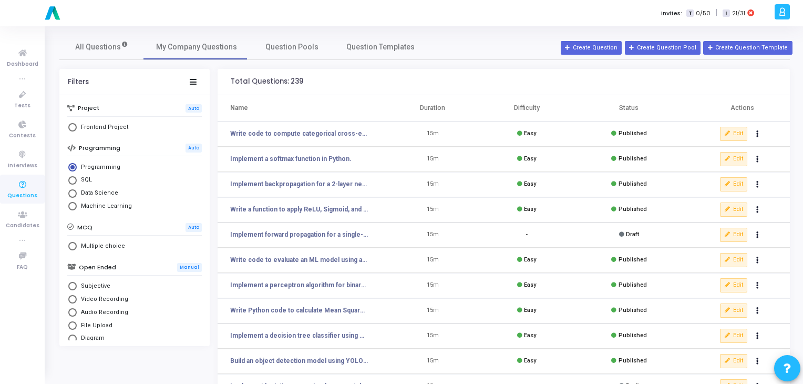
scroll to position [153, 0]
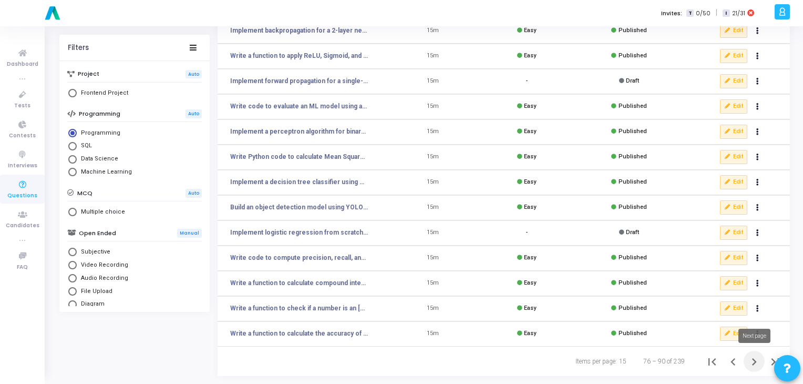
click at [757, 360] on icon "Next page" at bounding box center [754, 361] width 15 height 15
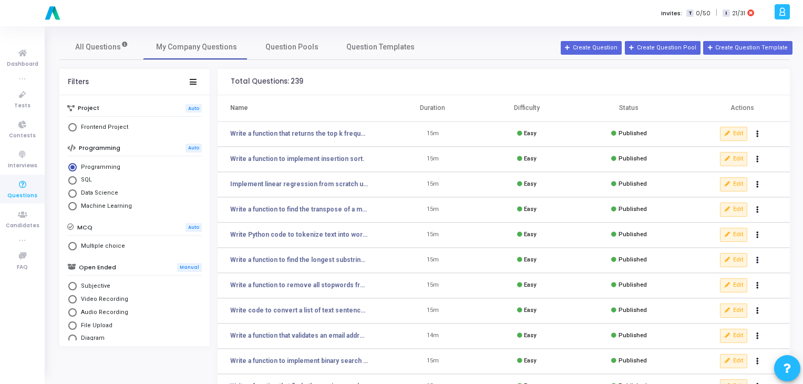
scroll to position [153, 0]
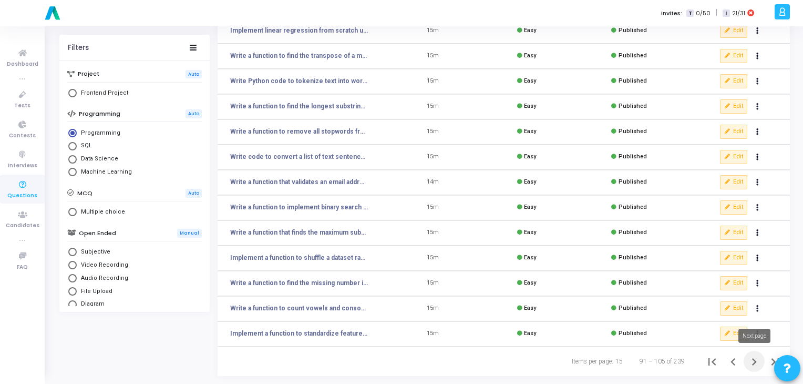
click at [748, 362] on icon "Next page" at bounding box center [754, 361] width 15 height 15
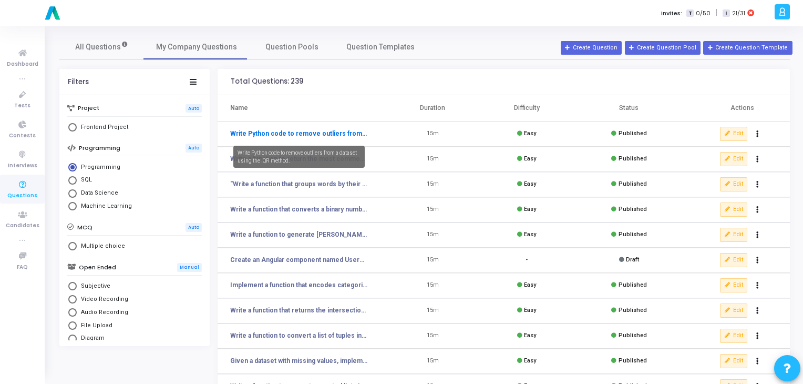
click at [307, 135] on link "Write Python code to remove outliers from a dataset using the IQR method." at bounding box center [299, 133] width 138 height 9
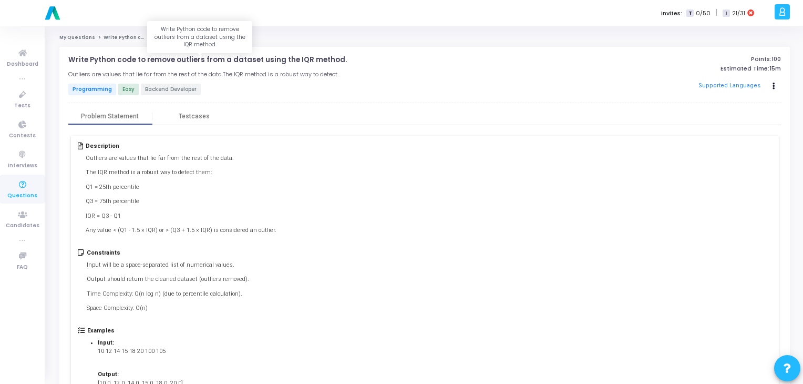
click at [214, 60] on p "Write Python code to remove outliers from a dataset using the IQR method." at bounding box center [207, 60] width 278 height 8
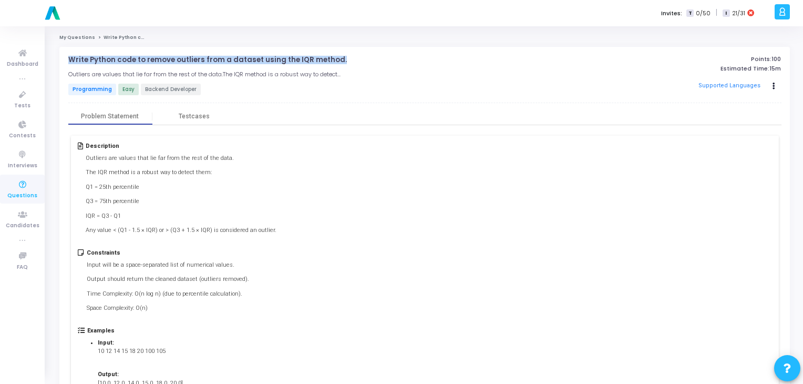
click at [214, 60] on p "Write Python code to remove outliers from a dataset using the IQR method." at bounding box center [207, 60] width 278 height 8
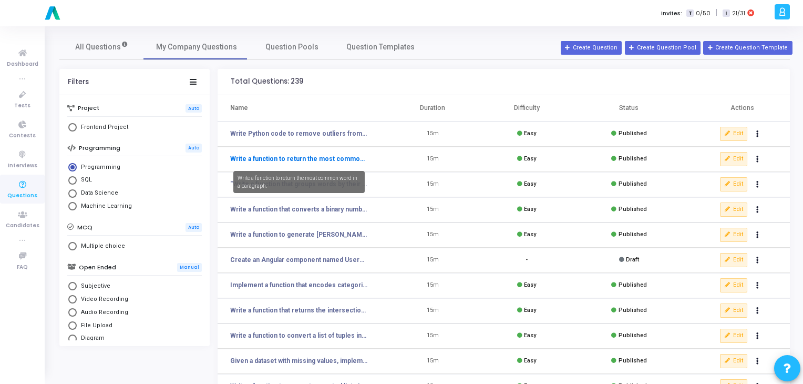
click at [271, 156] on link "Write a function to return the most common word in a paragraph." at bounding box center [299, 158] width 138 height 9
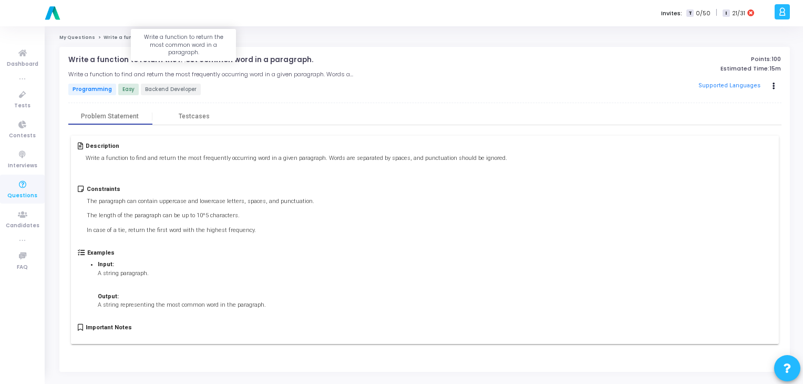
click at [145, 61] on p "Write a function to return the most common word in a paragraph." at bounding box center [190, 60] width 245 height 8
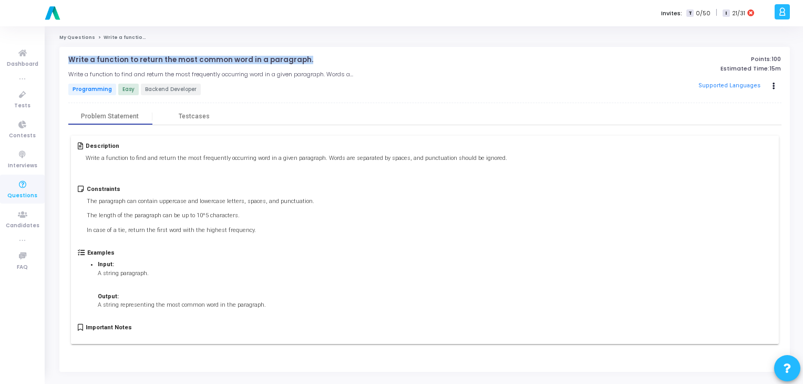
click at [145, 61] on p "Write a function to return the most common word in a paragraph." at bounding box center [190, 60] width 245 height 8
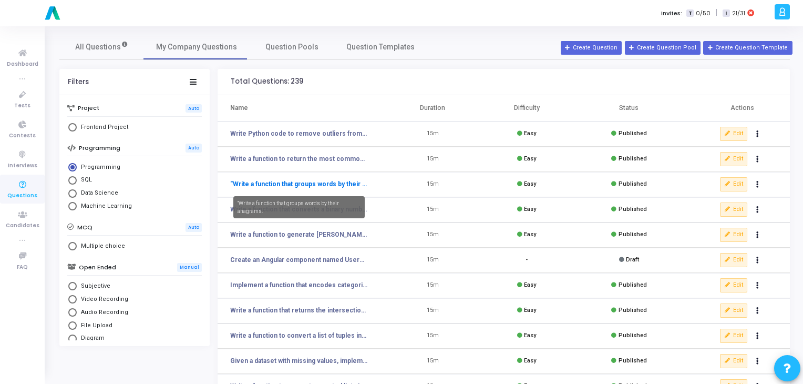
click at [285, 183] on link ""Write a function that groups words by their anagrams." at bounding box center [299, 183] width 138 height 9
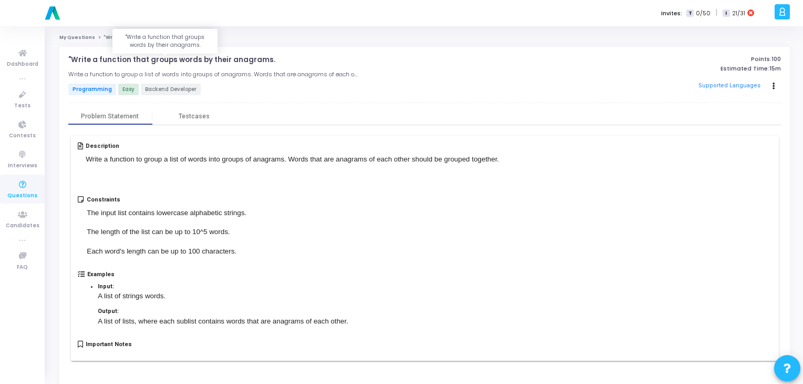
click at [176, 61] on p ""Write a function that groups words by their anagrams." at bounding box center [171, 60] width 207 height 8
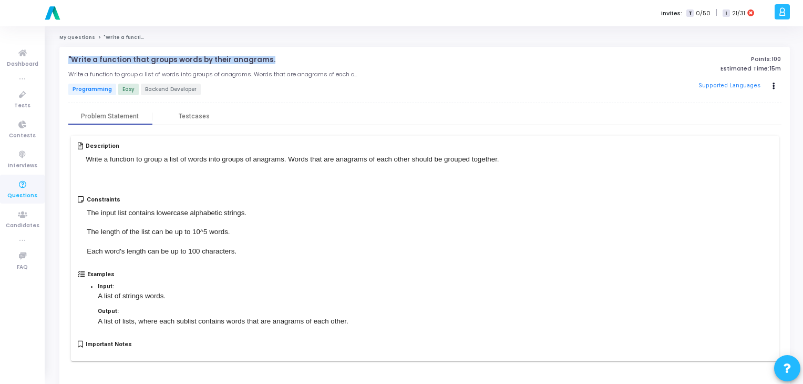
click at [176, 61] on p ""Write a function that groups words by their anagrams." at bounding box center [171, 60] width 207 height 8
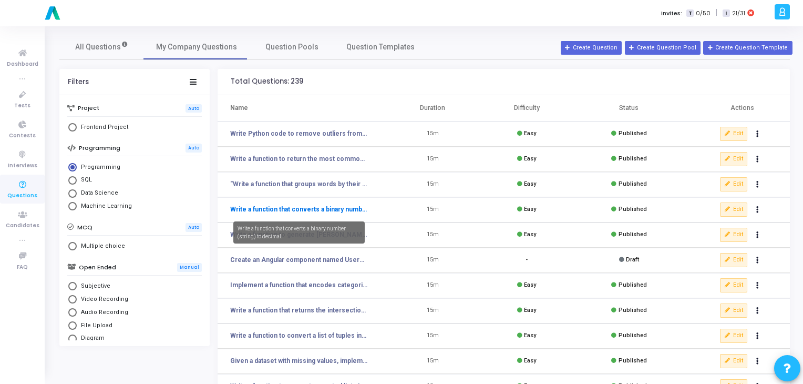
click at [276, 209] on link "Write a function that converts a binary number (string) to decimal." at bounding box center [299, 208] width 138 height 9
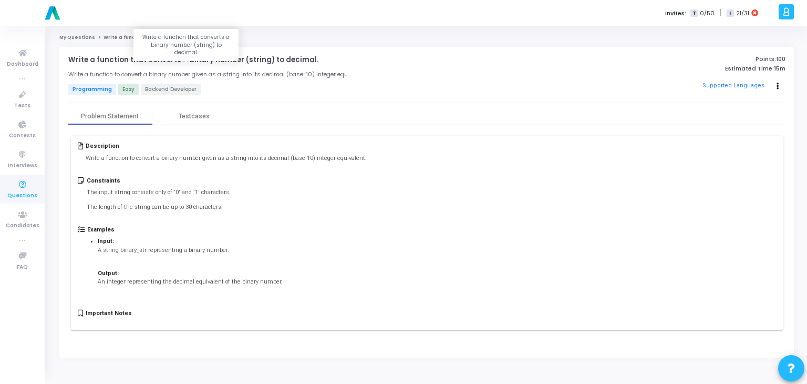
click at [167, 60] on p "Write a function that converts a binary number (string) to decimal." at bounding box center [193, 60] width 250 height 8
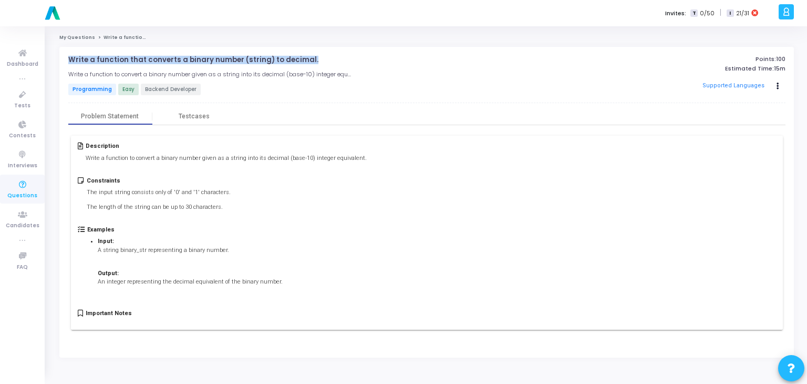
click at [167, 60] on p "Write a function that converts a binary number (string) to decimal." at bounding box center [193, 60] width 250 height 8
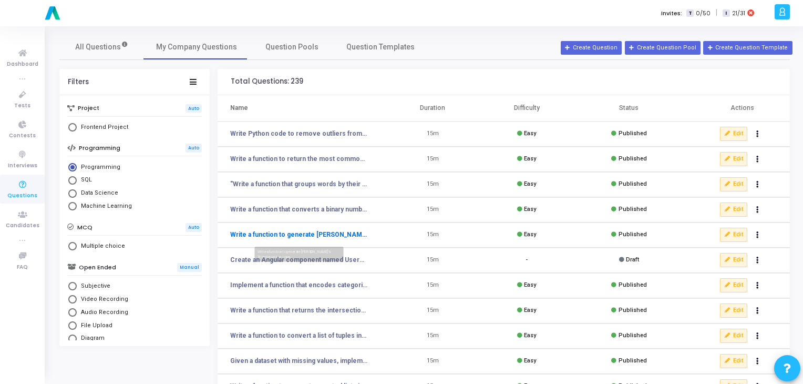
click at [288, 235] on link "Write a function to generate [PERSON_NAME]’s Triangle up to n rows." at bounding box center [299, 234] width 138 height 9
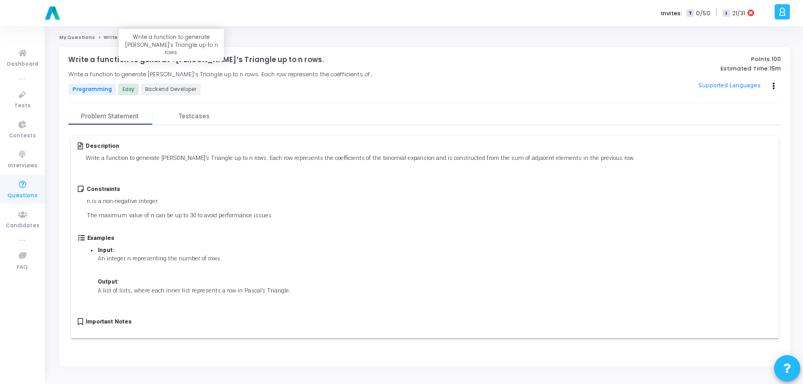
click at [183, 61] on p "Write a function to generate [PERSON_NAME]’s Triangle up to n rows." at bounding box center [195, 60] width 255 height 8
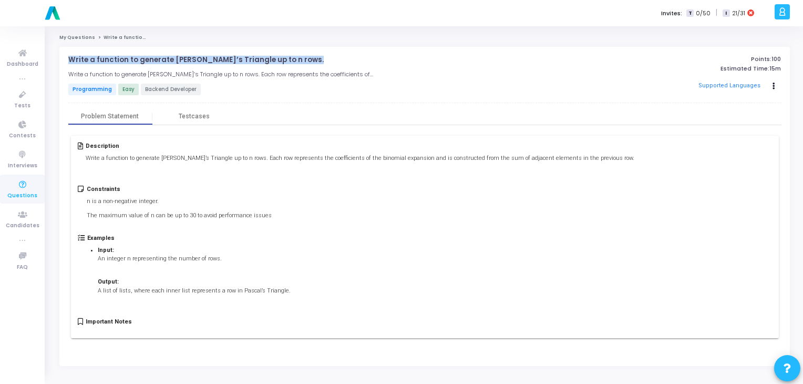
click at [183, 61] on p "Write a function to generate [PERSON_NAME]’s Triangle up to n rows." at bounding box center [195, 60] width 255 height 8
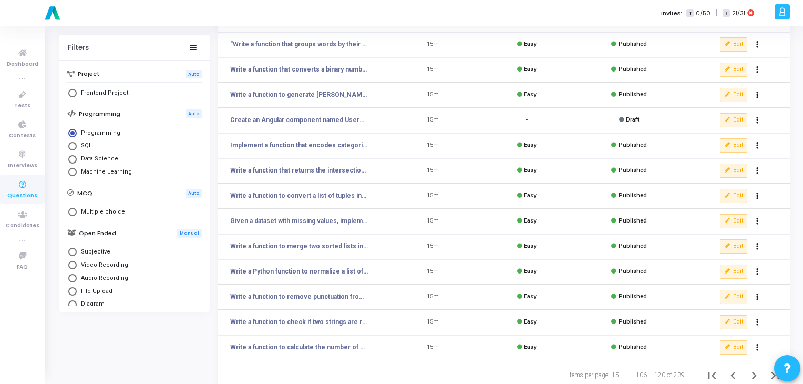
scroll to position [140, 0]
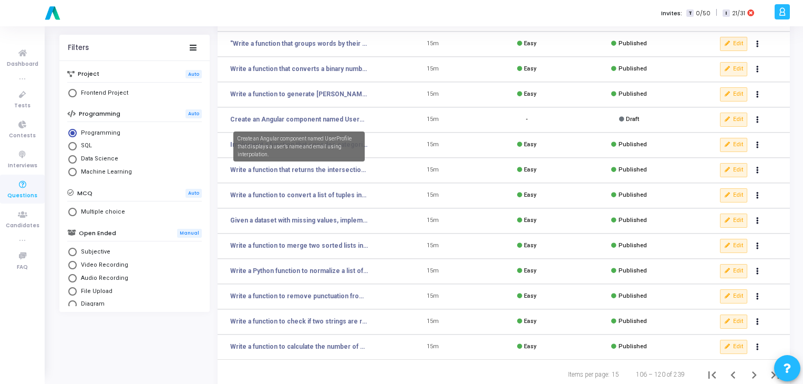
click at [290, 124] on mat-tooltip-component "Create an Angular component named UserProfile that displays a user’s name and e…" at bounding box center [299, 146] width 146 height 45
click at [305, 118] on link "Create an Angular component named UserProfile that displays a user’s name and e…" at bounding box center [299, 119] width 138 height 9
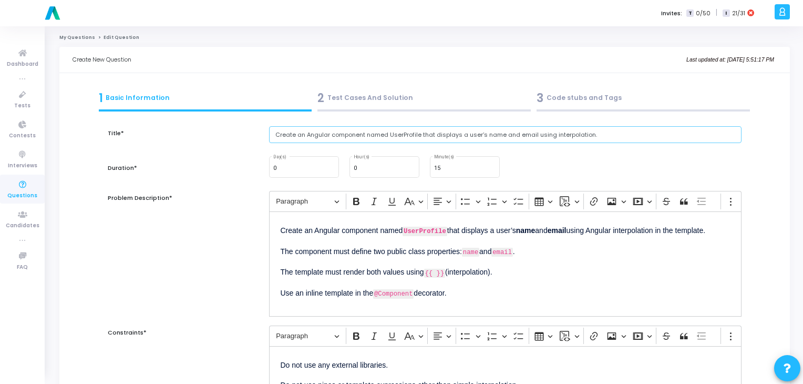
click at [352, 131] on input "Create an Angular component named UserProfile that displays a user’s name and e…" at bounding box center [505, 134] width 473 height 17
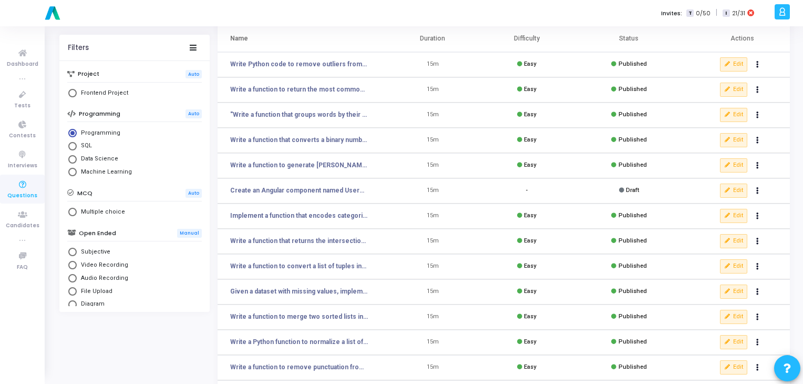
scroll to position [70, 0]
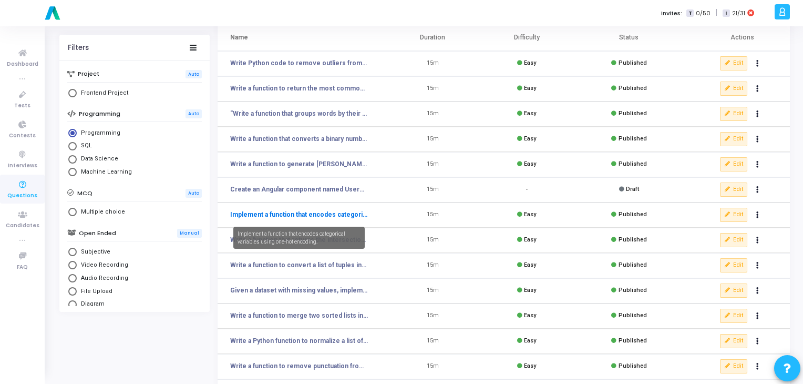
click at [331, 213] on link "Implement a function that encodes categorical variables using one-hot encoding." at bounding box center [299, 214] width 138 height 9
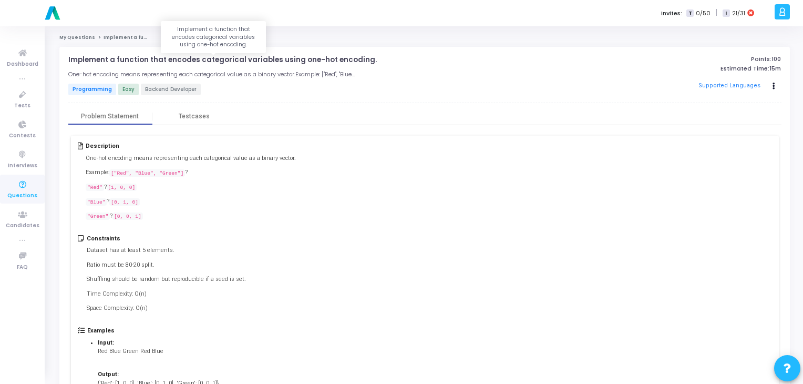
click at [200, 56] on p "Implement a function that encodes categorical variables using one-hot encoding." at bounding box center [222, 60] width 308 height 8
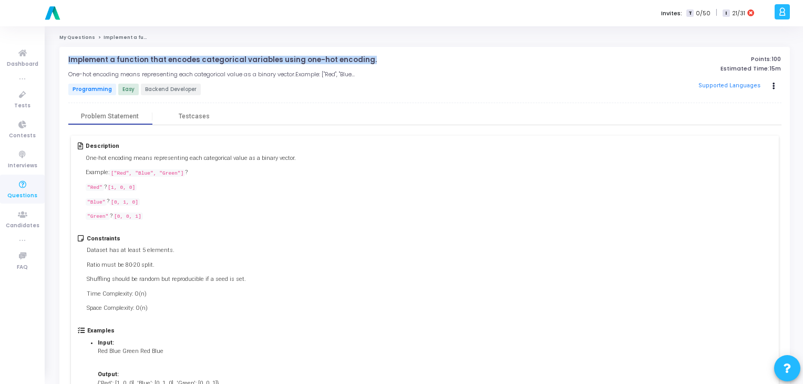
click at [200, 56] on p "Implement a function that encodes categorical variables using one-hot encoding." at bounding box center [222, 60] width 308 height 8
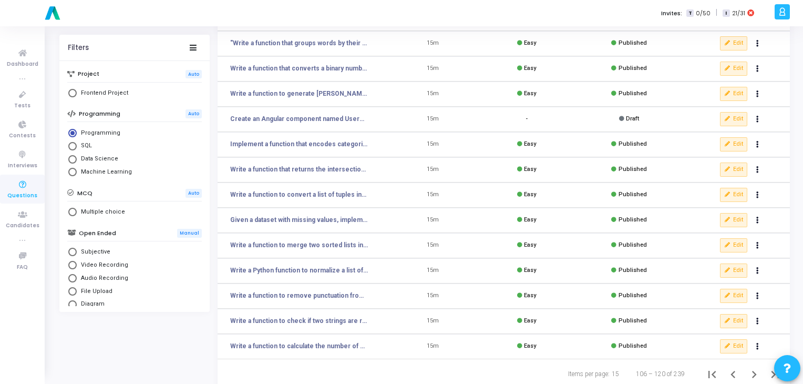
scroll to position [153, 0]
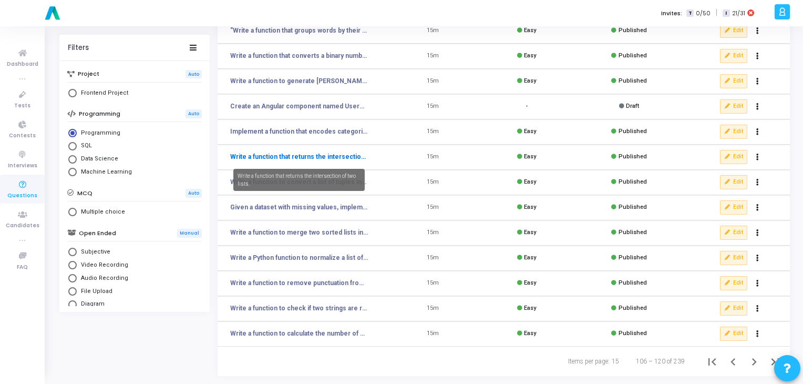
click at [290, 160] on link "Write a function that returns the intersection of two lists." at bounding box center [299, 156] width 138 height 9
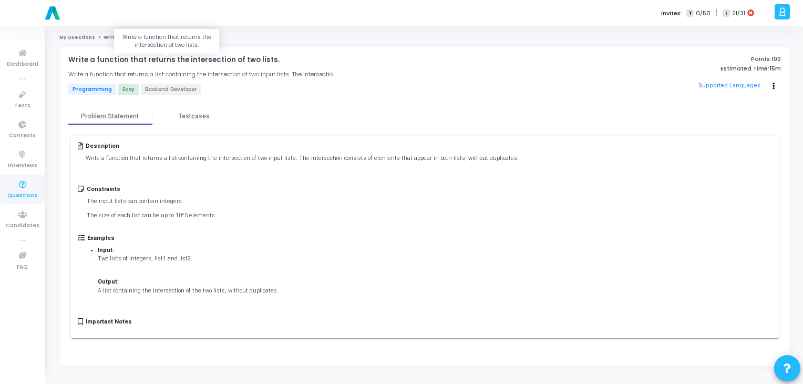
click at [176, 59] on p "Write a function that returns the intersection of two lists." at bounding box center [173, 60] width 211 height 8
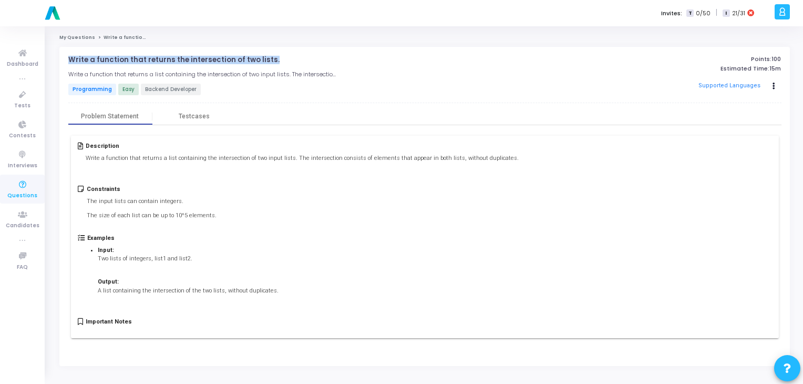
click at [176, 59] on p "Write a function that returns the intersection of two lists." at bounding box center [173, 60] width 211 height 8
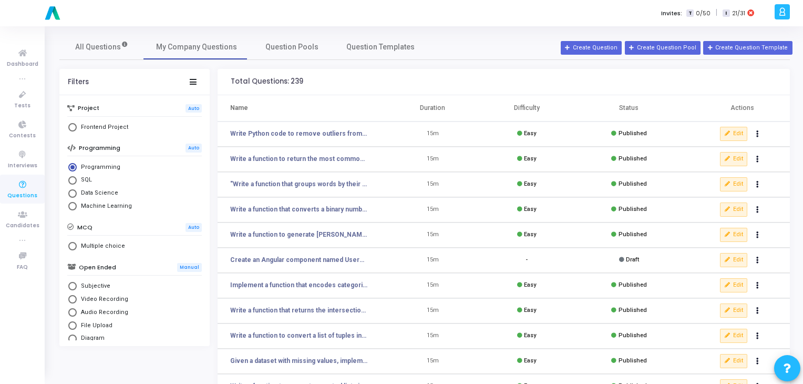
scroll to position [153, 0]
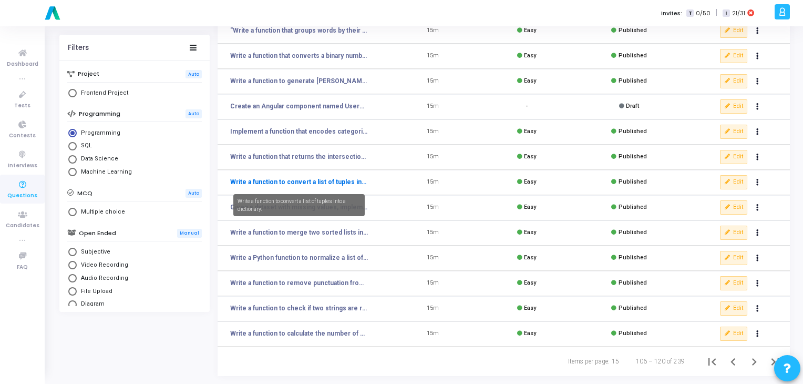
click at [264, 184] on link "Write a function to convert a list of tuples into a dictionary." at bounding box center [299, 181] width 138 height 9
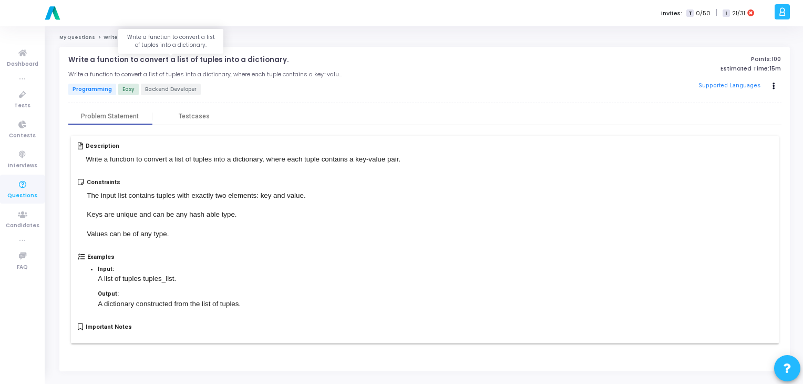
click at [158, 61] on p "Write a function to convert a list of tuples into a dictionary." at bounding box center [178, 60] width 220 height 8
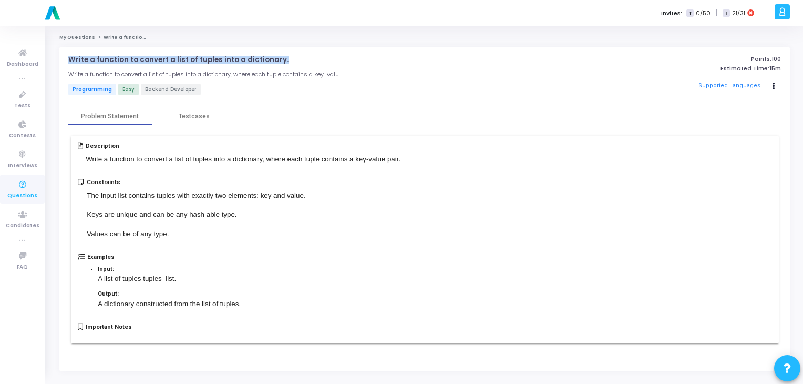
click at [158, 61] on p "Write a function to convert a list of tuples into a dictionary." at bounding box center [178, 60] width 220 height 8
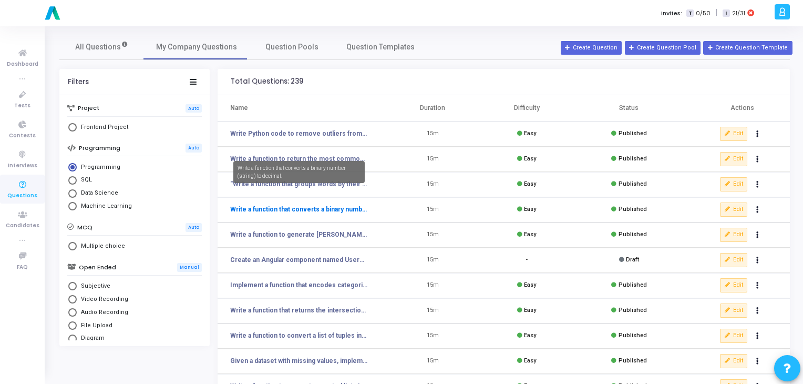
scroll to position [153, 0]
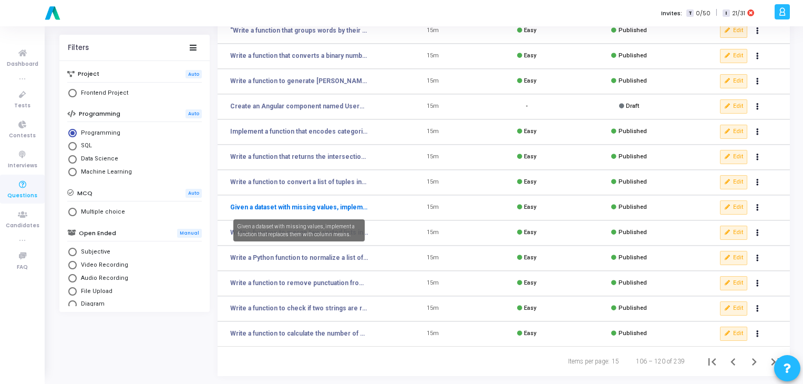
click at [296, 207] on link "Given a dataset with missing values, implement a function that replaces them wi…" at bounding box center [299, 206] width 138 height 9
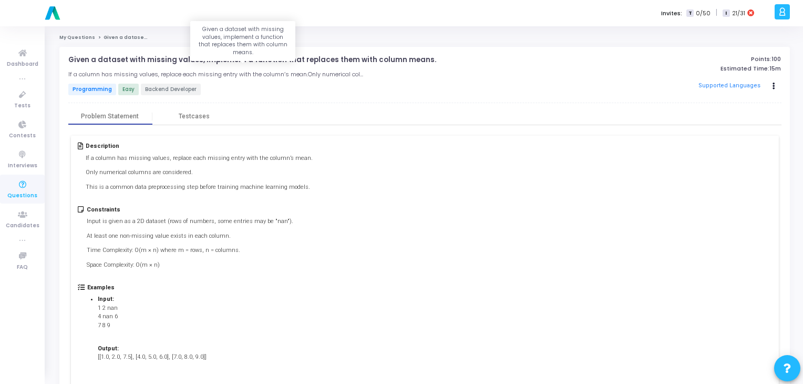
click at [137, 61] on p "Given a dataset with missing values, implement a function that replaces them wi…" at bounding box center [252, 60] width 368 height 8
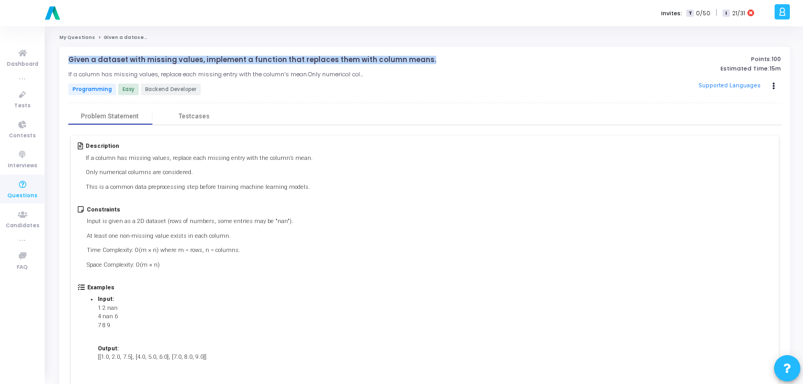
click at [137, 61] on p "Given a dataset with missing values, implement a function that replaces them wi…" at bounding box center [252, 60] width 368 height 8
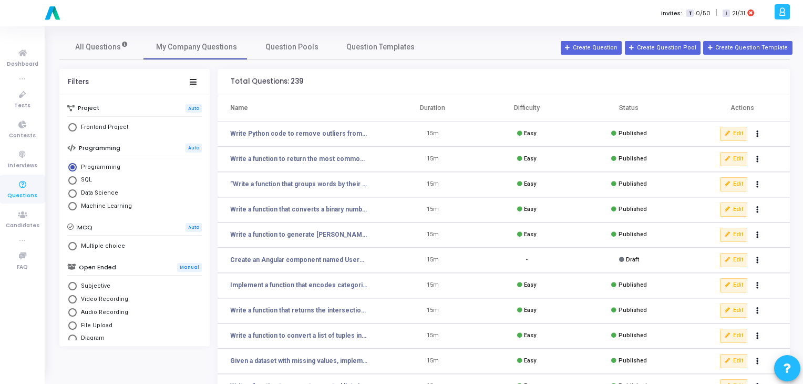
scroll to position [153, 0]
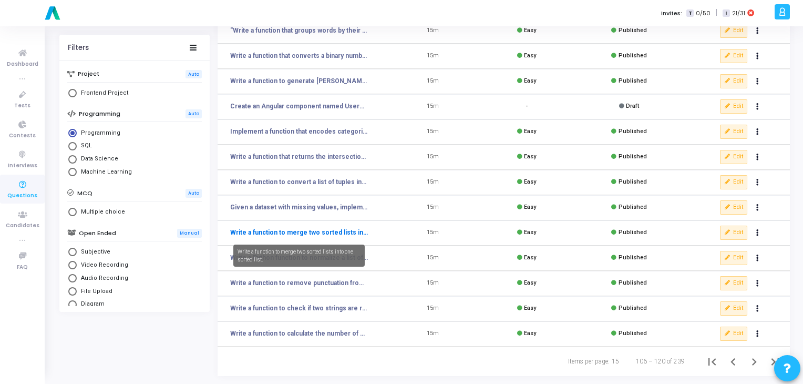
click at [296, 232] on link "Write a function to merge two sorted lists into one sorted list." at bounding box center [299, 232] width 138 height 9
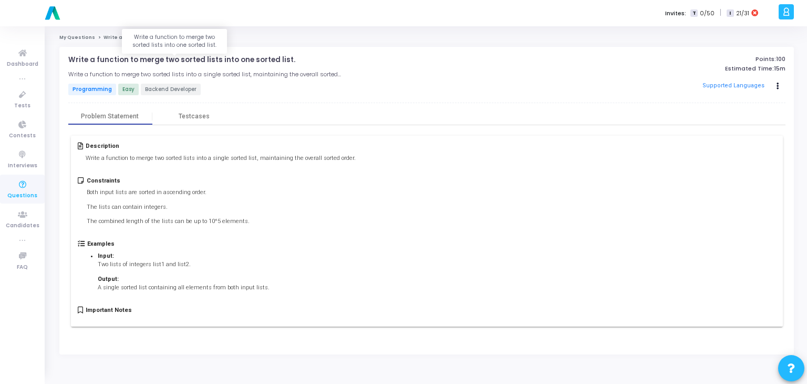
click at [229, 57] on p "Write a function to merge two sorted lists into one sorted list." at bounding box center [181, 60] width 227 height 8
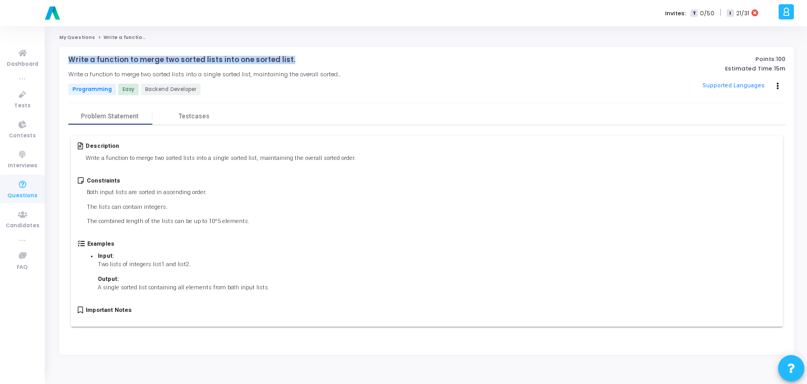
click at [229, 57] on p "Write a function to merge two sorted lists into one sorted list." at bounding box center [181, 60] width 227 height 8
click at [173, 63] on p "Write a function to merge two sorted lists into one sorted list." at bounding box center [181, 60] width 227 height 8
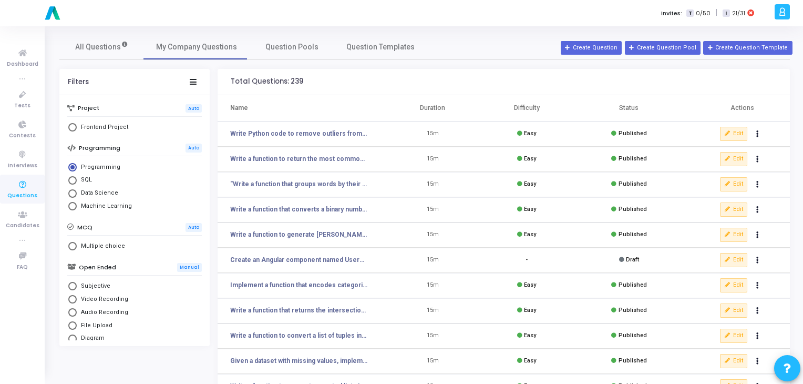
scroll to position [153, 0]
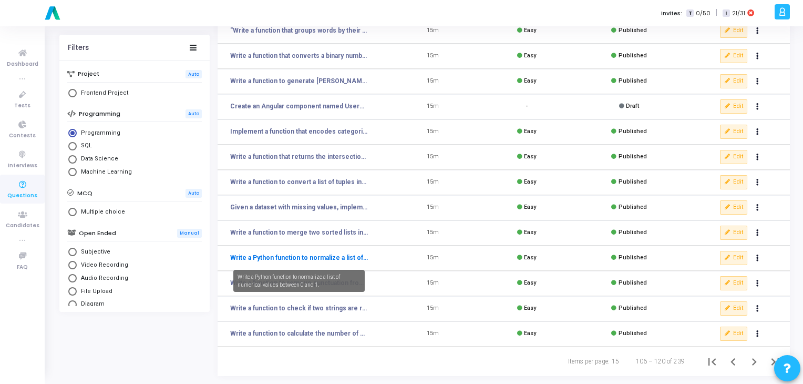
click at [277, 258] on link "Write a Python function to normalize a list of numerical values between 0 and 1." at bounding box center [299, 257] width 138 height 9
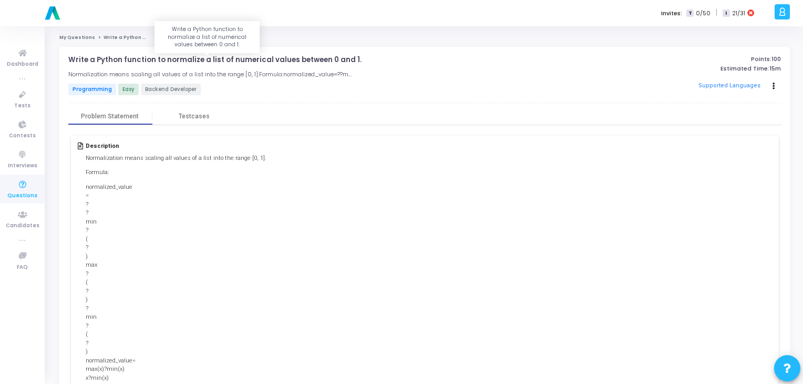
click at [151, 59] on p "Write a Python function to normalize a list of numerical values between 0 and 1." at bounding box center [214, 60] width 293 height 8
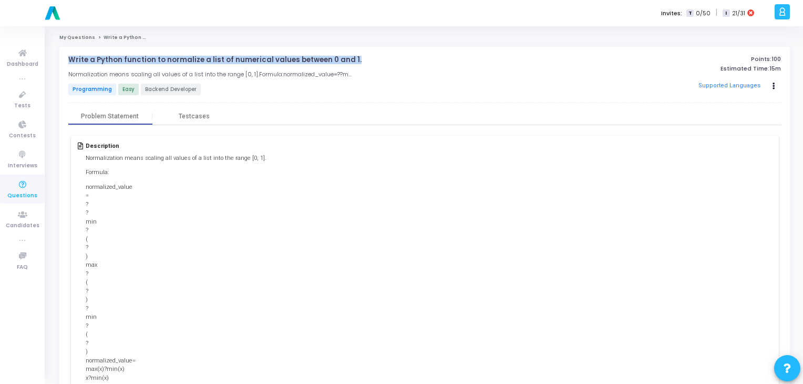
click at [151, 59] on p "Write a Python function to normalize a list of numerical values between 0 and 1." at bounding box center [214, 60] width 293 height 8
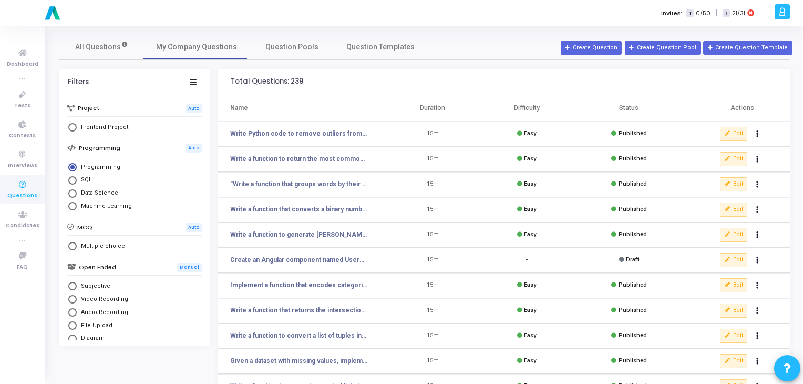
scroll to position [153, 0]
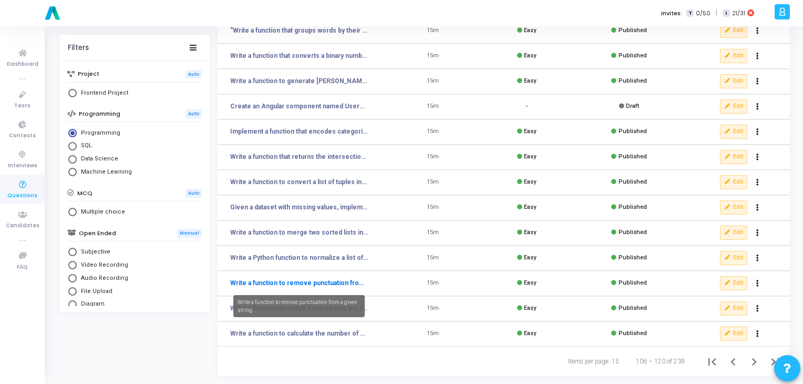
click at [302, 284] on link "Write a function to remove punctuation from a given string." at bounding box center [299, 282] width 138 height 9
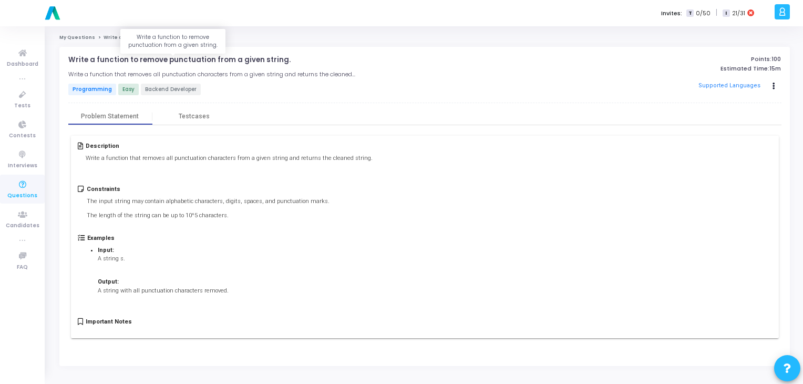
click at [159, 57] on p "Write a function to remove punctuation from a given string." at bounding box center [179, 60] width 222 height 8
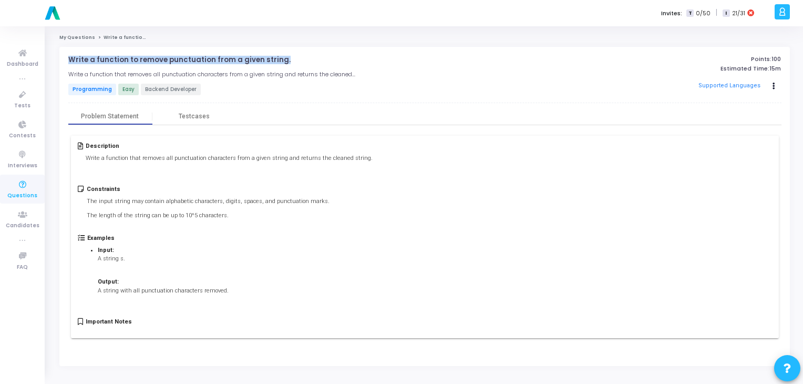
click at [159, 57] on p "Write a function to remove punctuation from a given string." at bounding box center [179, 60] width 222 height 8
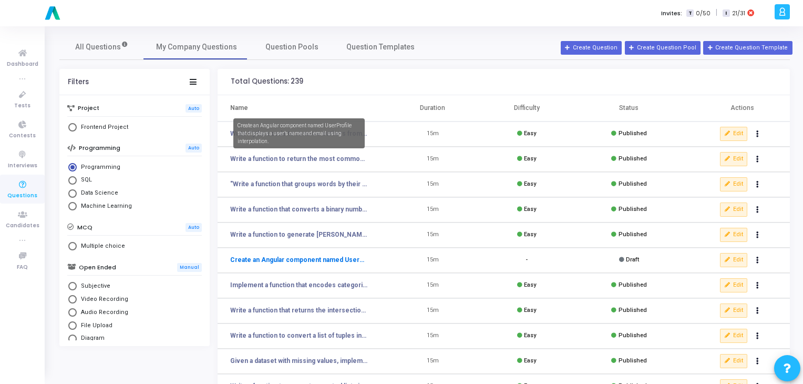
scroll to position [153, 0]
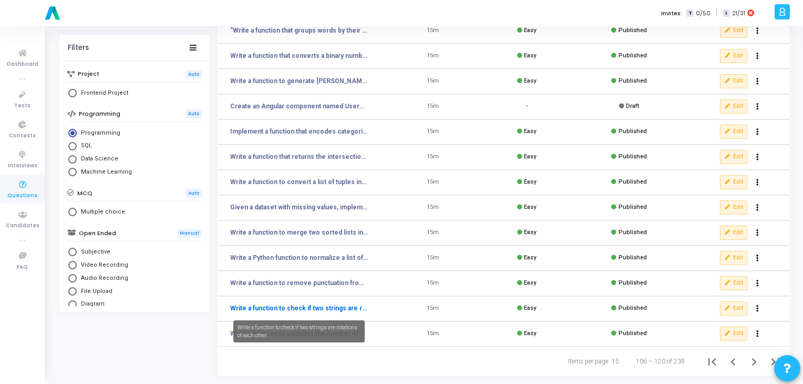
click at [343, 307] on link "Write a function to check if two strings are rotations of each other." at bounding box center [299, 307] width 138 height 9
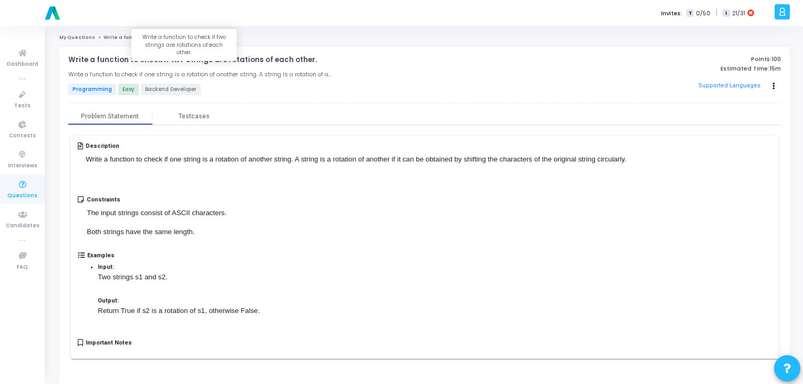
click at [189, 61] on p "Write a function to check if two strings are rotations of each other." at bounding box center [192, 60] width 249 height 8
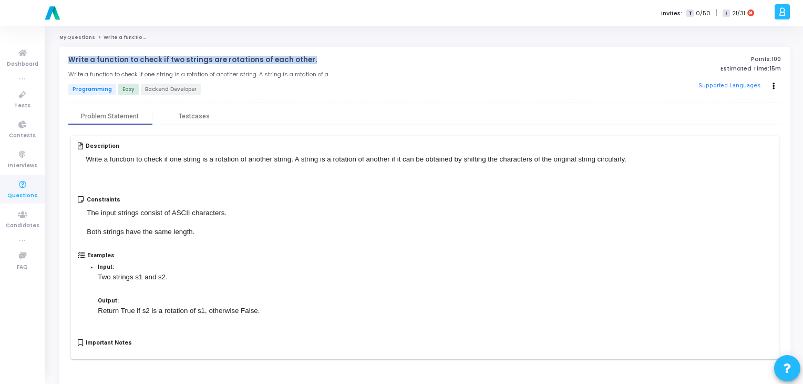
click at [189, 61] on p "Write a function to check if two strings are rotations of each other." at bounding box center [192, 60] width 249 height 8
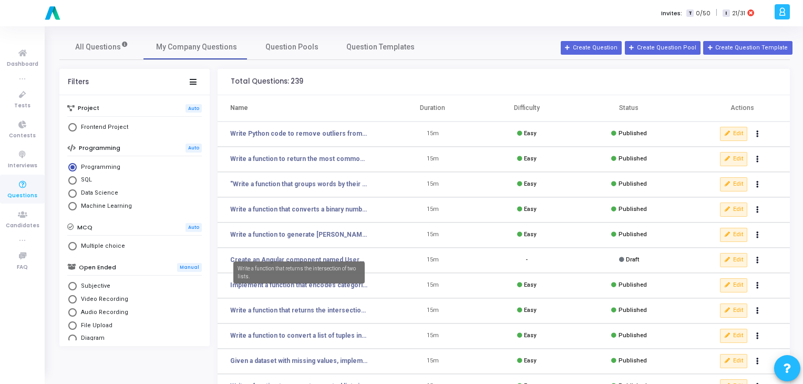
scroll to position [153, 0]
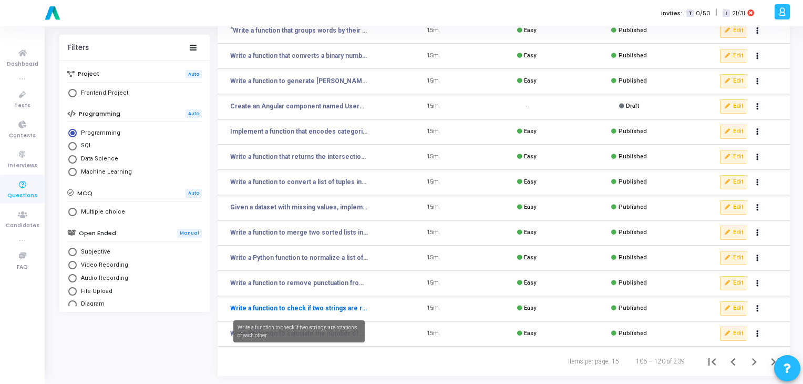
click at [337, 306] on link "Write a function to check if two strings are rotations of each other." at bounding box center [299, 307] width 138 height 9
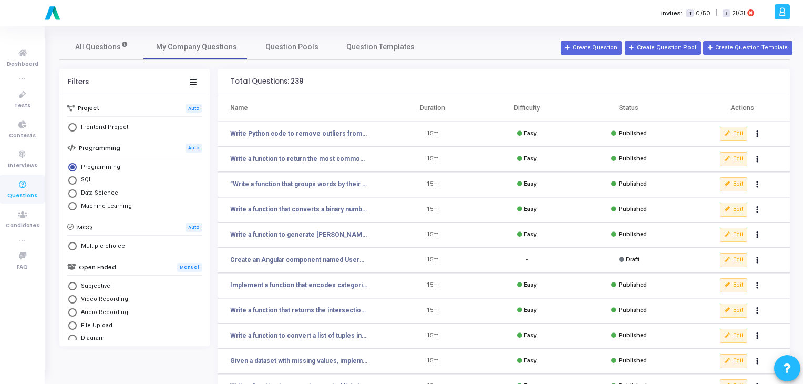
scroll to position [153, 0]
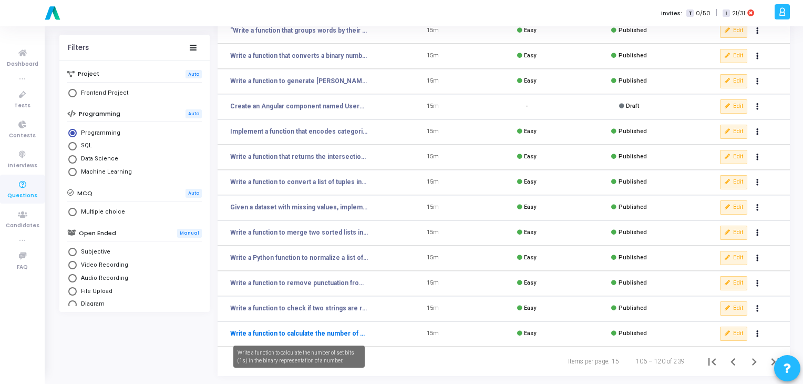
click at [305, 328] on link "Write a function to calculate the number of set bits (1s) in the binary represe…" at bounding box center [299, 332] width 138 height 9
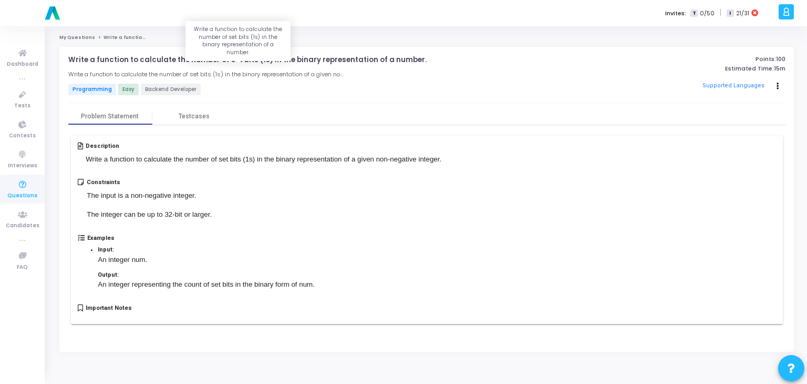
click at [214, 61] on p "Write a function to calculate the number of set bits (1s) in the binary represe…" at bounding box center [247, 60] width 358 height 8
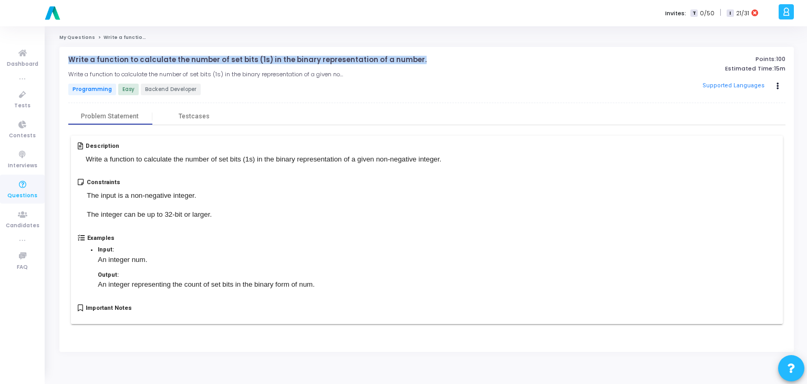
click at [214, 61] on p "Write a function to calculate the number of set bits (1s) in the binary represe…" at bounding box center [247, 60] width 358 height 8
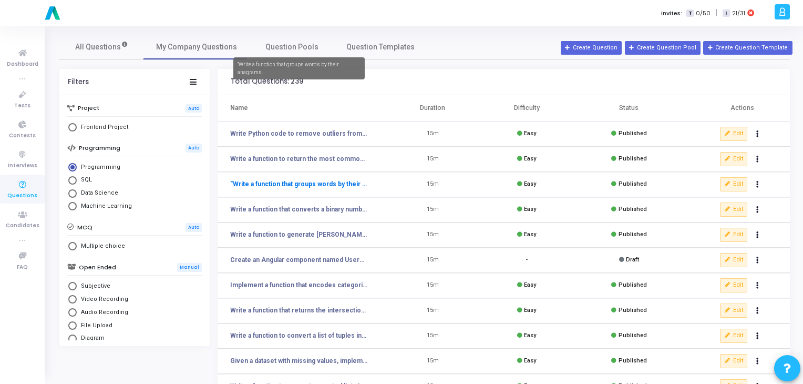
scroll to position [153, 0]
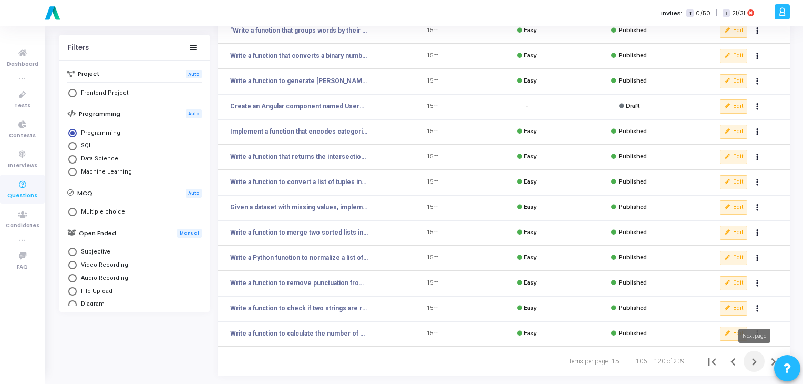
click at [756, 363] on icon "Next page" at bounding box center [754, 361] width 15 height 15
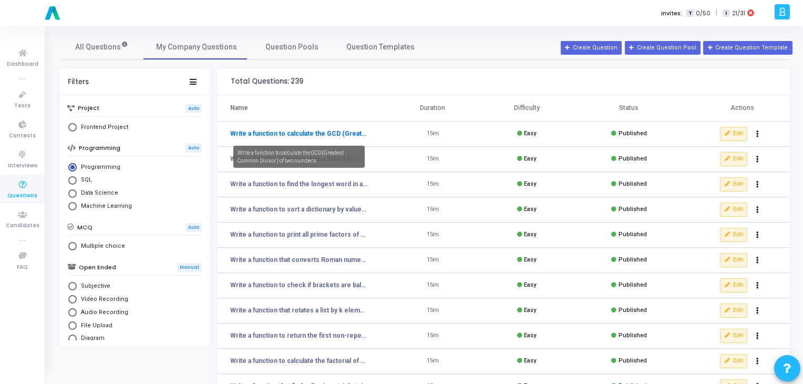
click at [301, 133] on link "Write a function to calculate the GCD (Greatest Common Divisor) of two numbers." at bounding box center [299, 133] width 138 height 9
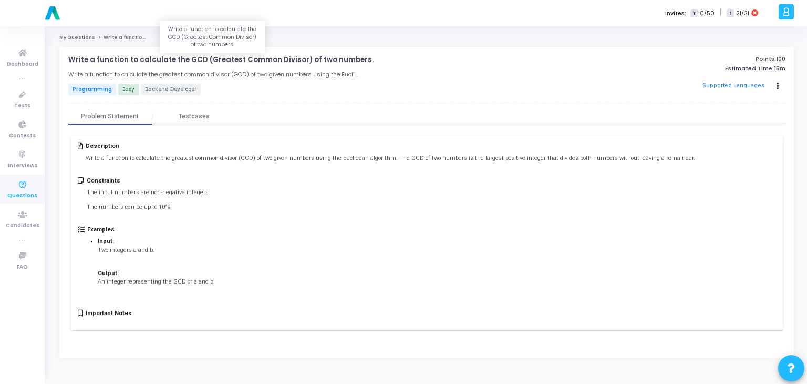
click at [220, 60] on p "Write a function to calculate the GCD (Greatest Common Divisor) of two numbers." at bounding box center [220, 60] width 305 height 8
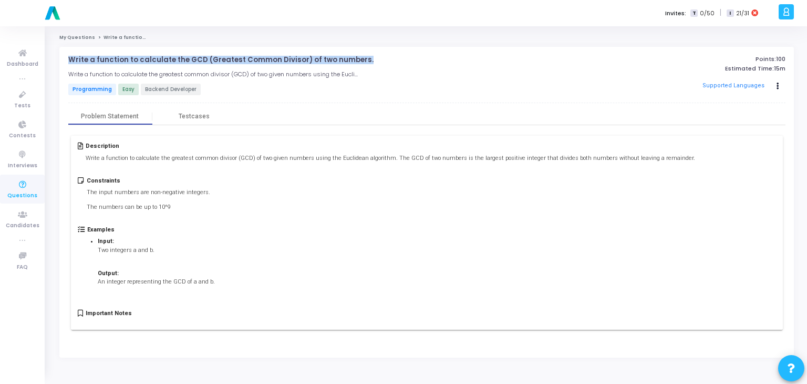
click at [220, 60] on p "Write a function to calculate the GCD (Greatest Common Divisor) of two numbers." at bounding box center [220, 60] width 305 height 8
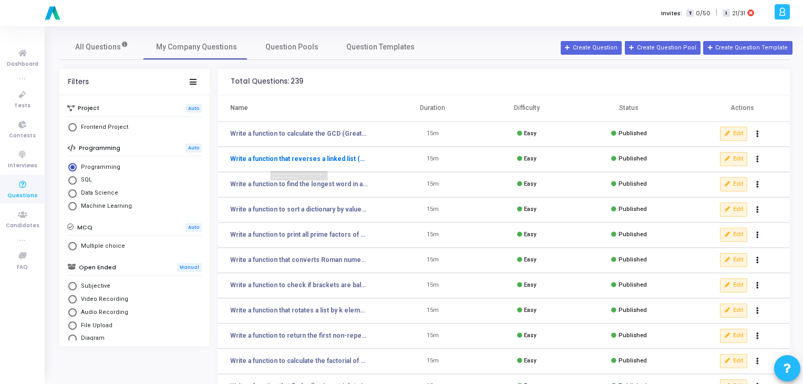
click at [319, 156] on link "Write a function that reverses a linked list (using Python lists to simulate)." at bounding box center [299, 158] width 138 height 9
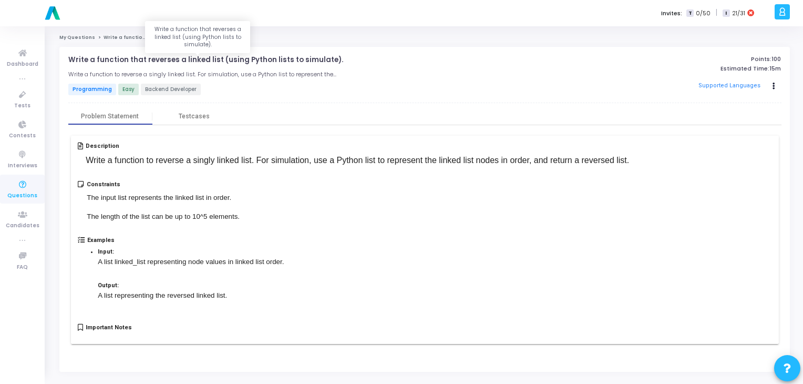
click at [132, 59] on p "Write a function that reverses a linked list (using Python lists to simulate)." at bounding box center [205, 60] width 275 height 8
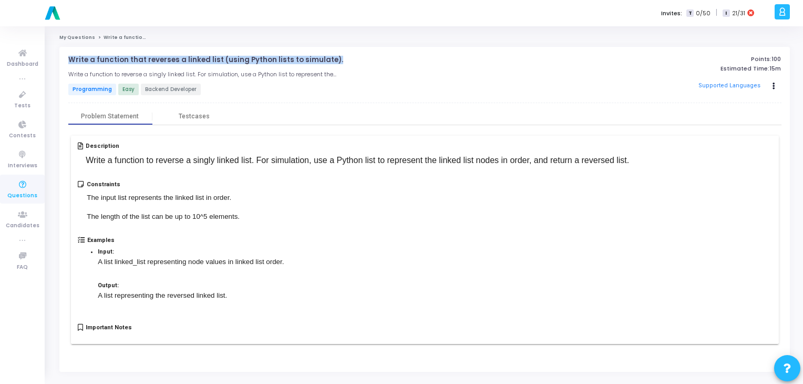
click at [132, 59] on p "Write a function that reverses a linked list (using Python lists to simulate)." at bounding box center [205, 60] width 275 height 8
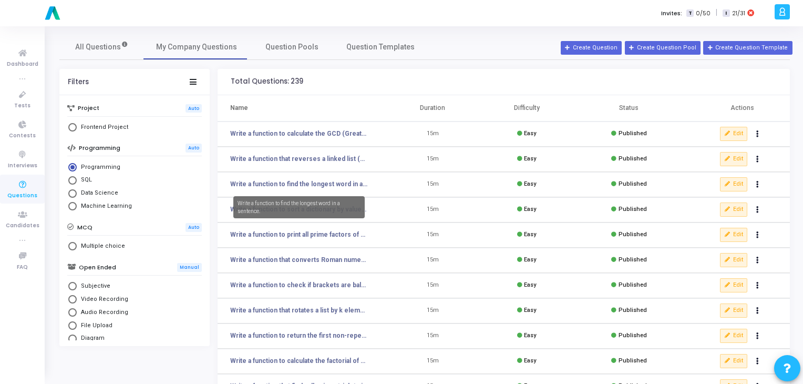
click at [275, 189] on mat-tooltip-component "Write a function to find the longest word in a sentence." at bounding box center [299, 207] width 146 height 37
click at [291, 187] on link "Write a function to find the longest word in a sentence." at bounding box center [299, 183] width 138 height 9
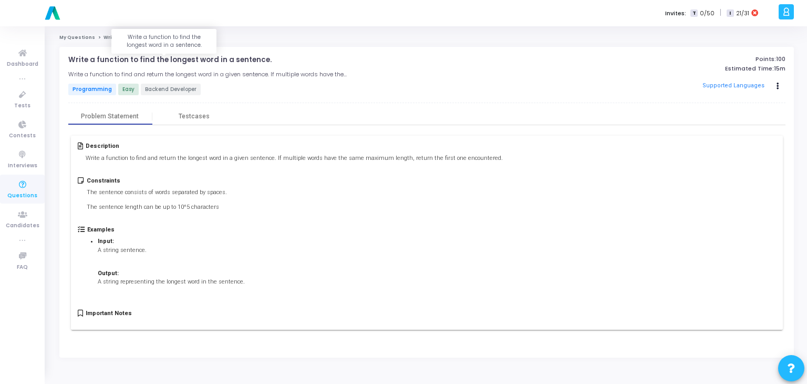
click at [189, 60] on p "Write a function to find the longest word in a sentence." at bounding box center [169, 60] width 203 height 8
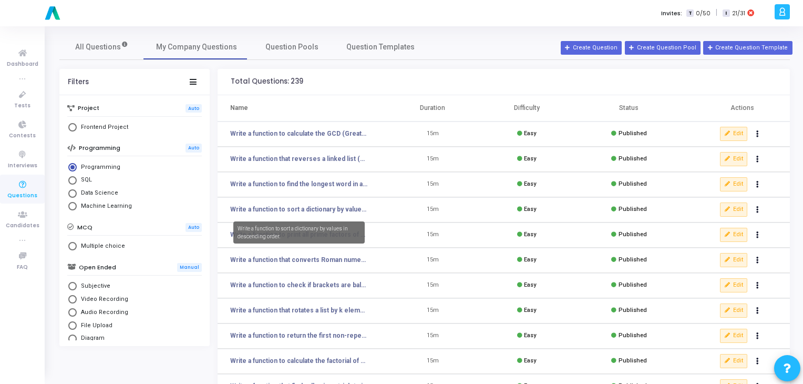
click at [334, 215] on mat-tooltip-component "Write a function to sort a dictionary by values in descending order." at bounding box center [299, 232] width 146 height 37
click at [307, 210] on link "Write a function to sort a dictionary by values in descending order." at bounding box center [299, 208] width 138 height 9
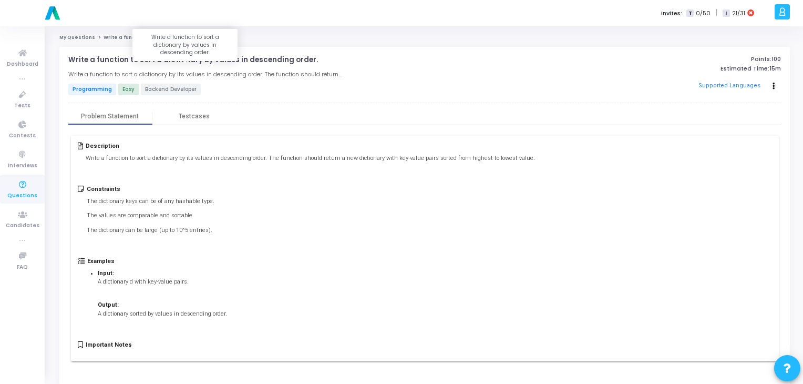
click at [174, 63] on p "Write a function to sort a dictionary by values in descending order." at bounding box center [193, 60] width 250 height 8
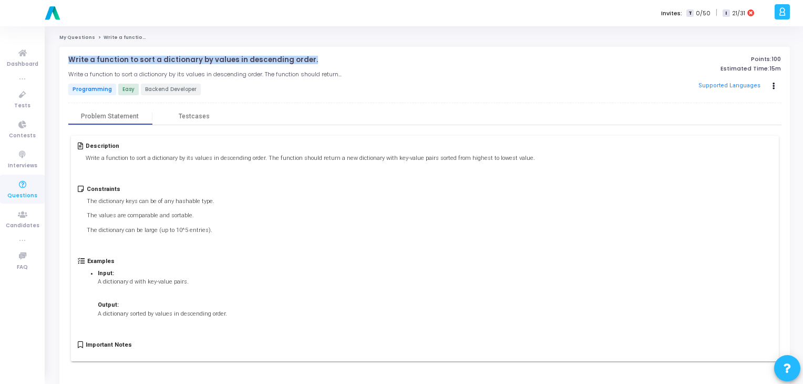
click at [174, 63] on p "Write a function to sort a dictionary by values in descending order." at bounding box center [193, 60] width 250 height 8
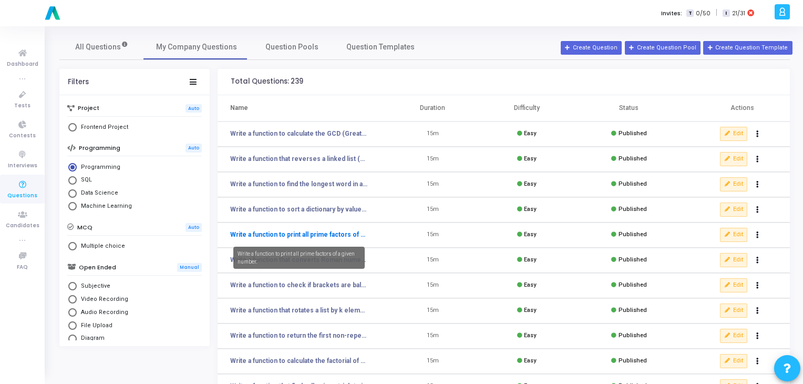
click at [288, 233] on link "Write a function to print all prime factors of a given number." at bounding box center [299, 234] width 138 height 9
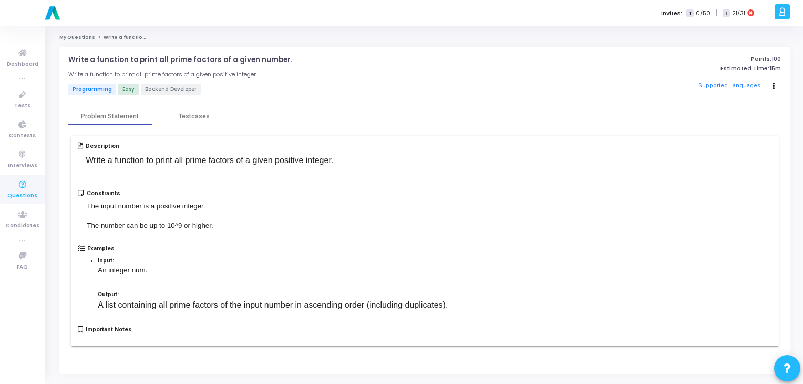
click at [183, 60] on p "Write a function to print all prime factors of a given number." at bounding box center [180, 60] width 224 height 8
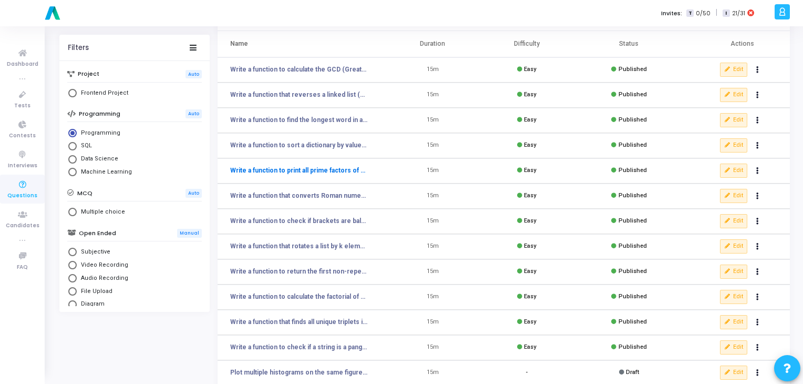
scroll to position [65, 0]
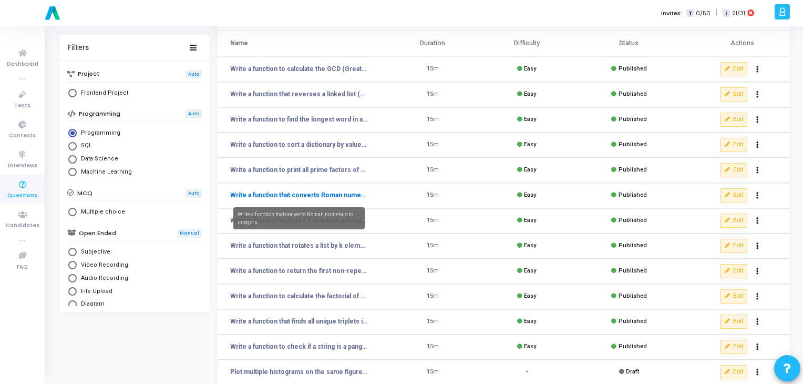
click at [325, 197] on link "Write a function that converts Roman numerals to integers." at bounding box center [299, 194] width 138 height 9
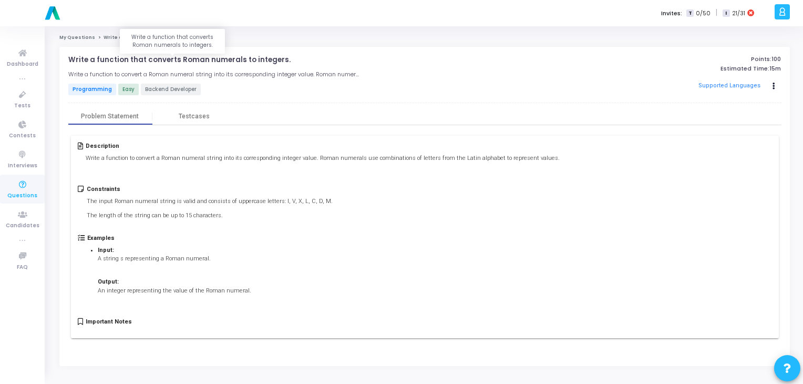
click at [180, 64] on p "Write a function that converts Roman numerals to integers." at bounding box center [179, 60] width 222 height 8
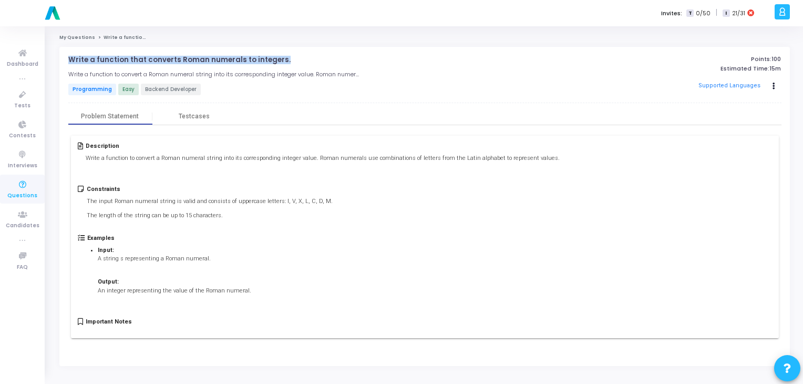
click at [180, 64] on p "Write a function that converts Roman numerals to integers." at bounding box center [179, 60] width 222 height 8
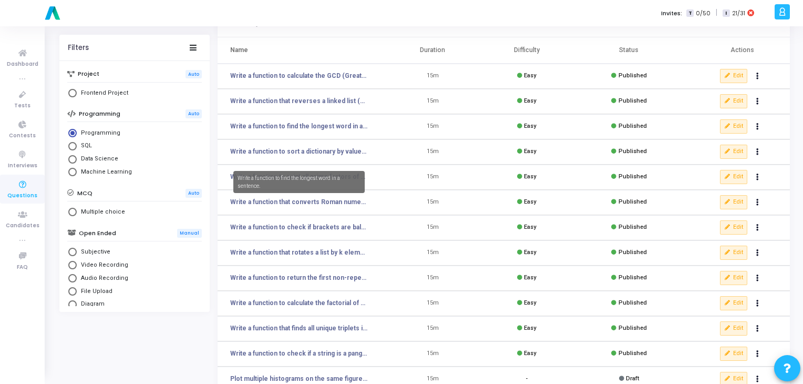
scroll to position [60, 0]
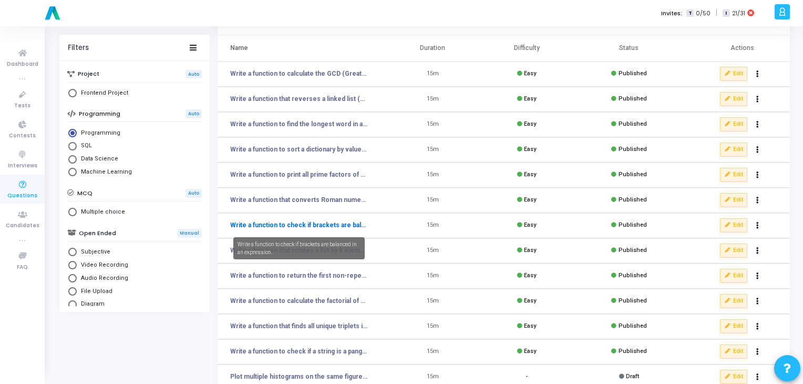
click at [267, 223] on link "Write a function to check if brackets are balanced in an expression." at bounding box center [299, 224] width 138 height 9
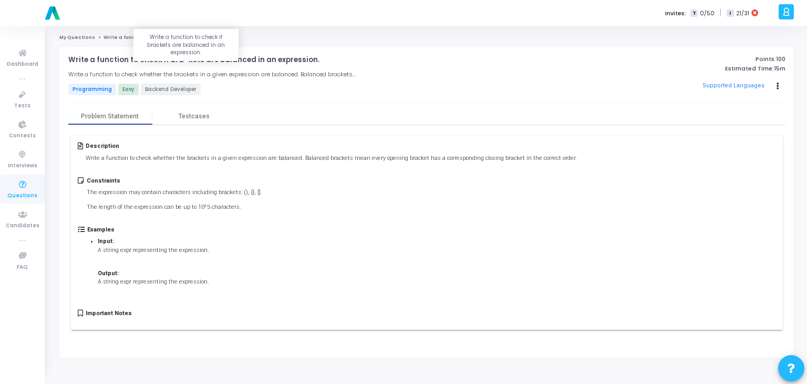
click at [159, 59] on p "Write a function to check if brackets are balanced in an expression." at bounding box center [193, 60] width 251 height 8
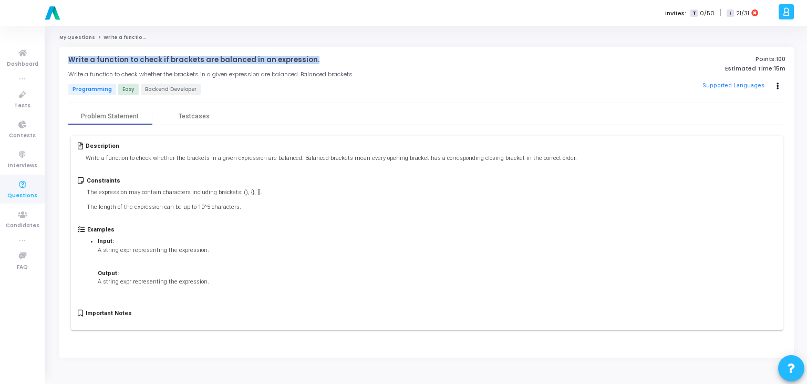
click at [159, 59] on p "Write a function to check if brackets are balanced in an expression." at bounding box center [193, 60] width 251 height 8
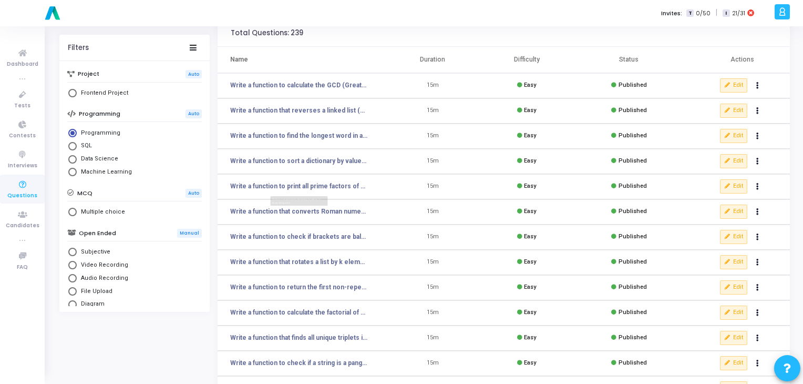
scroll to position [53, 0]
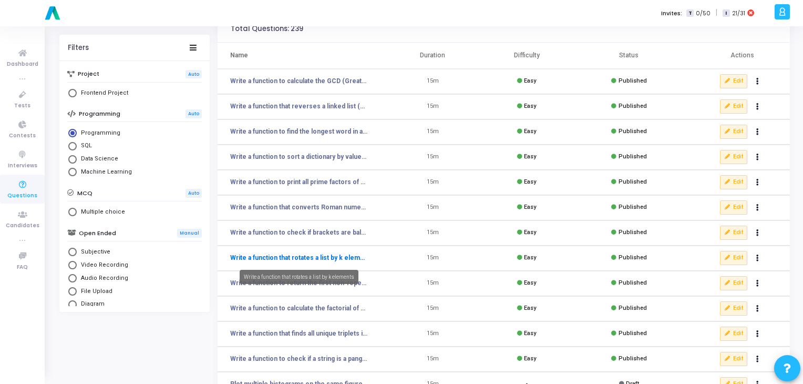
click at [310, 256] on link "Write a function that rotates a list by k elements" at bounding box center [299, 257] width 138 height 9
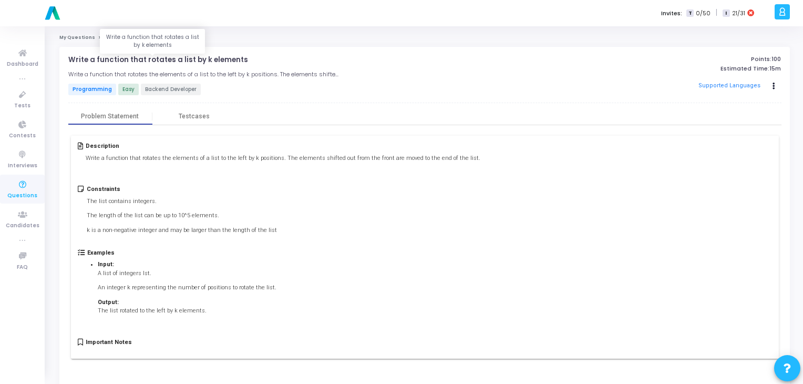
click at [174, 62] on p "Write a function that rotates a list by k elements" at bounding box center [158, 60] width 180 height 8
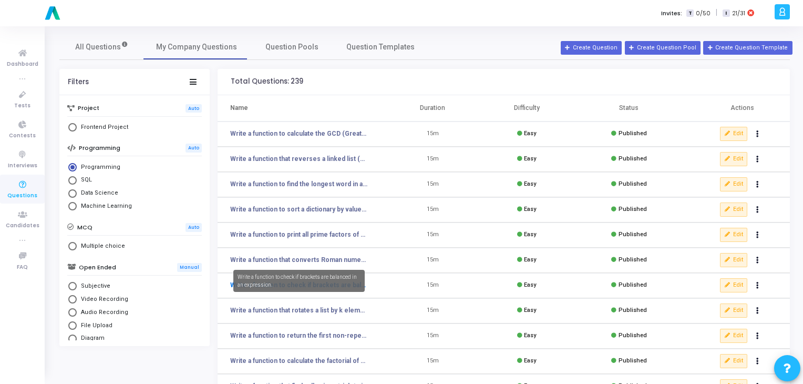
scroll to position [153, 0]
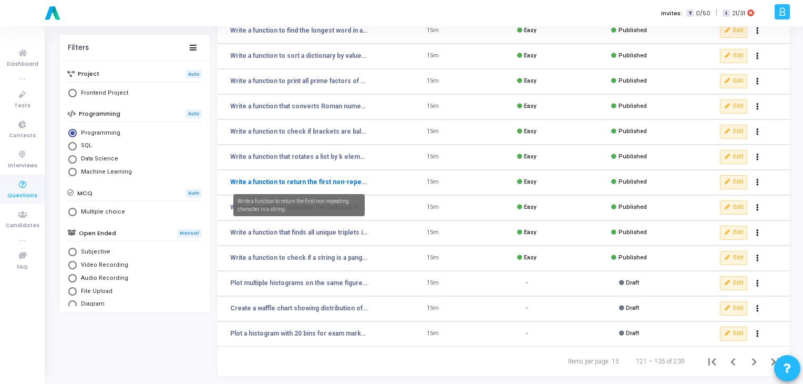
click at [318, 183] on link "Write a function to return the first non-repeating character in a string." at bounding box center [299, 181] width 138 height 9
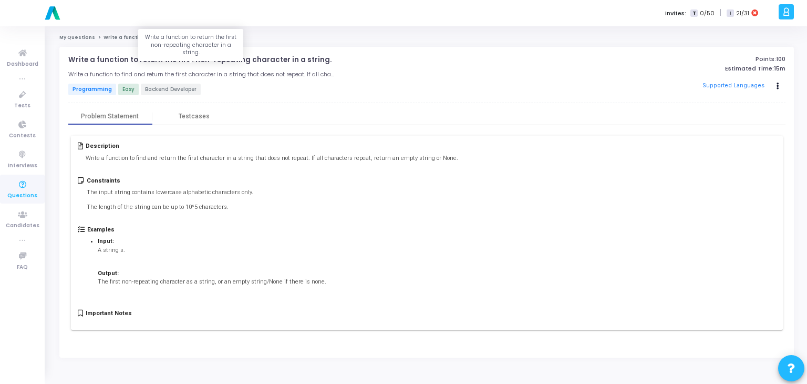
click at [143, 63] on p "Write a function to return the first non-repeating character in a string." at bounding box center [199, 60] width 263 height 8
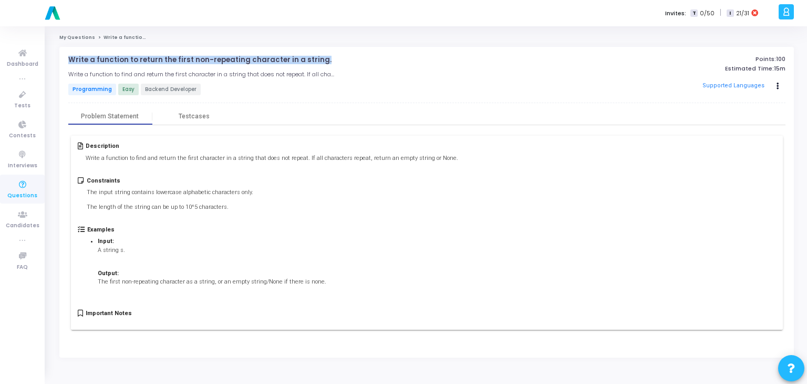
click at [143, 63] on p "Write a function to return the first non-repeating character in a string." at bounding box center [199, 60] width 263 height 8
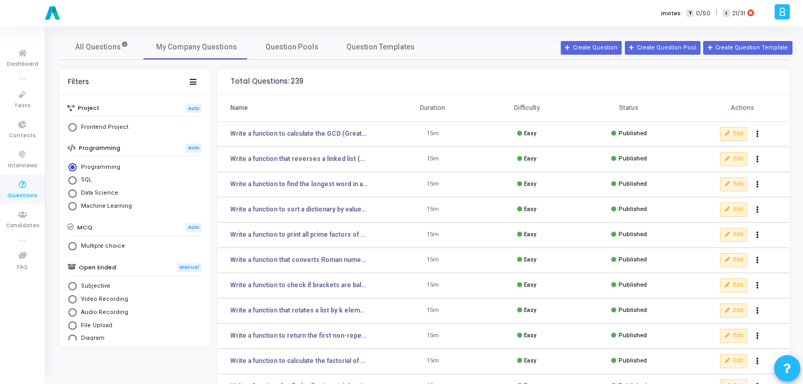
scroll to position [153, 0]
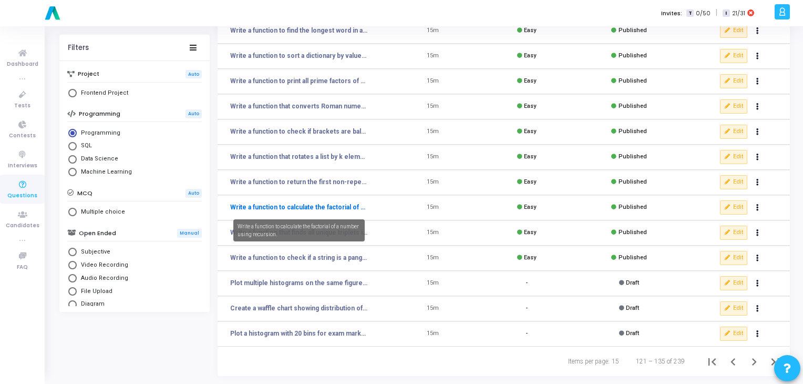
click at [311, 207] on link "Write a function to calculate the factorial of a number using recursion." at bounding box center [299, 206] width 138 height 9
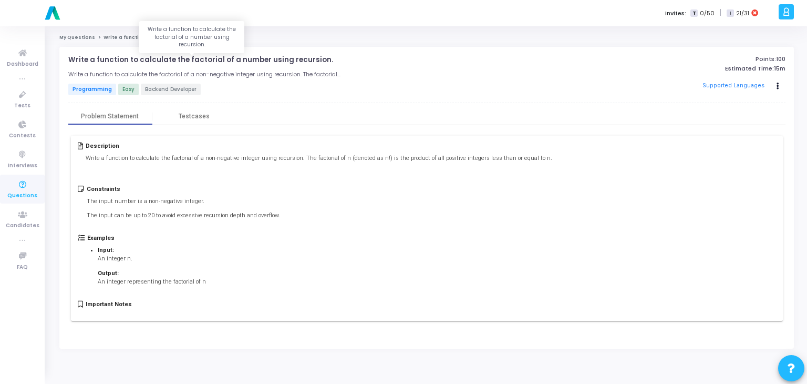
click at [180, 62] on p "Write a function to calculate the factorial of a number using recursion." at bounding box center [200, 60] width 265 height 8
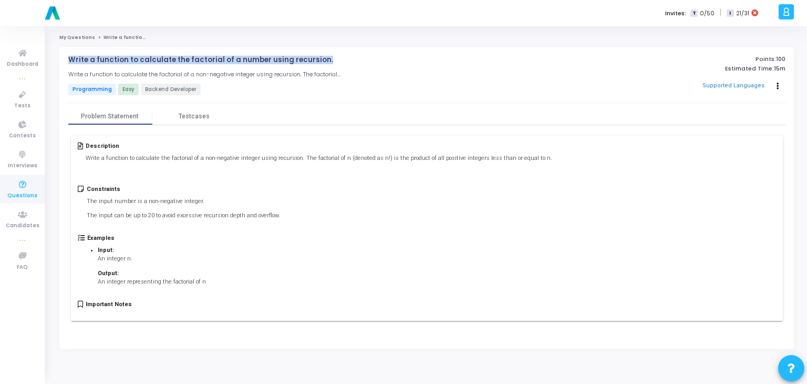
click at [180, 62] on p "Write a function to calculate the factorial of a number using recursion." at bounding box center [200, 60] width 265 height 8
click at [186, 61] on p "Write a function to calculate the factorial of a number using recursion." at bounding box center [200, 60] width 265 height 8
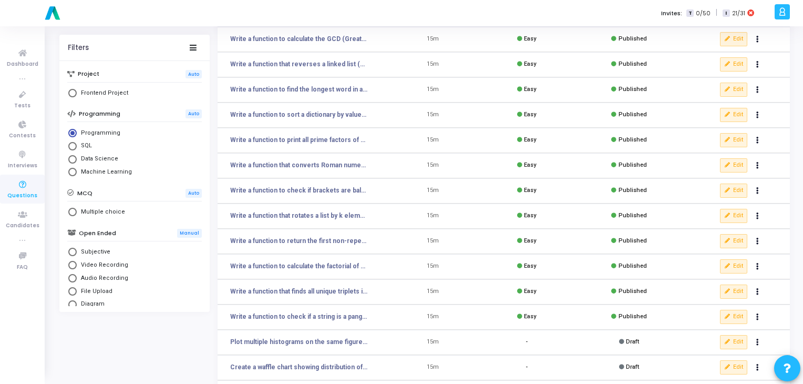
scroll to position [153, 0]
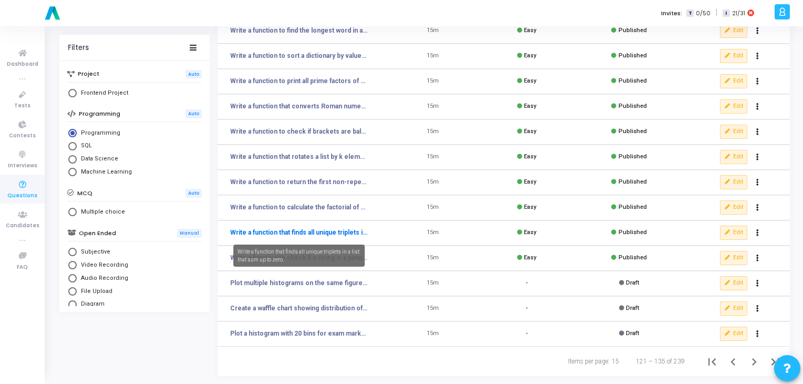
click at [292, 232] on link "Write a function that finds all unique triplets in a list that sum up to zero." at bounding box center [299, 232] width 138 height 9
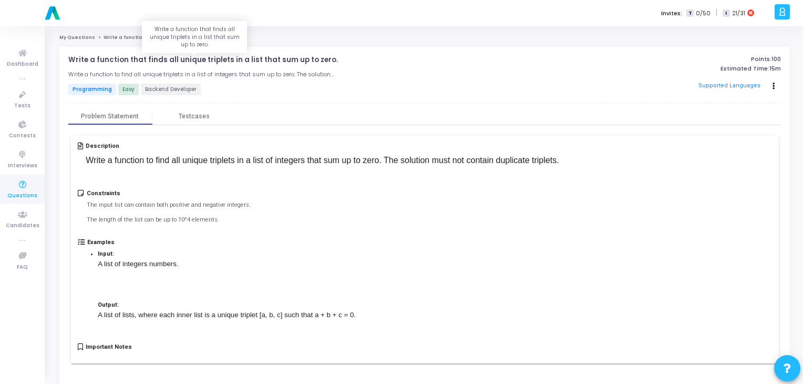
click at [178, 59] on p "Write a function that finds all unique triplets in a list that sum up to zero." at bounding box center [203, 60] width 270 height 8
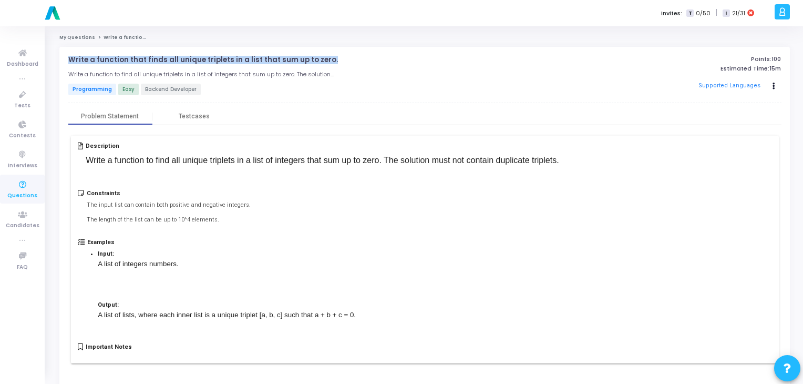
click at [178, 59] on p "Write a function that finds all unique triplets in a list that sum up to zero." at bounding box center [203, 60] width 270 height 8
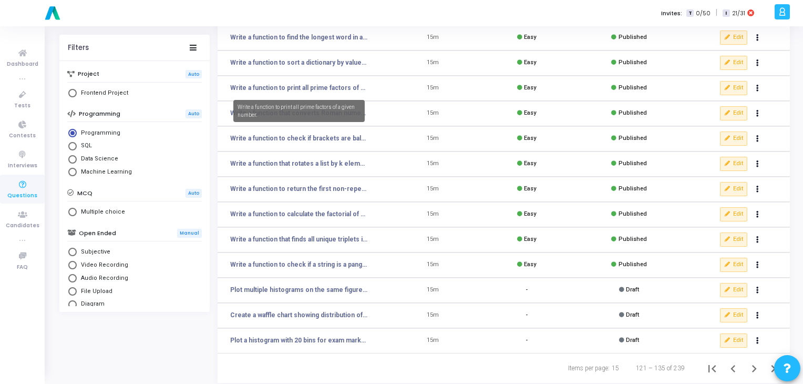
scroll to position [153, 0]
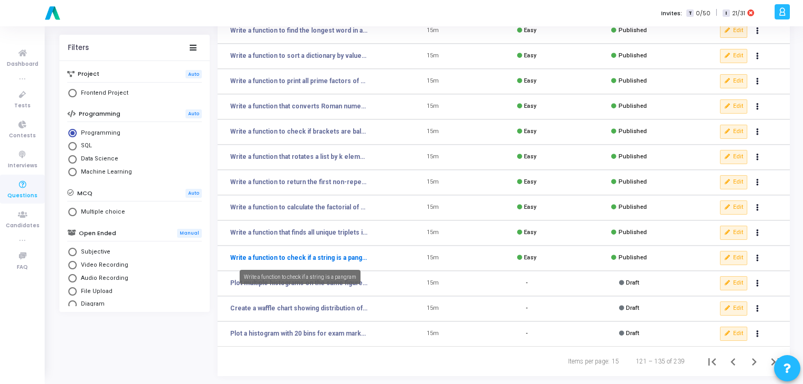
click at [279, 259] on link "Write a function to check if a string is a pangram" at bounding box center [299, 257] width 138 height 9
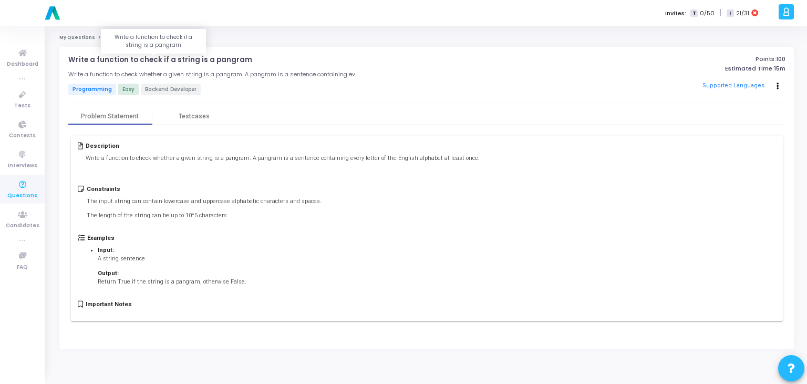
click at [174, 59] on p "Write a function to check if a string is a pangram" at bounding box center [160, 60] width 184 height 8
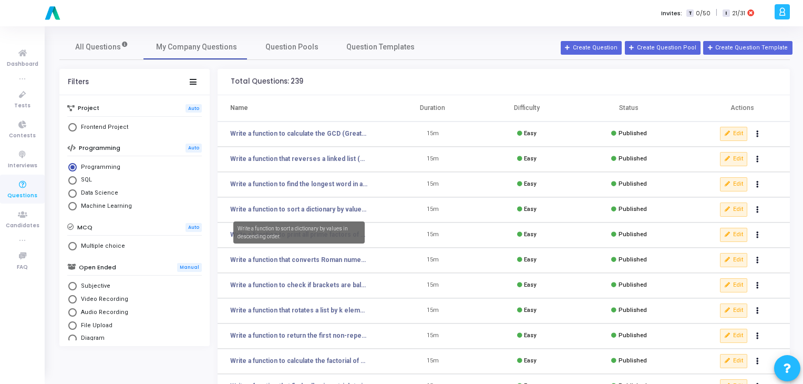
scroll to position [153, 0]
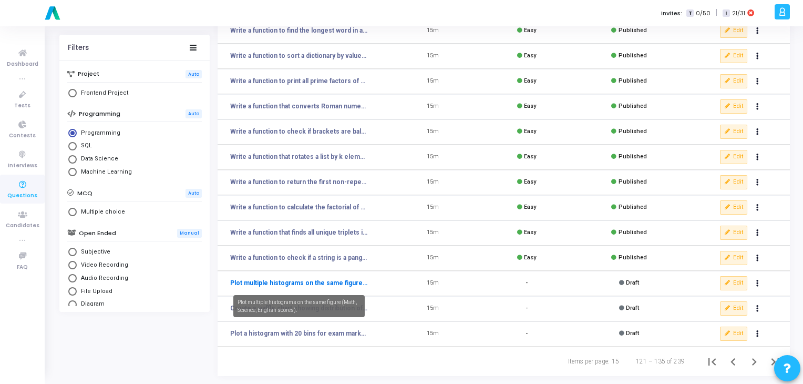
click at [252, 286] on link "Plot multiple histograms on the same figure (Math, Science, English scores)." at bounding box center [299, 282] width 138 height 9
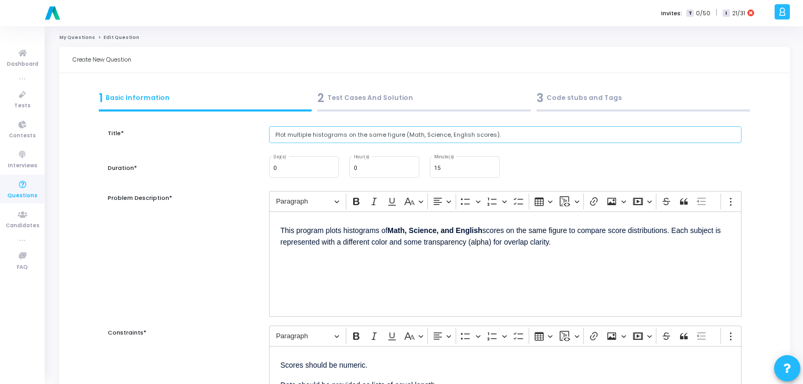
click at [362, 139] on input "Plot multiple histograms on the same figure (Math, Science, English scores)." at bounding box center [505, 134] width 473 height 17
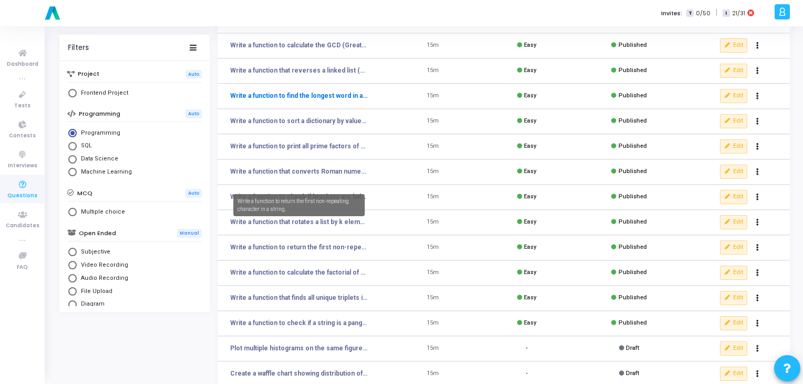
scroll to position [153, 0]
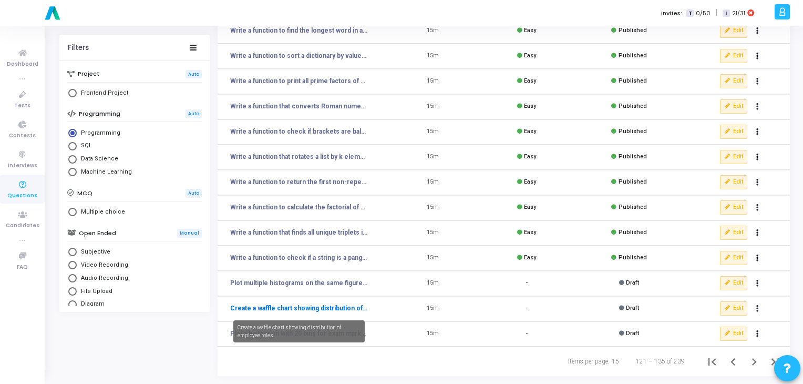
click at [313, 303] on link "Create a waffle chart showing distribution of employee roles." at bounding box center [299, 307] width 138 height 9
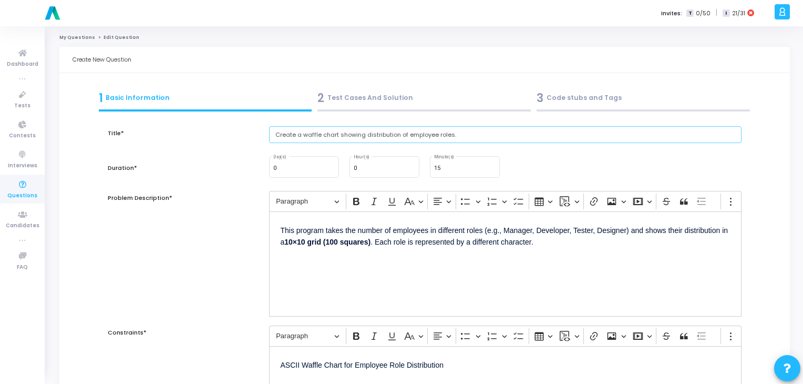
click at [331, 132] on input "Create a waffle chart showing distribution of employee roles." at bounding box center [505, 134] width 473 height 17
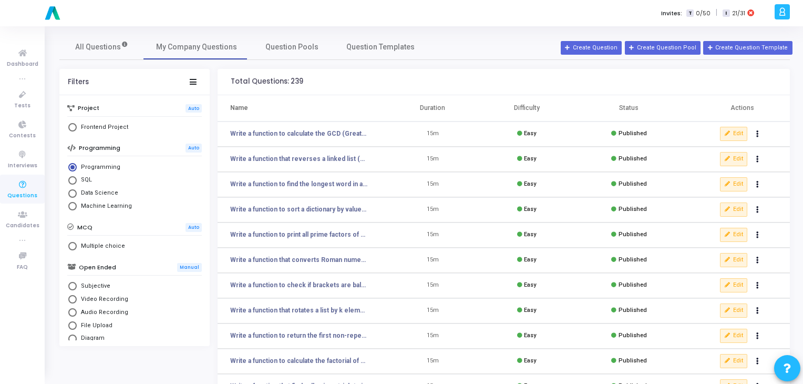
scroll to position [153, 0]
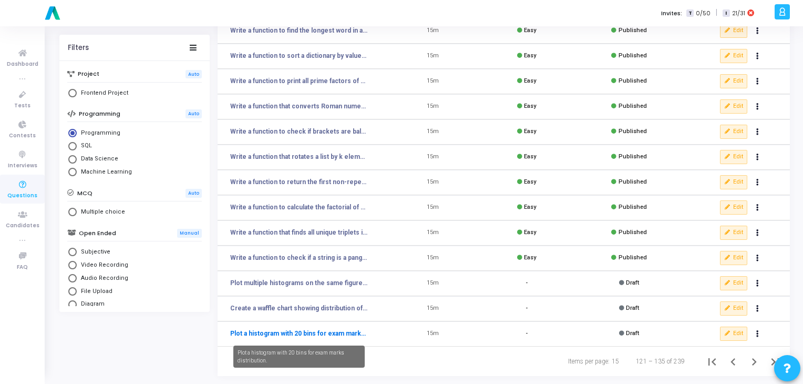
click at [288, 331] on link "Plot a histogram with 20 bins for exam marks distribution." at bounding box center [299, 332] width 138 height 9
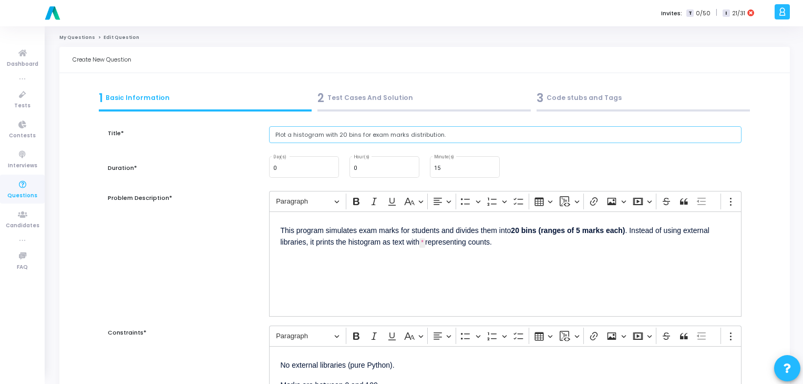
click at [345, 136] on input "Plot a histogram with 20 bins for exam marks distribution." at bounding box center [505, 134] width 473 height 17
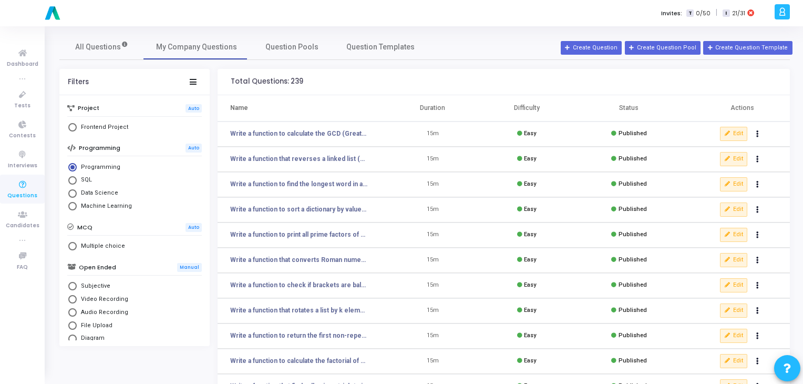
scroll to position [153, 0]
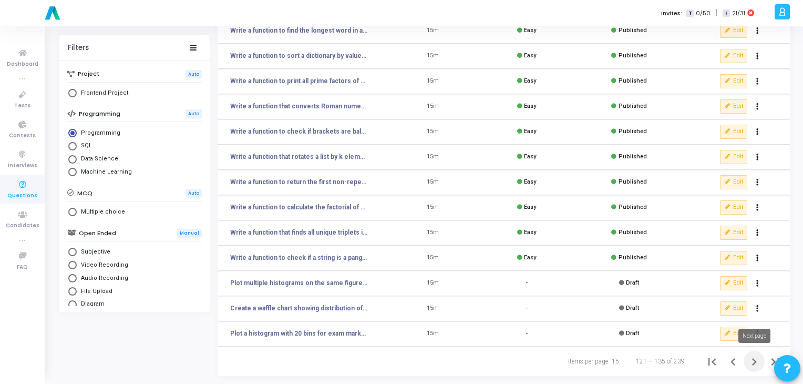
click at [758, 362] on icon "Next page" at bounding box center [754, 361] width 15 height 15
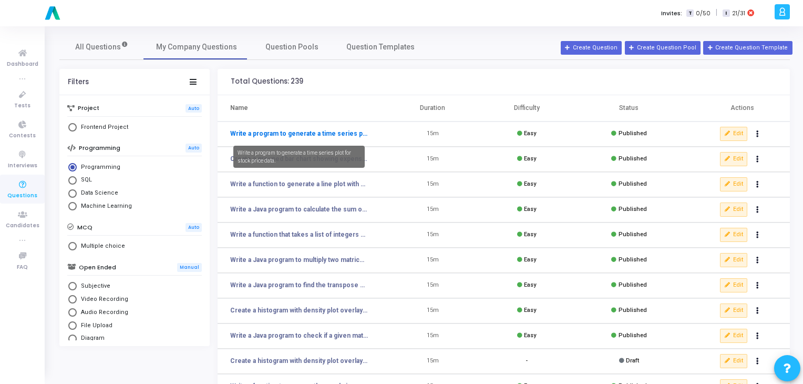
click at [306, 132] on link "Write a program to generate a time series plot for stock price data." at bounding box center [299, 133] width 138 height 9
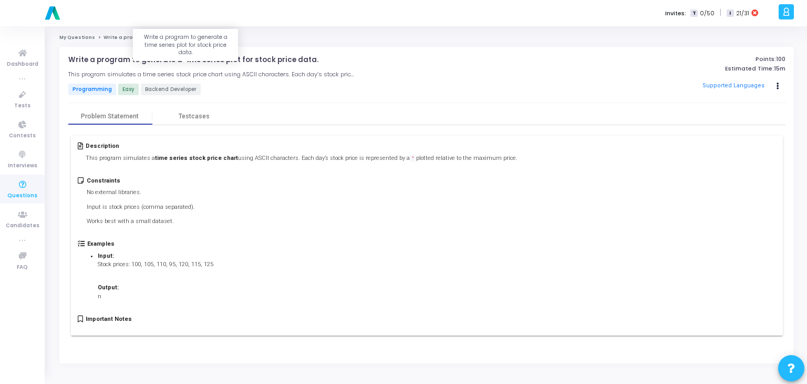
click at [180, 61] on p "Write a program to generate a time series plot for stock price data." at bounding box center [193, 60] width 250 height 8
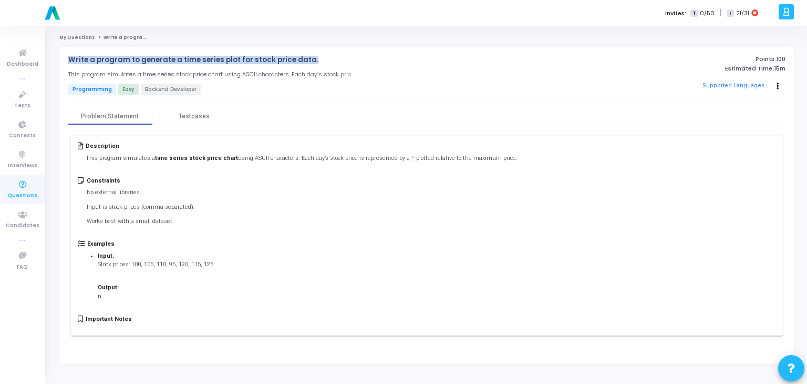
click at [180, 61] on p "Write a program to generate a time series plot for stock price data." at bounding box center [193, 60] width 250 height 8
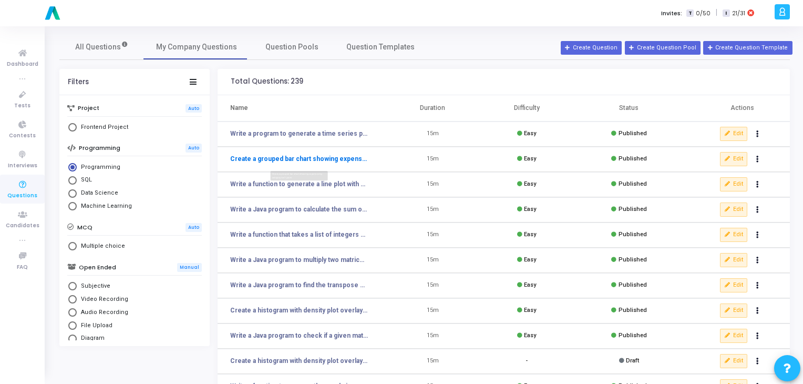
click at [315, 158] on link "Create a grouped bar chart showing expenses by category for 3 years." at bounding box center [299, 158] width 138 height 9
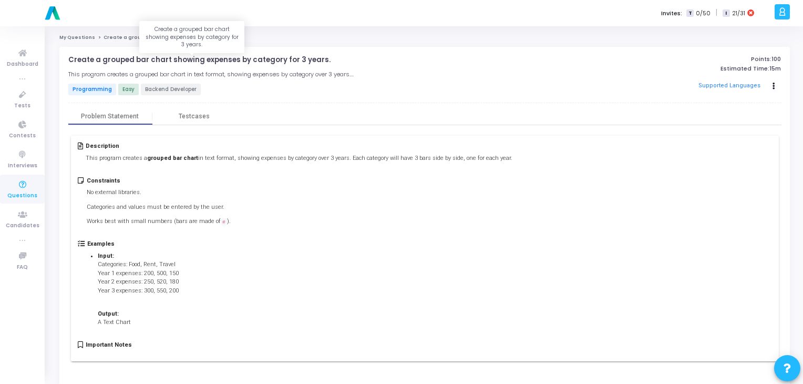
click at [178, 59] on p "Create a grouped bar chart showing expenses by category for 3 years." at bounding box center [199, 60] width 262 height 8
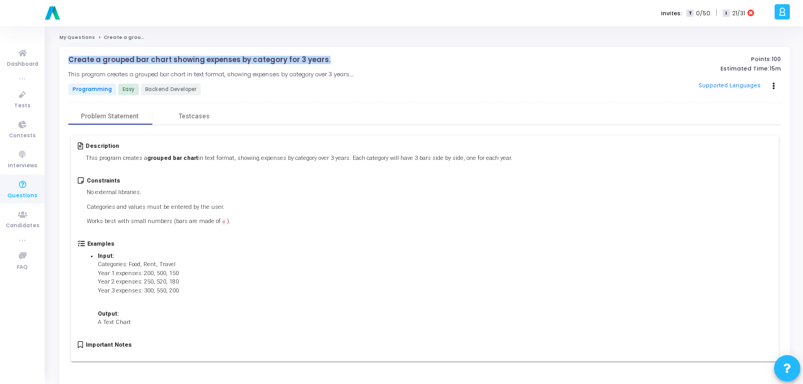
click at [178, 59] on p "Create a grouped bar chart showing expenses by category for 3 years." at bounding box center [199, 60] width 262 height 8
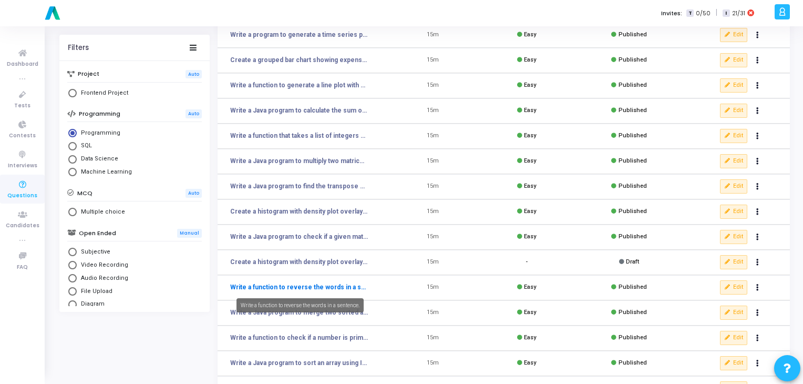
scroll to position [98, 0]
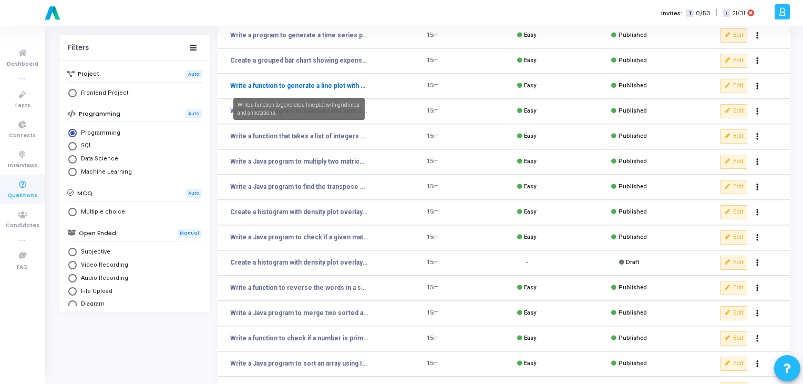
click at [299, 85] on link "Write a function to generate a line plot with gridlines and annotations." at bounding box center [299, 85] width 138 height 9
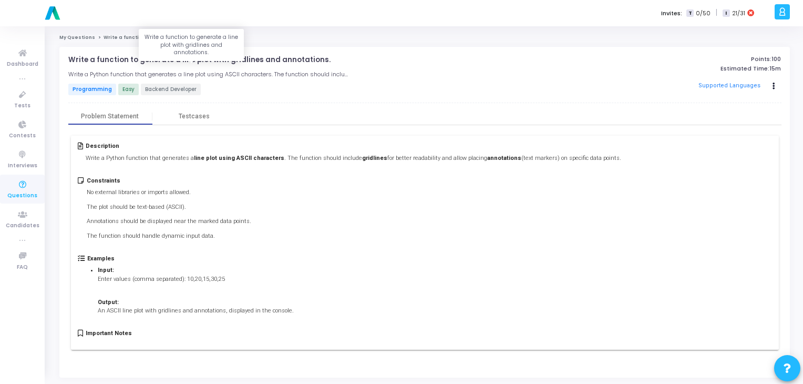
click at [156, 61] on p "Write a function to generate a line plot with gridlines and annotations." at bounding box center [199, 60] width 262 height 8
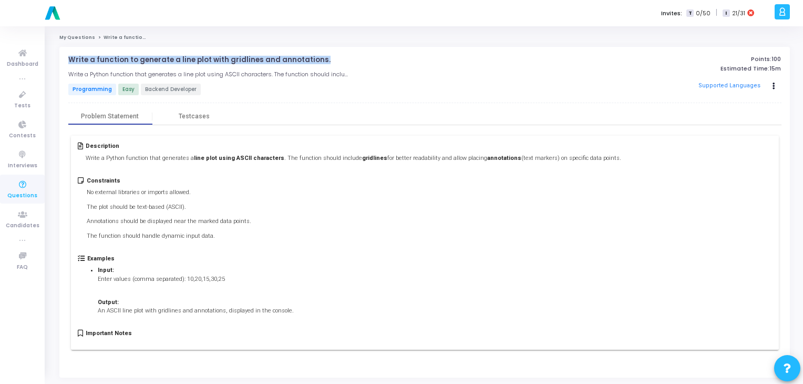
click at [156, 61] on p "Write a function to generate a line plot with gridlines and annotations." at bounding box center [199, 60] width 262 height 8
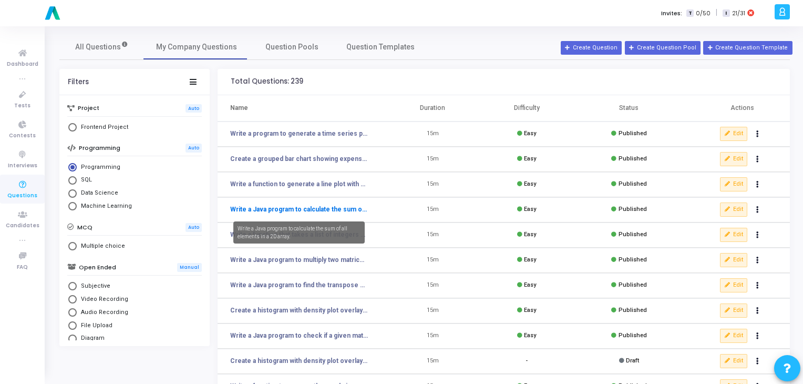
click at [310, 211] on link "Write a Java program to calculate the sum of all elements in a 2D array." at bounding box center [299, 208] width 138 height 9
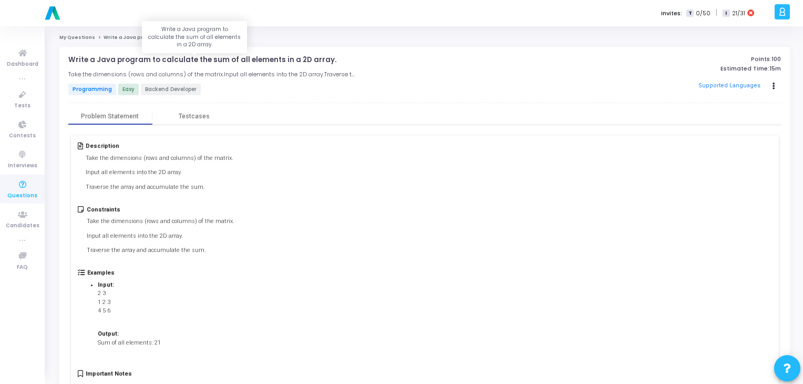
click at [171, 57] on p "Write a Java program to calculate the sum of all elements in a 2D array." at bounding box center [202, 60] width 268 height 8
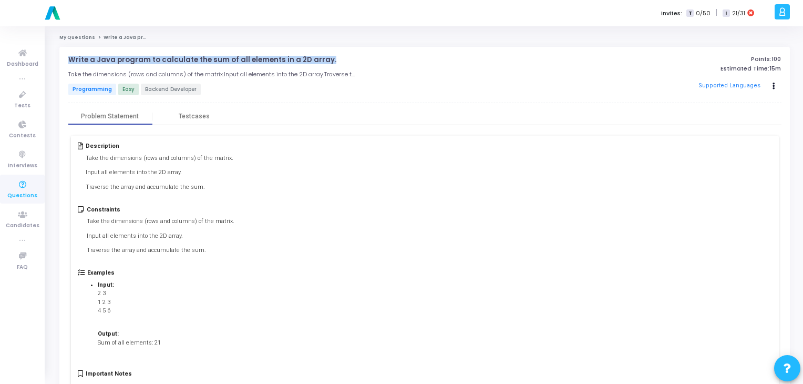
click at [171, 57] on p "Write a Java program to calculate the sum of all elements in a 2D array." at bounding box center [202, 60] width 268 height 8
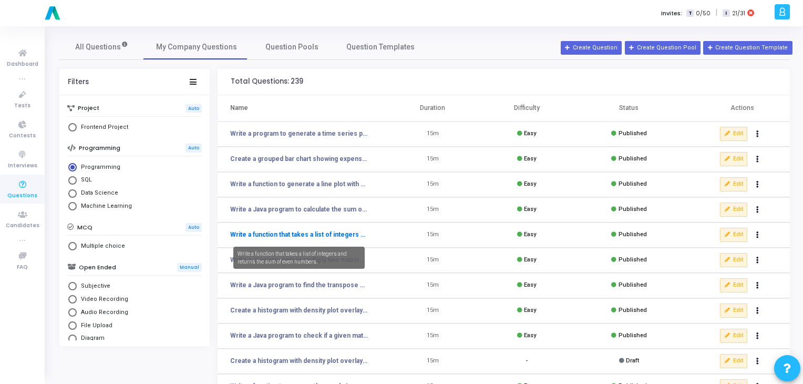
click at [264, 235] on link "Write a function that takes a list of integers and returns the sum of even numb…" at bounding box center [299, 234] width 138 height 9
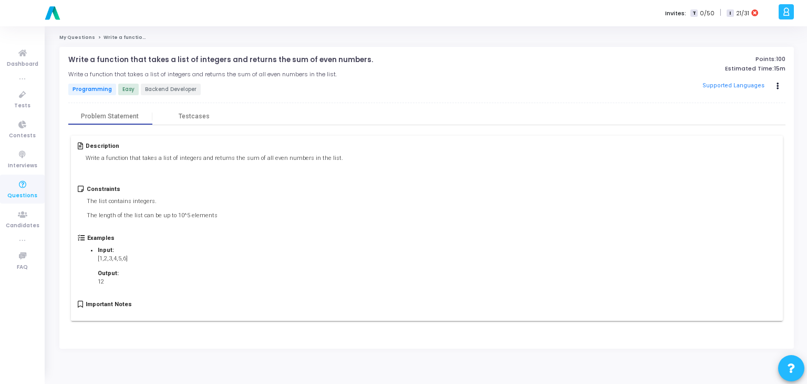
click at [180, 61] on p "Write a function that takes a list of integers and returns the sum of even numb…" at bounding box center [220, 60] width 305 height 8
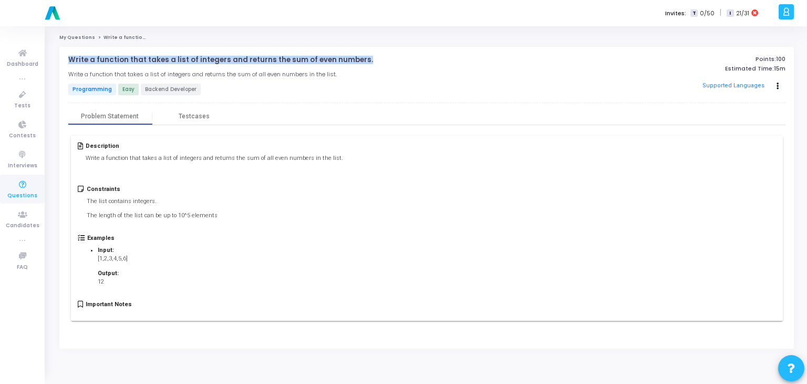
click at [180, 61] on p "Write a function that takes a list of integers and returns the sum of even numb…" at bounding box center [220, 60] width 305 height 8
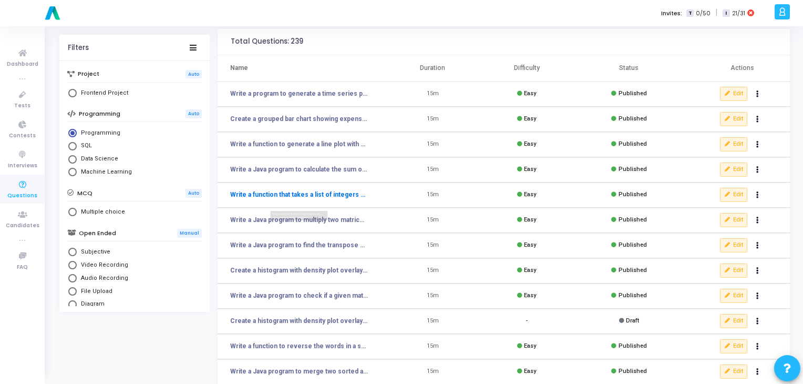
scroll to position [46, 0]
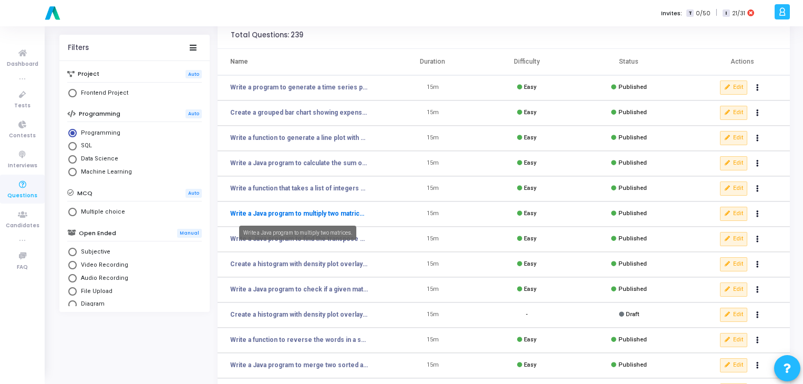
click at [301, 215] on link "Write a Java program to multiply two matrices." at bounding box center [299, 213] width 138 height 9
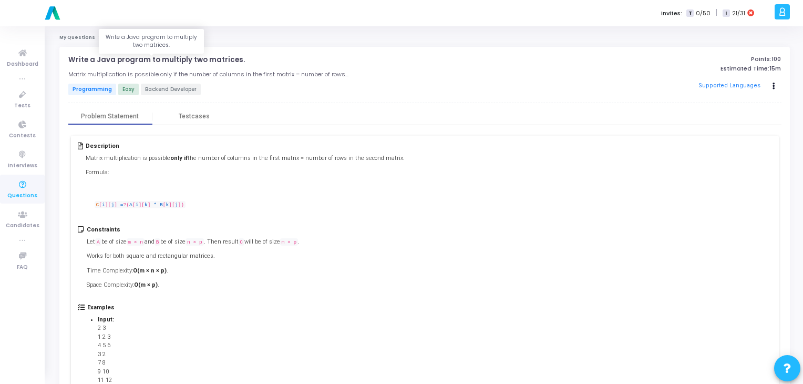
click at [162, 59] on p "Write a Java program to multiply two matrices." at bounding box center [156, 60] width 177 height 8
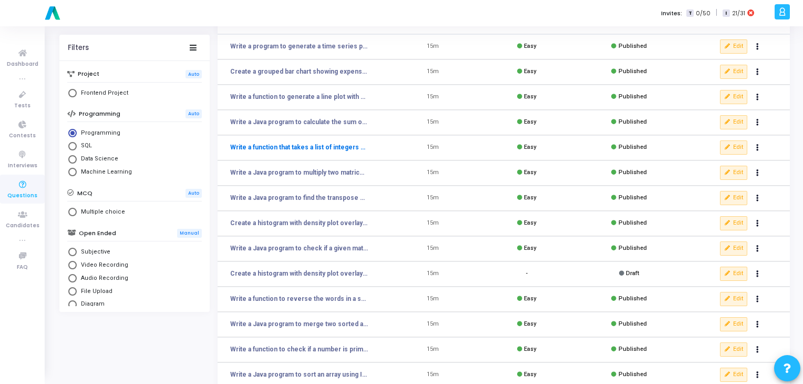
scroll to position [89, 0]
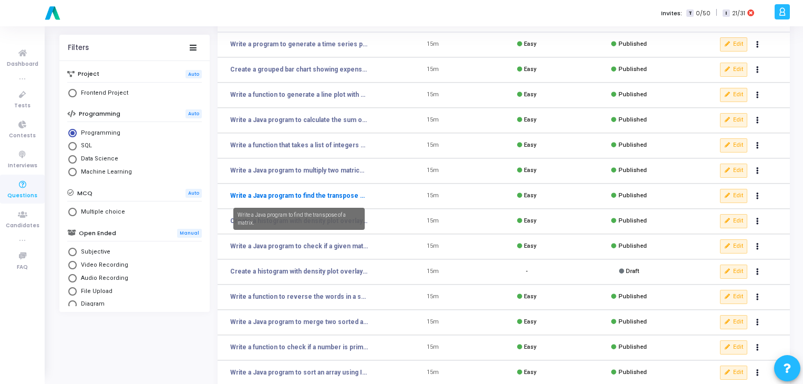
click at [332, 194] on link "Write a Java program to find the transpose of a matrix." at bounding box center [299, 195] width 138 height 9
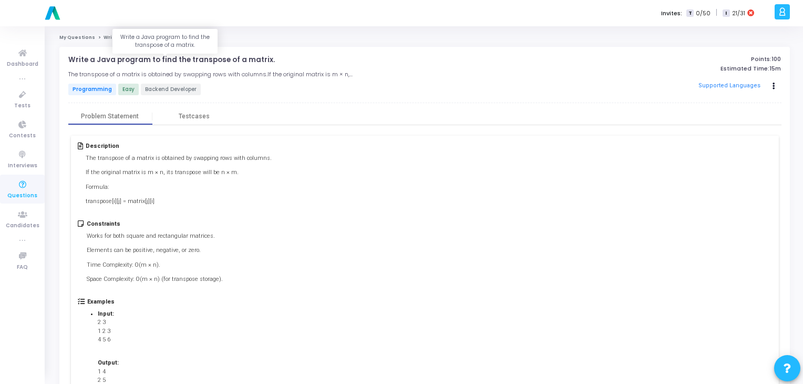
click at [191, 60] on p "Write a Java program to find the transpose of a matrix." at bounding box center [171, 60] width 207 height 8
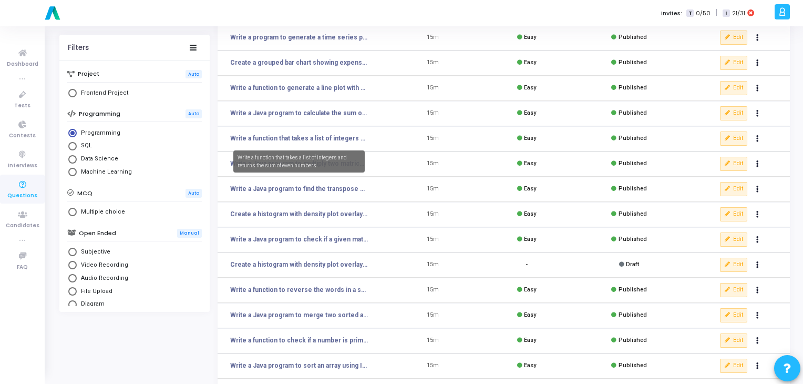
scroll to position [97, 0]
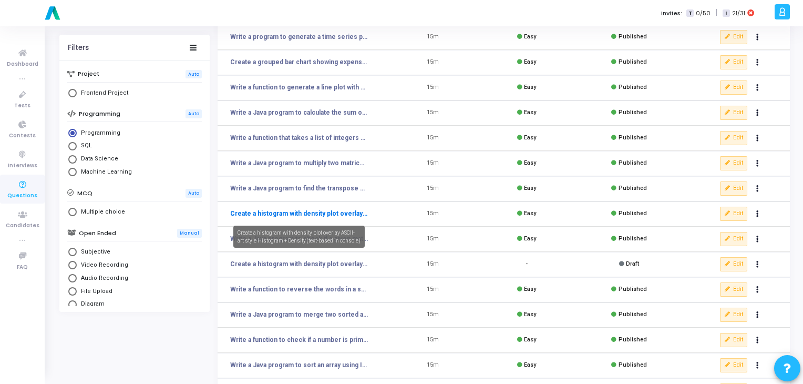
click at [291, 213] on link "Create a histogram with density plot overlay ASCII-art style Histogram + Densit…" at bounding box center [299, 213] width 138 height 9
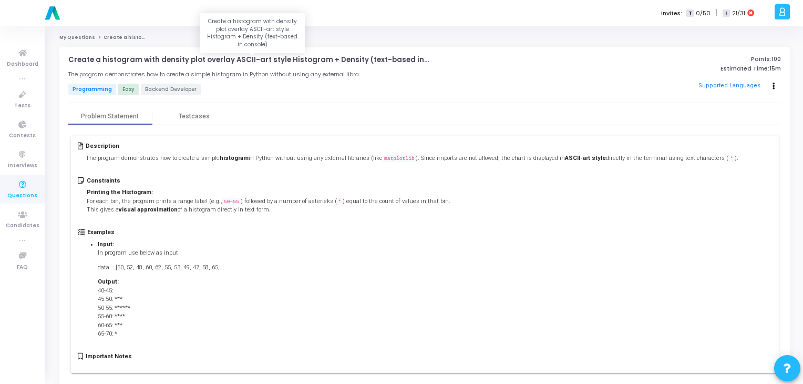
click at [166, 61] on p "Create a histogram with density plot overlay ASCII-art style Histogram + Densit…" at bounding box center [261, 60] width 386 height 8
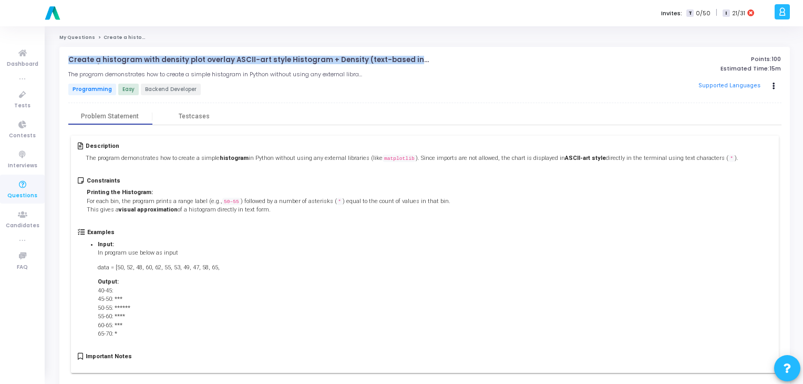
click at [166, 61] on p "Create a histogram with density plot overlay ASCII-art style Histogram + Densit…" at bounding box center [261, 60] width 386 height 8
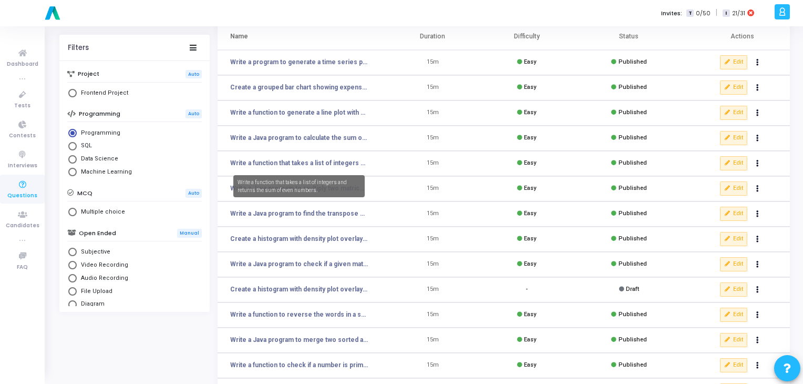
scroll to position [153, 0]
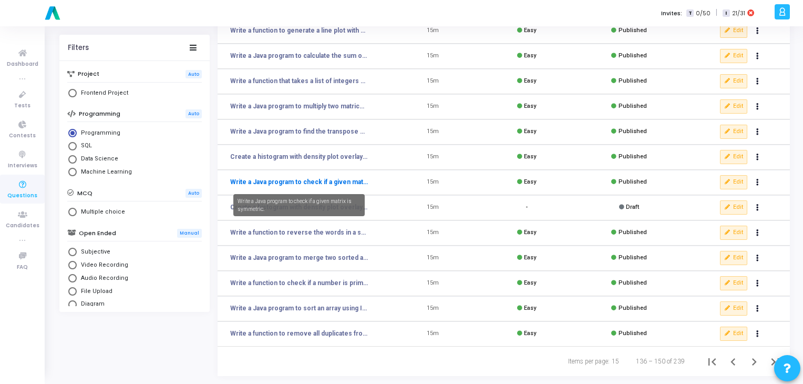
click at [315, 182] on link "Write a Java program to check if a given matrix is symmetric." at bounding box center [299, 181] width 138 height 9
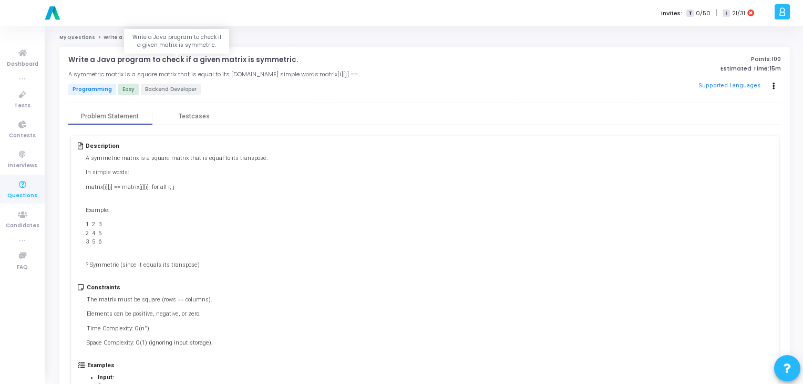
click at [181, 56] on p "Write a Java program to check if a given matrix is symmetric." at bounding box center [183, 60] width 230 height 8
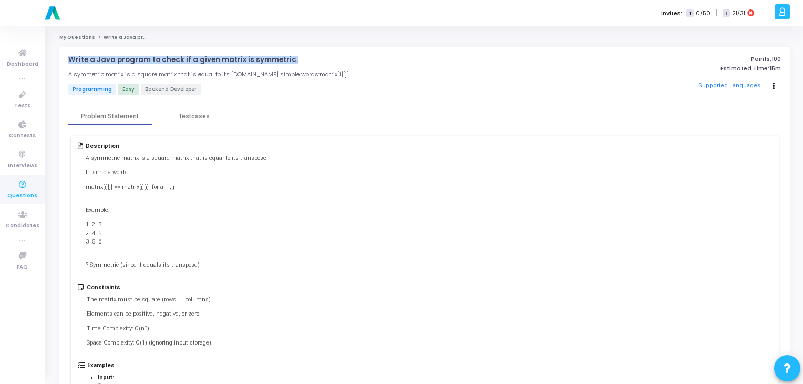
click at [181, 56] on p "Write a Java program to check if a given matrix is symmetric." at bounding box center [183, 60] width 230 height 8
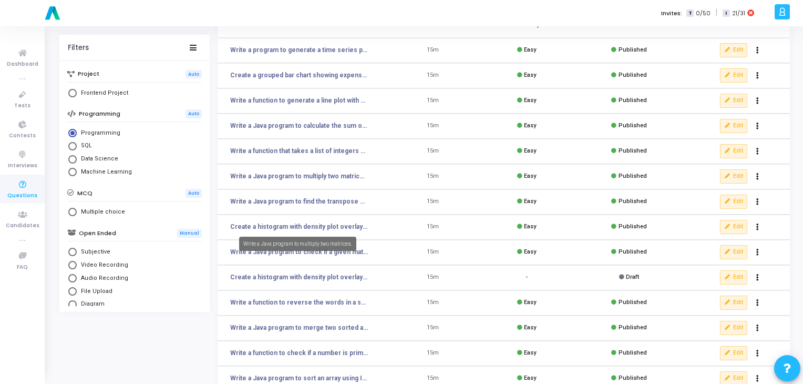
scroll to position [88, 0]
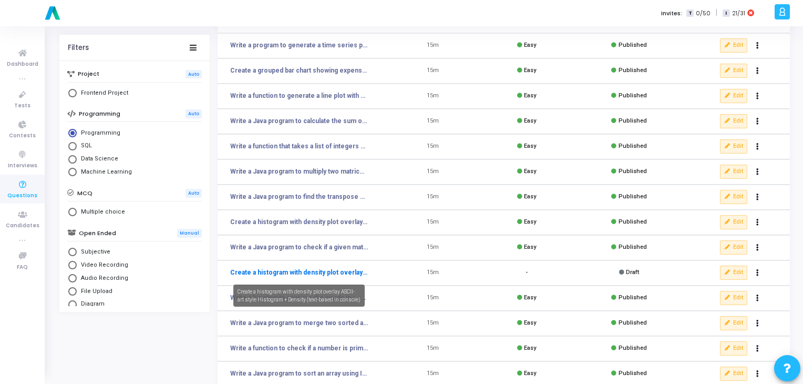
click at [272, 271] on link "Create a histogram with density plot overlay ASCII-art style Histogram + Densit…" at bounding box center [299, 271] width 138 height 9
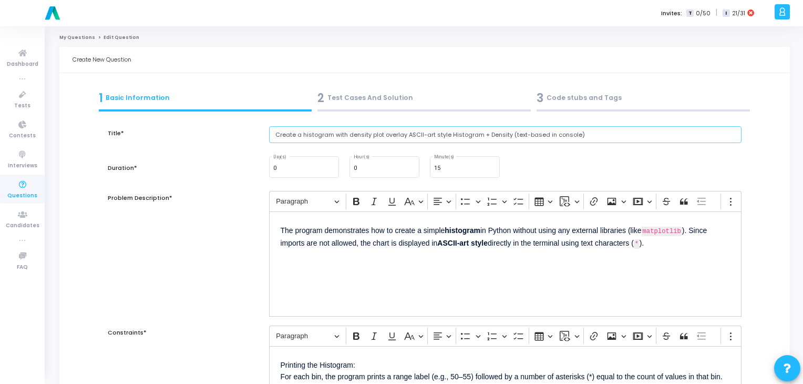
click at [415, 137] on input "Create a histogram with density plot overlay ASCII-art style Histogram + Densit…" at bounding box center [505, 134] width 473 height 17
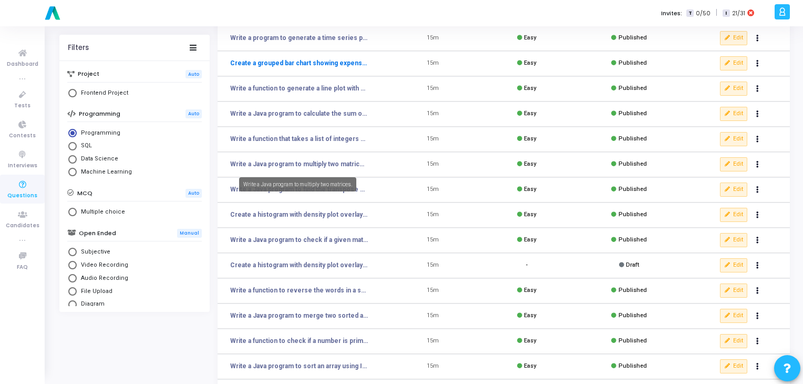
scroll to position [98, 0]
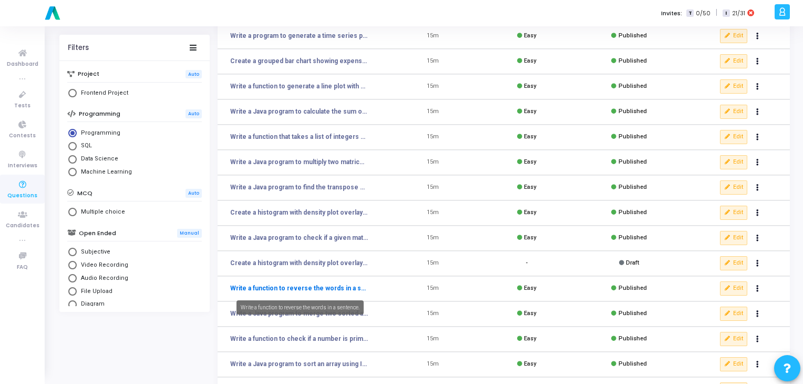
click at [291, 289] on link "Write a function to reverse the words in a sentence." at bounding box center [299, 287] width 138 height 9
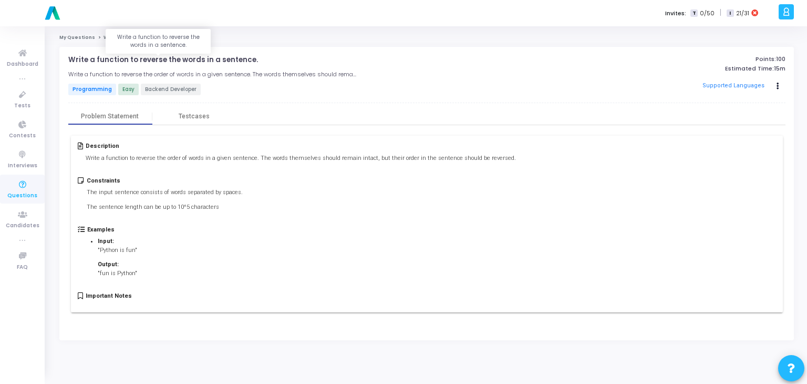
click at [195, 61] on p "Write a function to reverse the words in a sentence." at bounding box center [163, 60] width 190 height 8
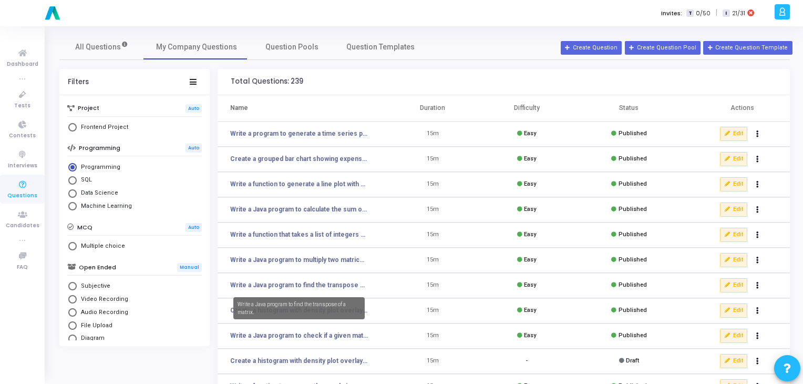
scroll to position [153, 0]
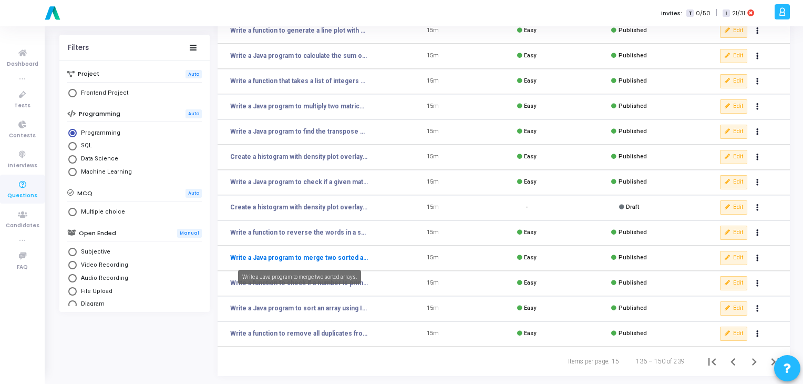
click at [298, 254] on link "Write a Java program to merge two sorted arrays." at bounding box center [299, 257] width 138 height 9
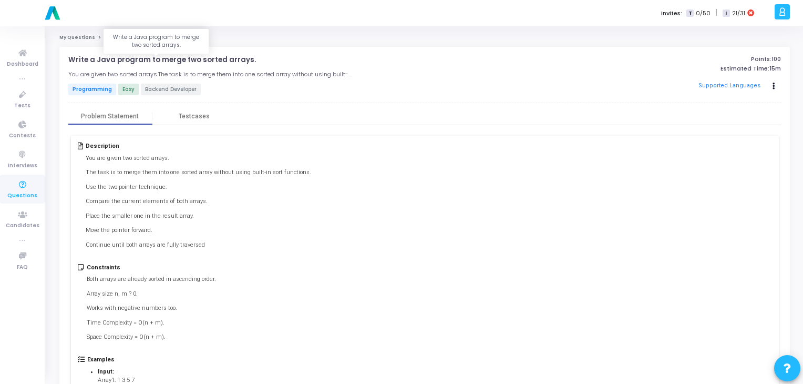
click at [189, 57] on p "Write a Java program to merge two sorted arrays." at bounding box center [162, 60] width 188 height 8
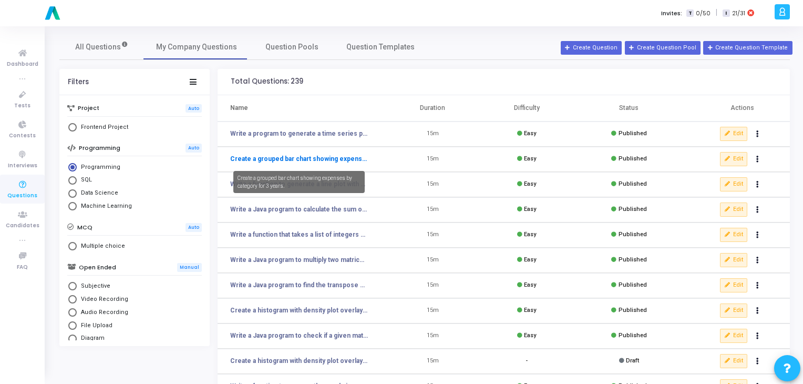
scroll to position [153, 0]
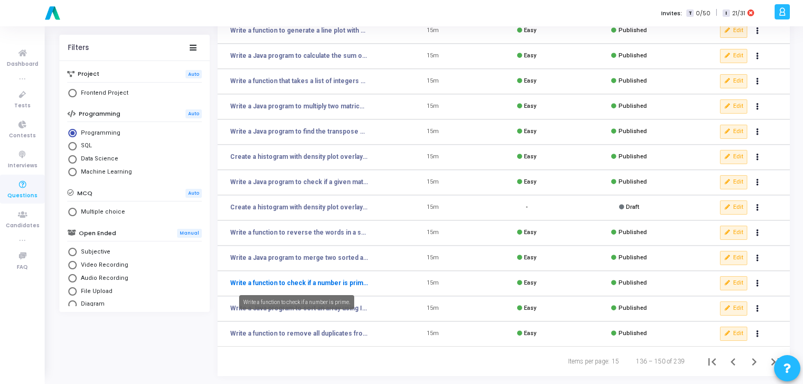
click at [284, 284] on link "Write a function to check if a number is prime." at bounding box center [299, 282] width 138 height 9
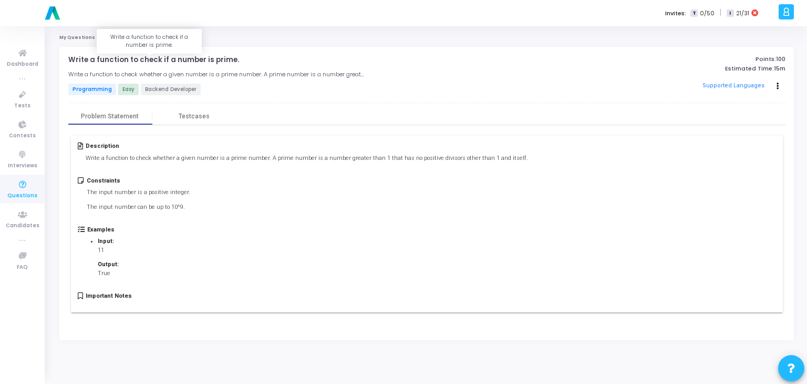
click at [202, 59] on p "Write a function to check if a number is prime." at bounding box center [153, 60] width 171 height 8
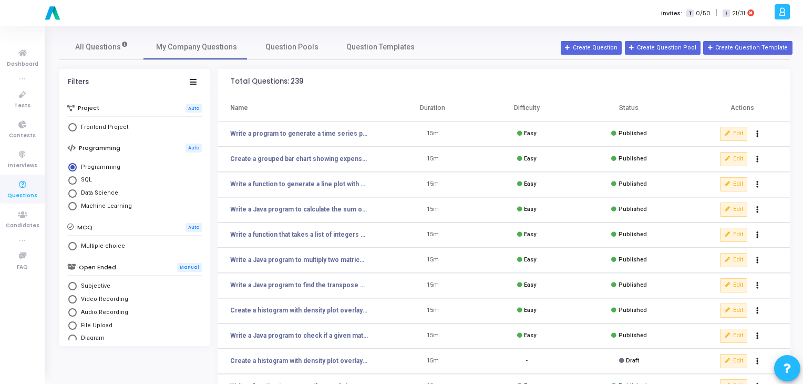
scroll to position [153, 0]
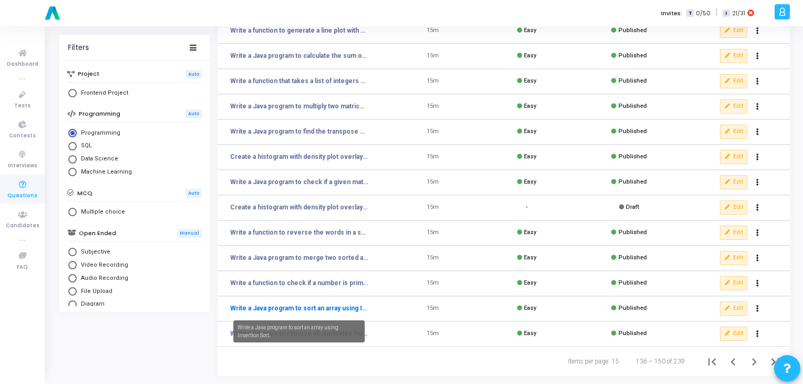
click at [276, 305] on link "Write a Java program to sort an array using Insertion Sort." at bounding box center [299, 307] width 138 height 9
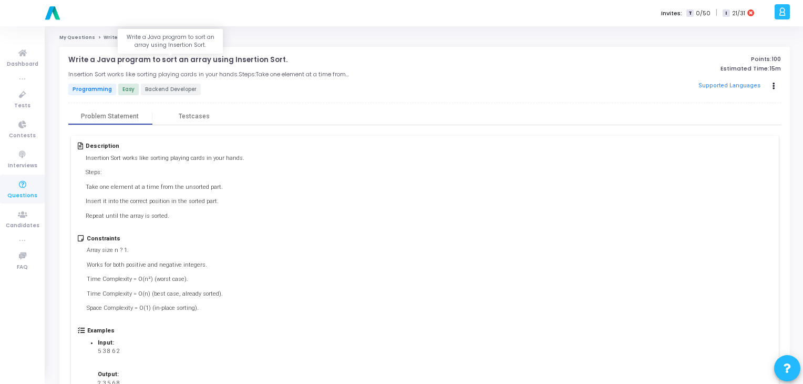
click at [178, 60] on p "Write a Java program to sort an array using Insertion Sort." at bounding box center [177, 60] width 219 height 8
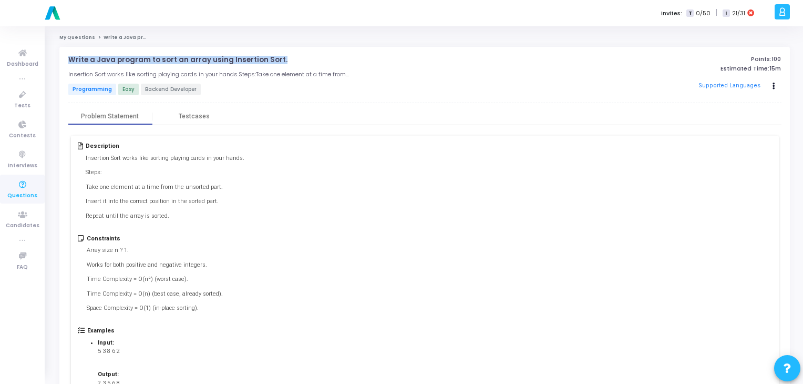
click at [178, 60] on p "Write a Java program to sort an array using Insertion Sort." at bounding box center [177, 60] width 219 height 8
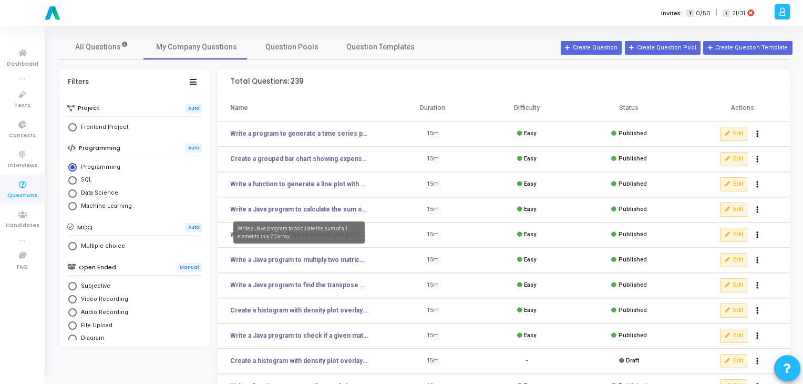
scroll to position [153, 0]
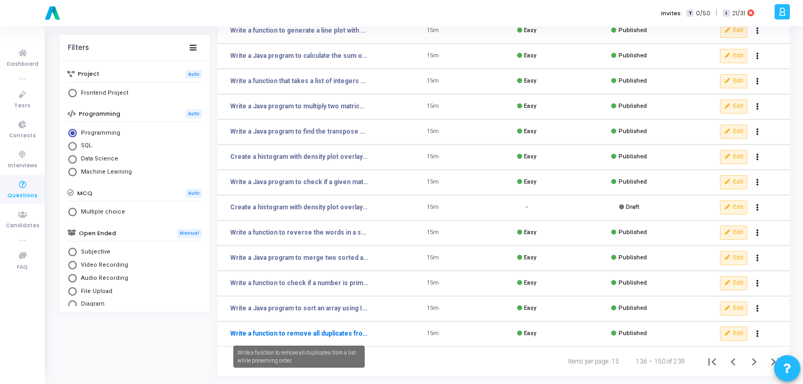
click at [310, 330] on link "Write a function to remove all duplicates from a list while preserving order." at bounding box center [299, 332] width 138 height 9
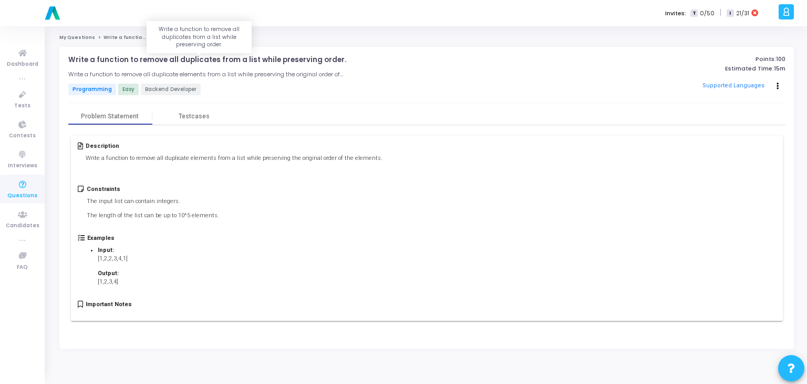
click at [221, 57] on p "Write a function to remove all duplicates from a list while preserving order." at bounding box center [207, 60] width 278 height 8
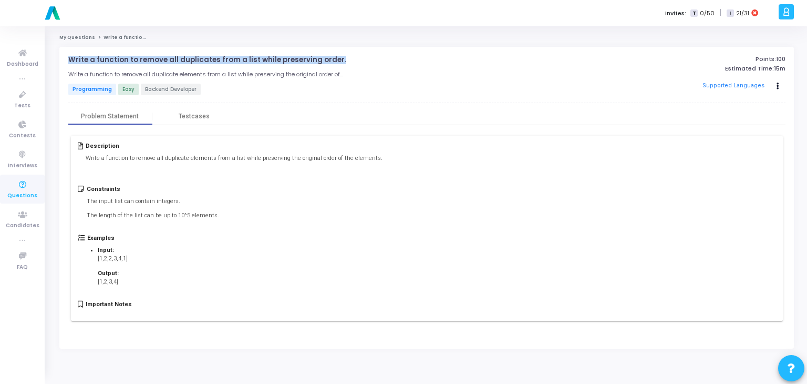
click at [221, 57] on p "Write a function to remove all duplicates from a list while preserving order." at bounding box center [207, 60] width 278 height 8
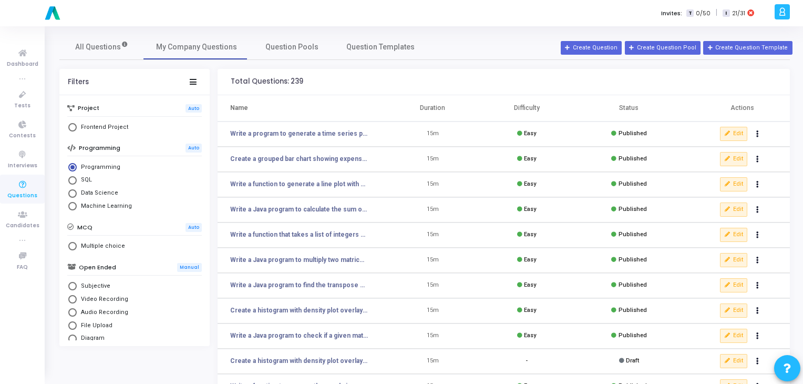
scroll to position [153, 0]
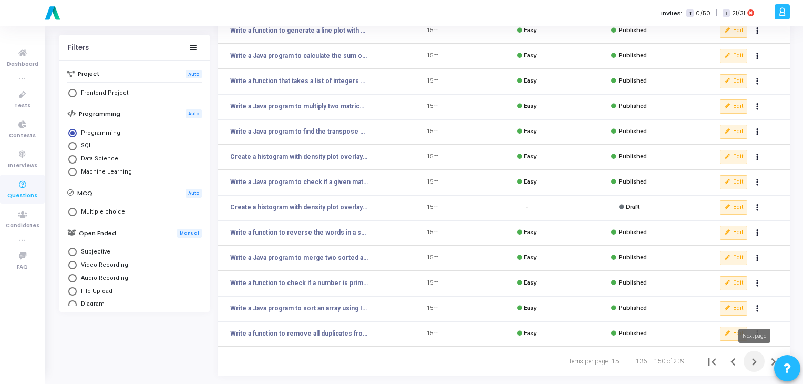
click at [756, 362] on icon "Next page" at bounding box center [754, 361] width 15 height 15
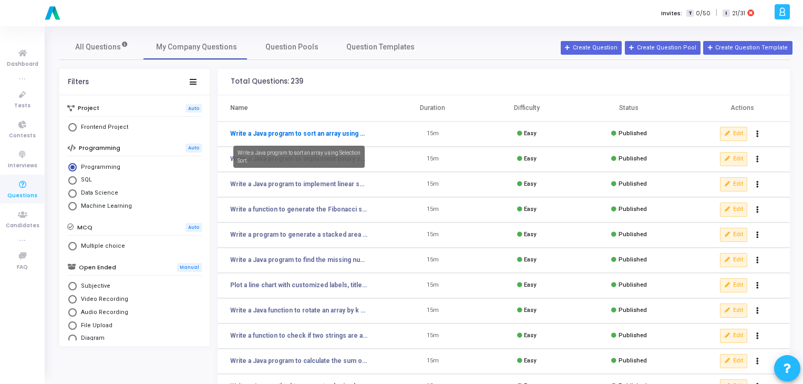
click at [310, 129] on link "Write a Java program to sort an array using Selection Sort." at bounding box center [299, 133] width 138 height 9
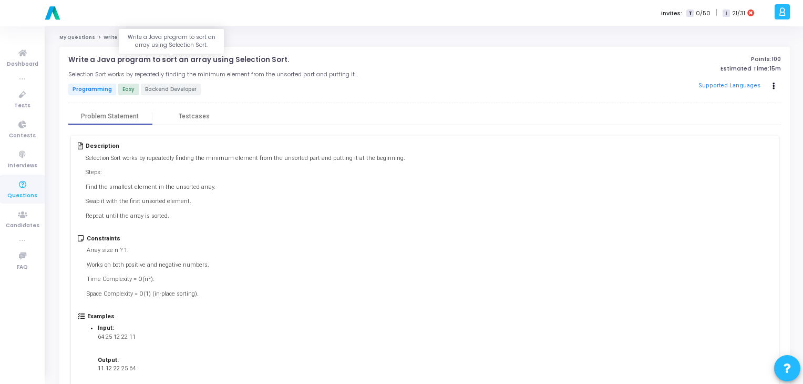
click at [189, 59] on p "Write a Java program to sort an array using Selection Sort." at bounding box center [178, 60] width 221 height 8
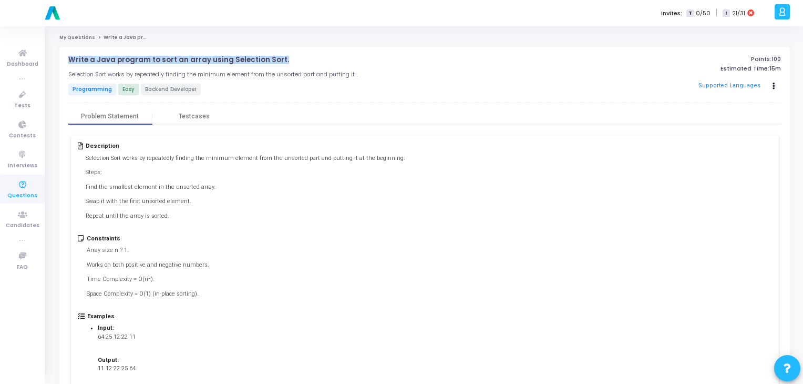
click at [189, 59] on p "Write a Java program to sort an array using Selection Sort." at bounding box center [178, 60] width 221 height 8
copy h4 "Write a Java program to sort an array using Selection Sort. open_in_new"
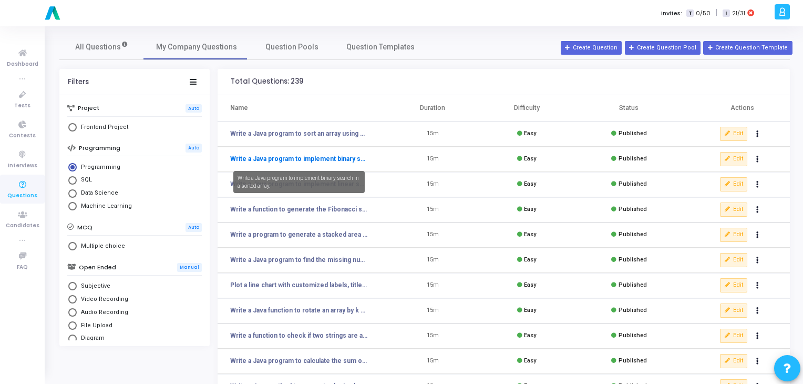
click at [303, 157] on link "Write a Java program to implement binary search in a sorted array." at bounding box center [299, 158] width 138 height 9
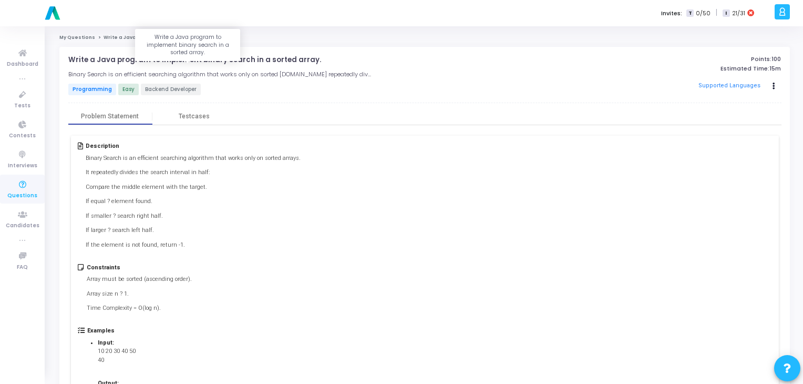
click at [170, 61] on p "Write a Java program to implement binary search in a sorted array." at bounding box center [194, 60] width 253 height 8
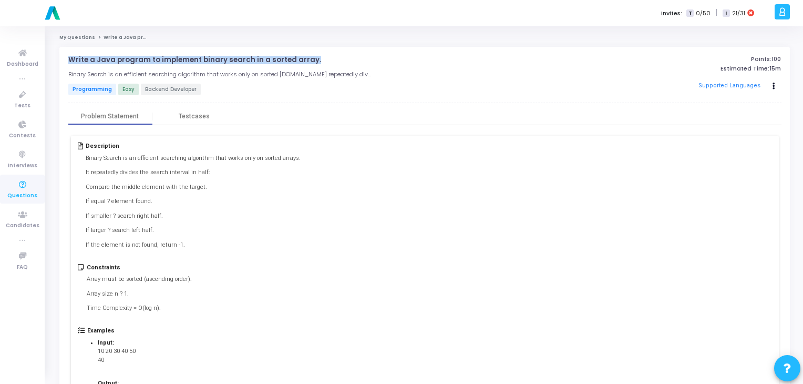
click at [170, 61] on p "Write a Java program to implement binary search in a sorted array." at bounding box center [194, 60] width 253 height 8
copy h4 "Write a Java program to implement binary search in a sorted array. open_in_new"
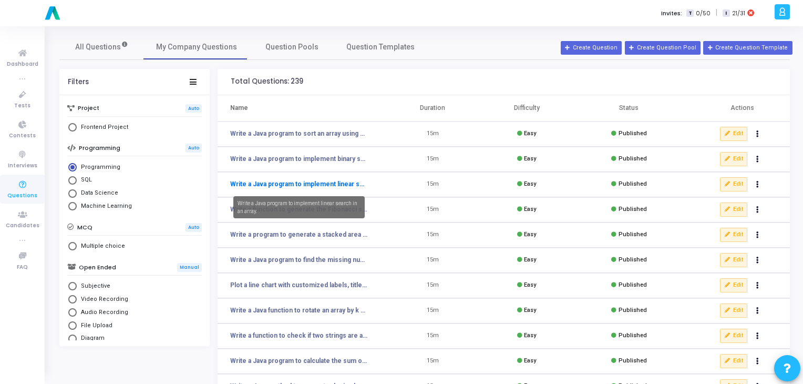
click at [337, 181] on link "Write a Java program to implement linear search in an array." at bounding box center [299, 183] width 138 height 9
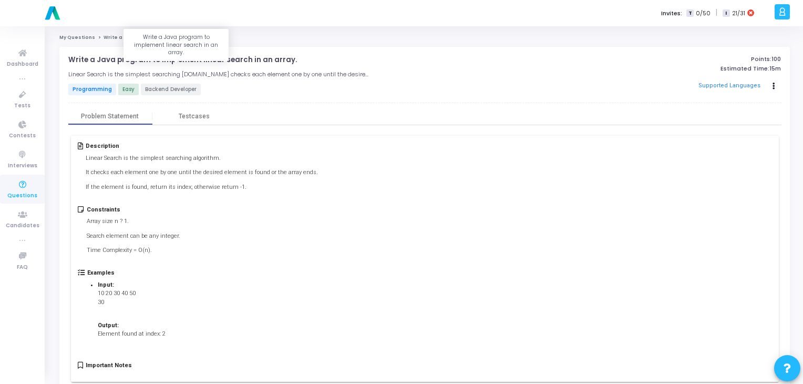
click at [181, 58] on p "Write a Java program to implement linear search in an array." at bounding box center [182, 60] width 229 height 8
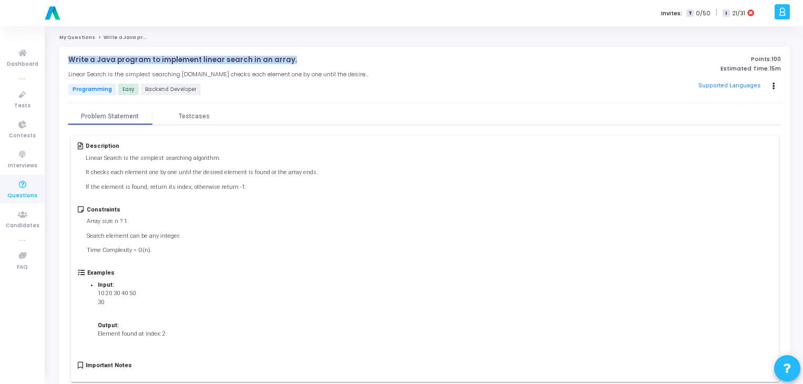
click at [181, 58] on p "Write a Java program to implement linear search in an array." at bounding box center [182, 60] width 229 height 8
copy h4 "Write a Java program to implement linear search in an array. open_in_new"
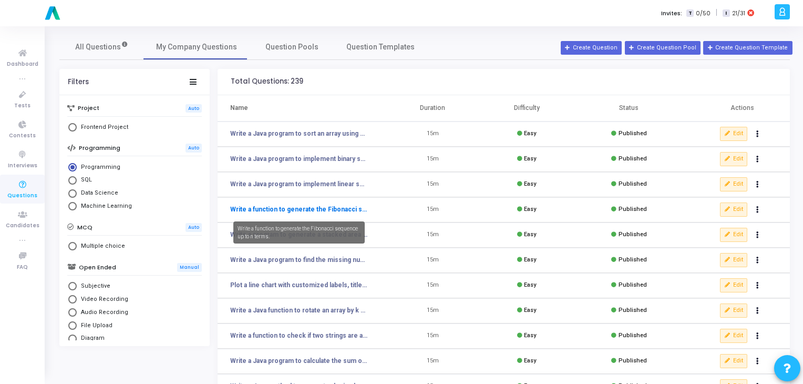
click at [301, 207] on link "Write a function to generate the Fibonacci sequence up to n terms." at bounding box center [299, 208] width 138 height 9
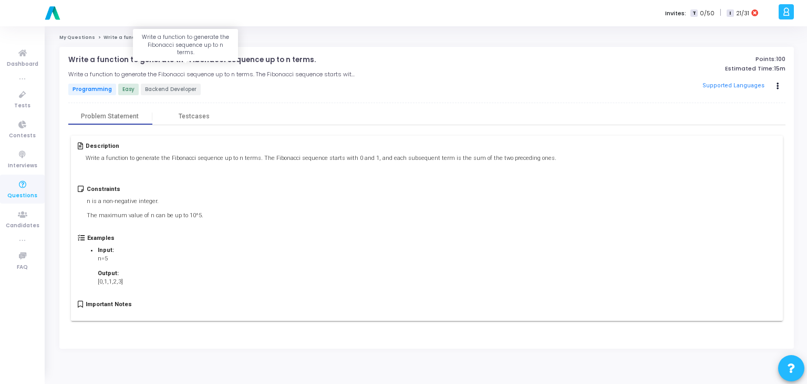
click at [163, 56] on p "Write a function to generate the Fibonacci sequence up to n terms." at bounding box center [191, 60] width 247 height 8
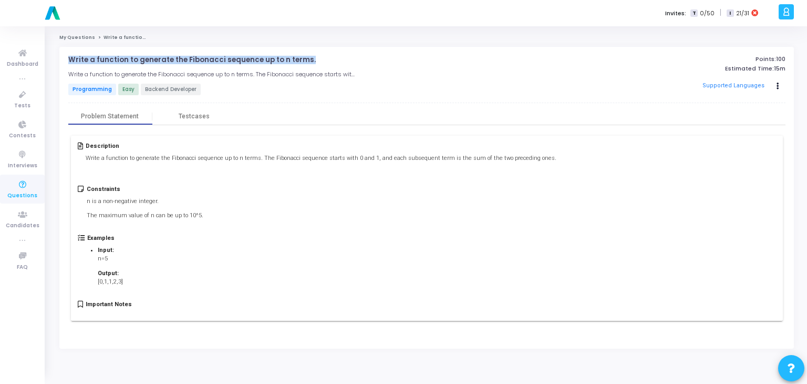
click at [163, 56] on p "Write a function to generate the Fibonacci sequence up to n terms." at bounding box center [191, 60] width 247 height 8
copy h4 "Write a function to generate the Fibonacci sequence up to n terms. open_in_new"
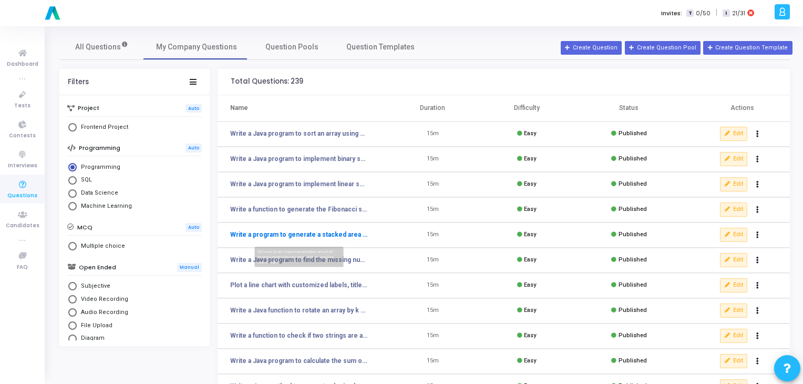
click at [271, 232] on link "Write a program to generate a stacked area chart showing electricity consumptio…" at bounding box center [299, 234] width 138 height 9
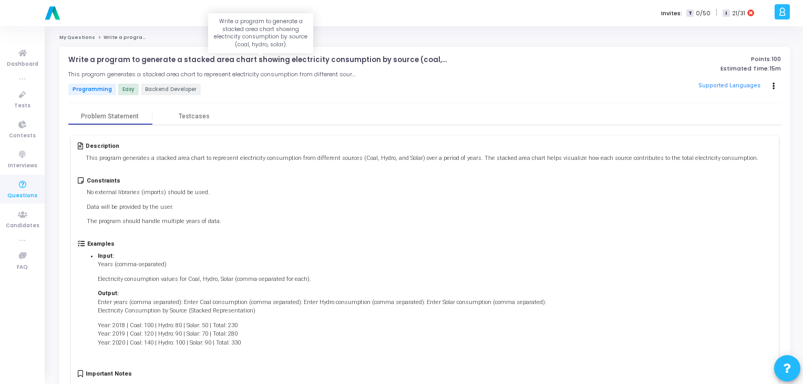
click at [189, 56] on p "Write a program to generate a stacked area chart showing electricity consumptio…" at bounding box center [261, 60] width 386 height 8
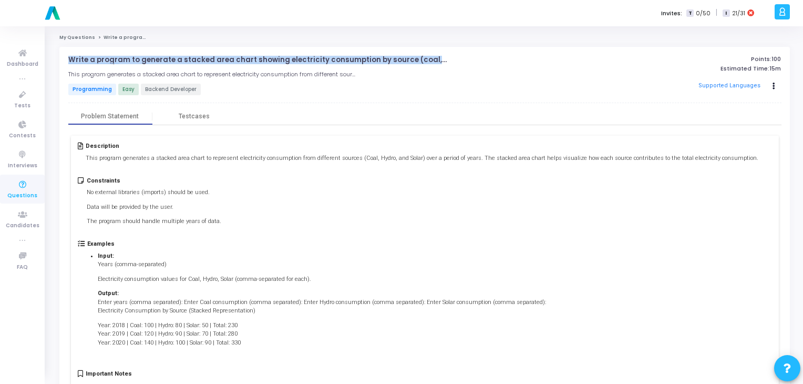
click at [189, 56] on p "Write a program to generate a stacked area chart showing electricity consumptio…" at bounding box center [261, 60] width 386 height 8
copy h4 "Write a program to generate a stacked area chart showing electricity consumptio…"
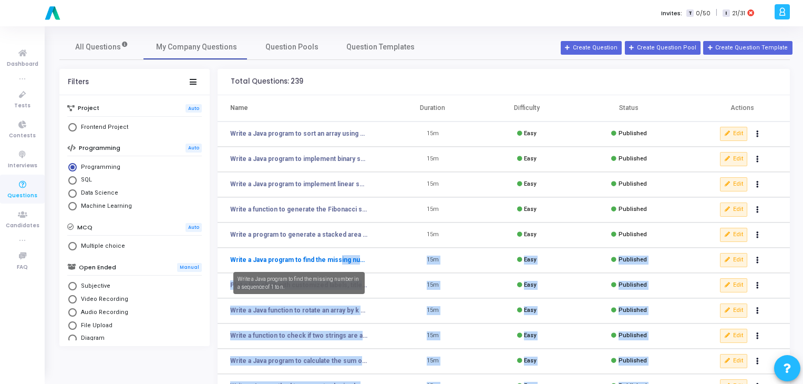
click at [332, 264] on body "a am.smartx Billings Subscribe to a plan of your choice Settings Account settin…" at bounding box center [401, 192] width 803 height 384
click at [332, 264] on mat-tooltip-component "Write a Java program to find the missing number in a sequence of 1 to n." at bounding box center [299, 282] width 146 height 37
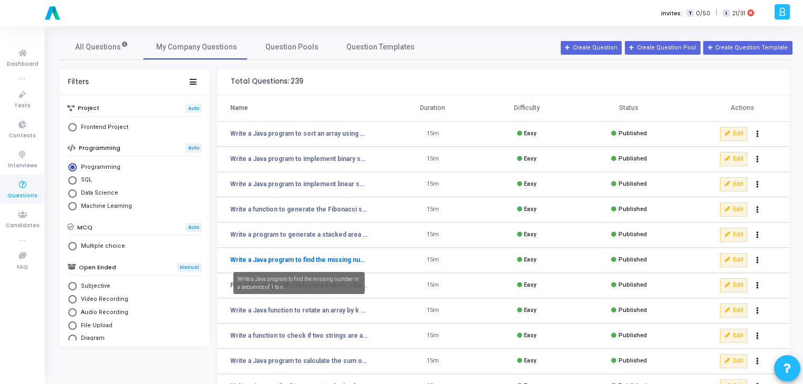
click at [341, 257] on link "Write a Java program to find the missing number in a sequence of 1 to n." at bounding box center [299, 259] width 138 height 9
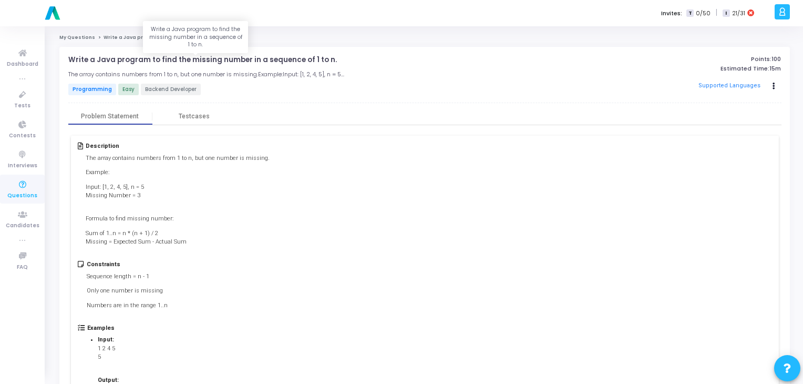
click at [182, 59] on p "Write a Java program to find the missing number in a sequence of 1 to n." at bounding box center [202, 60] width 269 height 8
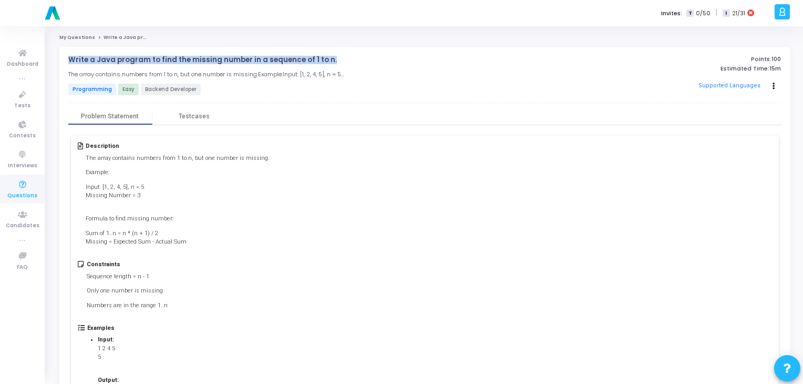
click at [182, 59] on p "Write a Java program to find the missing number in a sequence of 1 to n." at bounding box center [202, 60] width 269 height 8
copy h4 "Write a Java program to find the missing number in a sequence of 1 to n. open_i…"
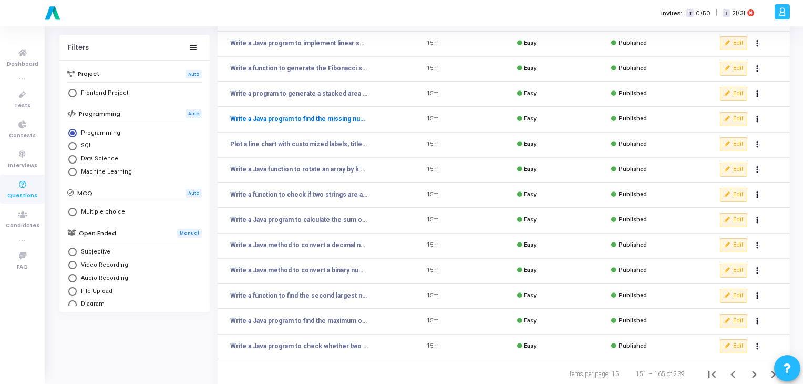
scroll to position [147, 0]
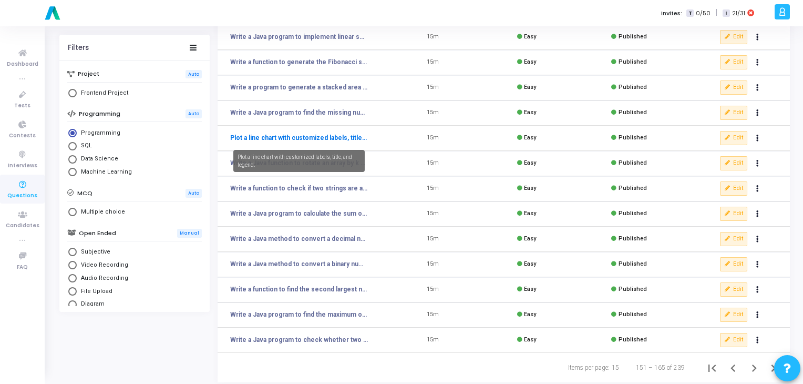
click at [328, 139] on link "Plot a line chart with customized labels, title, and legend." at bounding box center [299, 137] width 138 height 9
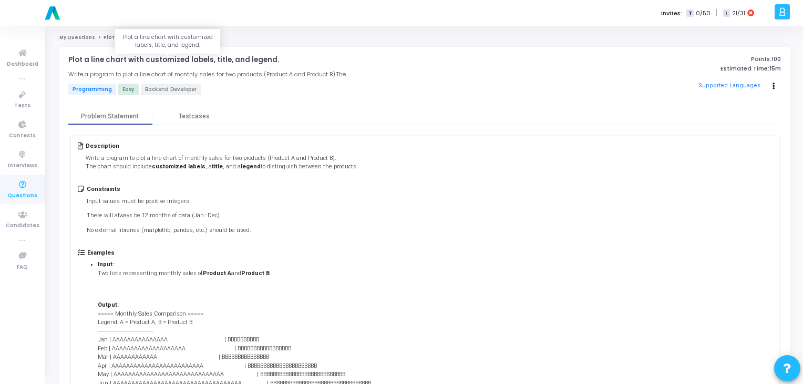
click at [150, 61] on p "Plot a line chart with customized labels, title, and legend." at bounding box center [173, 60] width 211 height 8
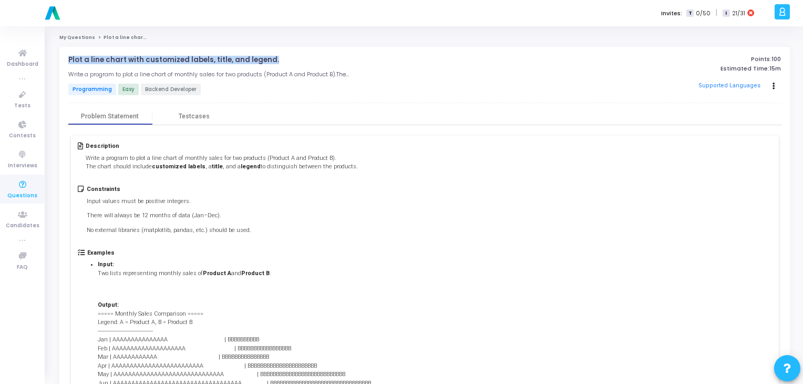
click at [150, 61] on p "Plot a line chart with customized labels, title, and legend." at bounding box center [173, 60] width 211 height 8
copy h4 "Plot a line chart with customized labels, title, and legend. open_in_new"
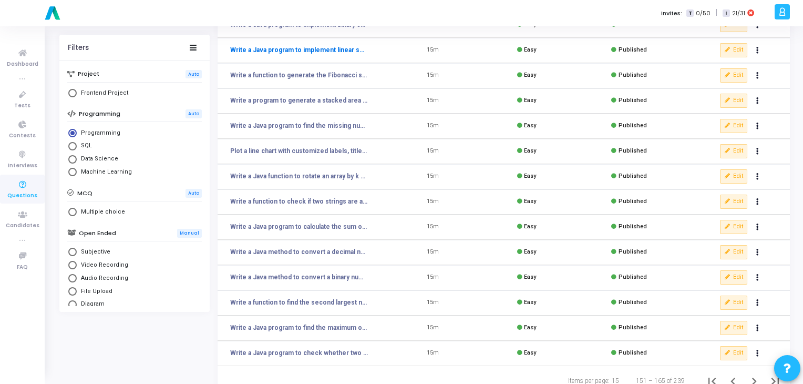
scroll to position [153, 0]
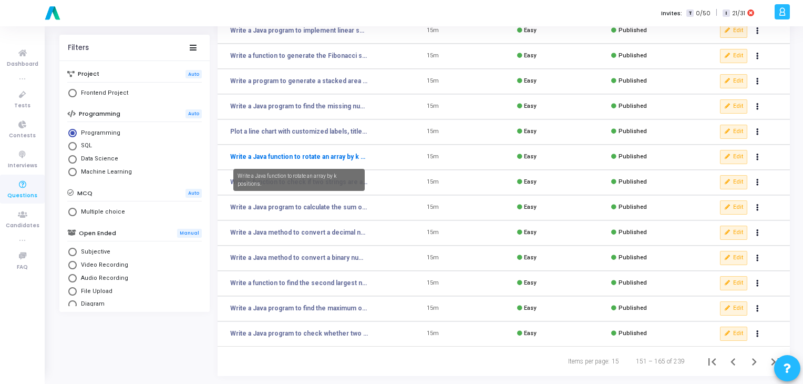
click at [323, 159] on link "Write a Java function to rotate an array by k positions." at bounding box center [299, 156] width 138 height 9
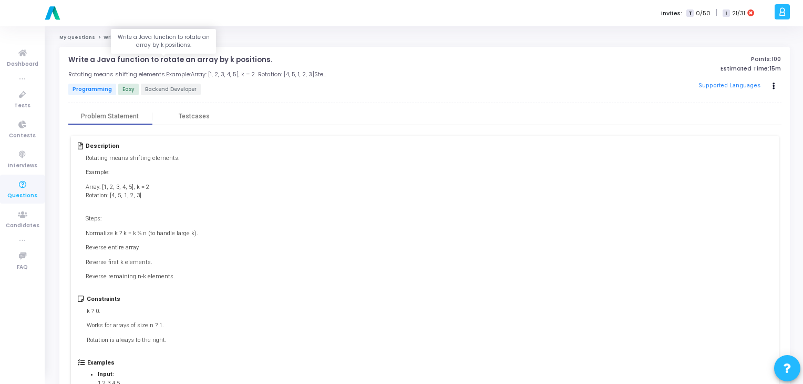
click at [168, 61] on p "Write a Java function to rotate an array by k positions." at bounding box center [170, 60] width 204 height 8
copy h4 "Write a Java function to rotate an array by k positions. open_in_new"
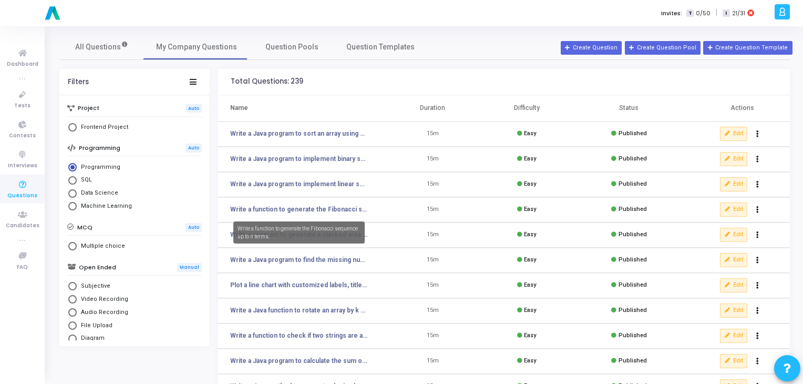
scroll to position [153, 0]
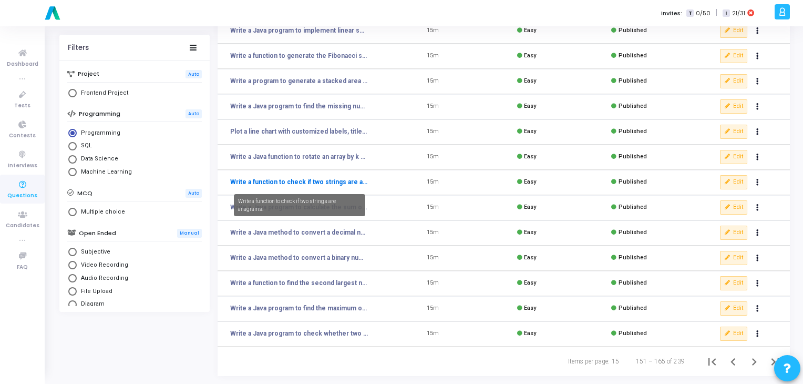
click at [317, 185] on link "Write a function to check if two strings are anagrams." at bounding box center [299, 181] width 138 height 9
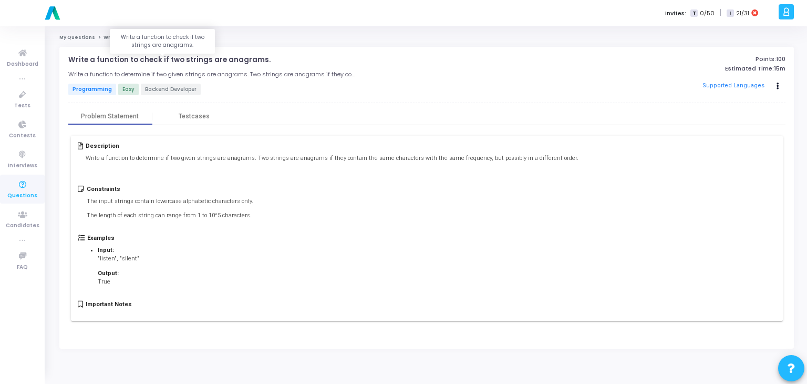
click at [159, 60] on p "Write a function to check if two strings are anagrams." at bounding box center [169, 60] width 202 height 8
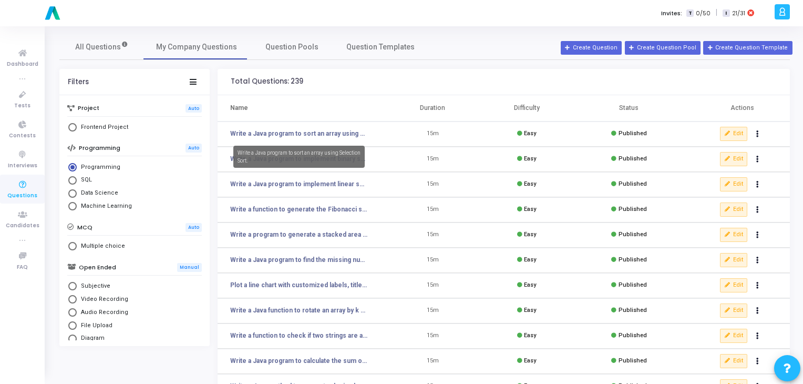
scroll to position [153, 0]
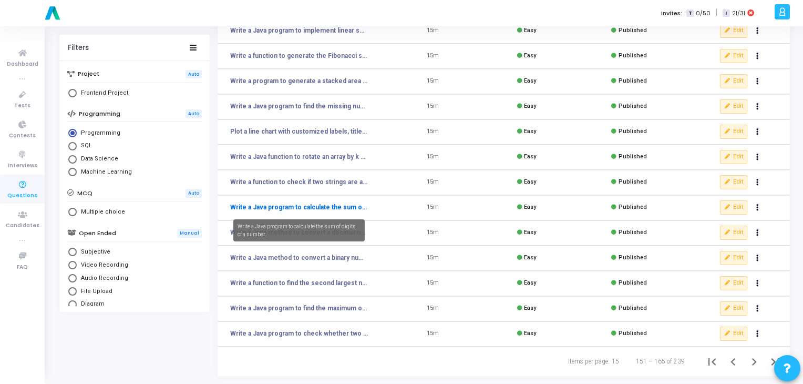
click at [274, 210] on link "Write a Java program to calculate the sum of digits of a number." at bounding box center [299, 206] width 138 height 9
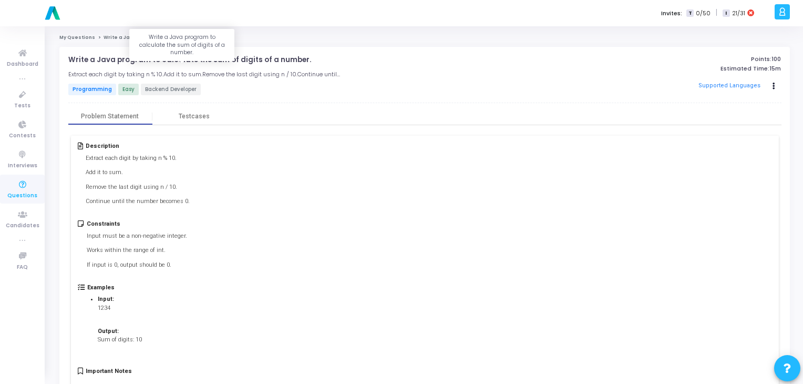
click at [202, 60] on p "Write a Java program to calculate the sum of digits of a number." at bounding box center [189, 60] width 243 height 8
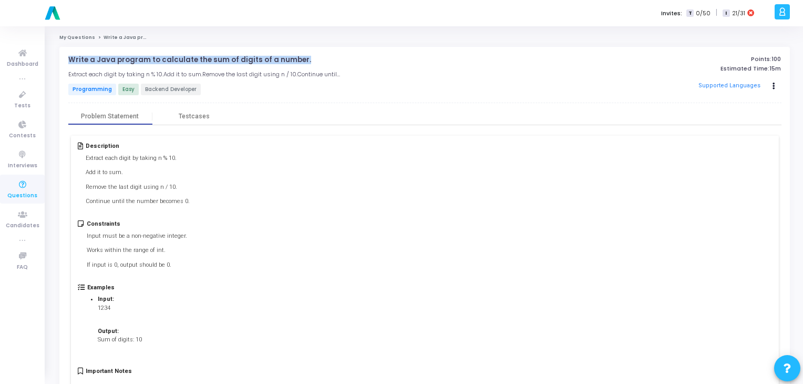
click at [202, 60] on p "Write a Java program to calculate the sum of digits of a number." at bounding box center [189, 60] width 243 height 8
copy h4 "Write a Java program to calculate the sum of digits of a number. open_in_new"
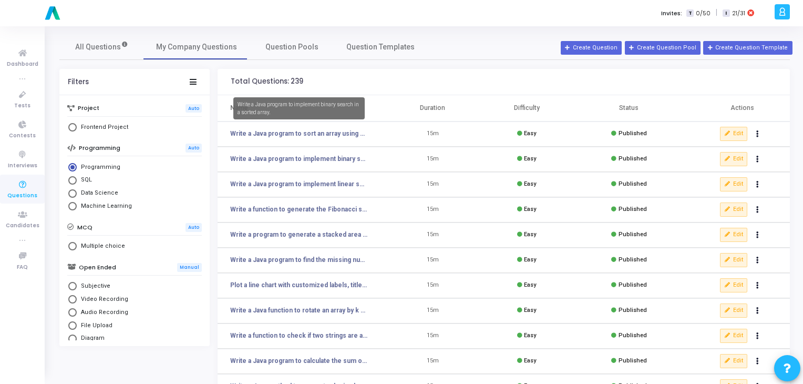
scroll to position [153, 0]
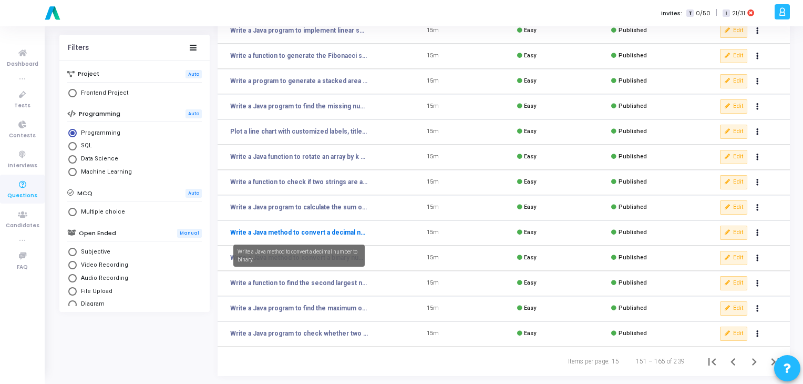
click at [310, 230] on link "Write a Java method to convert a decimal number to binary." at bounding box center [299, 232] width 138 height 9
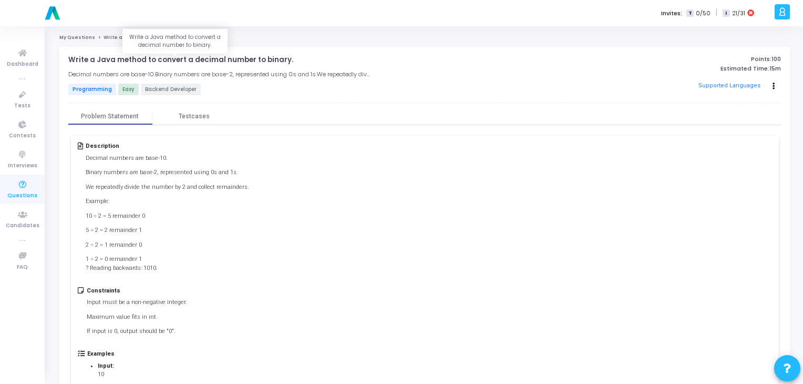
click at [200, 61] on p "Write a Java method to convert a decimal number to binary." at bounding box center [180, 60] width 225 height 8
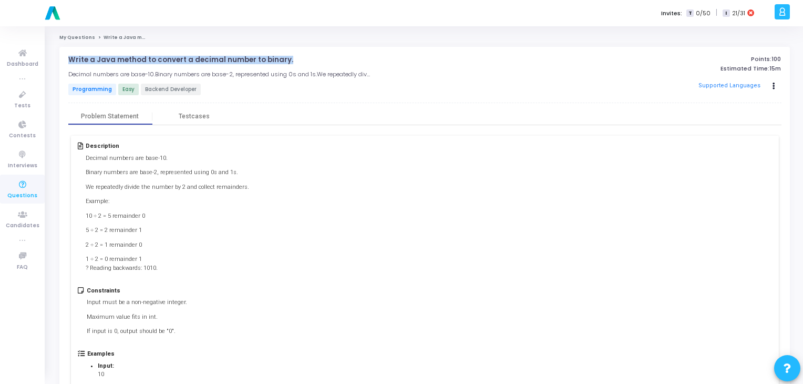
click at [200, 61] on p "Write a Java method to convert a decimal number to binary." at bounding box center [180, 60] width 225 height 8
copy h4 "Write a Java method to convert a decimal number to binary. open_in_new"
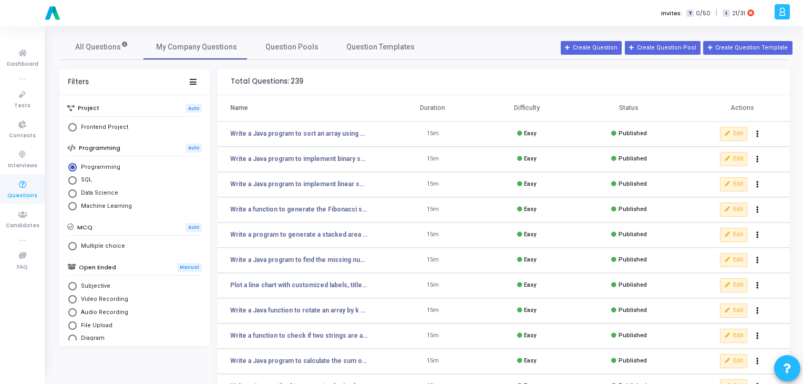
scroll to position [153, 0]
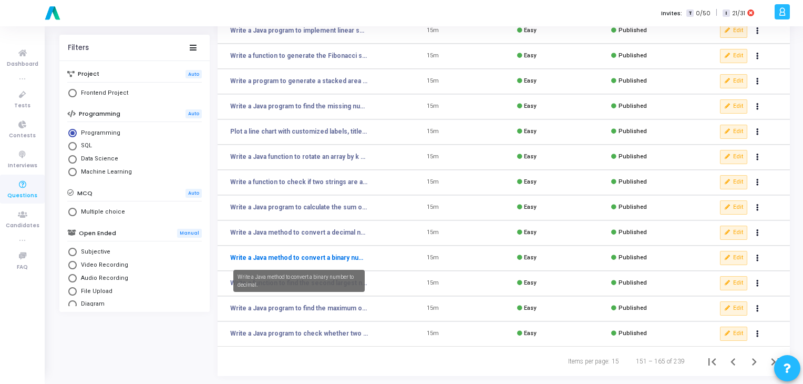
click at [323, 253] on link "Write a Java method to convert a binary number to decimal." at bounding box center [299, 257] width 138 height 9
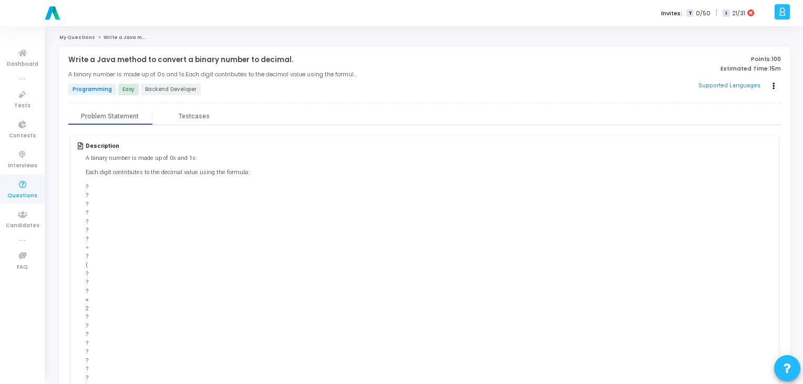
click at [199, 61] on p "Write a Java method to convert a binary number to decimal." at bounding box center [180, 60] width 225 height 8
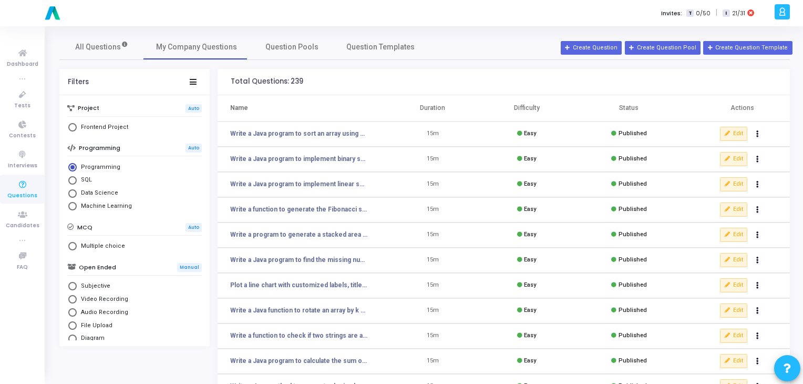
scroll to position [153, 0]
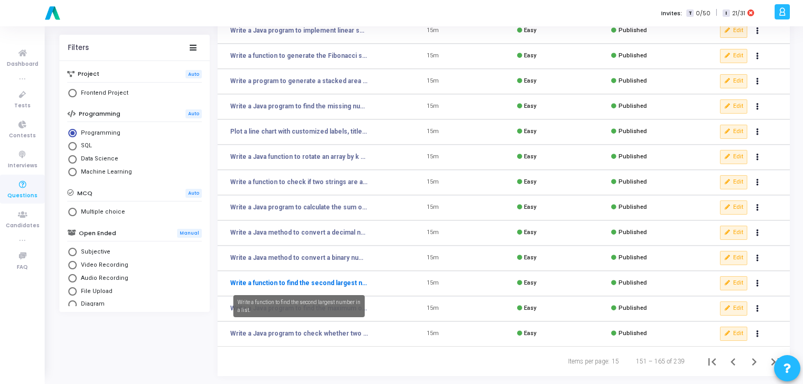
click at [270, 286] on link "Write a function to find the second largest number in a list." at bounding box center [299, 282] width 138 height 9
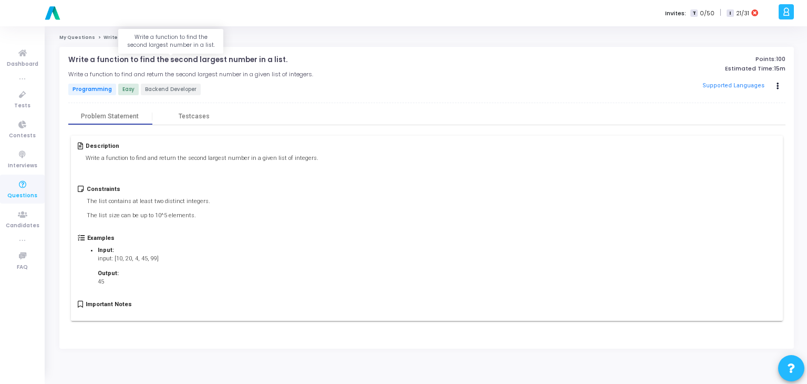
click at [216, 57] on p "Write a function to find the second largest number in a list." at bounding box center [177, 60] width 219 height 8
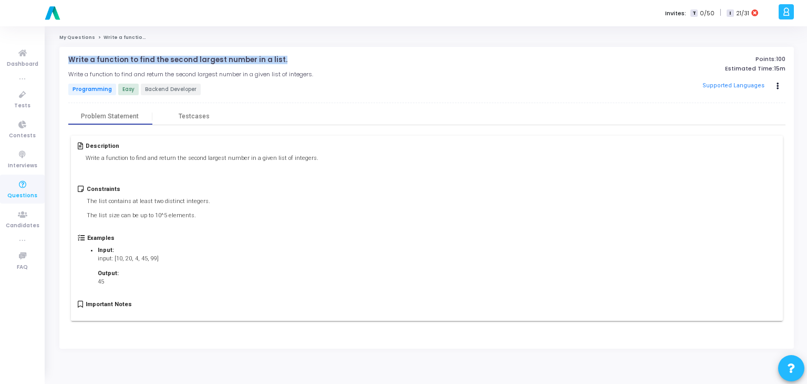
click at [216, 57] on p "Write a function to find the second largest number in a list." at bounding box center [177, 60] width 219 height 8
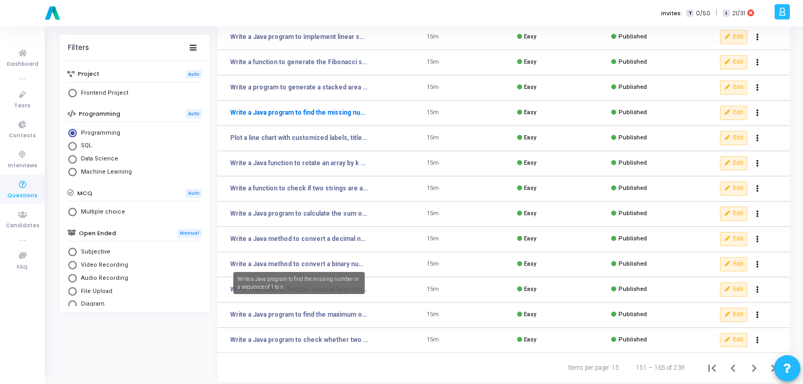
scroll to position [153, 0]
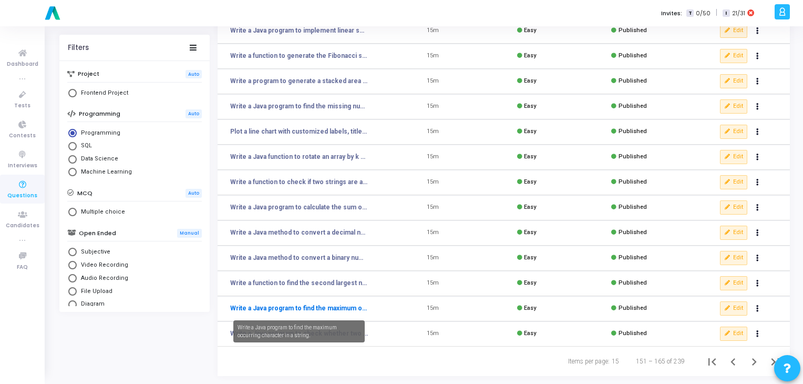
click at [277, 310] on link "Write a Java program to find the maximum occurring character in a string." at bounding box center [299, 307] width 138 height 9
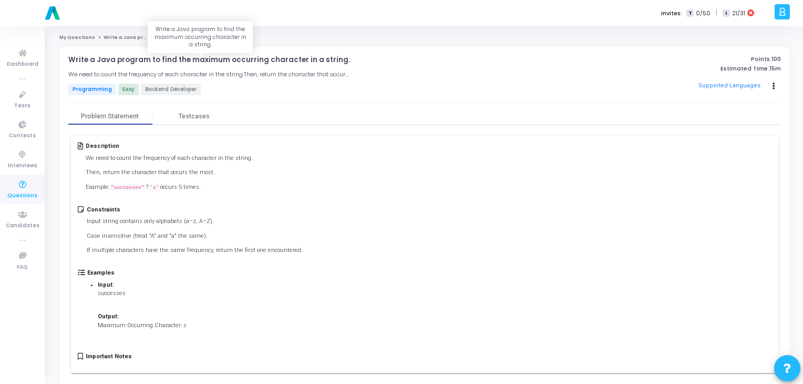
click at [176, 58] on p "Write a Java program to find the maximum occurring character in a string." at bounding box center [209, 60] width 282 height 8
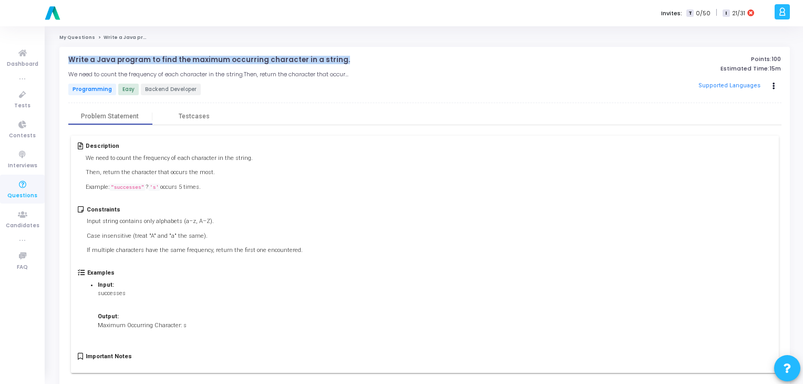
click at [176, 58] on p "Write a Java program to find the maximum occurring character in a string." at bounding box center [209, 60] width 282 height 8
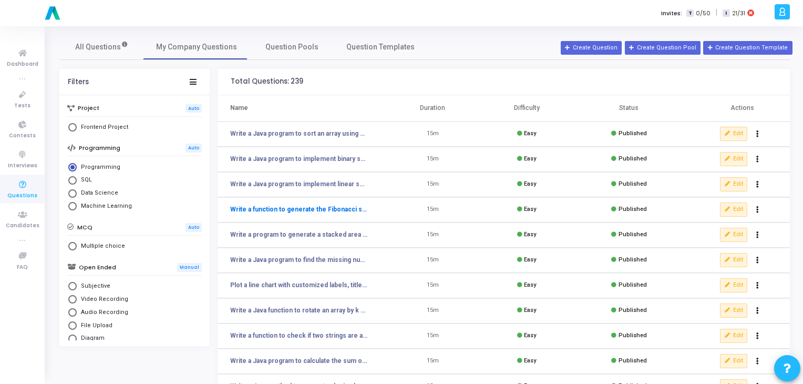
scroll to position [153, 0]
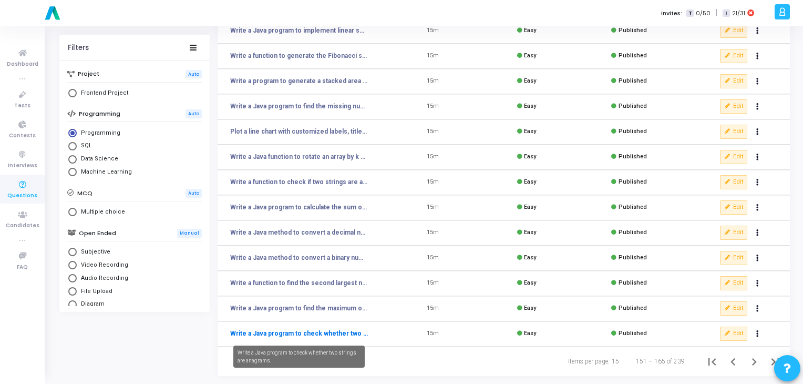
click at [321, 337] on link "Write a Java program to check whether two strings are anagrams." at bounding box center [299, 332] width 138 height 9
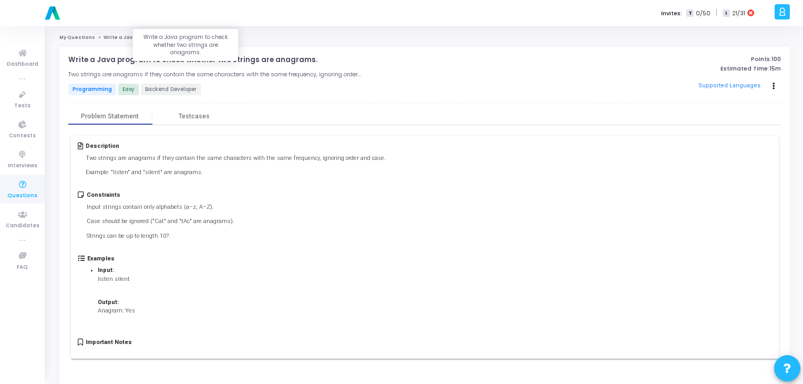
click at [195, 64] on p "Write a Java program to check whether two strings are anagrams." at bounding box center [192, 60] width 249 height 8
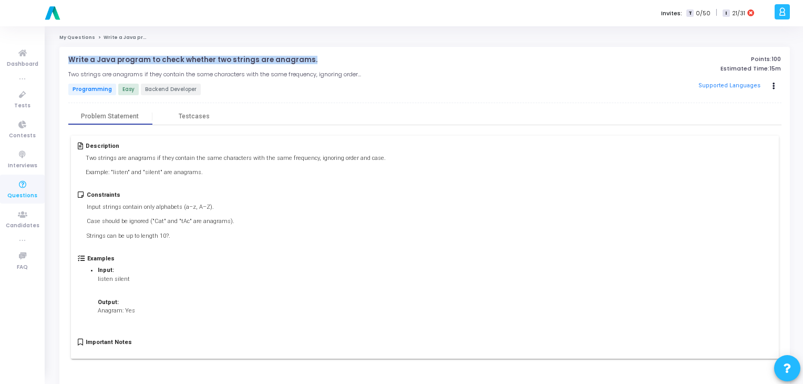
click at [195, 64] on p "Write a Java program to check whether two strings are anagrams." at bounding box center [192, 60] width 249 height 8
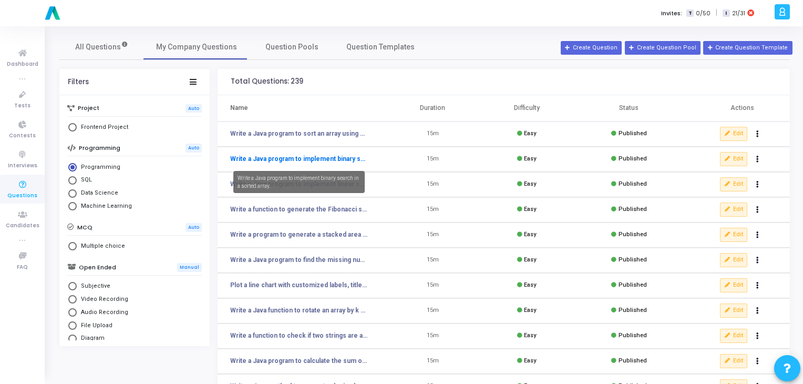
scroll to position [153, 0]
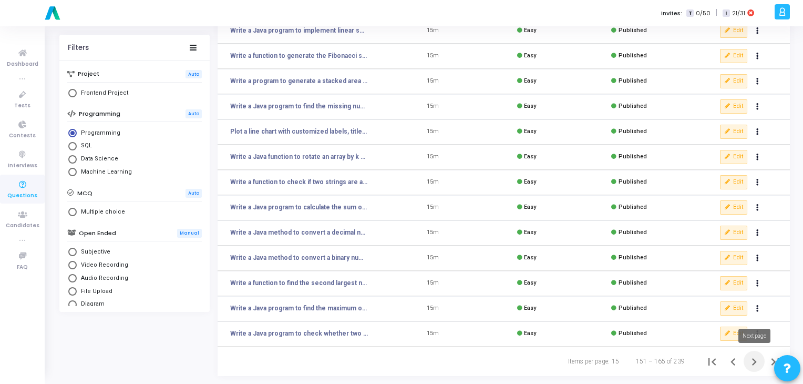
click at [755, 361] on icon "Next page" at bounding box center [754, 361] width 5 height 7
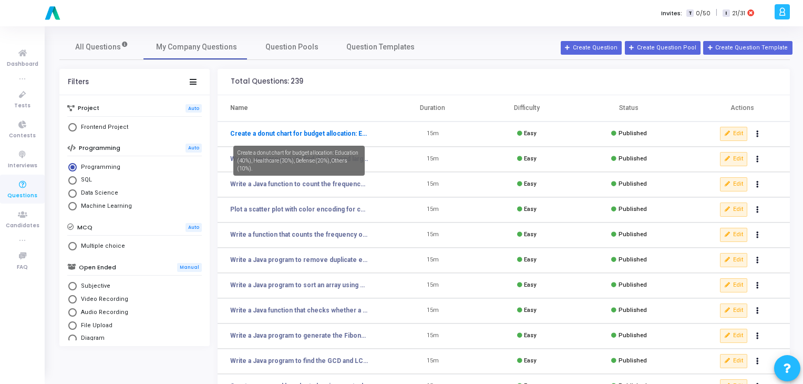
click at [305, 131] on link "Create a donut chart for budget allocation: Education (40%), Healthcare (30%), …" at bounding box center [299, 133] width 138 height 9
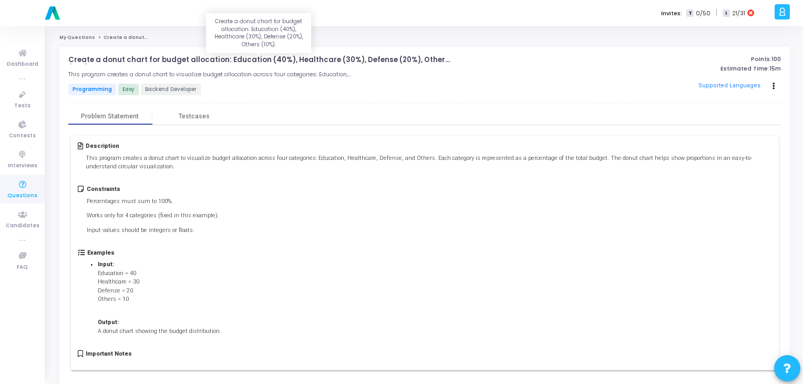
click at [222, 57] on p "Create a donut chart for budget allocation: Education (40%), Healthcare (30%), …" at bounding box center [261, 60] width 386 height 8
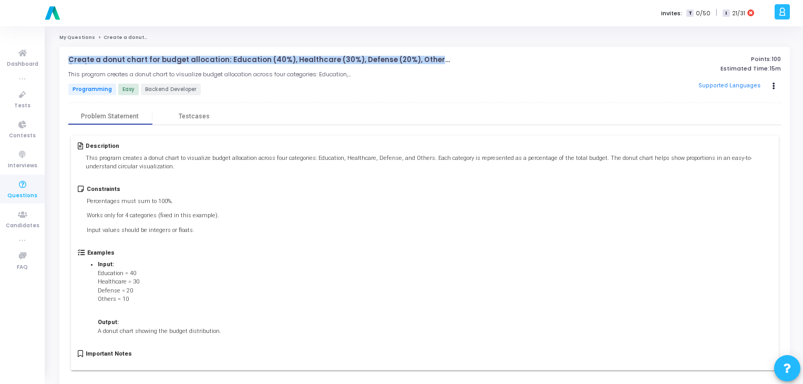
click at [222, 57] on p "Create a donut chart for budget allocation: Education (40%), Healthcare (30%), …" at bounding box center [261, 60] width 386 height 8
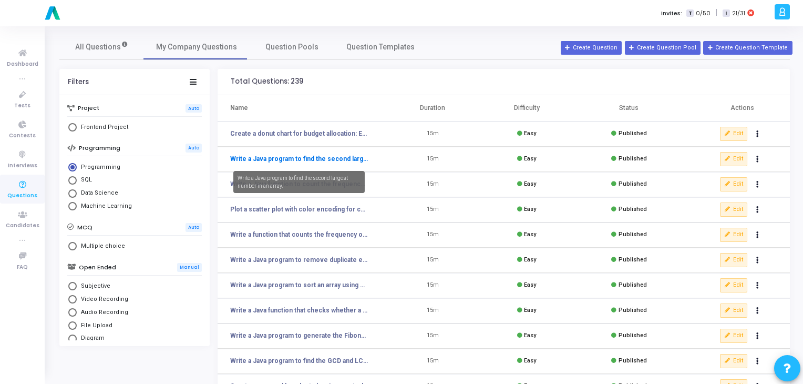
click at [263, 157] on link "Write a Java program to find the second largest number in an array." at bounding box center [299, 158] width 138 height 9
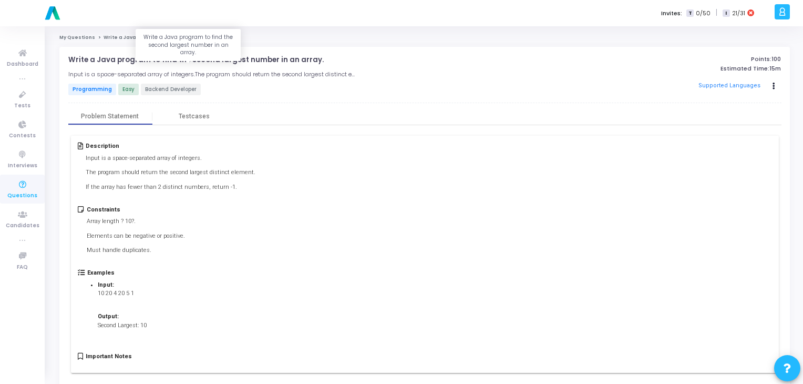
click at [172, 57] on p "Write a Java program to find the second largest number in an array." at bounding box center [195, 60] width 255 height 8
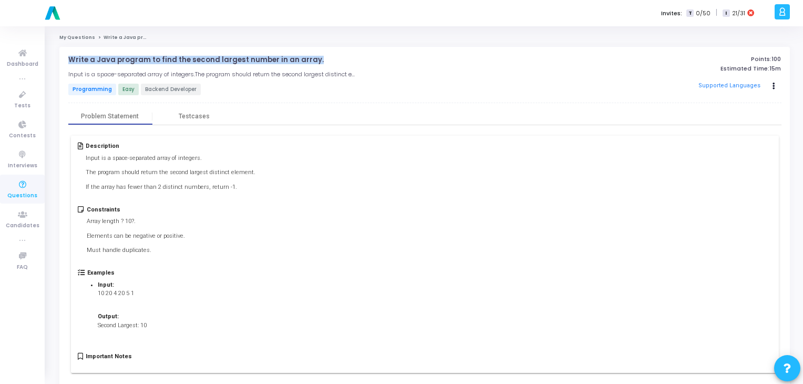
click at [172, 57] on p "Write a Java program to find the second largest number in an array." at bounding box center [195, 60] width 255 height 8
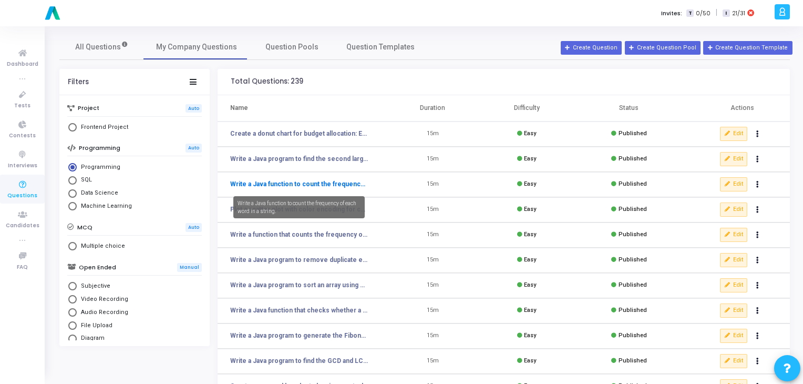
click at [271, 185] on link "Write a Java function to count the frequency of each word in a string." at bounding box center [299, 183] width 138 height 9
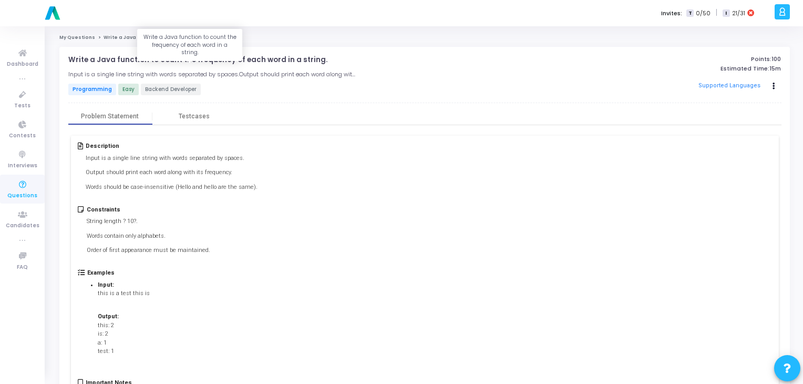
click at [177, 61] on p "Write a Java function to count the frequency of each word in a string." at bounding box center [197, 60] width 259 height 8
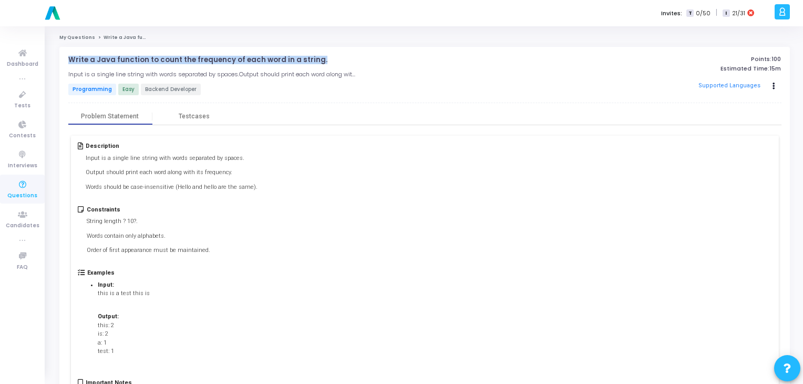
click at [177, 61] on p "Write a Java function to count the frequency of each word in a string." at bounding box center [197, 60] width 259 height 8
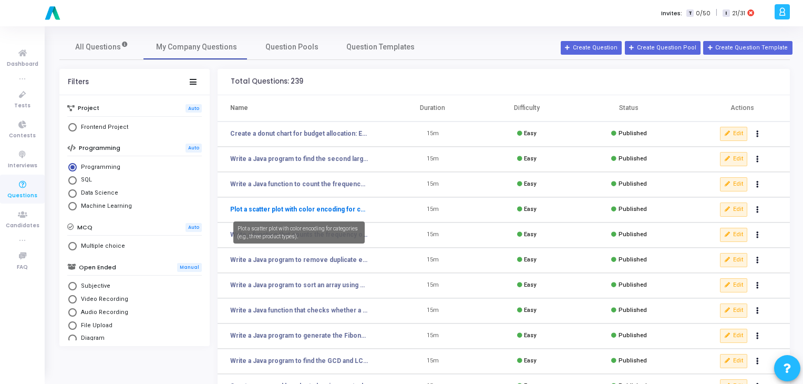
click at [259, 205] on link "Plot a scatter plot with color encoding for categories (e.g., three product typ…" at bounding box center [299, 208] width 138 height 9
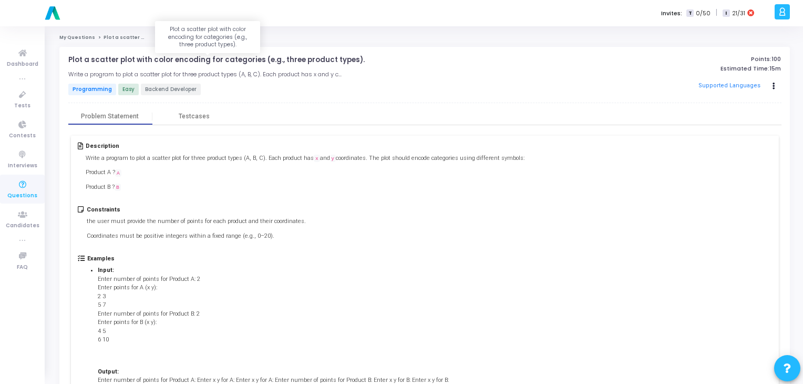
click at [151, 61] on p "Plot a scatter plot with color encoding for categories (e.g., three product typ…" at bounding box center [216, 60] width 296 height 8
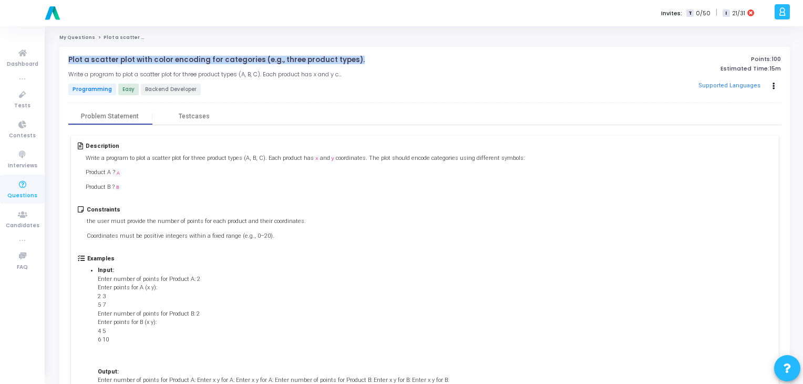
click at [151, 61] on p "Plot a scatter plot with color encoding for categories (e.g., three product typ…" at bounding box center [216, 60] width 296 height 8
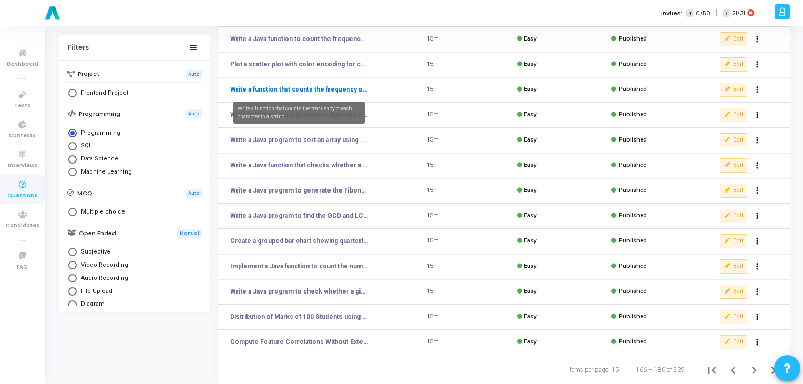
scroll to position [146, 0]
click at [288, 85] on link "Write a function that counts the frequency of each character in a string." at bounding box center [299, 88] width 138 height 9
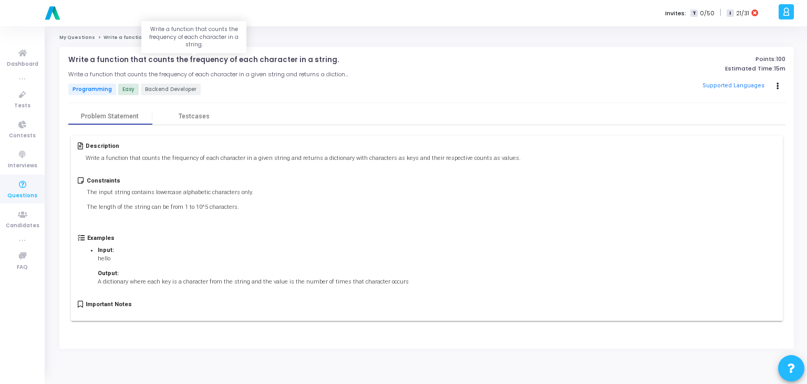
click at [155, 63] on p "Write a function that counts the frequency of each character in a string." at bounding box center [203, 60] width 271 height 8
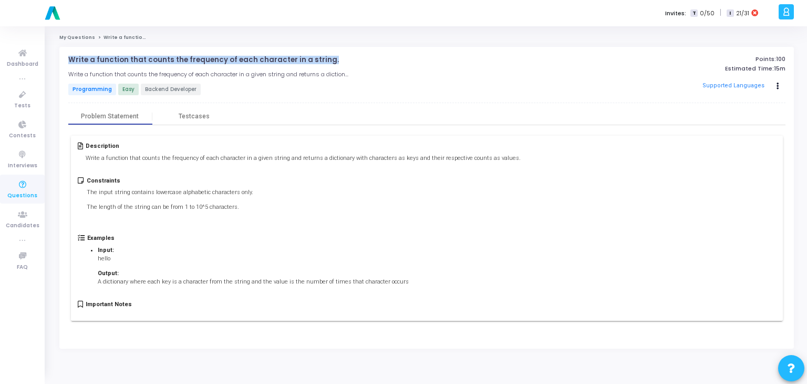
click at [155, 63] on p "Write a function that counts the frequency of each character in a string." at bounding box center [203, 60] width 271 height 8
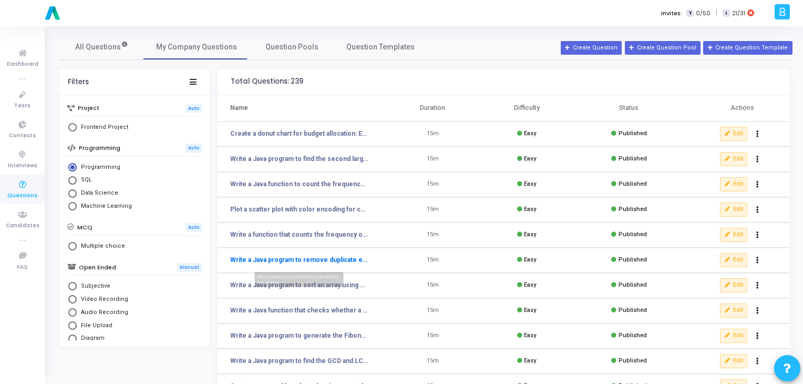
click at [296, 259] on link "Write a Java program to remove duplicate elements from an array." at bounding box center [299, 259] width 138 height 9
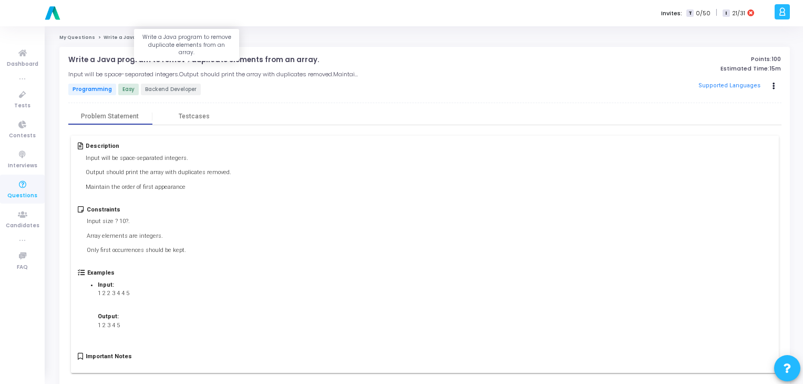
click at [238, 58] on p "Write a Java program to remove duplicate elements from an array." at bounding box center [193, 60] width 251 height 8
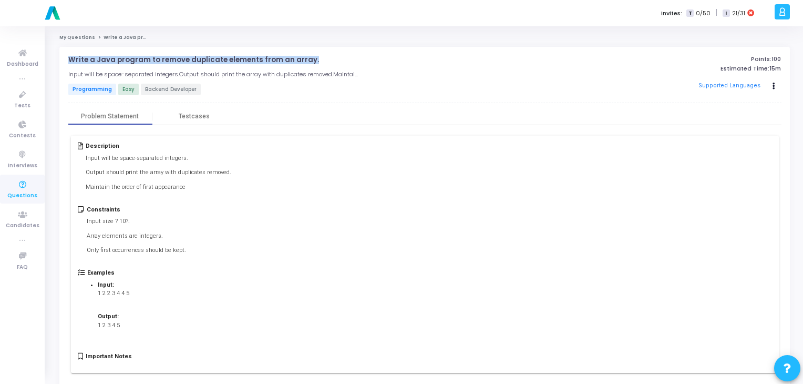
click at [238, 58] on p "Write a Java program to remove duplicate elements from an array." at bounding box center [193, 60] width 251 height 8
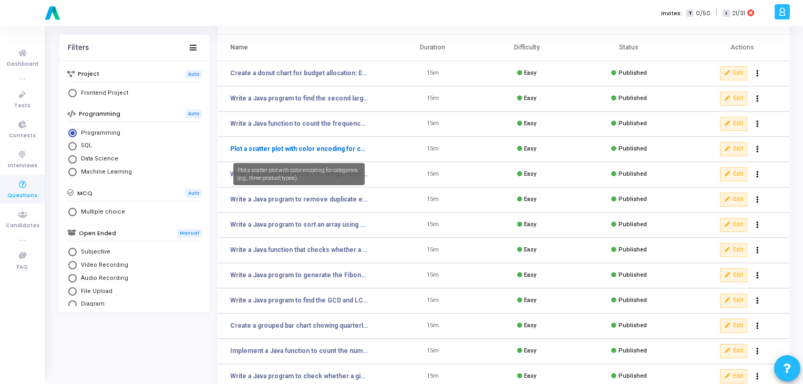
scroll to position [63, 0]
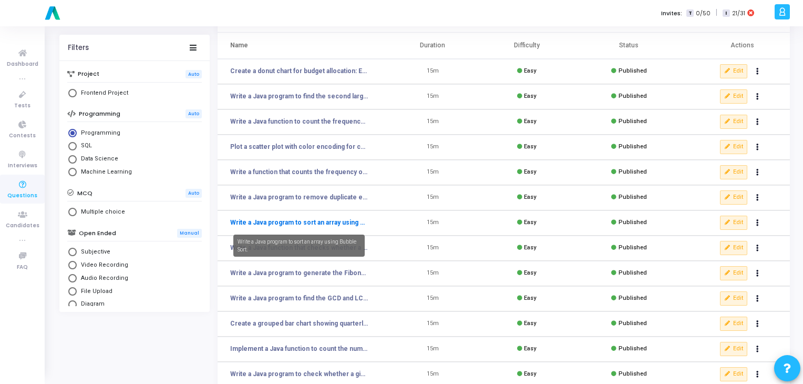
click at [301, 220] on link "Write a Java program to sort an array using Bubble Sort." at bounding box center [299, 222] width 138 height 9
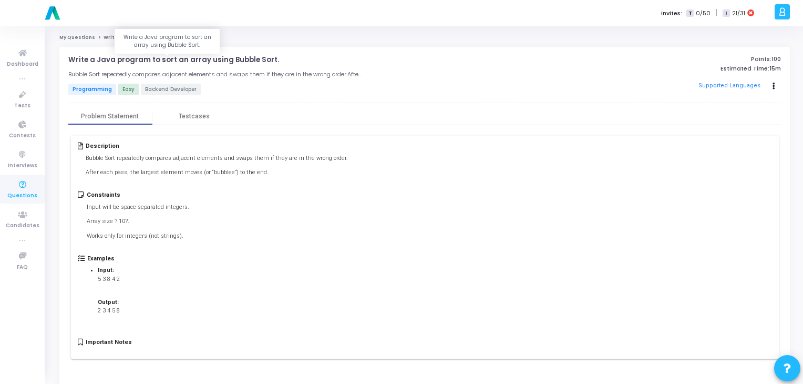
click at [182, 57] on p "Write a Java program to sort an array using Bubble Sort." at bounding box center [173, 60] width 211 height 8
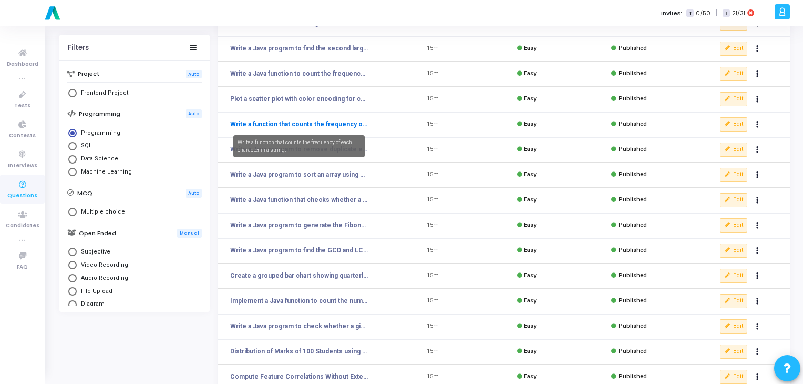
scroll to position [111, 0]
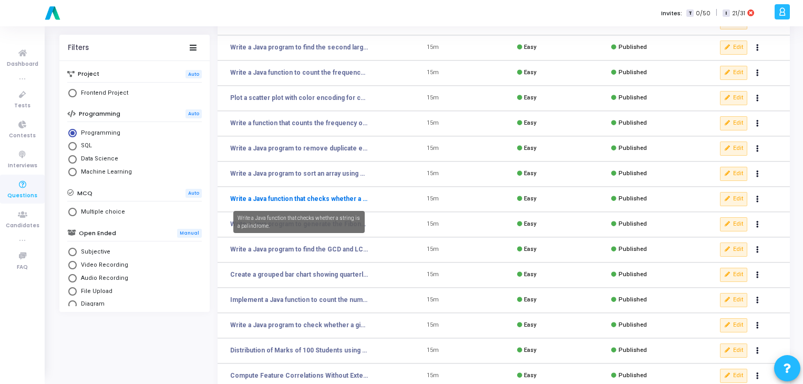
click at [284, 202] on link "Write a Java function that checks whether a string is a palindrome." at bounding box center [299, 198] width 138 height 9
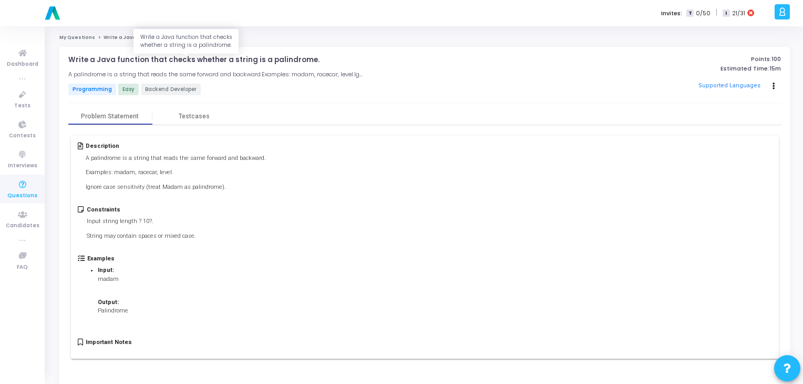
click at [141, 57] on p "Write a Java function that checks whether a string is a palindrome." at bounding box center [193, 60] width 251 height 8
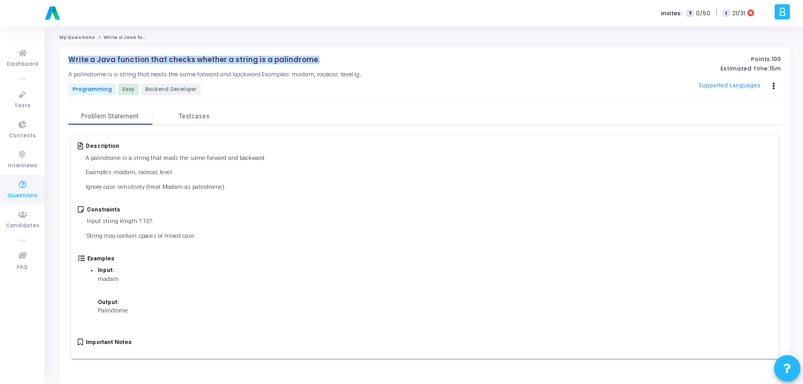
click at [141, 57] on p "Write a Java function that checks whether a string is a palindrome." at bounding box center [193, 60] width 251 height 8
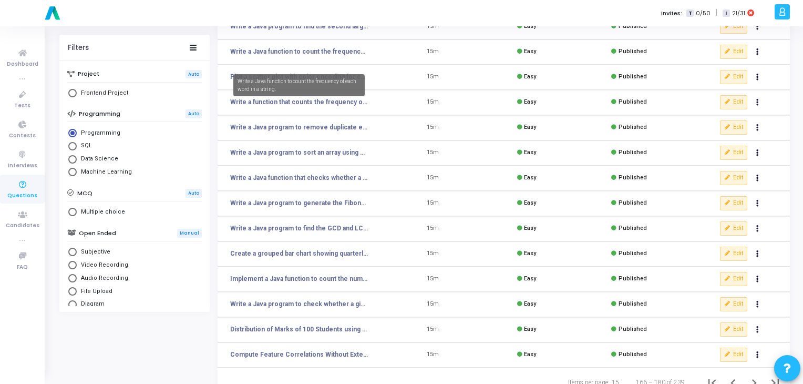
scroll to position [153, 0]
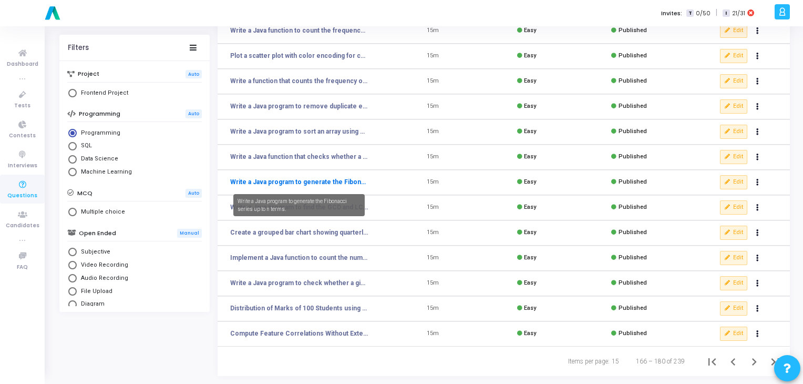
click at [338, 181] on link "Write a Java program to generate the Fibonacci series up to n terms." at bounding box center [299, 181] width 138 height 9
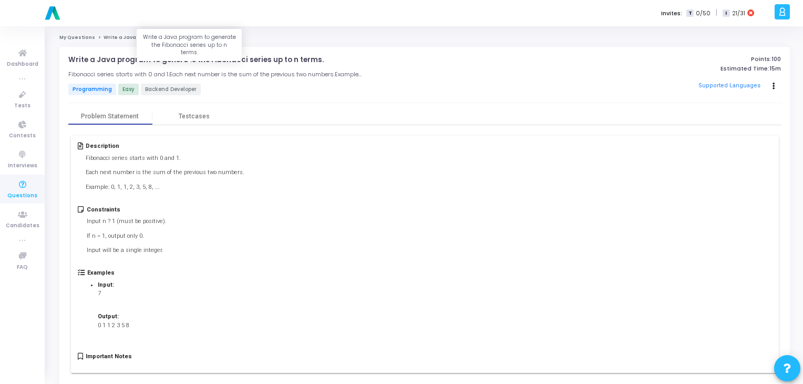
click at [231, 61] on p "Write a Java program to generate the Fibonacci series up to n terms." at bounding box center [195, 60] width 255 height 8
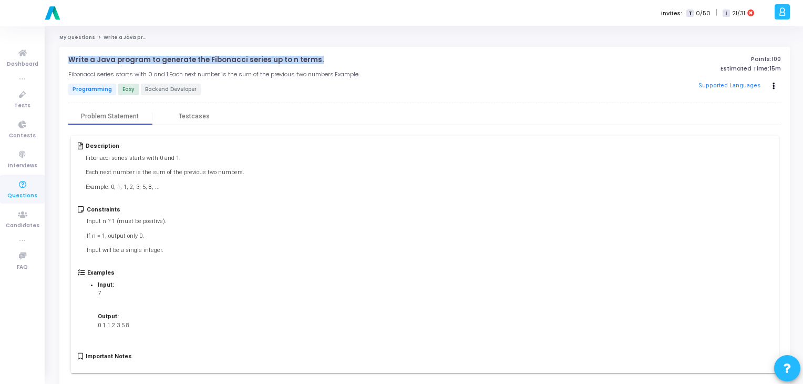
click at [231, 61] on p "Write a Java program to generate the Fibonacci series up to n terms." at bounding box center [195, 60] width 255 height 8
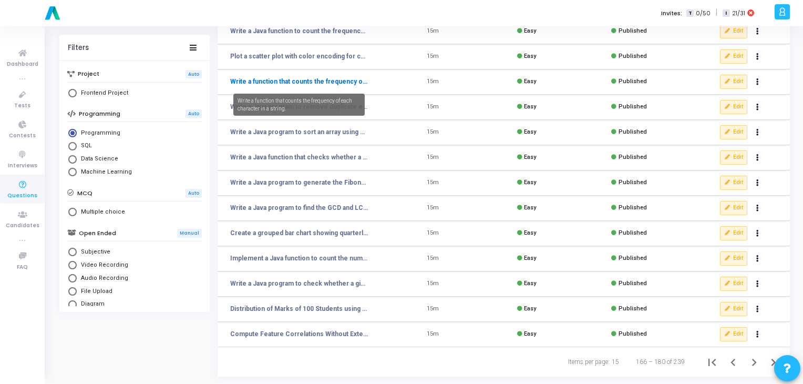
scroll to position [153, 0]
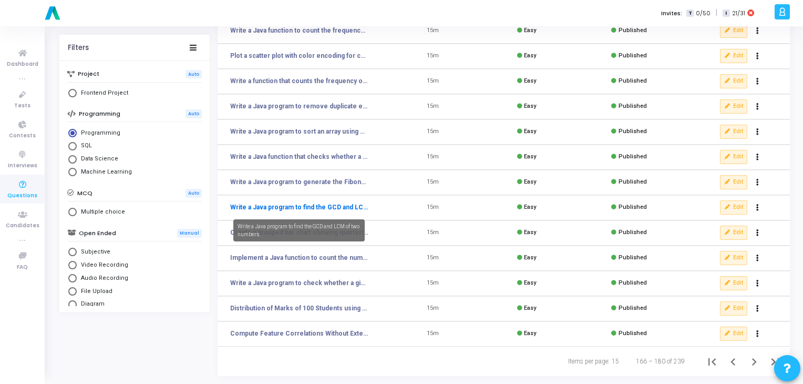
click at [299, 207] on link "Write a Java program to find the GCD and LCM of two numbers." at bounding box center [299, 206] width 138 height 9
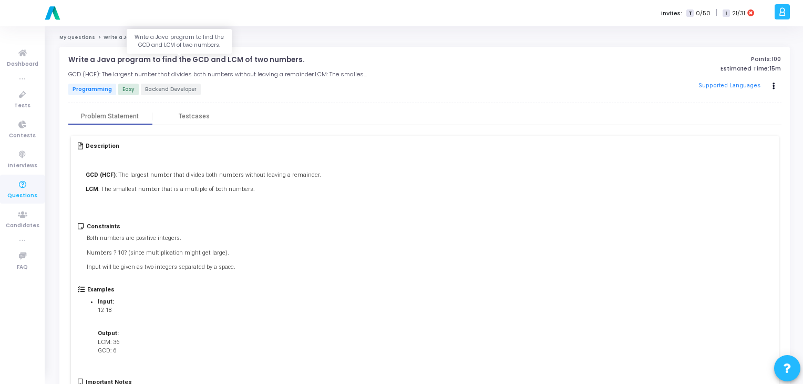
click at [199, 59] on p "Write a Java program to find the GCD and LCM of two numbers." at bounding box center [186, 60] width 236 height 8
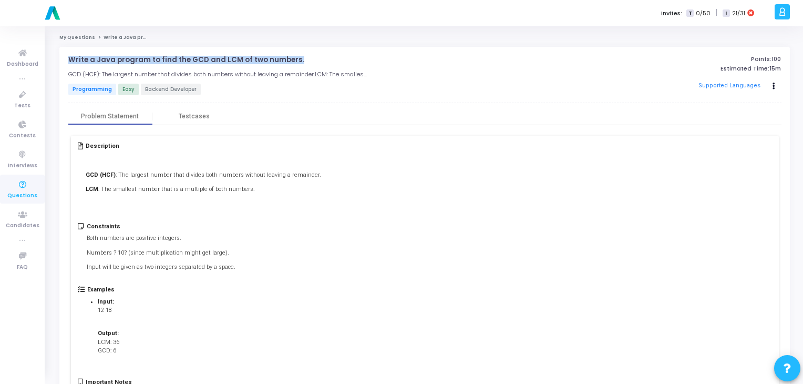
click at [199, 59] on p "Write a Java program to find the GCD and LCM of two numbers." at bounding box center [186, 60] width 236 height 8
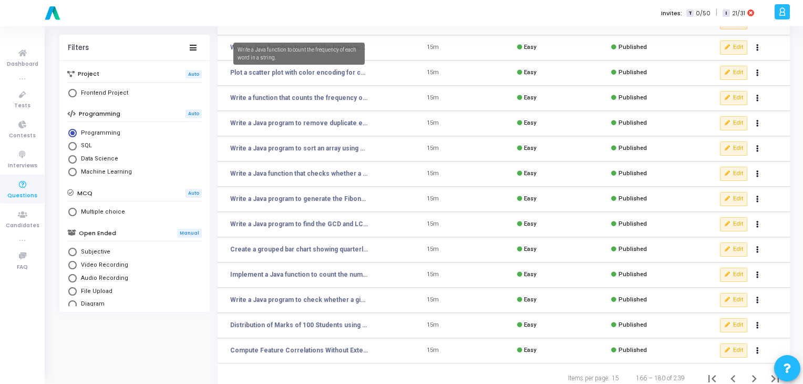
scroll to position [153, 0]
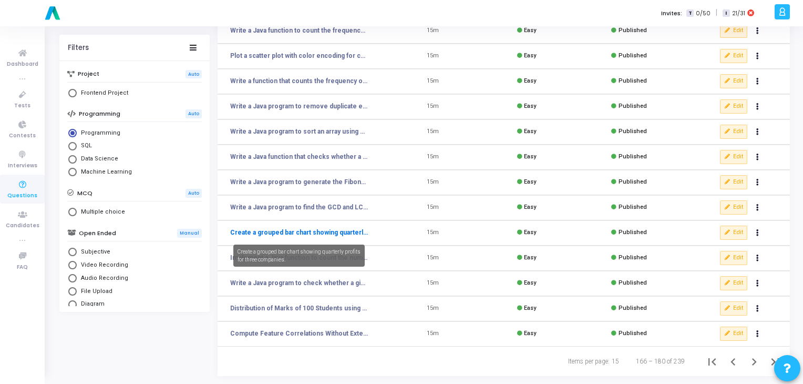
click at [290, 233] on link "Create a grouped bar chart showing quarterly profits for three companies." at bounding box center [299, 232] width 138 height 9
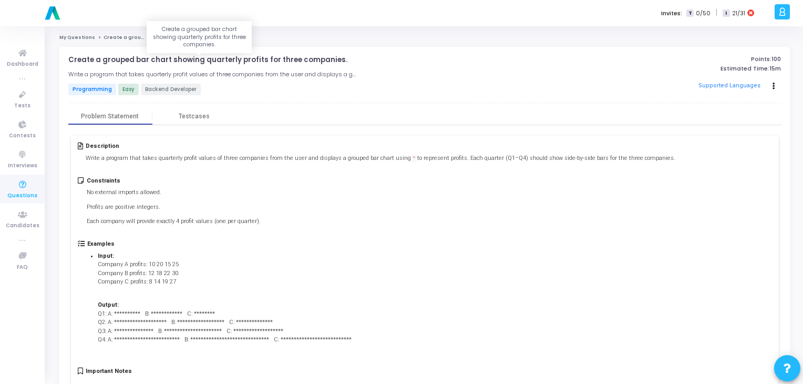
click at [180, 63] on p "Create a grouped bar chart showing quarterly profits for three companies." at bounding box center [207, 60] width 279 height 8
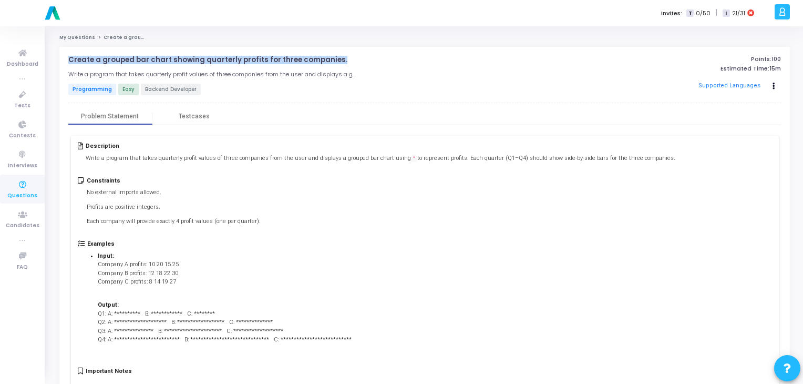
click at [180, 63] on p "Create a grouped bar chart showing quarterly profits for three companies." at bounding box center [207, 60] width 279 height 8
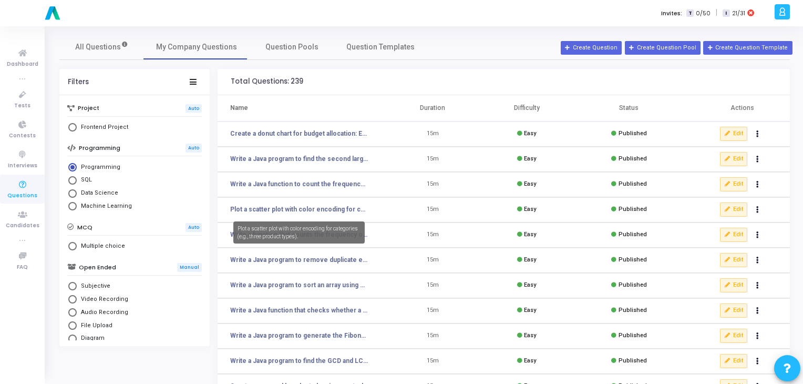
scroll to position [153, 0]
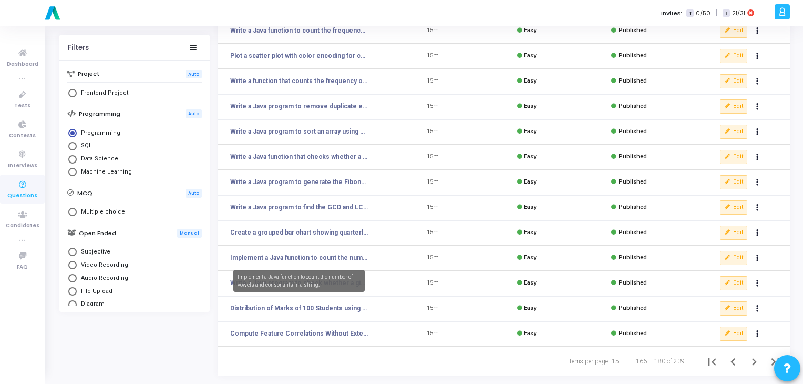
click at [300, 262] on mat-tooltip-component "Implement a Java function to count the number of vowels and consonants in a str…" at bounding box center [299, 280] width 146 height 37
click at [302, 261] on link "Implement a Java function to count the number of vowels and consonants in a str…" at bounding box center [299, 257] width 138 height 9
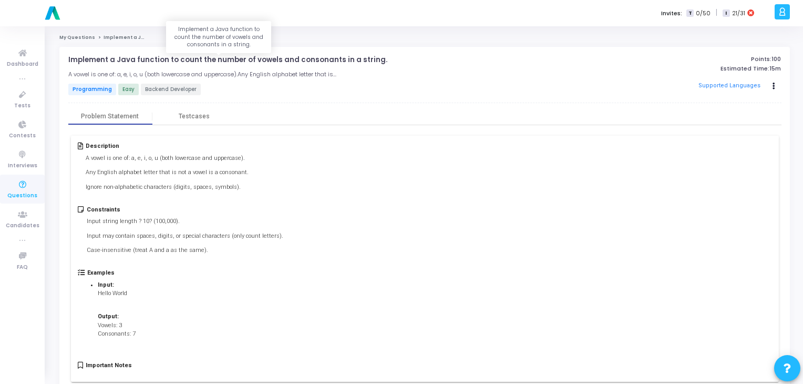
click at [160, 60] on p "Implement a Java function to count the number of vowels and consonants in a str…" at bounding box center [227, 60] width 319 height 8
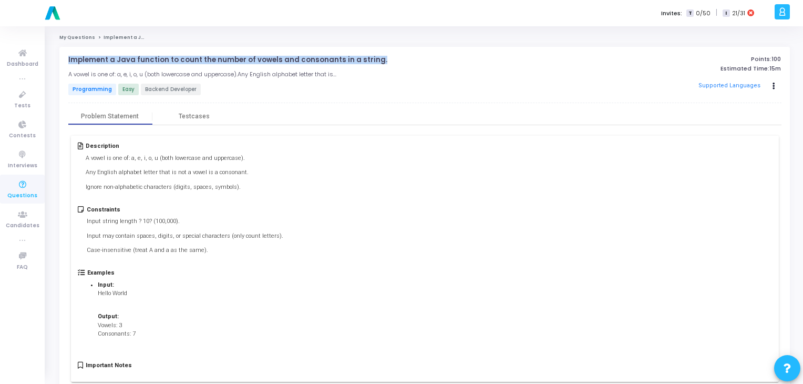
click at [160, 60] on p "Implement a Java function to count the number of vowels and consonants in a str…" at bounding box center [227, 60] width 319 height 8
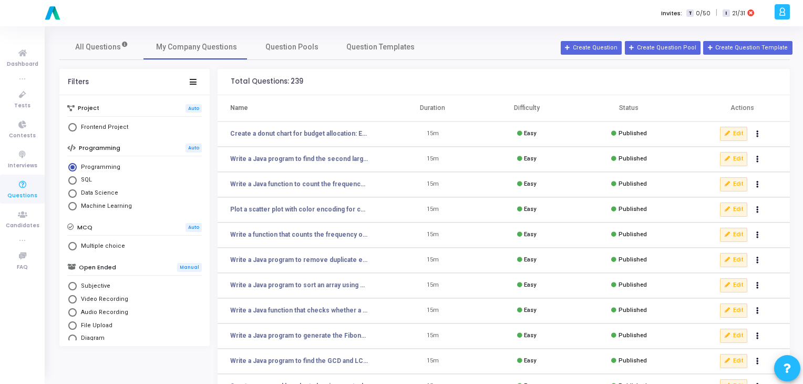
scroll to position [153, 0]
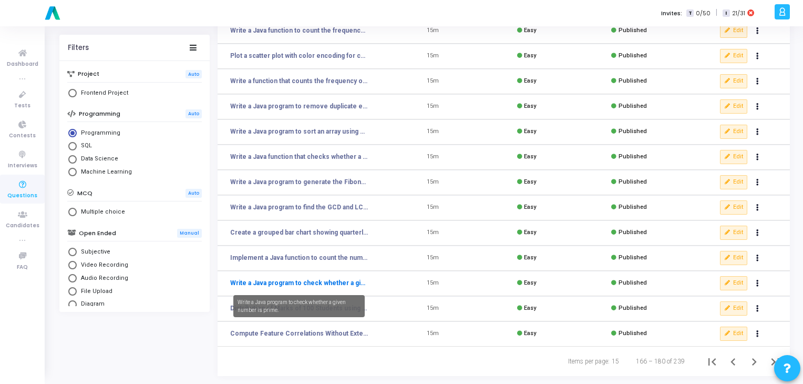
click at [339, 281] on link "Write a Java program to check whether a given number is prime." at bounding box center [299, 282] width 138 height 9
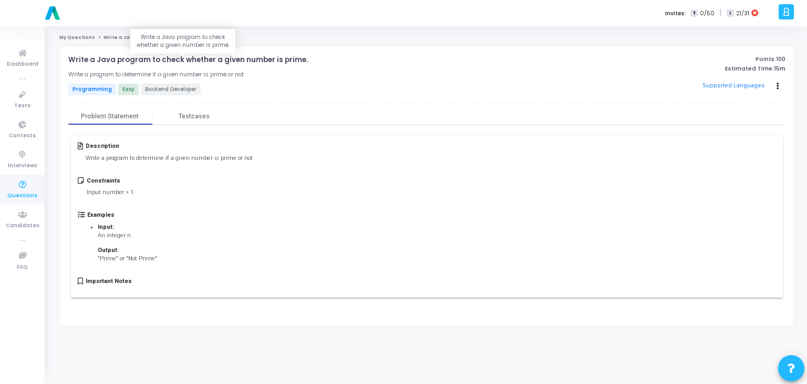
click at [220, 57] on p "Write a Java program to check whether a given number is prime." at bounding box center [188, 60] width 240 height 8
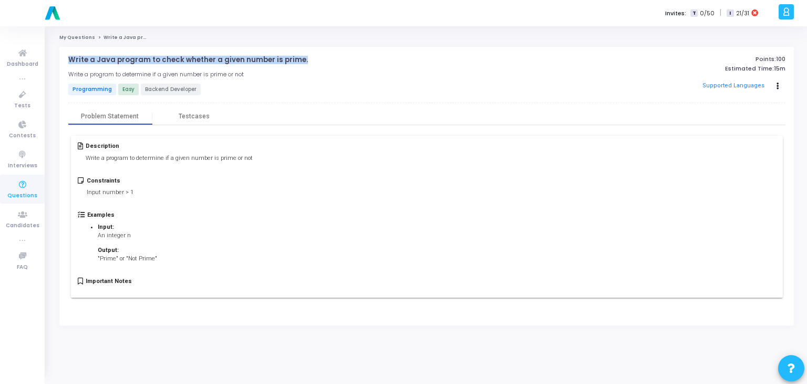
click at [220, 57] on p "Write a Java program to check whether a given number is prime." at bounding box center [188, 60] width 240 height 8
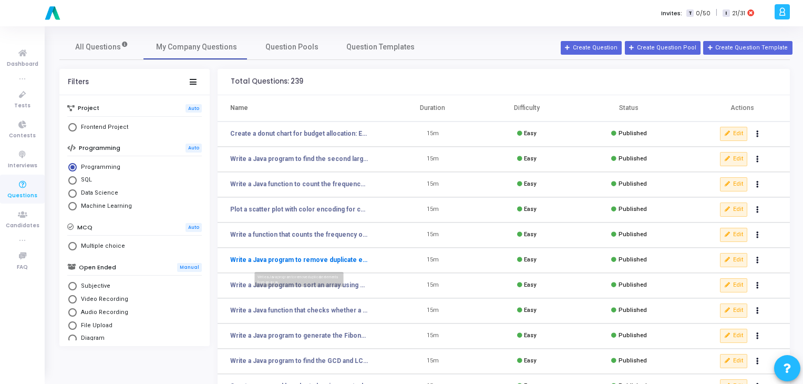
scroll to position [153, 0]
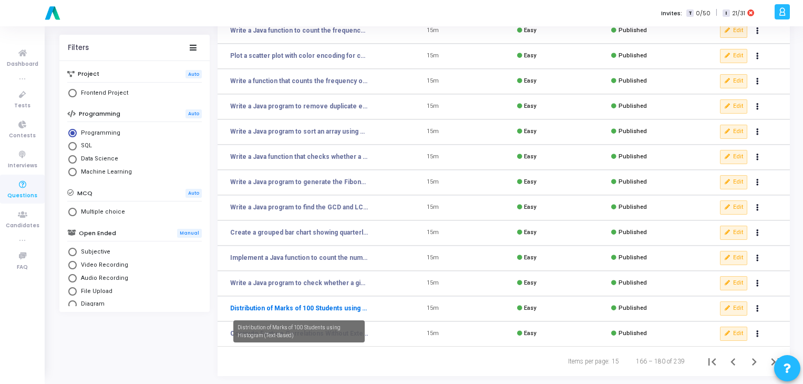
click at [322, 311] on link "Distribution of Marks of 100 Students using Histogram (Text-Based)" at bounding box center [299, 307] width 138 height 9
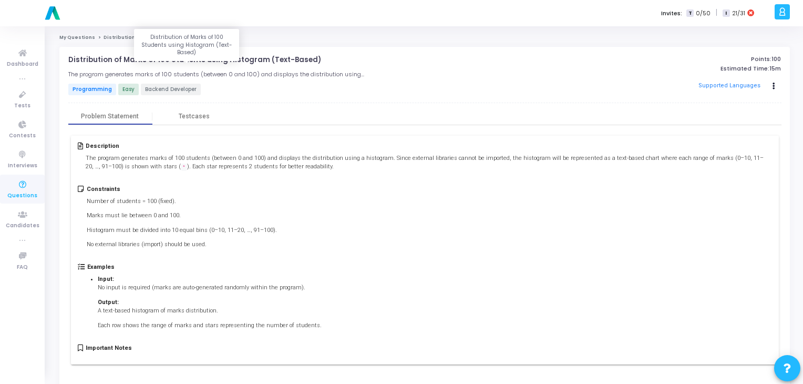
click at [147, 57] on p "Distribution of Marks of 100 Students using Histogram (Text-Based)" at bounding box center [194, 60] width 253 height 8
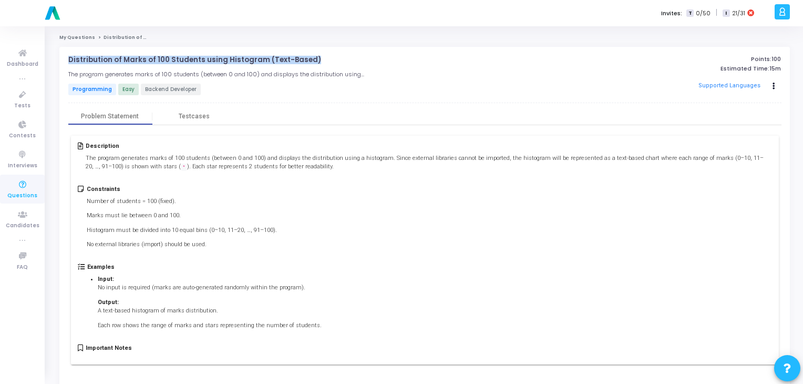
click at [147, 57] on p "Distribution of Marks of 100 Students using Histogram (Text-Based)" at bounding box center [194, 60] width 253 height 8
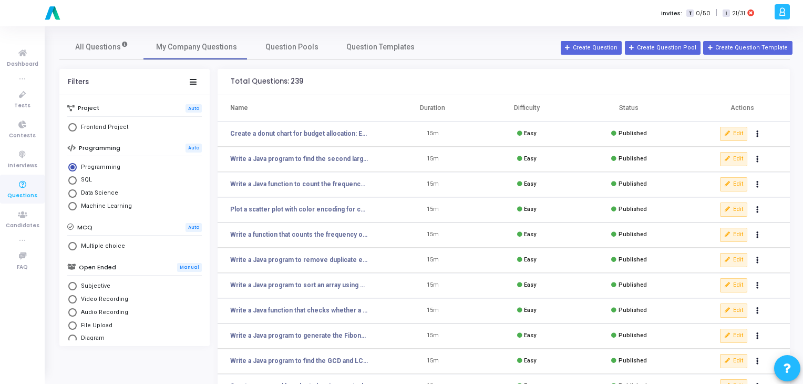
scroll to position [153, 0]
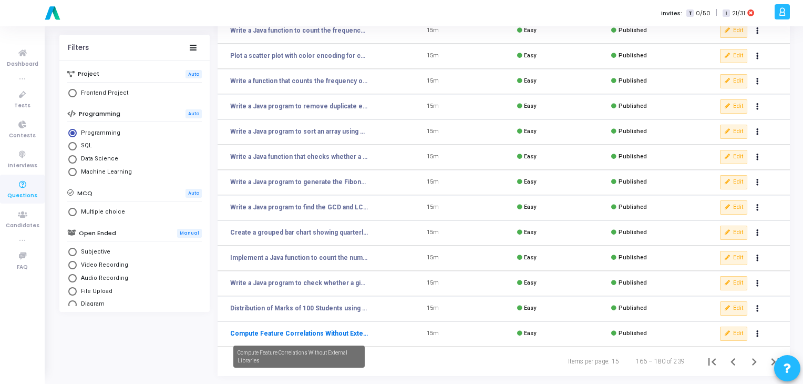
click at [280, 332] on link "Compute Feature Correlations Without External Libraries" at bounding box center [299, 332] width 138 height 9
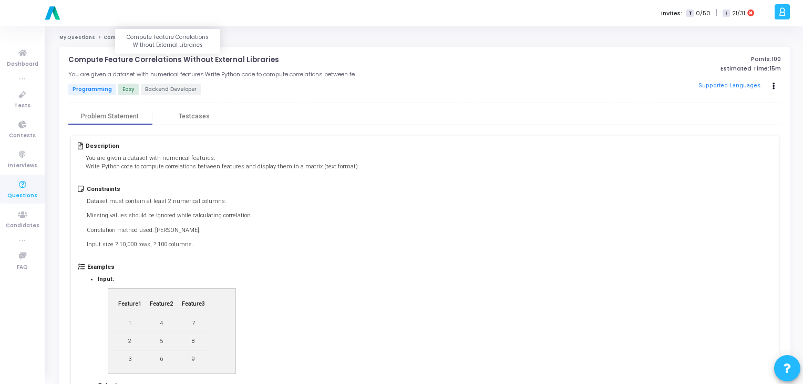
click at [178, 59] on p "Compute Feature Correlations Without External Libraries" at bounding box center [173, 60] width 211 height 8
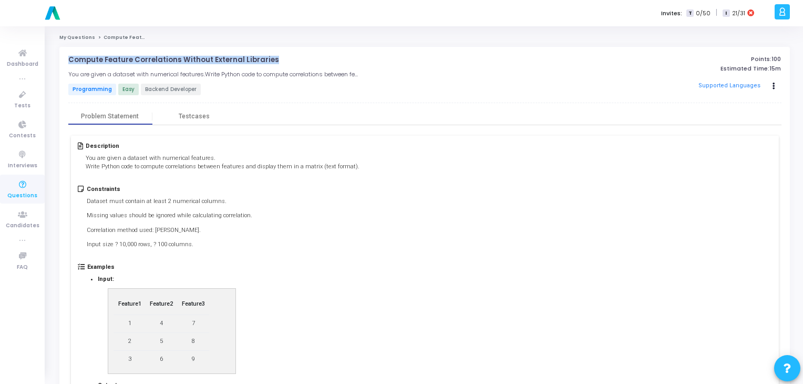
click at [178, 59] on p "Compute Feature Correlations Without External Libraries" at bounding box center [173, 60] width 211 height 8
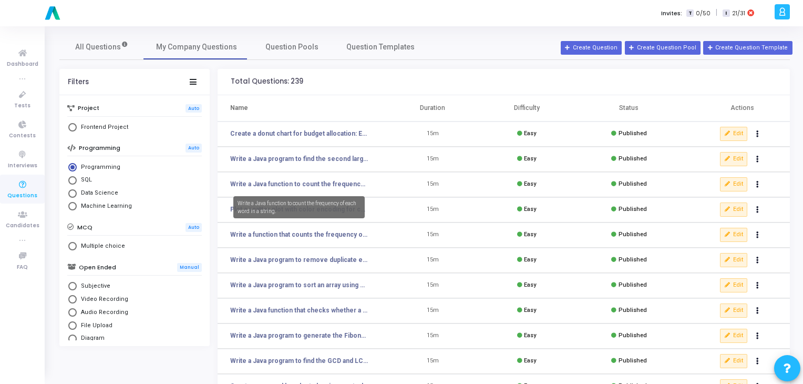
scroll to position [153, 0]
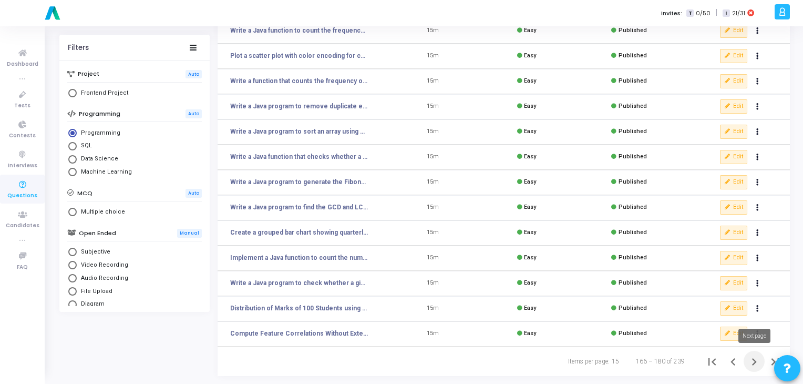
click at [755, 361] on icon "Next page" at bounding box center [754, 361] width 15 height 15
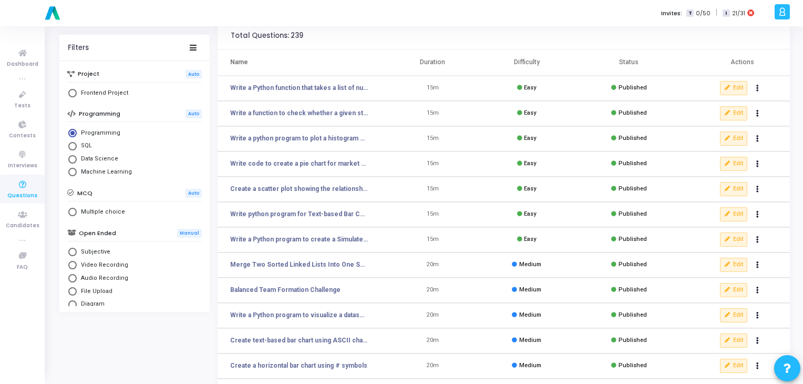
scroll to position [42, 0]
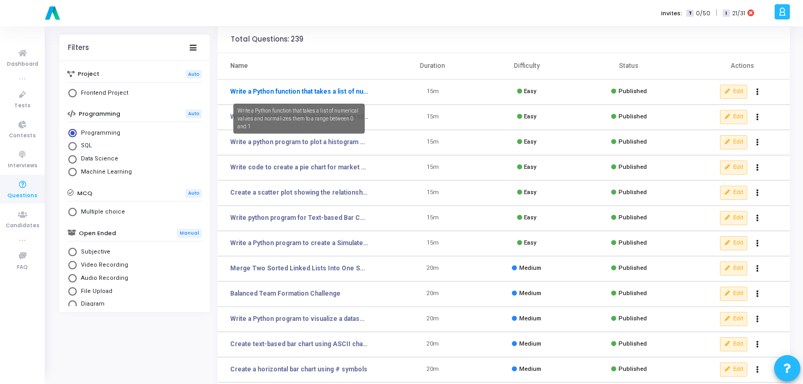
click at [341, 92] on link "Write a Python function that takes a list of numerical values and normalizes th…" at bounding box center [299, 91] width 138 height 9
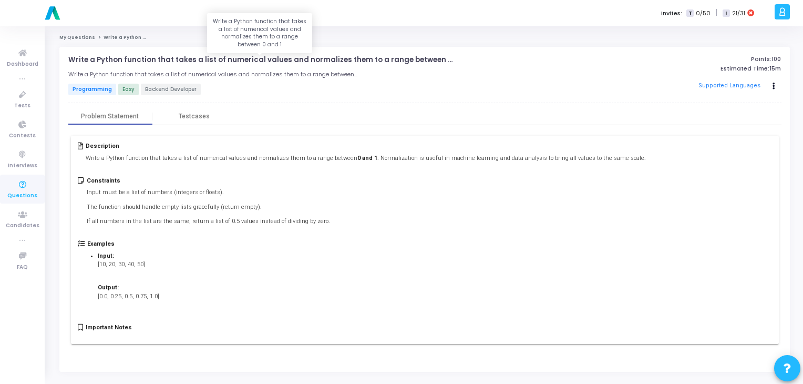
click at [198, 61] on p "Write a Python function that takes a list of numerical values and normalizes th…" at bounding box center [261, 60] width 386 height 8
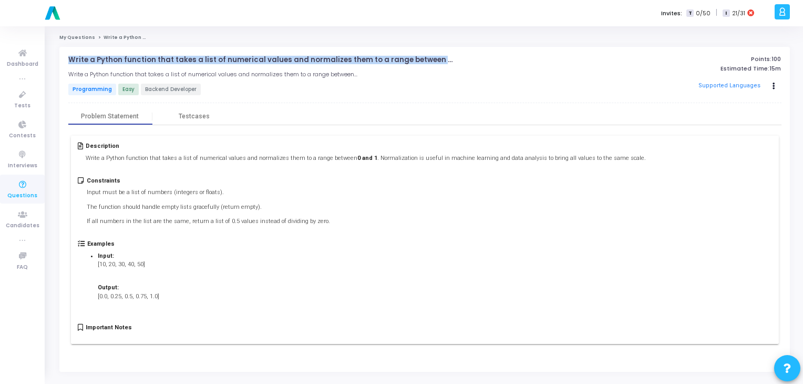
click at [198, 61] on p "Write a Python function that takes a list of numerical values and normalizes th…" at bounding box center [261, 60] width 386 height 8
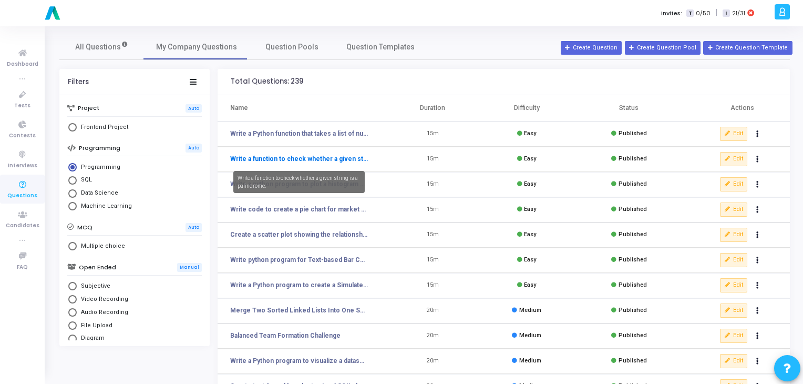
click at [254, 159] on link "Write a function to check whether a given string is a palindrome." at bounding box center [299, 158] width 138 height 9
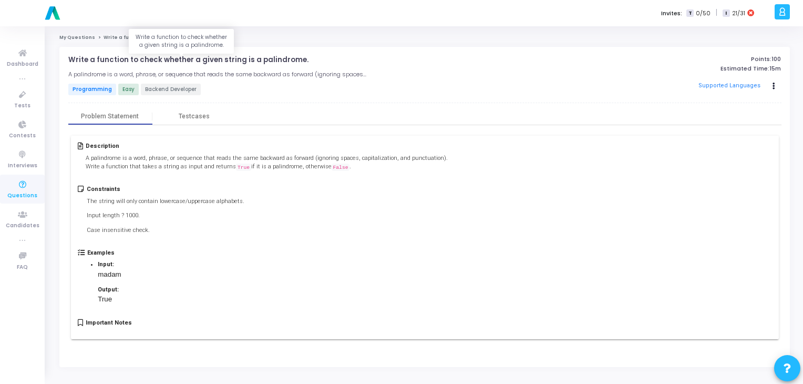
click at [208, 58] on p "Write a function to check whether a given string is a palindrome." at bounding box center [188, 60] width 240 height 8
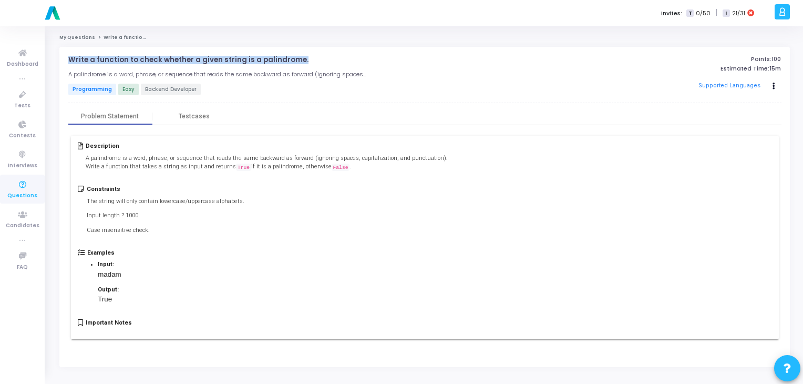
click at [208, 58] on p "Write a function to check whether a given string is a palindrome." at bounding box center [188, 60] width 240 height 8
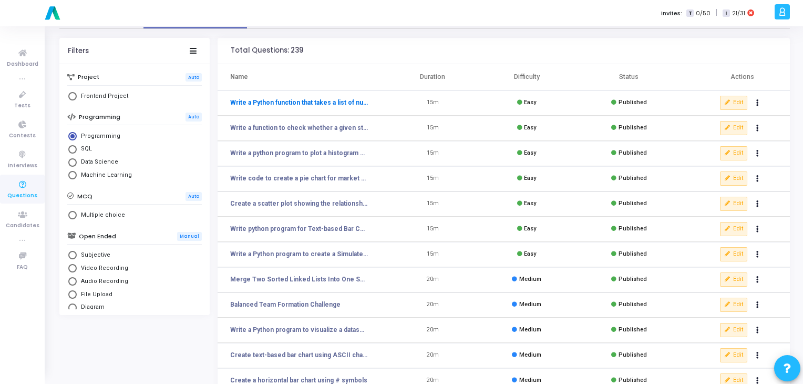
scroll to position [31, 0]
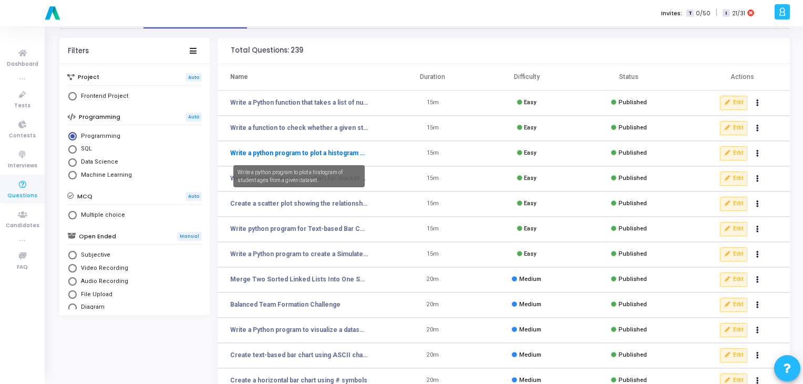
click at [273, 152] on link "Write a python program to plot a histogram of student ages from a given dataset." at bounding box center [299, 152] width 138 height 9
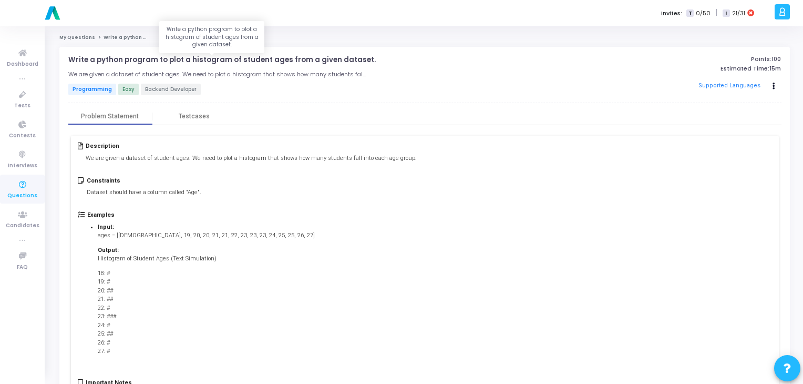
click at [202, 57] on p "Write a python program to plot a histogram of student ages from a given dataset." at bounding box center [221, 60] width 307 height 8
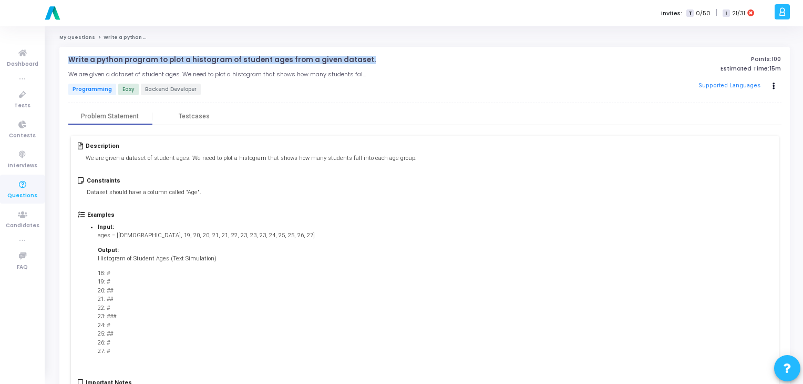
click at [202, 57] on p "Write a python program to plot a histogram of student ages from a given dataset." at bounding box center [221, 60] width 307 height 8
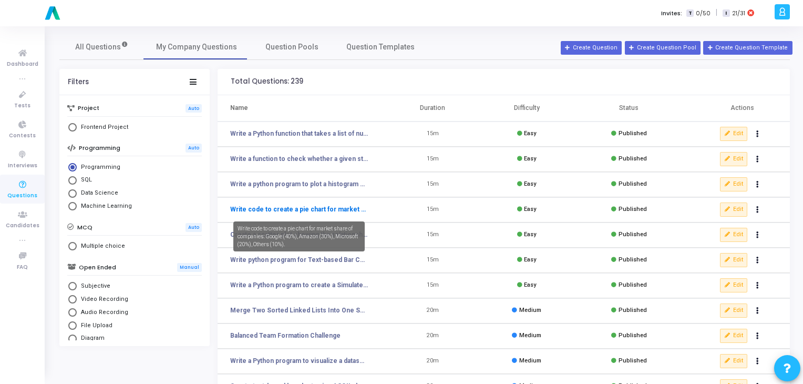
click at [346, 211] on link "Write code to create a pie chart for market share of companies: Google (40%), A…" at bounding box center [299, 208] width 138 height 9
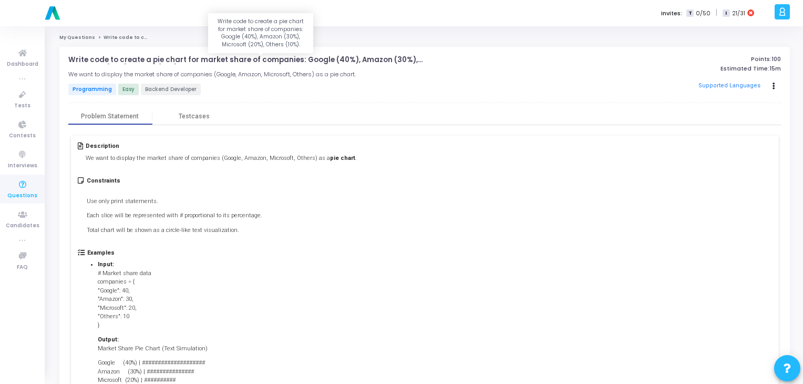
click at [239, 59] on p "Write code to create a pie chart for market share of companies: Google (40%), A…" at bounding box center [261, 60] width 386 height 8
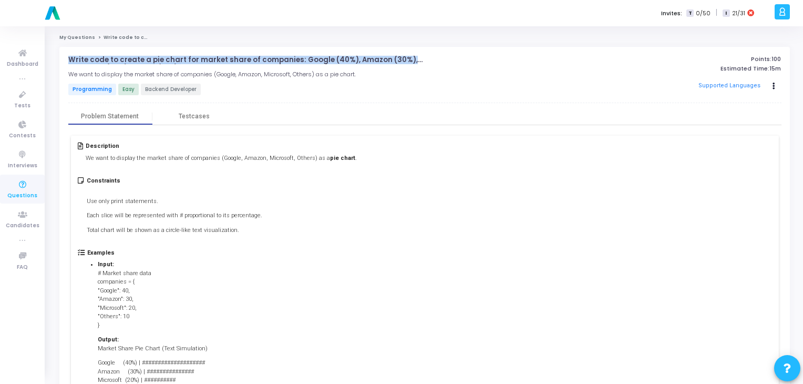
click at [239, 59] on p "Write code to create a pie chart for market share of companies: Google (40%), A…" at bounding box center [261, 60] width 386 height 8
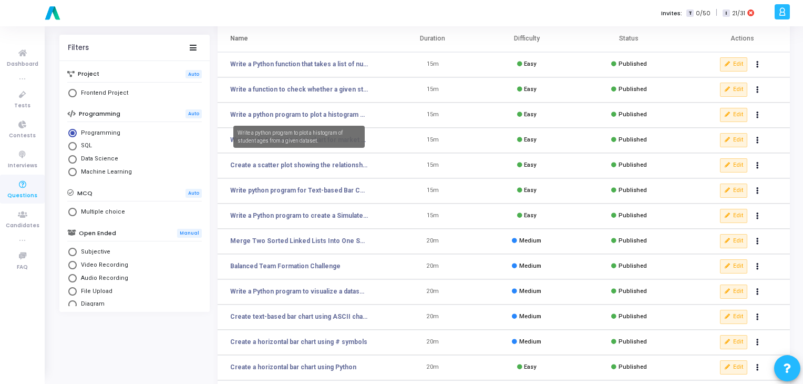
scroll to position [71, 0]
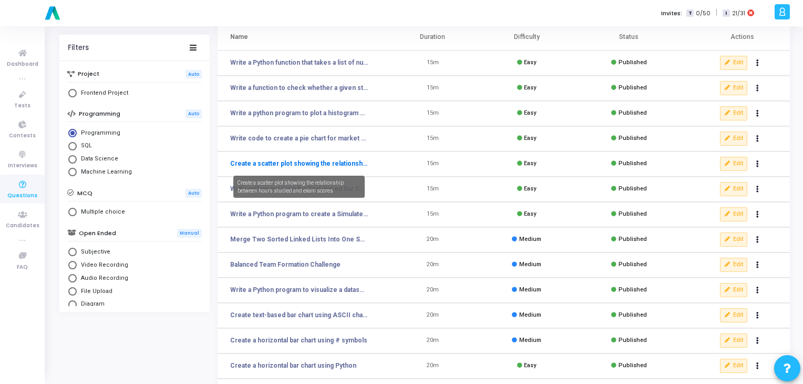
click at [345, 163] on link "Create a scatter plot showing the relationship between hours studied and exam s…" at bounding box center [299, 163] width 138 height 9
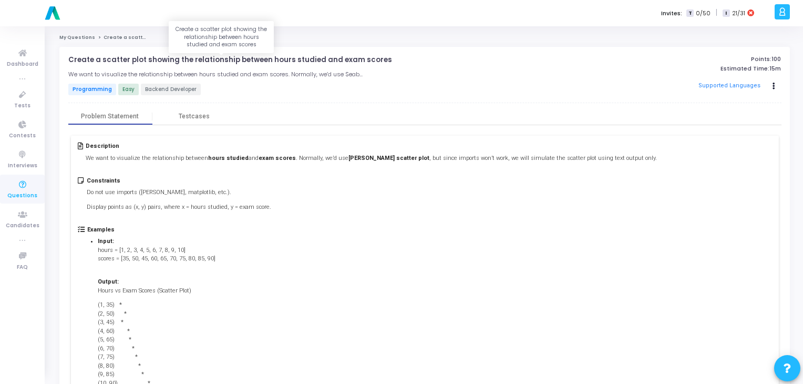
click at [213, 59] on p "Create a scatter plot showing the relationship between hours studied and exam s…" at bounding box center [230, 60] width 324 height 8
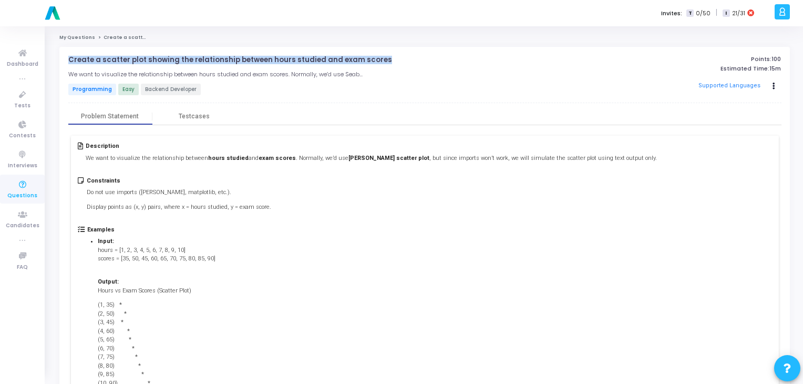
click at [213, 59] on p "Create a scatter plot showing the relationship between hours studied and exam s…" at bounding box center [230, 60] width 324 height 8
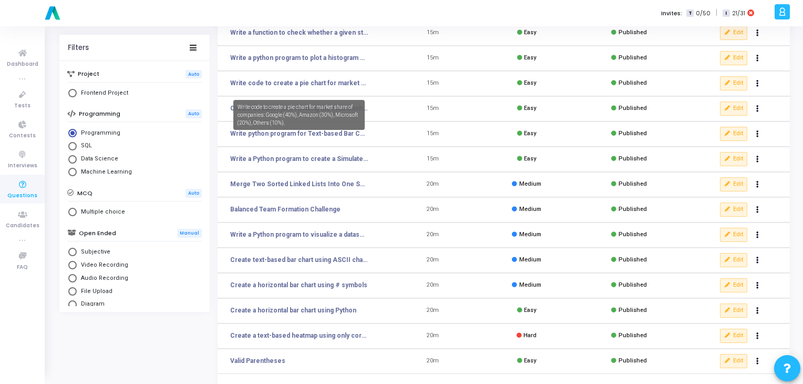
scroll to position [134, 0]
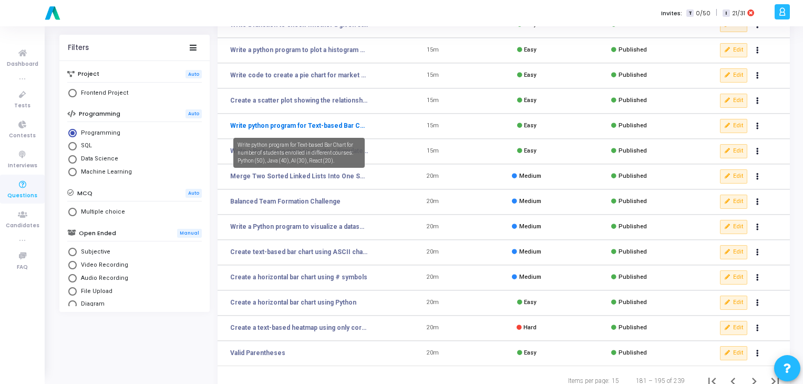
click at [312, 129] on link "Write python program for Text-based Bar Chart for number of students enrolled i…" at bounding box center [299, 125] width 138 height 9
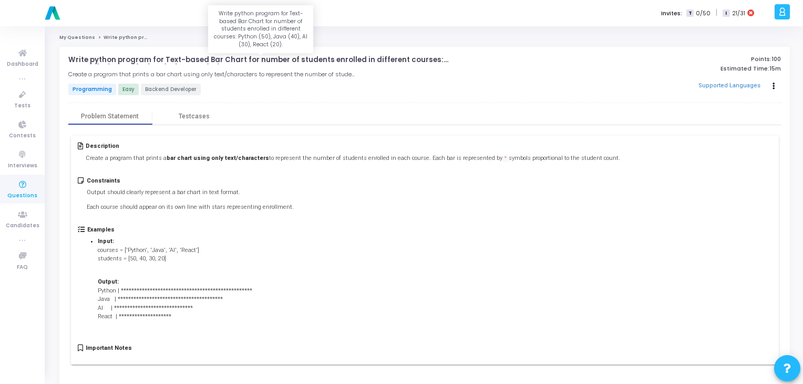
click at [208, 59] on p "Write python program for Text-based Bar Chart for number of students enrolled i…" at bounding box center [261, 60] width 386 height 8
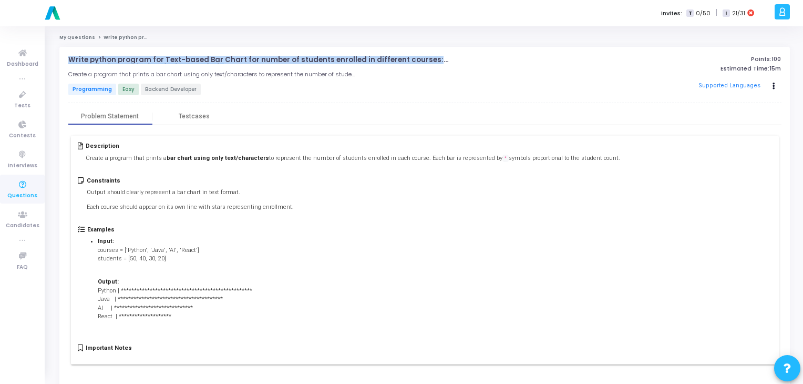
click at [208, 59] on p "Write python program for Text-based Bar Chart for number of students enrolled i…" at bounding box center [261, 60] width 386 height 8
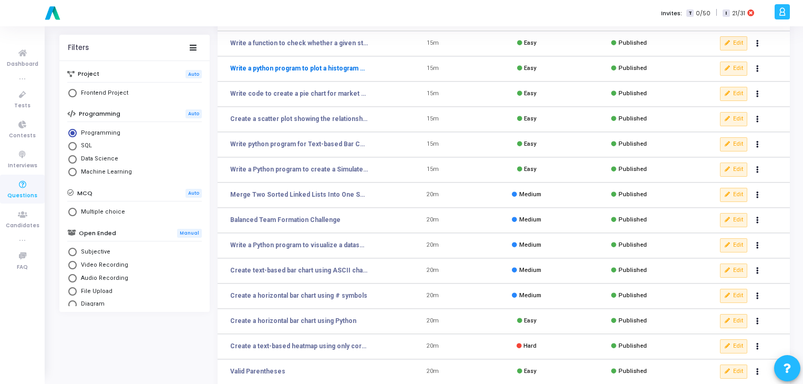
scroll to position [117, 0]
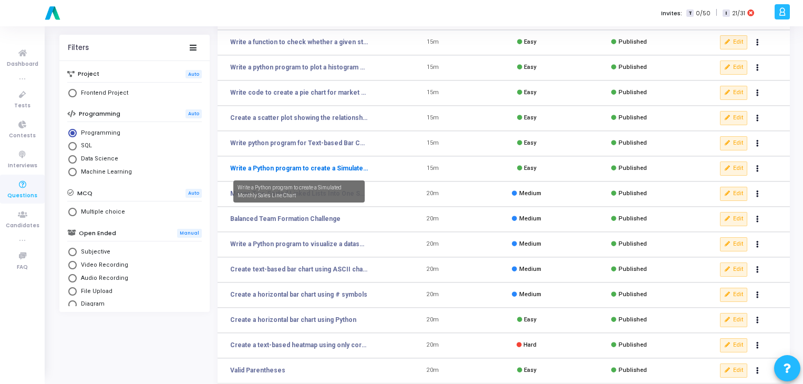
click at [341, 169] on link "Write a Python program to create a Simulated Monthly Sales Line Chart" at bounding box center [299, 167] width 138 height 9
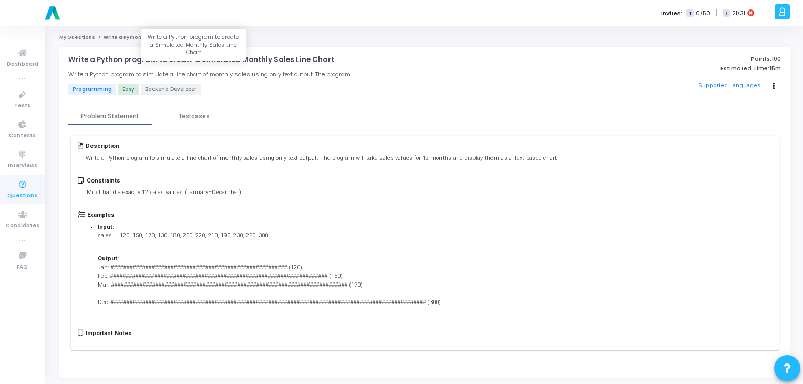
click at [230, 58] on p "Write a Python program to create a Simulated Monthly Sales Line Chart" at bounding box center [201, 60] width 266 height 8
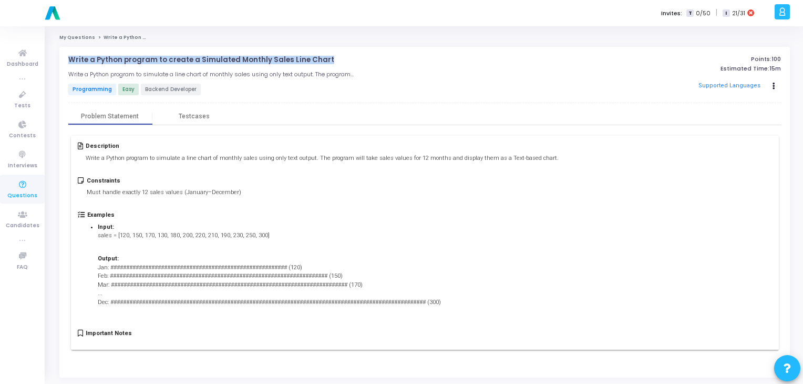
click at [230, 58] on p "Write a Python program to create a Simulated Monthly Sales Line Chart" at bounding box center [201, 60] width 266 height 8
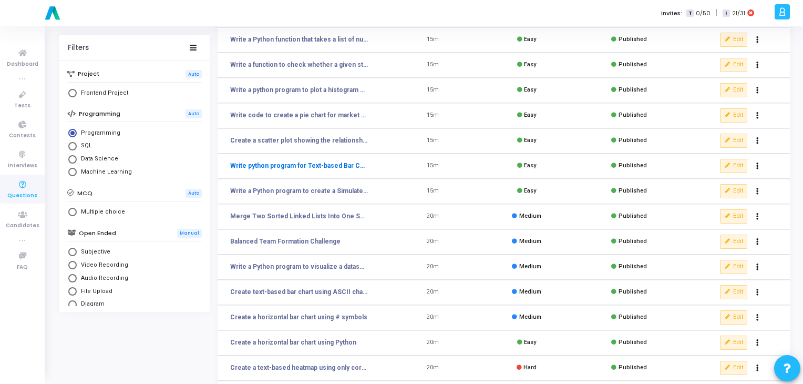
scroll to position [153, 0]
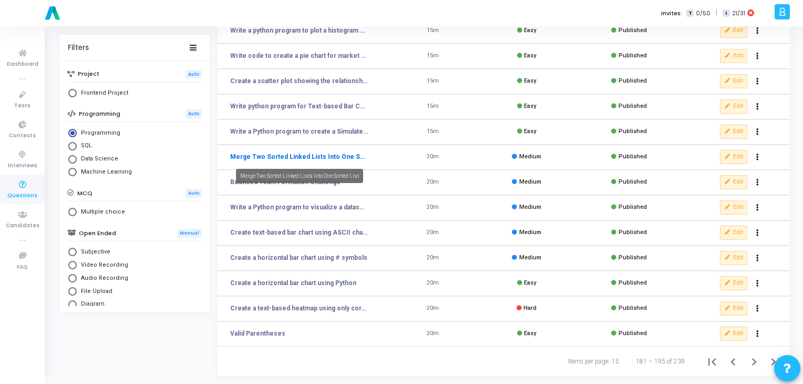
click at [330, 156] on link "Merge Two Sorted Linked Lists Into One Sorted List" at bounding box center [299, 156] width 138 height 9
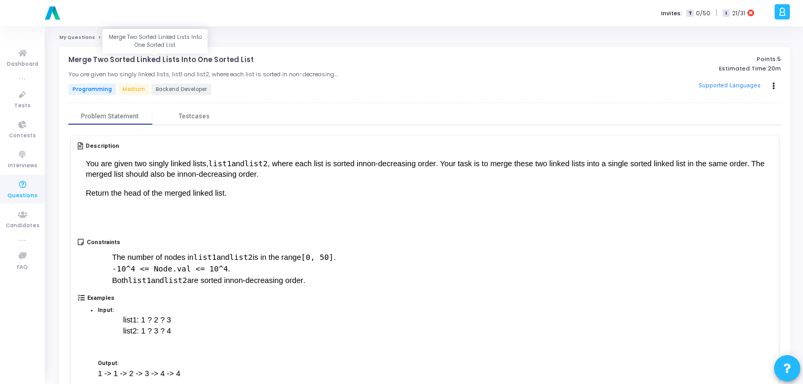
click at [185, 61] on p "Merge Two Sorted Linked Lists Into One Sorted List" at bounding box center [160, 60] width 185 height 8
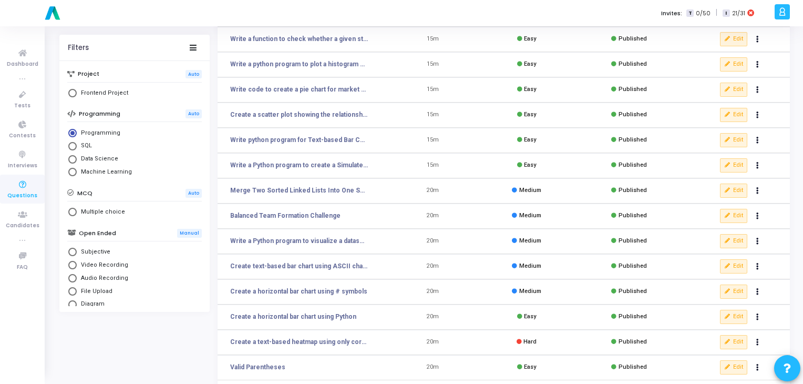
scroll to position [120, 0]
click at [323, 213] on link "Balanced Team Formation Challenge" at bounding box center [285, 215] width 110 height 9
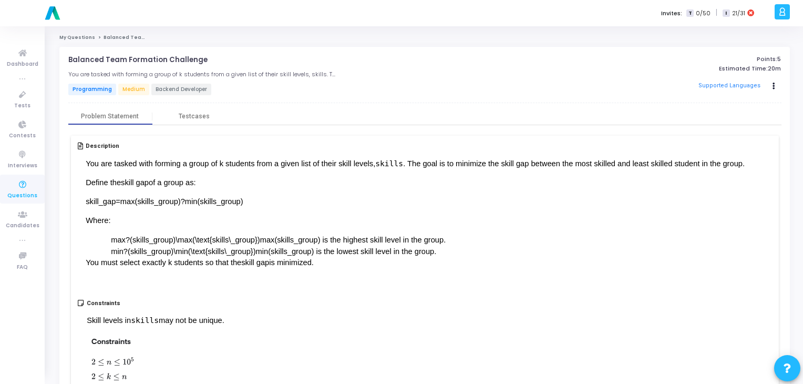
click at [171, 64] on div "Balanced Team Formation Challenge open_in_new You are tasked with forming a gro…" at bounding box center [306, 76] width 476 height 41
click at [182, 60] on p "Balanced Team Formation Challenge" at bounding box center [137, 60] width 139 height 8
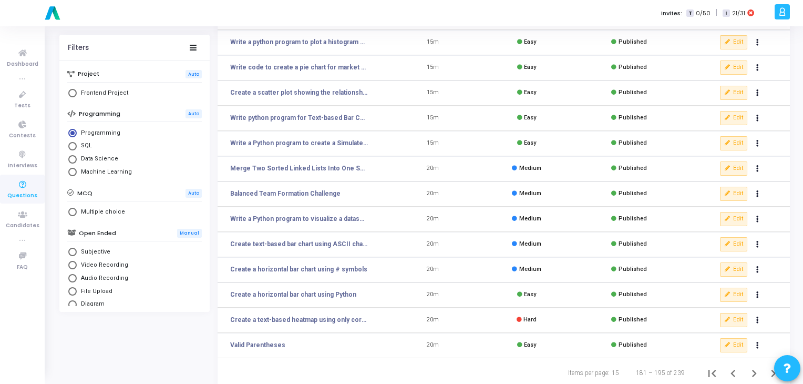
scroll to position [153, 0]
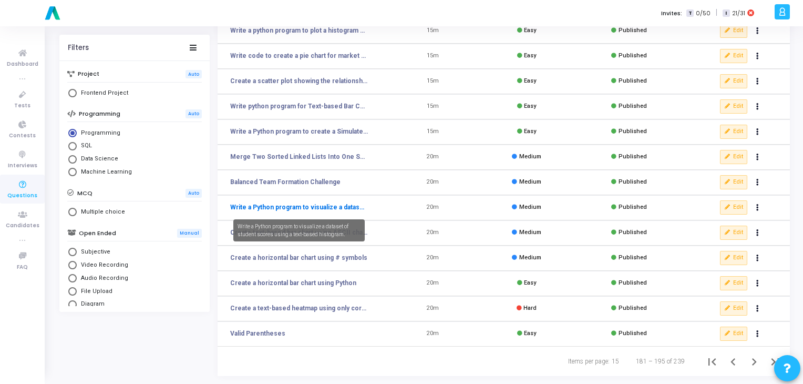
click at [304, 204] on link "Write a Python program to visualize a dataset of student scores using a text-ba…" at bounding box center [299, 206] width 138 height 9
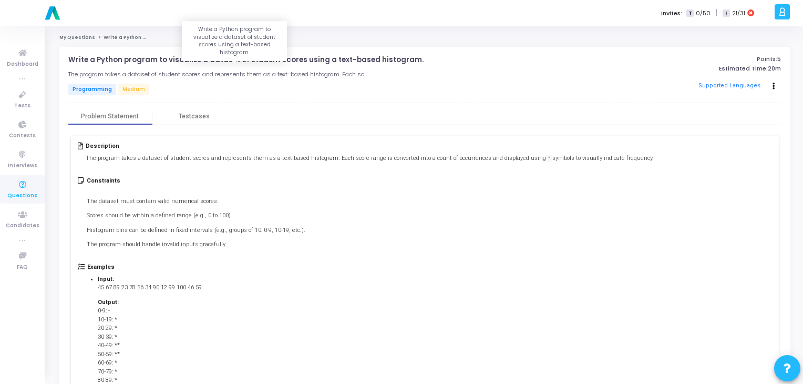
click at [162, 59] on p "Write a Python program to visualize a dataset of student scores using a text-ba…" at bounding box center [245, 60] width 355 height 8
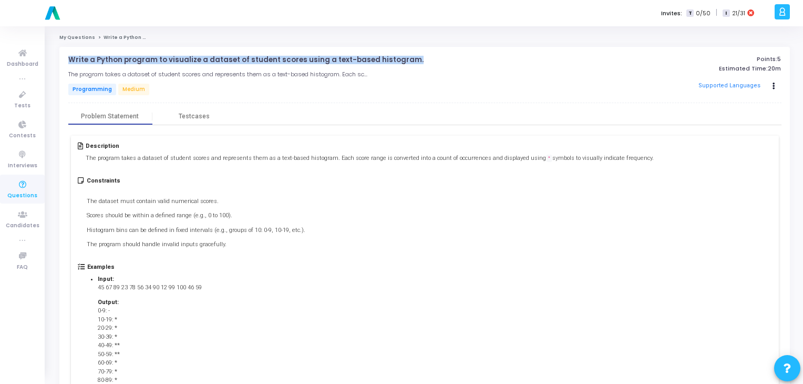
click at [162, 59] on p "Write a Python program to visualize a dataset of student scores using a text-ba…" at bounding box center [245, 60] width 355 height 8
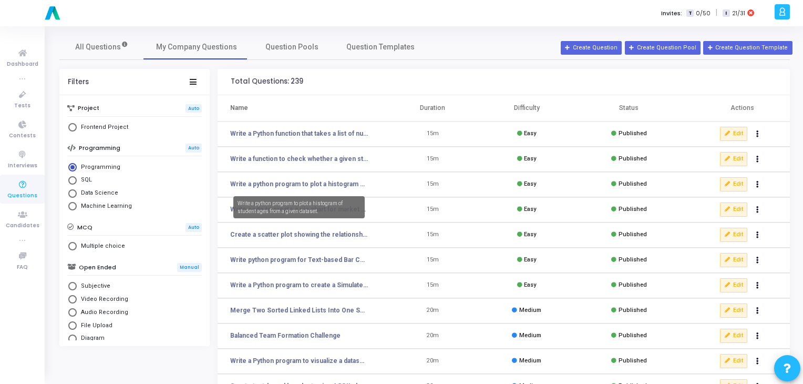
scroll to position [153, 0]
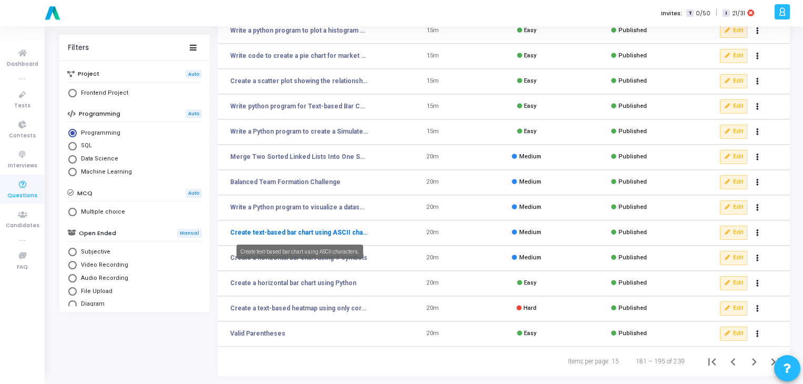
click at [319, 234] on link "Create text-based bar chart using ASCII characters." at bounding box center [299, 232] width 138 height 9
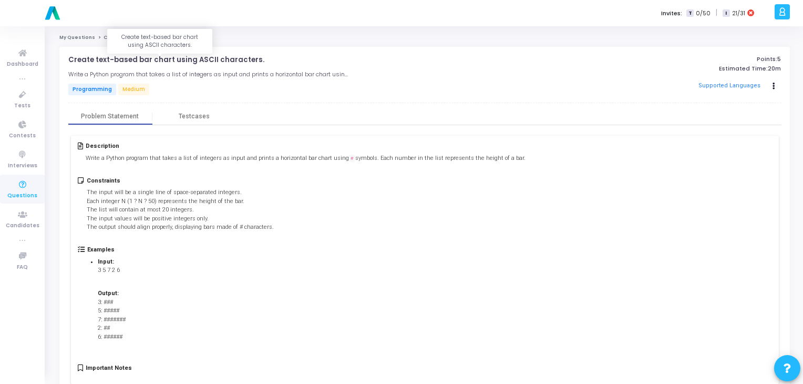
click at [141, 58] on p "Create text-based bar chart using ASCII characters." at bounding box center [166, 60] width 196 height 8
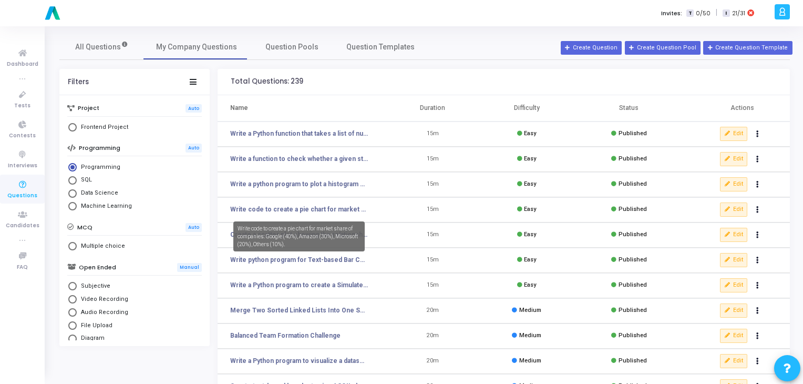
scroll to position [153, 0]
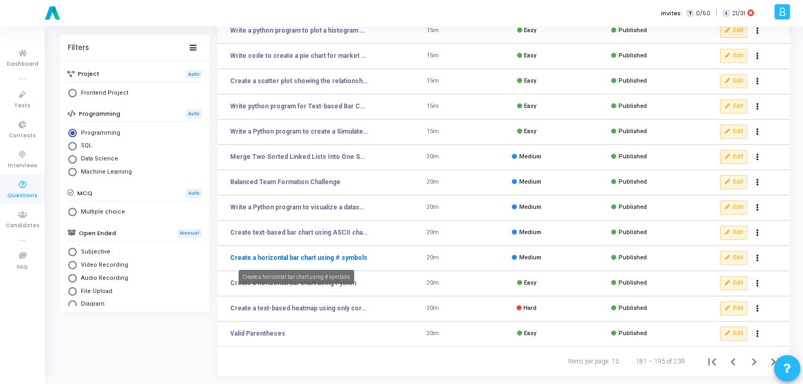
click at [306, 259] on link "Create a horizontal bar chart using # symbols" at bounding box center [298, 257] width 137 height 9
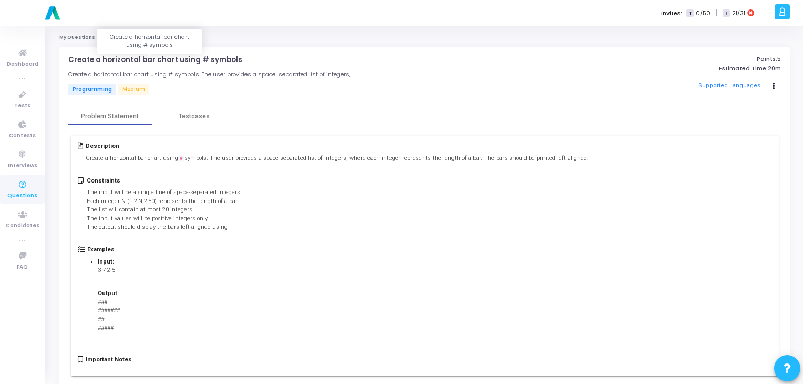
click at [169, 57] on p "Create a horizontal bar chart using # symbols" at bounding box center [155, 60] width 174 height 8
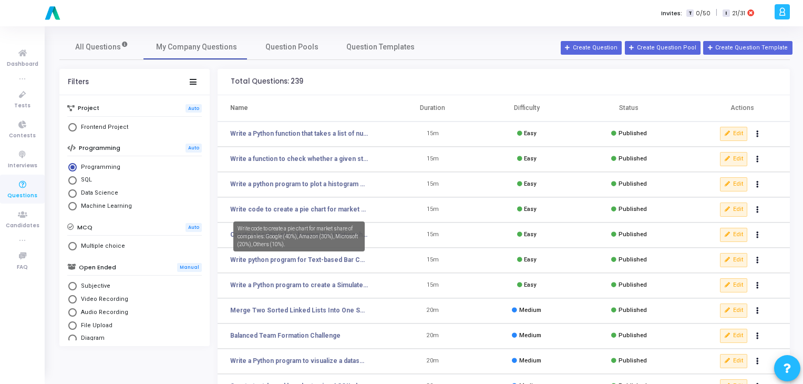
scroll to position [153, 0]
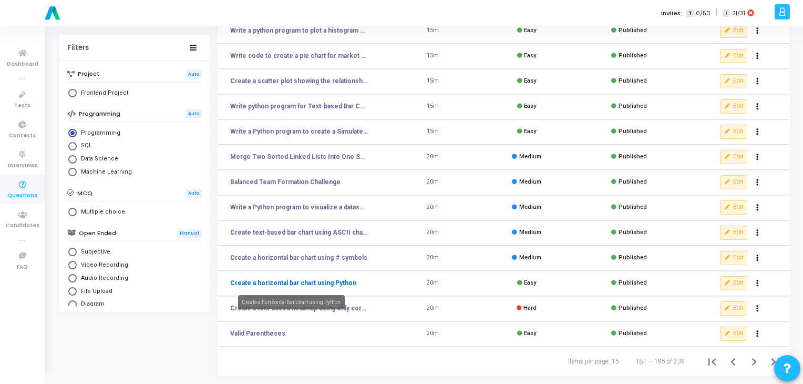
click at [317, 286] on link "Create a horizontal bar chart using Python" at bounding box center [293, 282] width 126 height 9
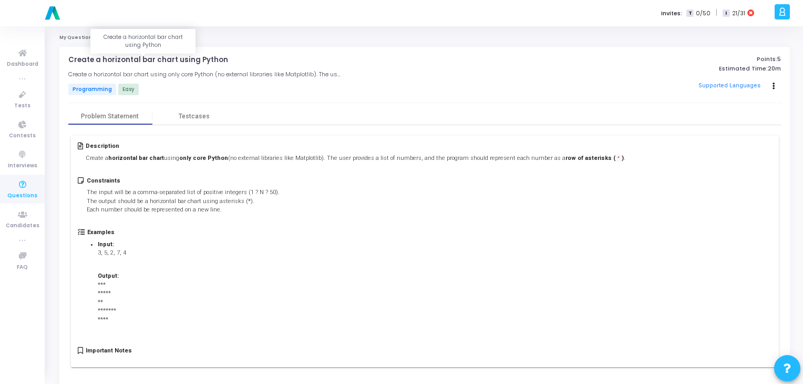
click at [187, 60] on p "Create a horizontal bar chart using Python" at bounding box center [148, 60] width 160 height 8
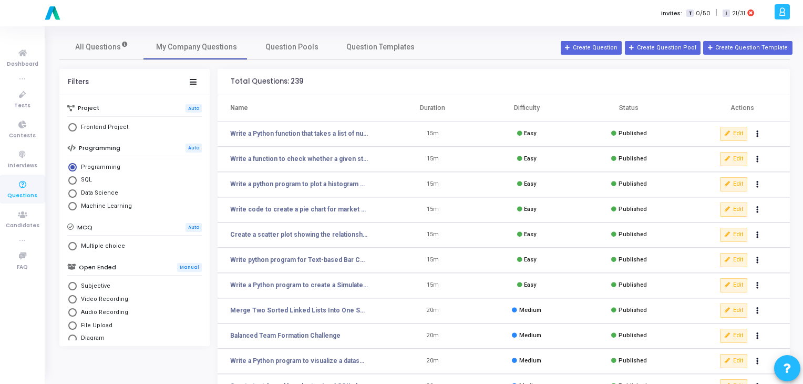
scroll to position [153, 0]
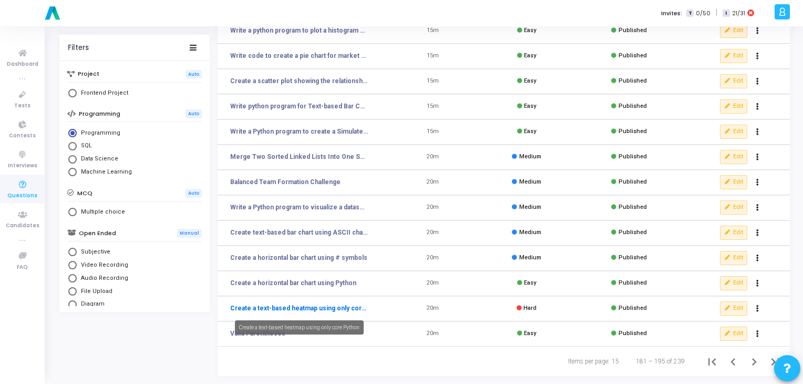
click at [298, 309] on link "Create a text-based heatmap using only core Python" at bounding box center [299, 307] width 138 height 9
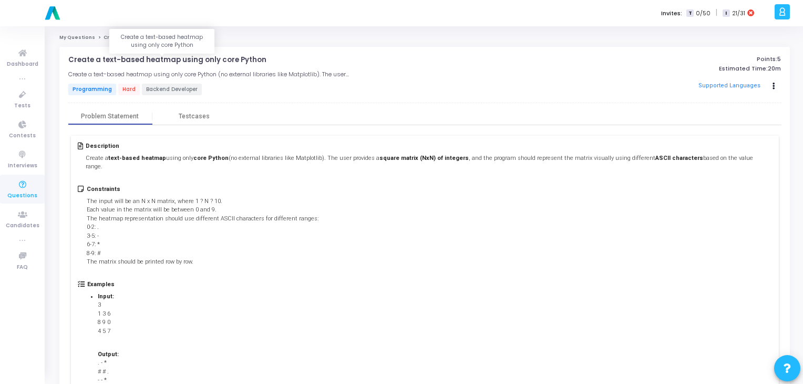
click at [215, 58] on p "Create a text-based heatmap using only core Python" at bounding box center [167, 60] width 198 height 8
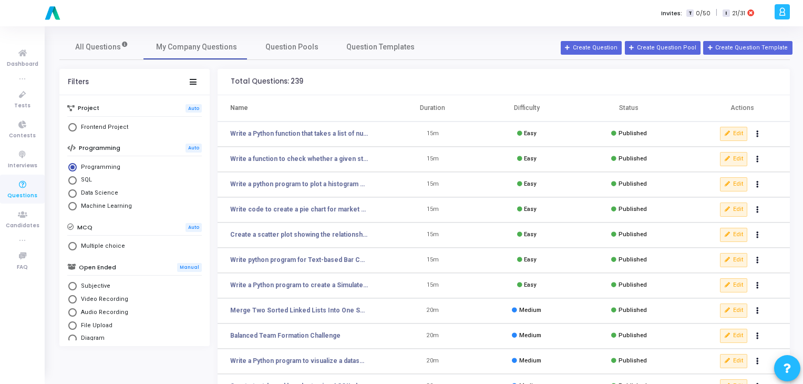
scroll to position [153, 0]
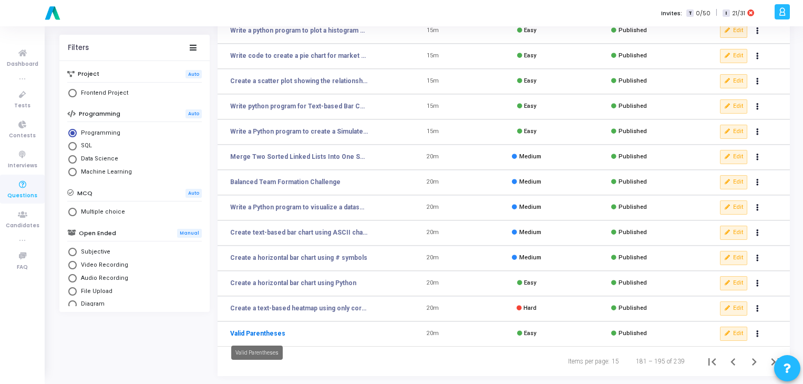
click at [271, 329] on link "Valid Parentheses" at bounding box center [257, 332] width 55 height 9
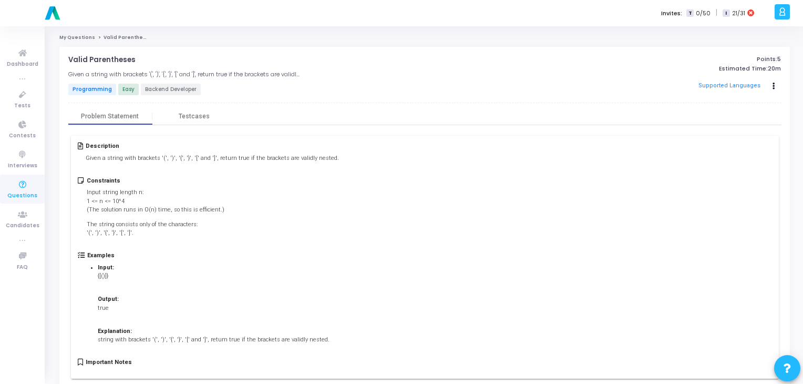
click at [237, 155] on span "Given a string with brackets '(', ')', '{', '}', '[' and ']', return true if th…" at bounding box center [212, 157] width 253 height 7
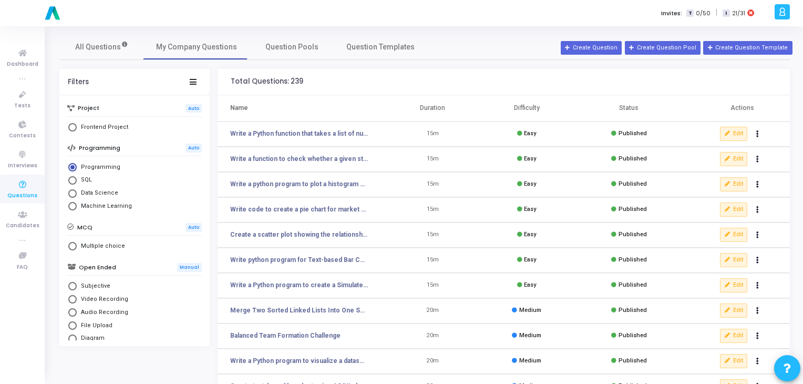
scroll to position [153, 0]
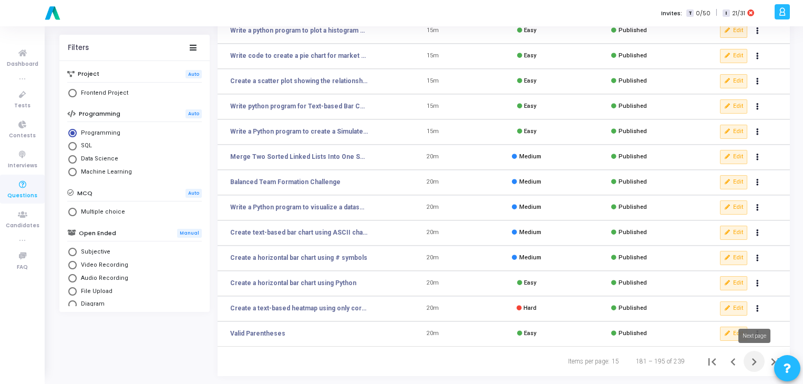
click at [755, 362] on icon "Next page" at bounding box center [754, 361] width 5 height 7
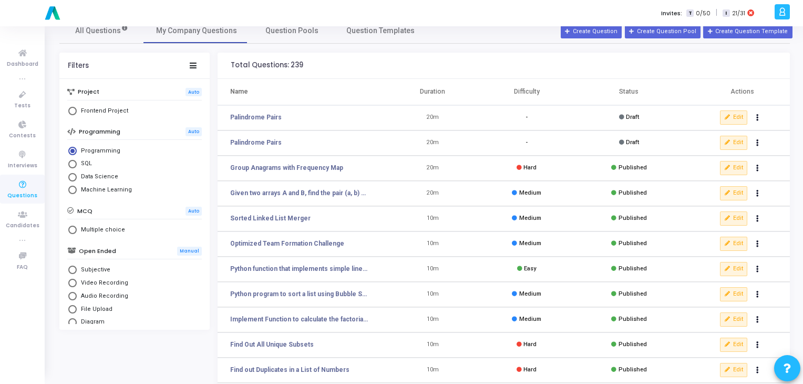
scroll to position [12, 0]
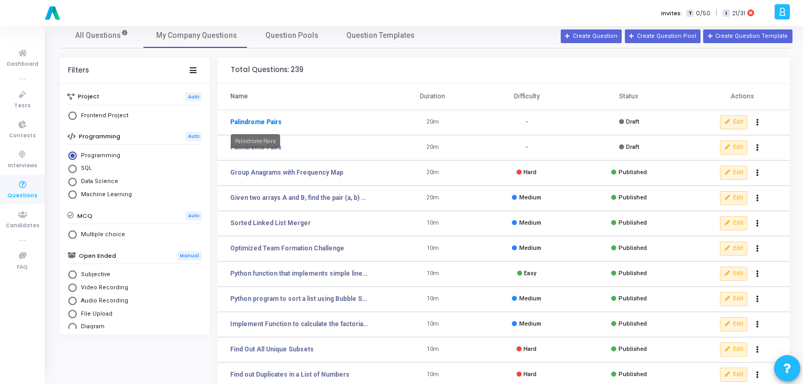
click at [274, 120] on link "Palindrome Pairs" at bounding box center [255, 121] width 51 height 9
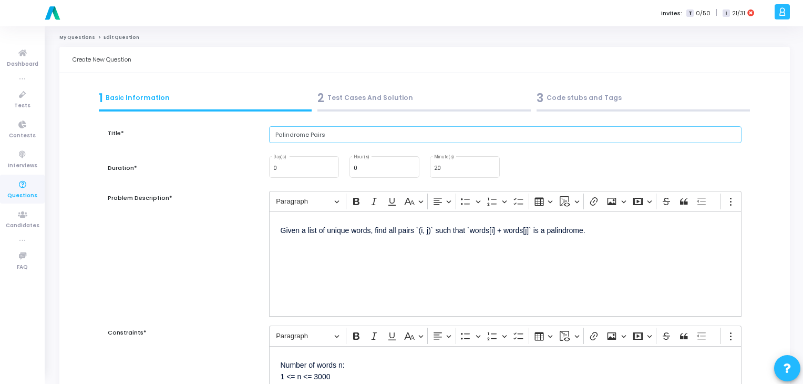
click at [310, 133] on input "Palindrome Pairs" at bounding box center [505, 134] width 473 height 17
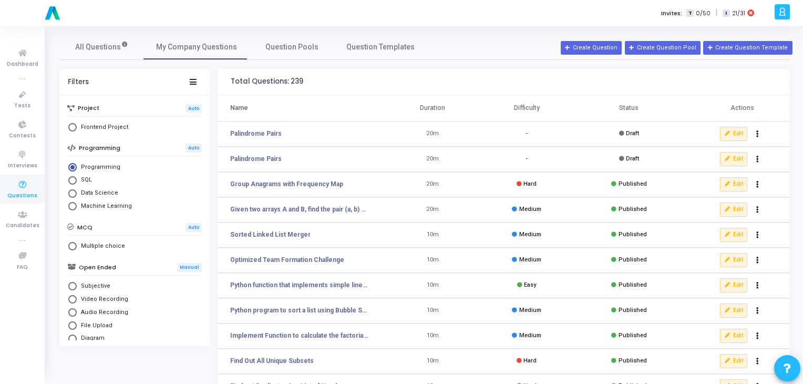
click at [296, 189] on td "Group Anagrams with Frequency Map" at bounding box center [302, 184] width 168 height 25
click at [312, 185] on link "Group Anagrams with Frequency Map" at bounding box center [286, 183] width 113 height 9
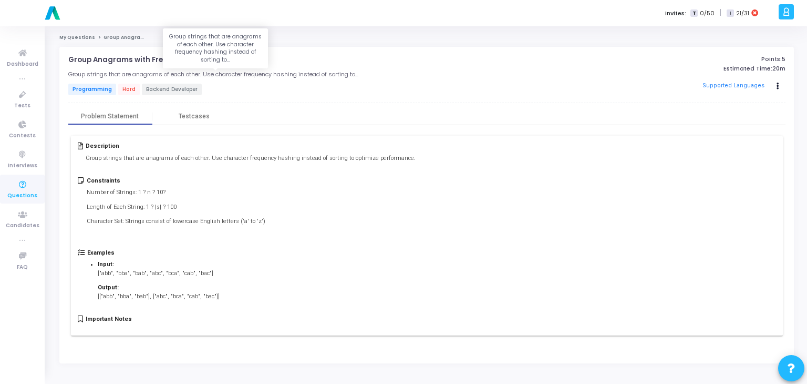
click at [212, 71] on h5 "Group strings that are anagrams of each other. Use character frequency hashing …" at bounding box center [213, 74] width 290 height 7
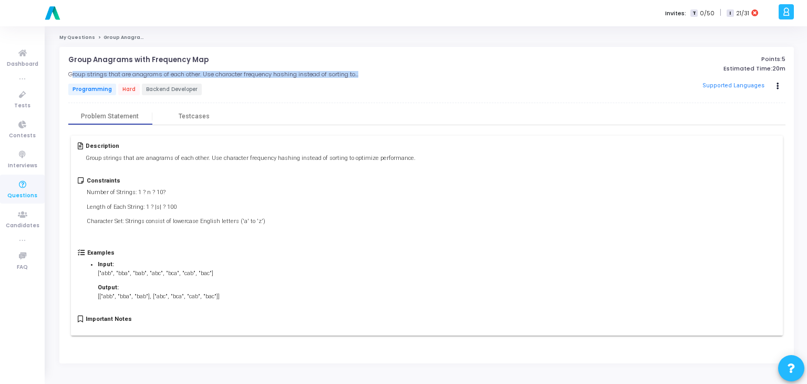
click at [212, 71] on h5 "Group strings that are anagrams of each other. Use character frequency hashing …" at bounding box center [213, 74] width 290 height 7
